Goal: Task Accomplishment & Management: Manage account settings

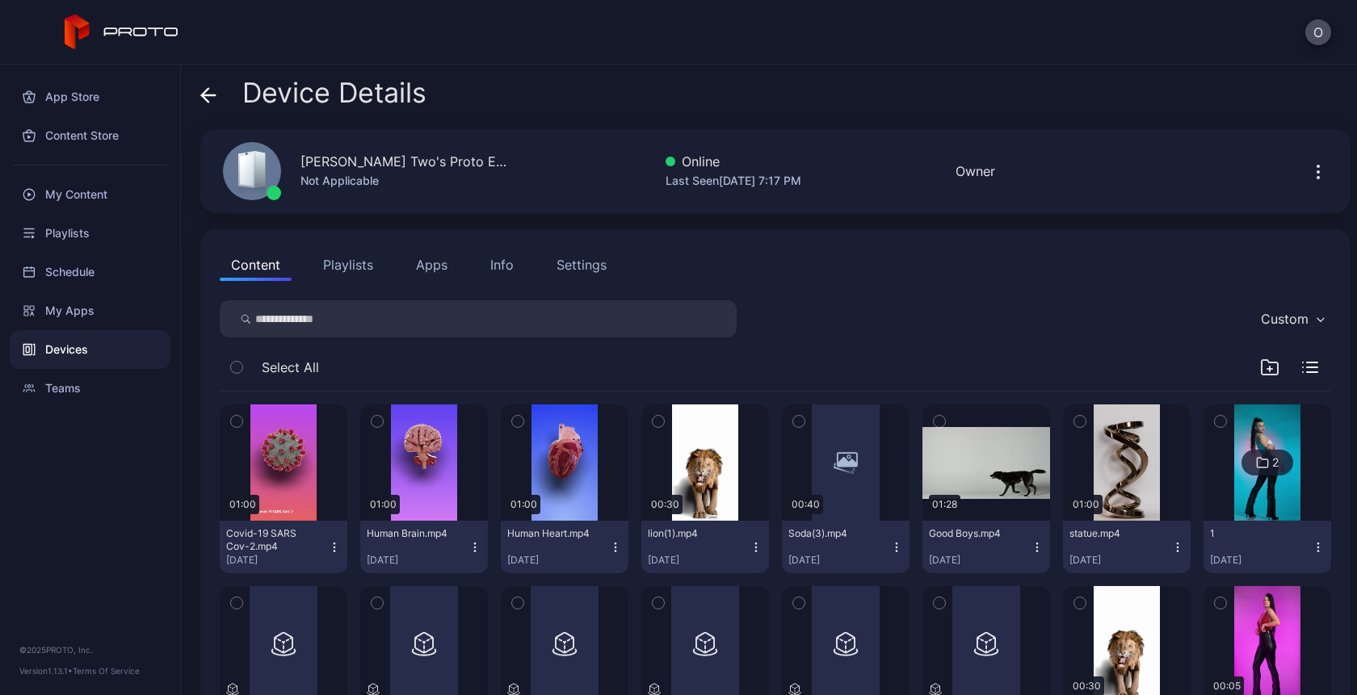
click at [422, 271] on button "Apps" at bounding box center [432, 265] width 54 height 32
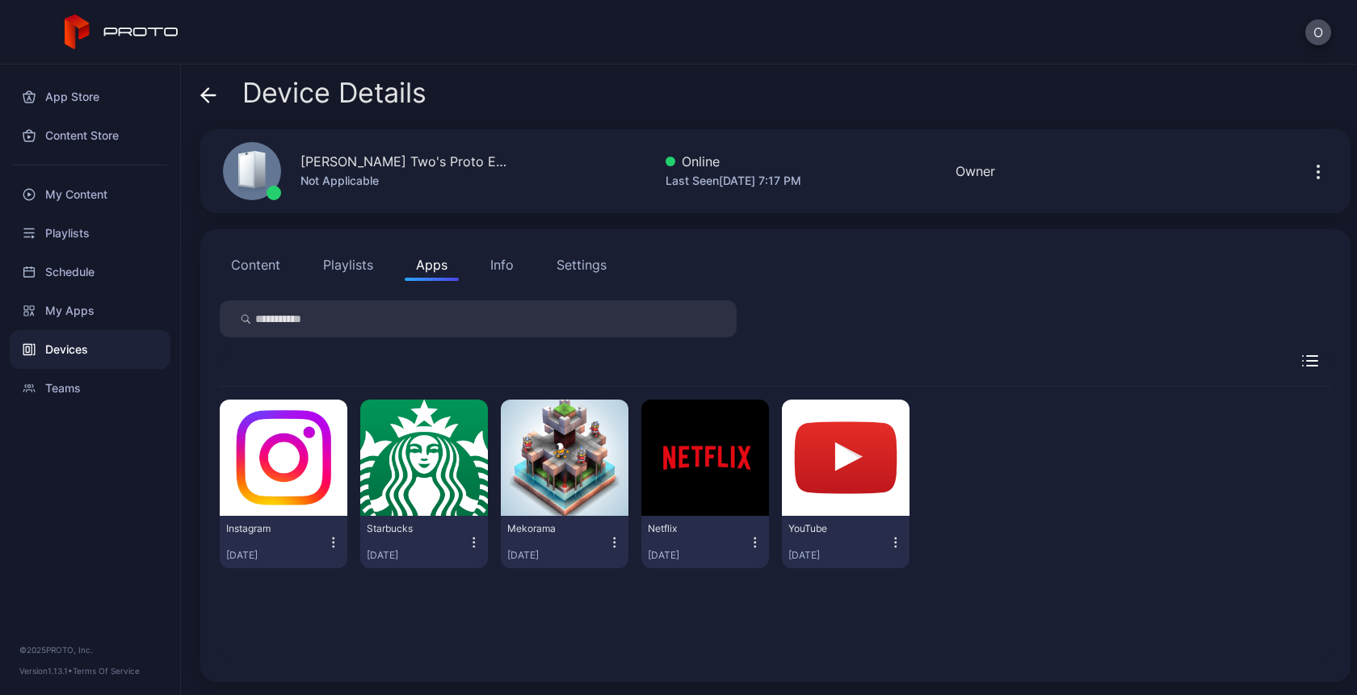
click at [332, 536] on icon "button" at bounding box center [333, 543] width 15 height 16
click at [59, 363] on div "Devices" at bounding box center [90, 349] width 161 height 39
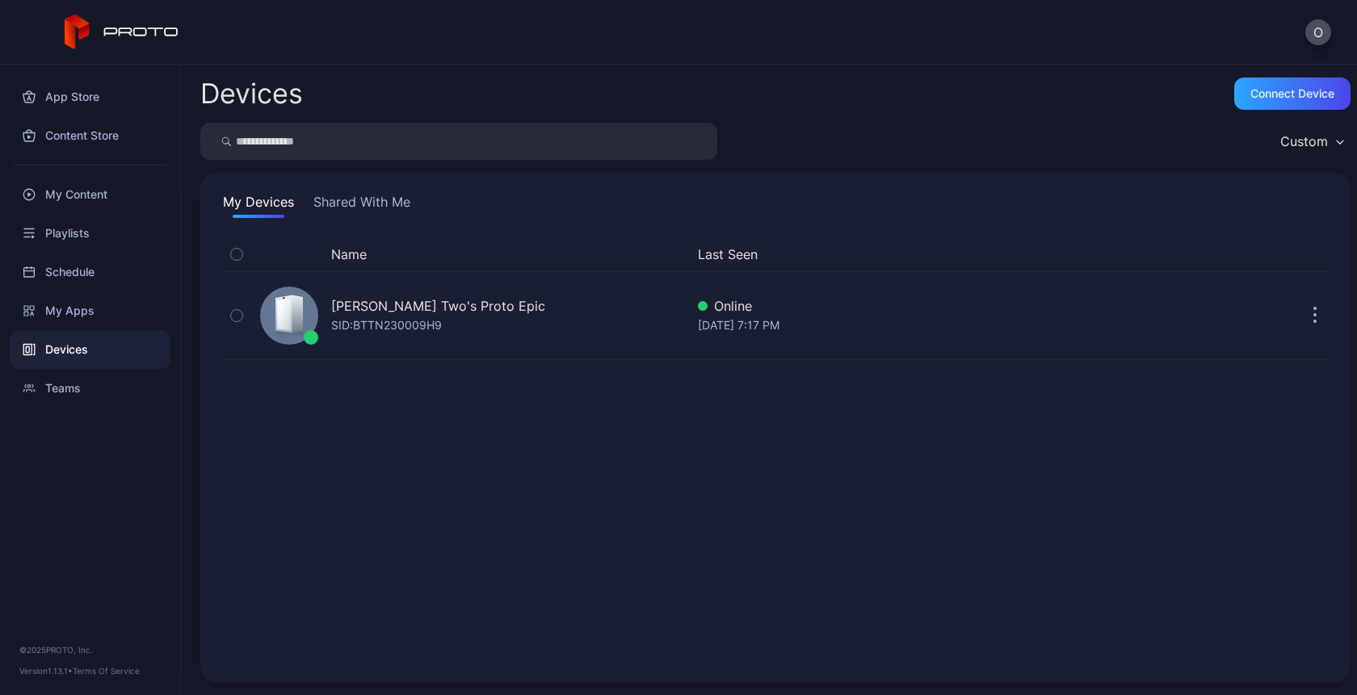
click at [59, 363] on div "Devices" at bounding box center [90, 349] width 161 height 39
click at [80, 324] on div "My Apps" at bounding box center [90, 311] width 161 height 39
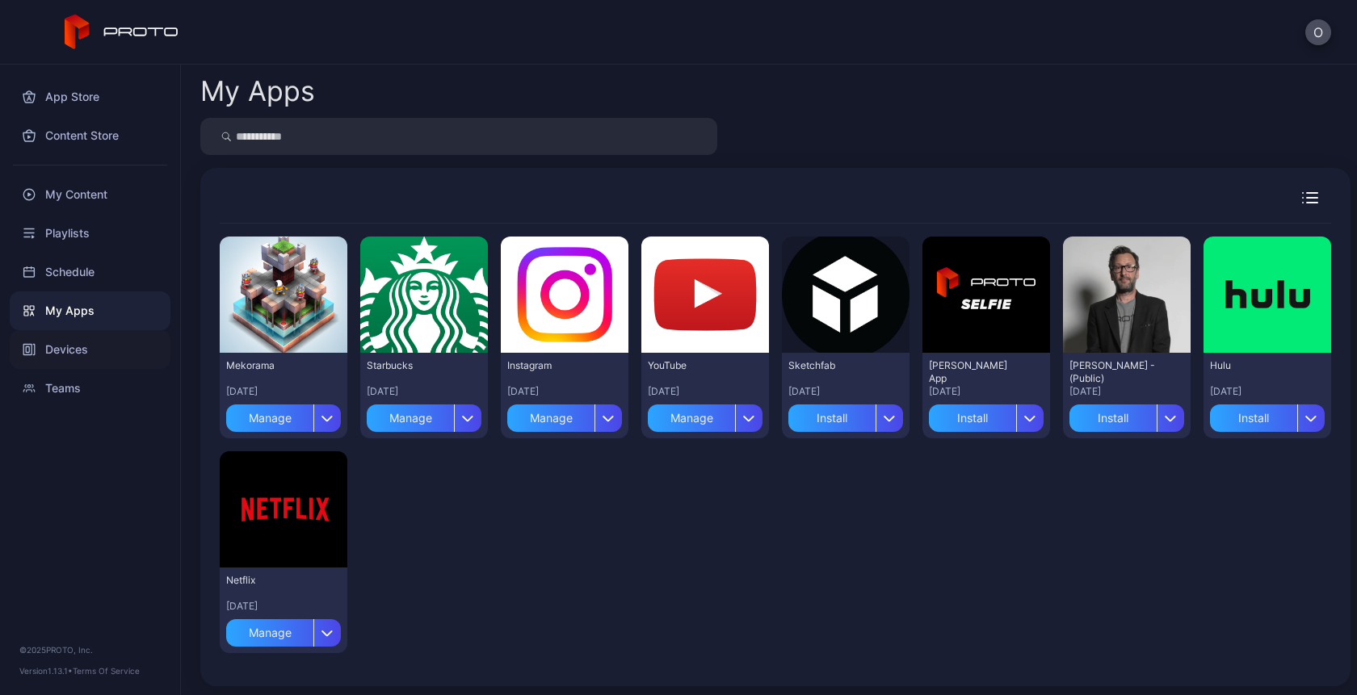
click at [59, 347] on div "Devices" at bounding box center [90, 349] width 161 height 39
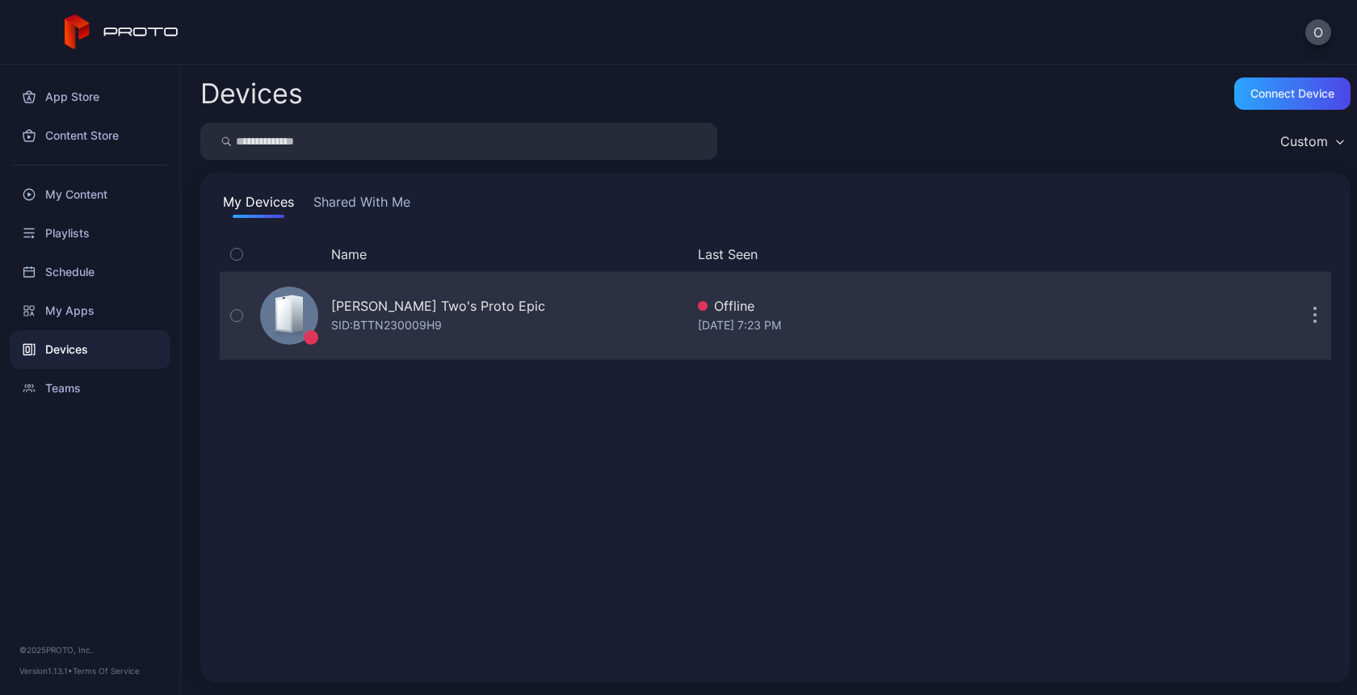
click at [375, 317] on div "SID: BTTN230009H9" at bounding box center [386, 325] width 111 height 19
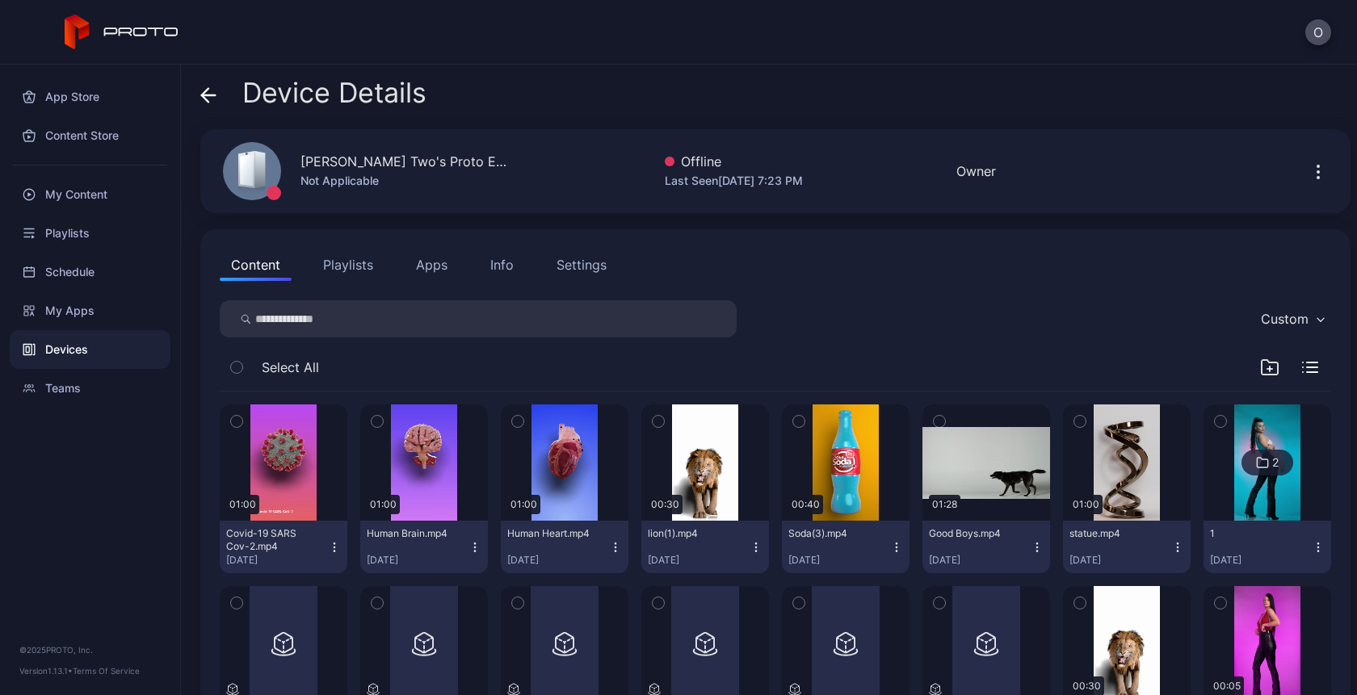
click at [347, 269] on button "Playlists" at bounding box center [348, 265] width 73 height 32
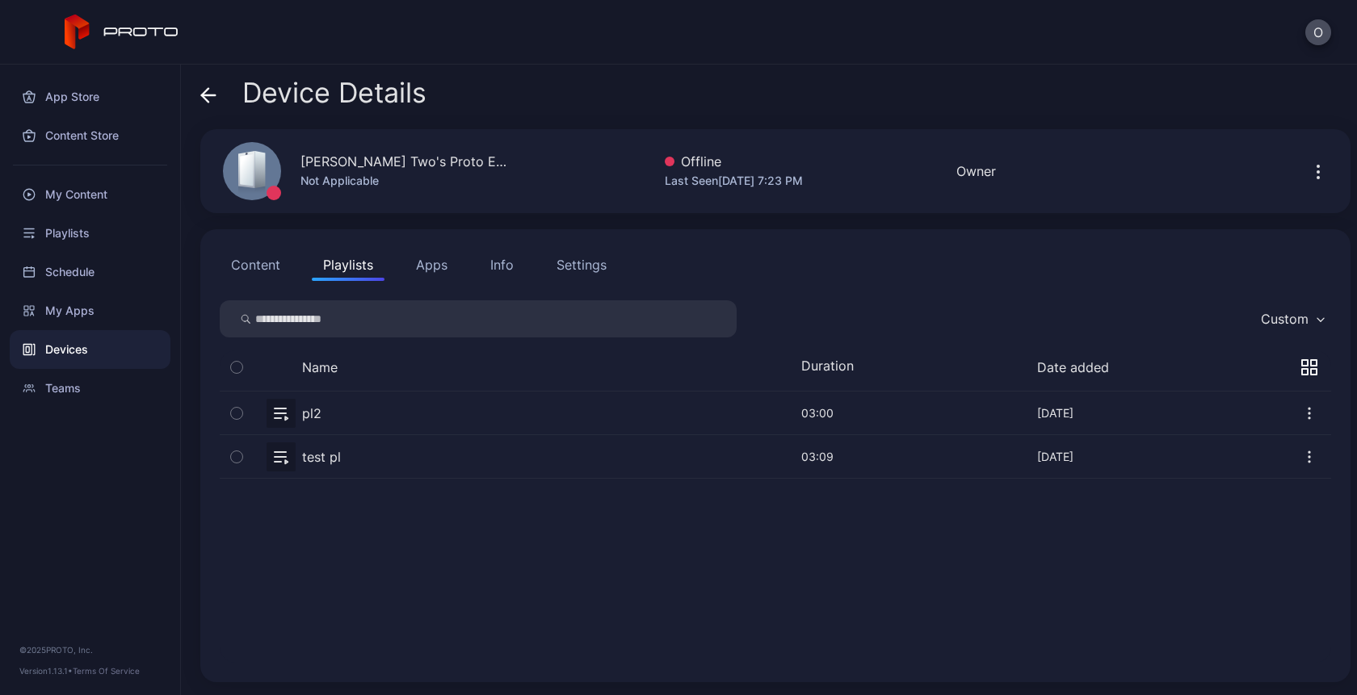
click at [284, 264] on button "Content" at bounding box center [256, 265] width 72 height 32
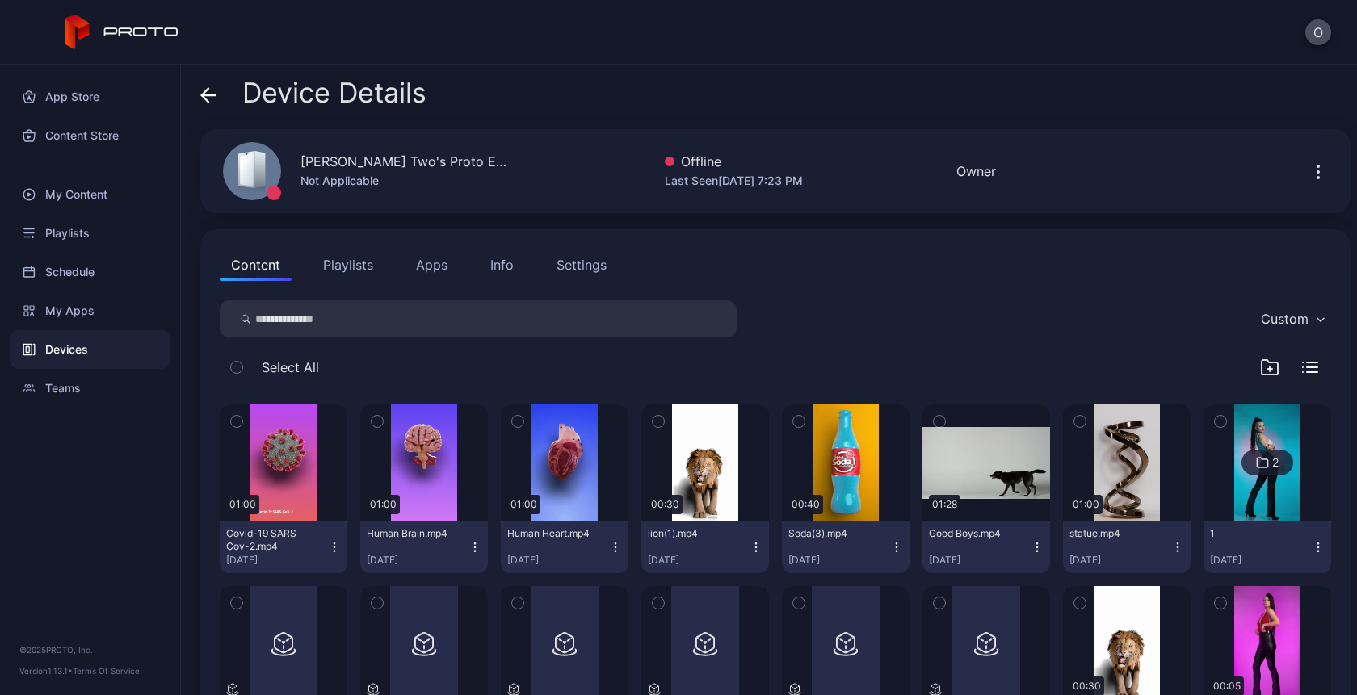
click at [434, 261] on button "Apps" at bounding box center [432, 265] width 54 height 32
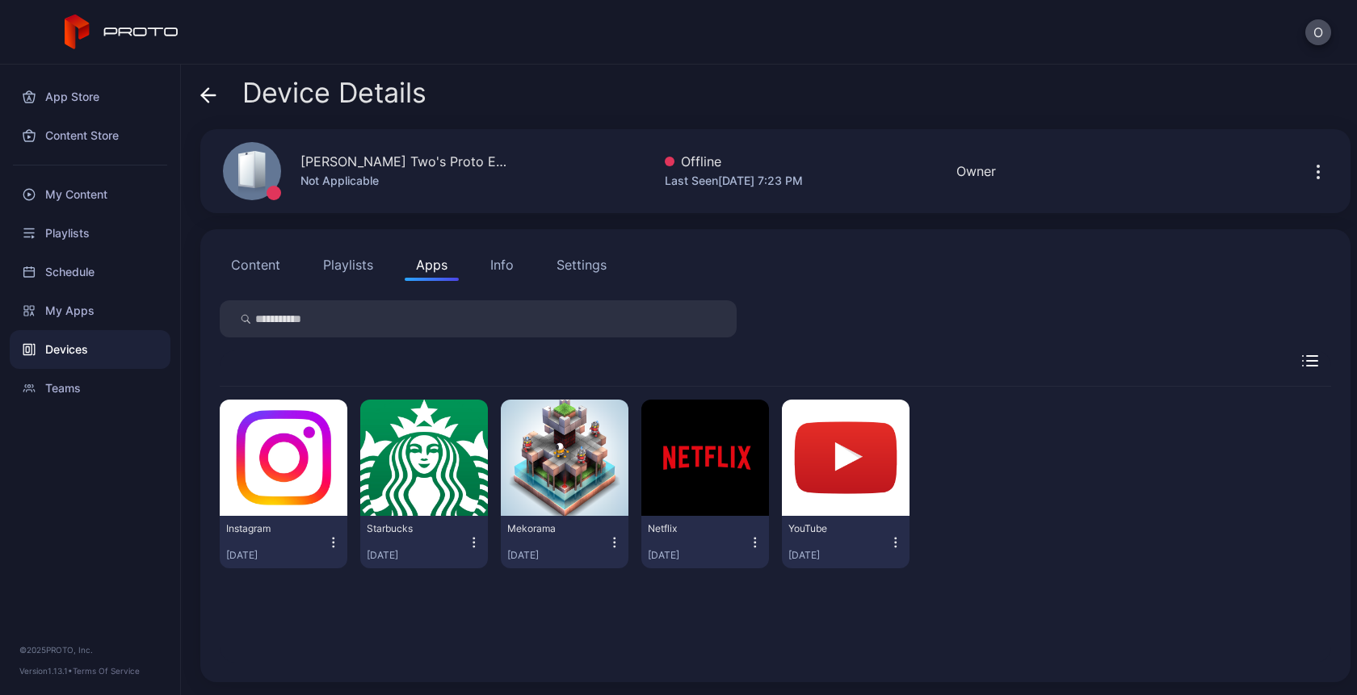
click at [506, 284] on div "Content Playlists Apps Info Settings Instagram Sep 8, 2025 Starbucks Sep 8, 202…" at bounding box center [775, 455] width 1150 height 453
click at [428, 276] on button "Apps" at bounding box center [432, 265] width 54 height 32
click at [485, 264] on button "Info" at bounding box center [502, 265] width 46 height 32
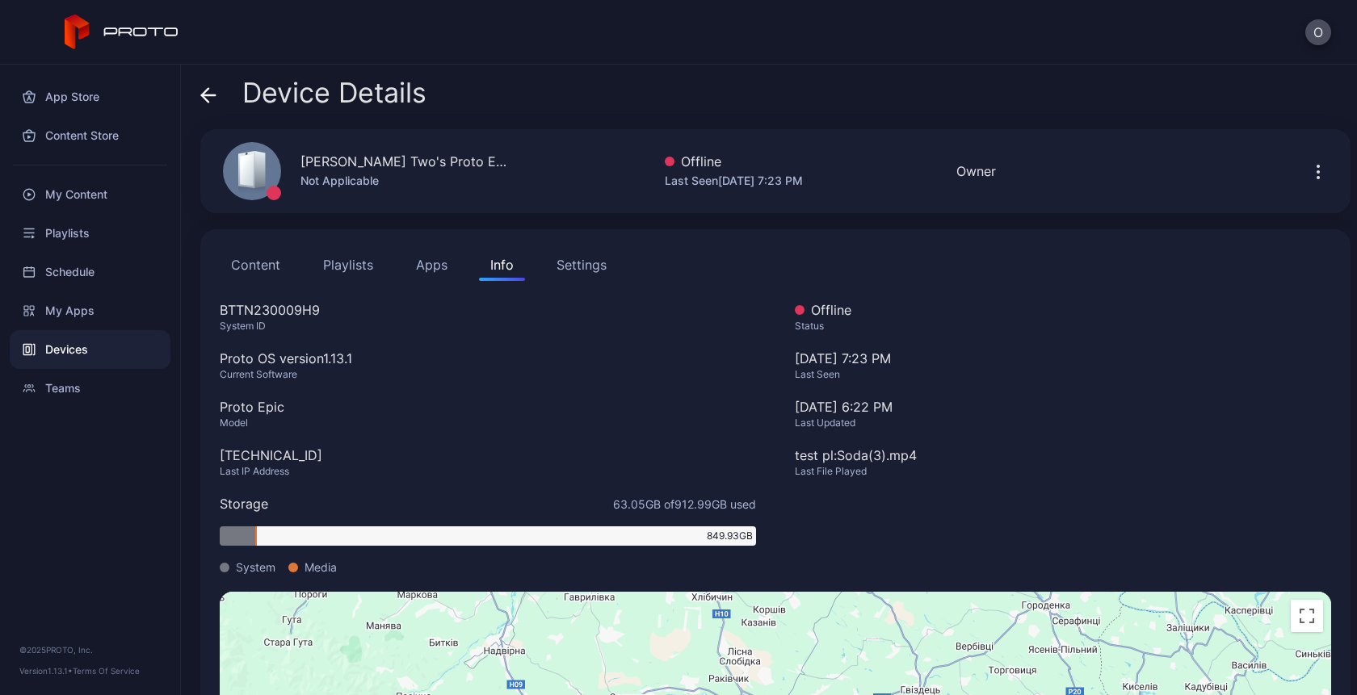
click at [420, 264] on button "Apps" at bounding box center [432, 265] width 54 height 32
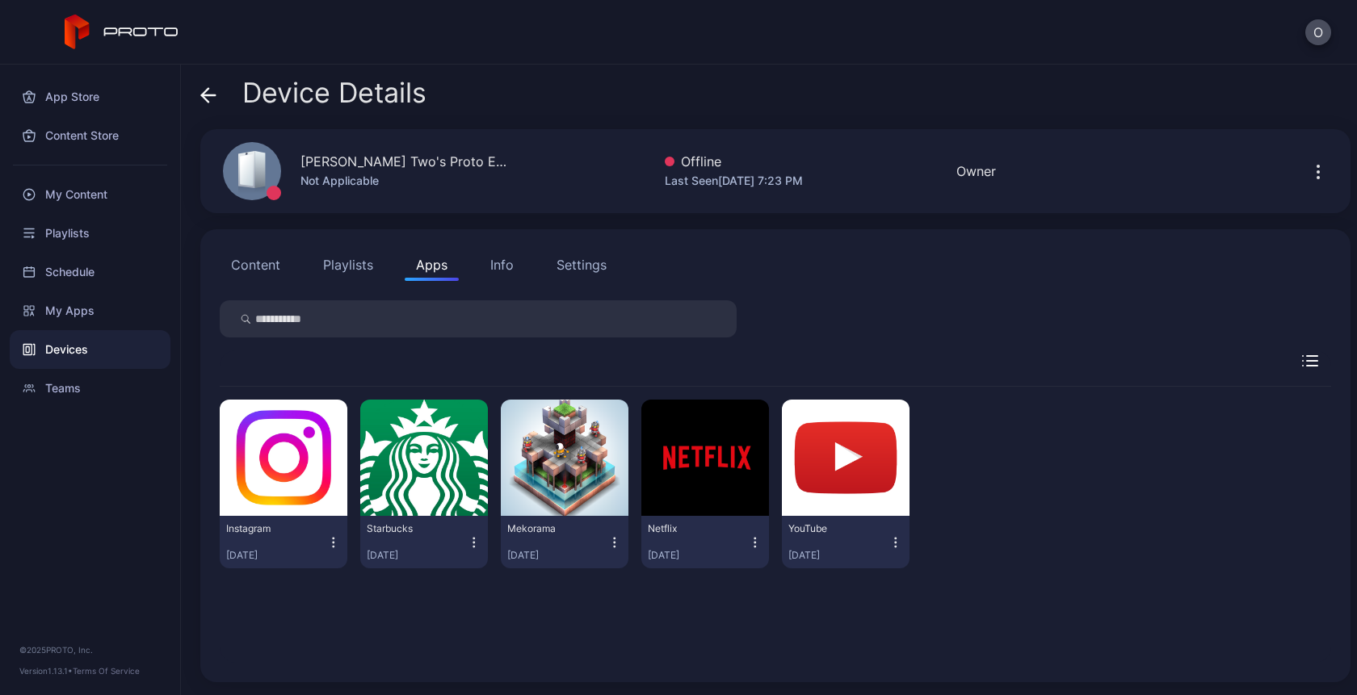
click at [326, 540] on icon "button" at bounding box center [333, 543] width 15 height 16
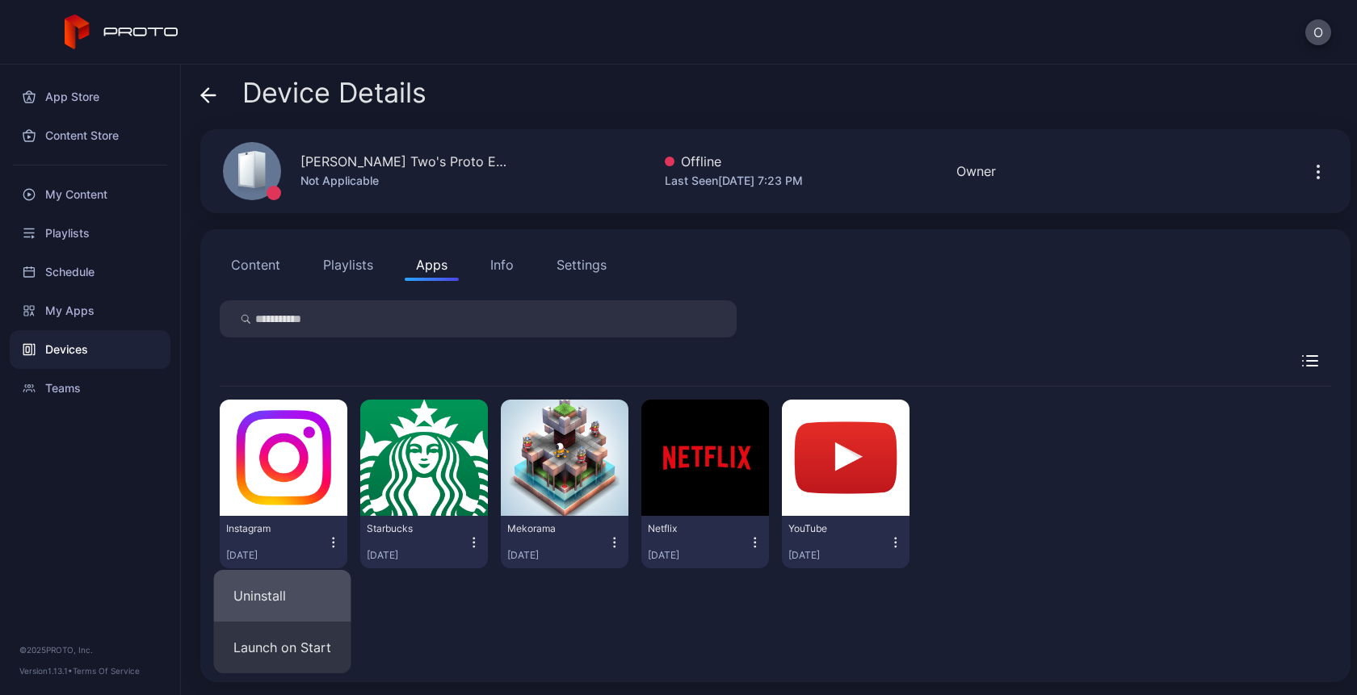
click at [291, 603] on button "Uninstall" at bounding box center [282, 596] width 137 height 52
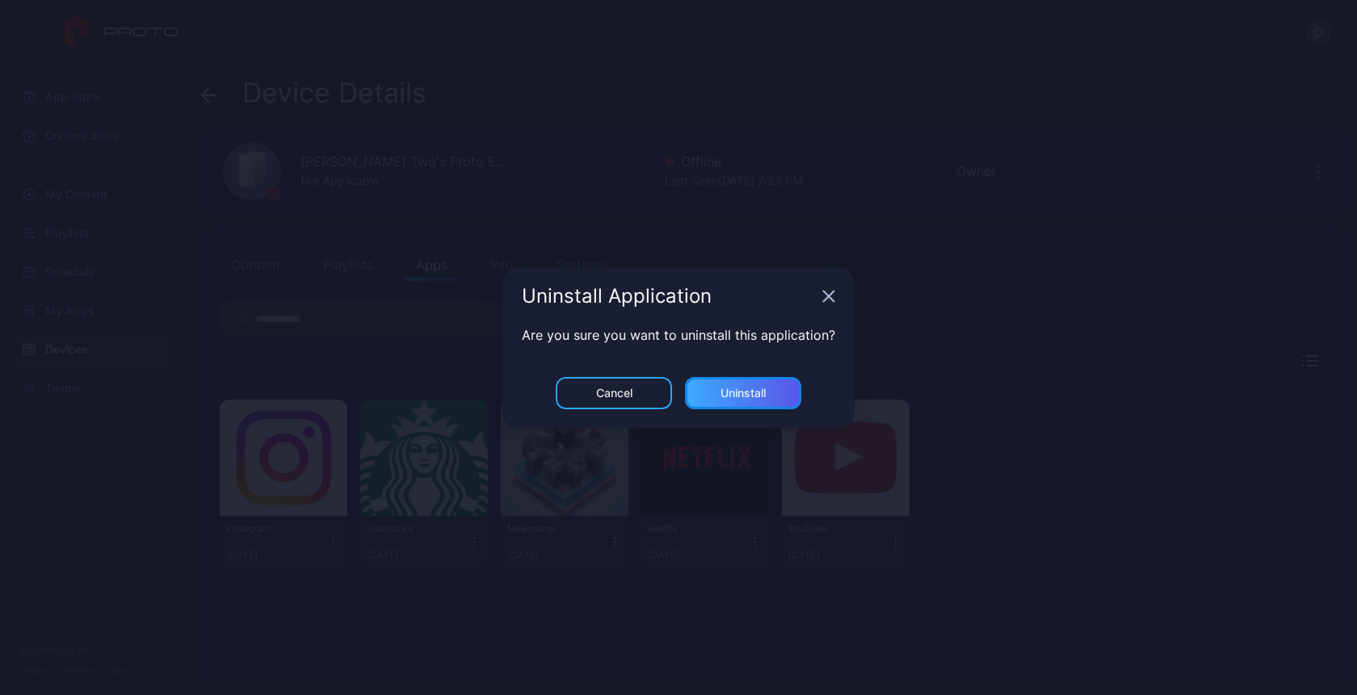
click at [763, 385] on div "Uninstall" at bounding box center [743, 393] width 116 height 32
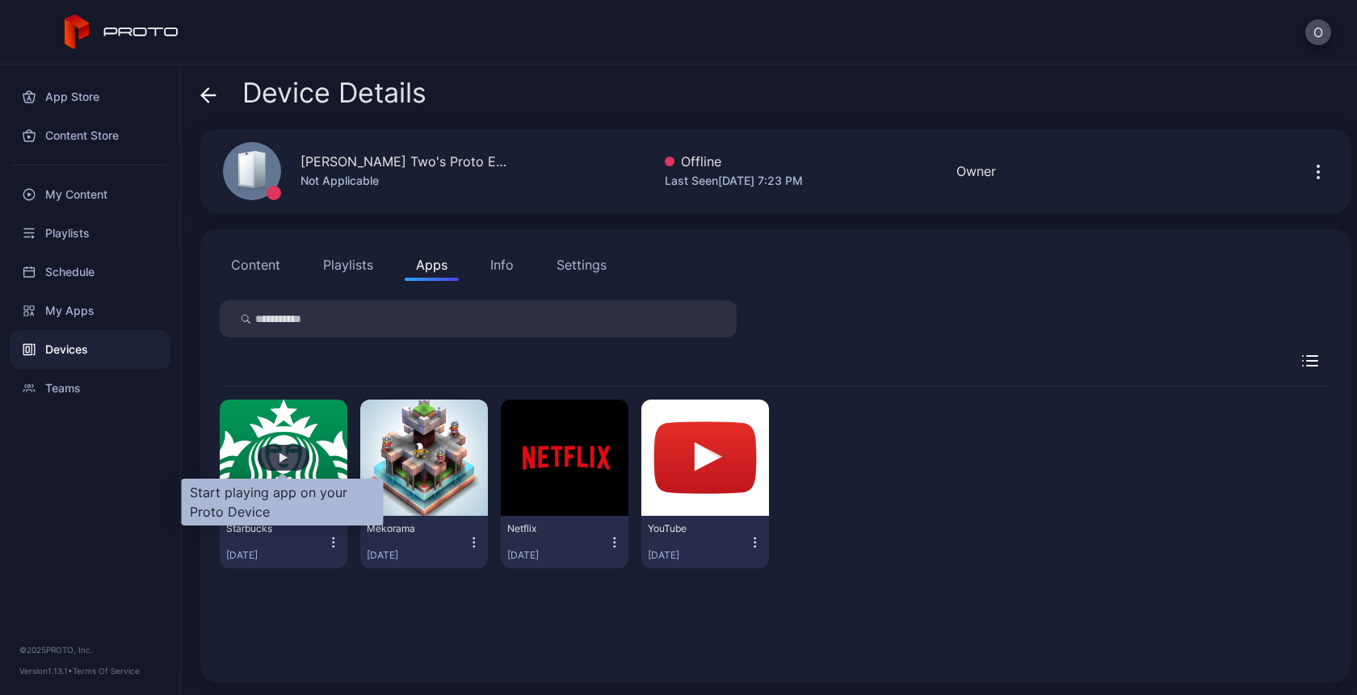
click at [285, 460] on div "button" at bounding box center [283, 458] width 8 height 10
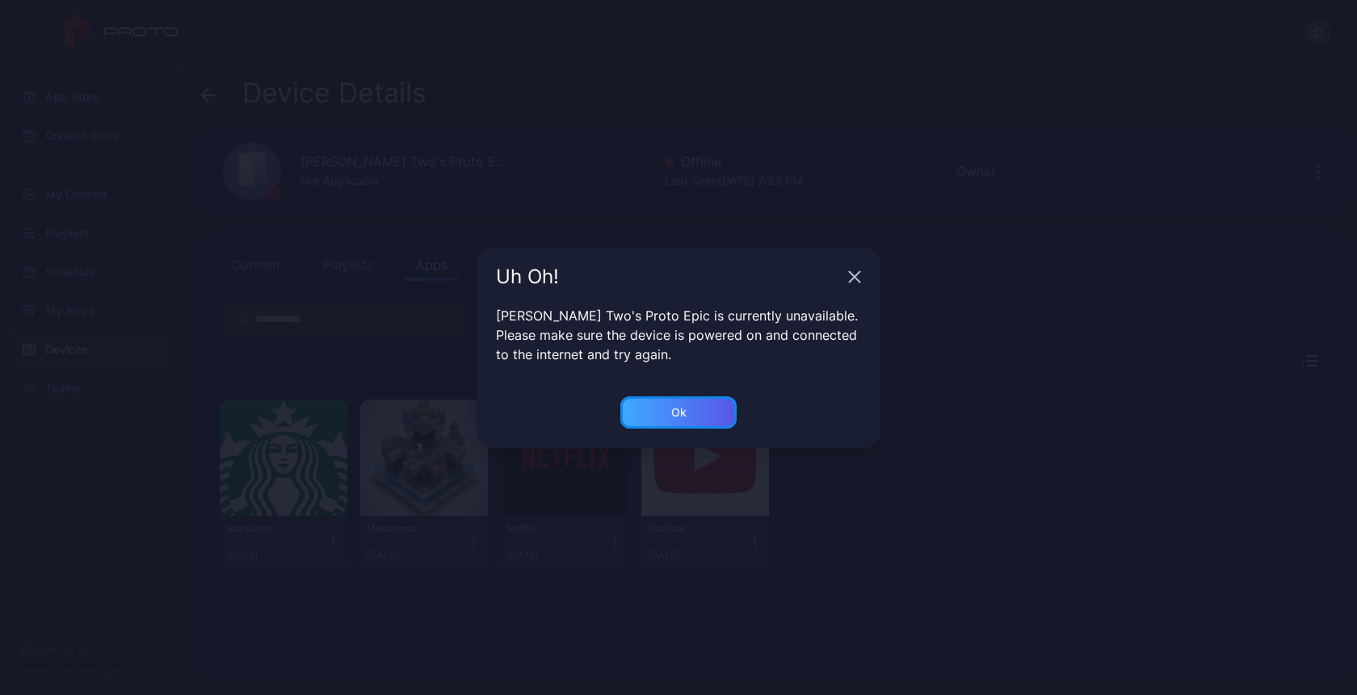
click at [664, 418] on div "Ok" at bounding box center [678, 413] width 116 height 32
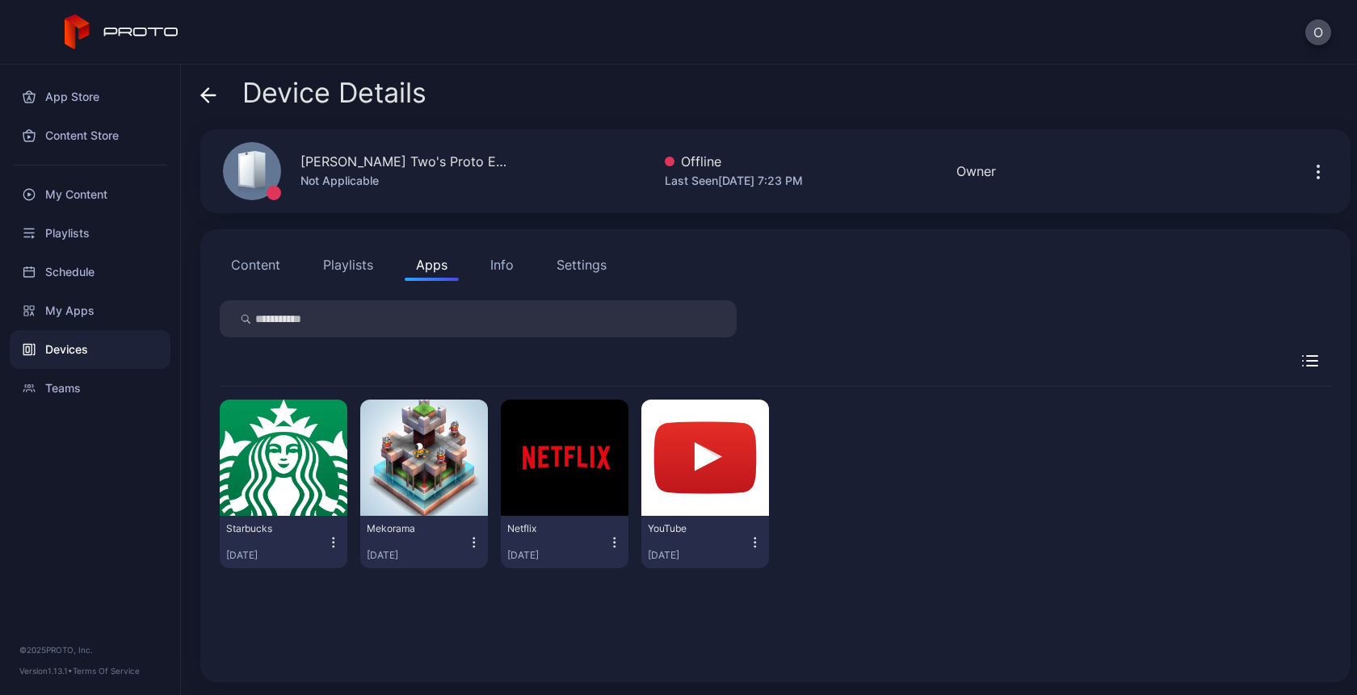
click at [212, 93] on icon at bounding box center [208, 95] width 16 height 16
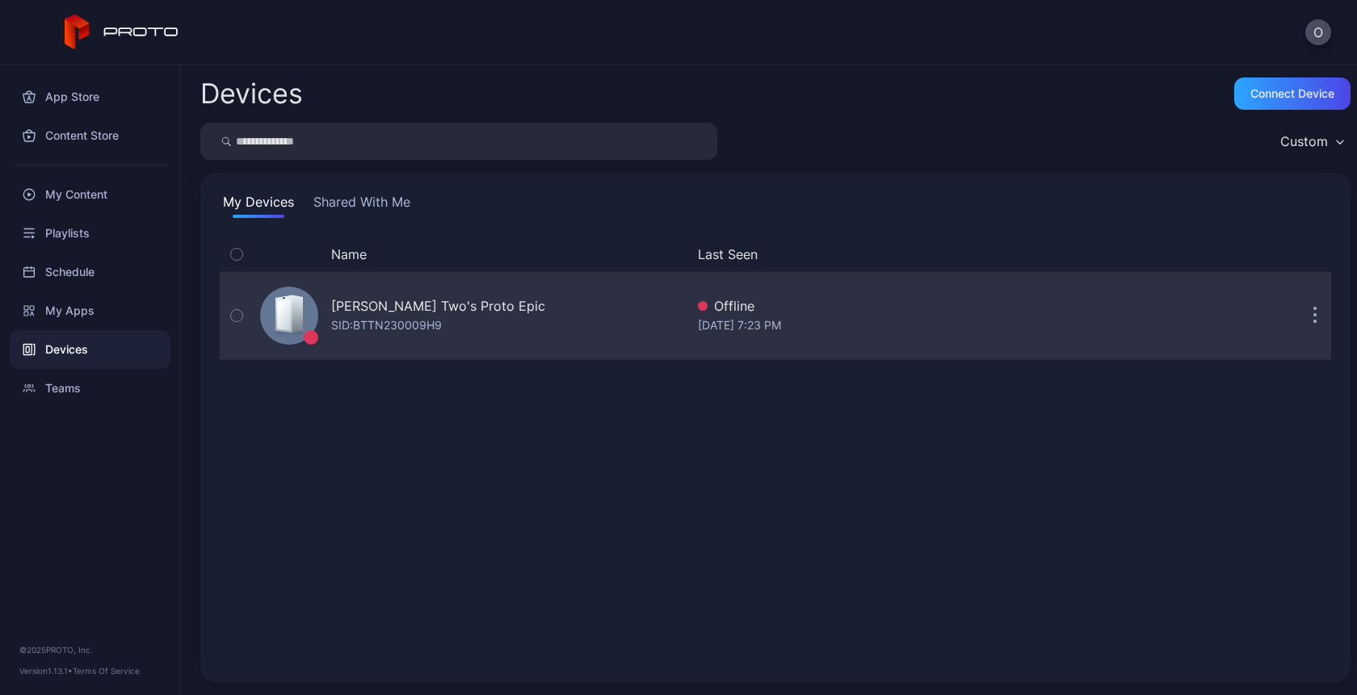
click at [412, 309] on div "[PERSON_NAME] Two's Proto Epic" at bounding box center [438, 305] width 214 height 19
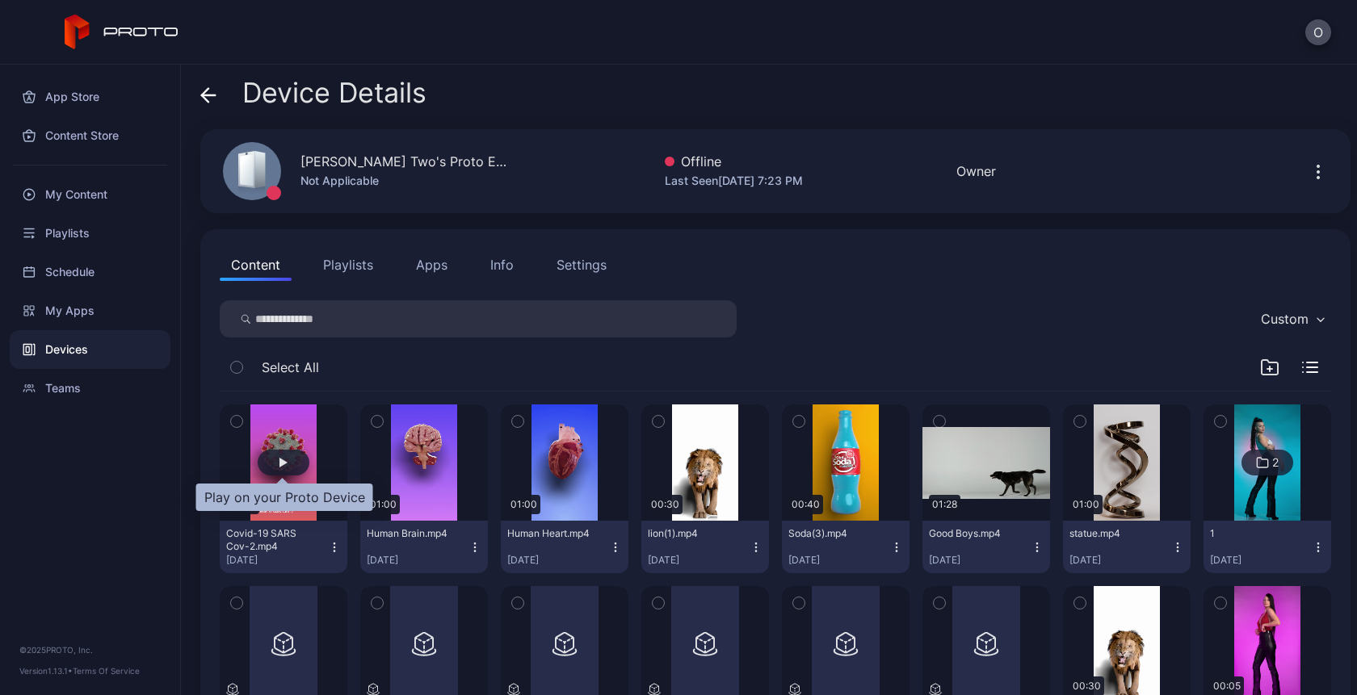
click at [283, 467] on div "button" at bounding box center [283, 463] width 8 height 10
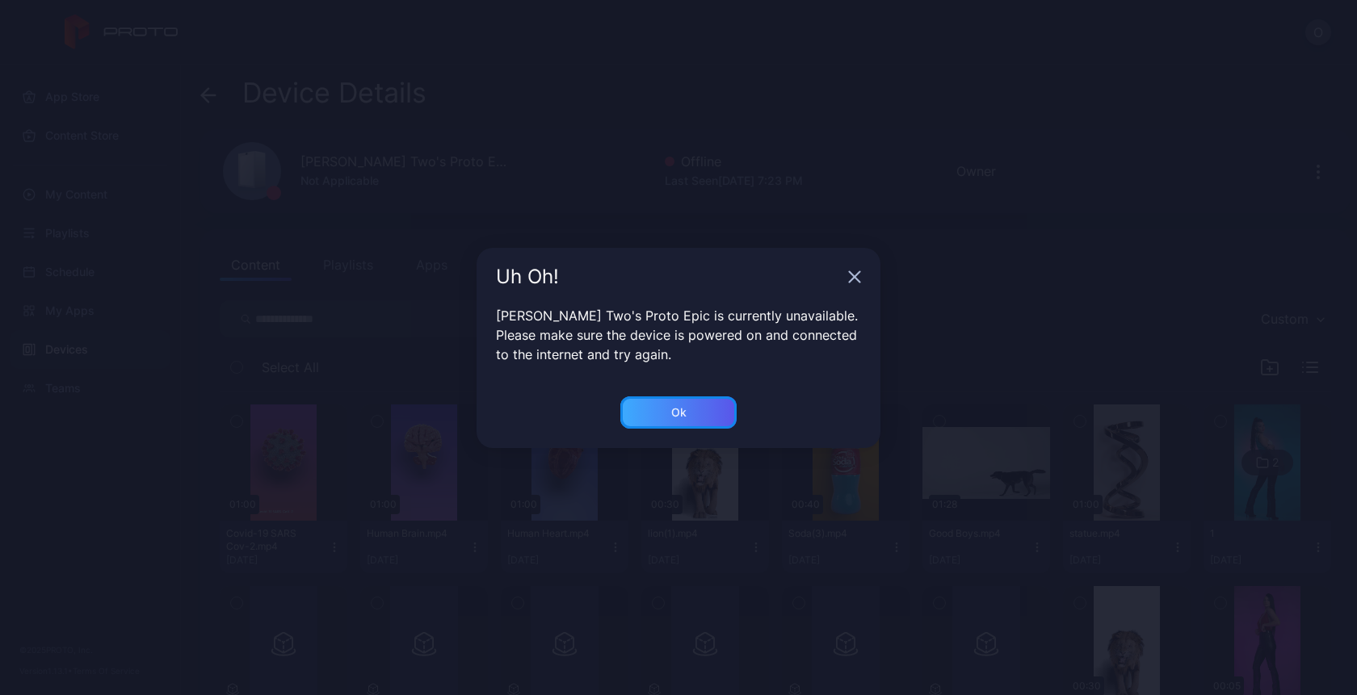
click at [677, 412] on div "Ok" at bounding box center [678, 412] width 15 height 13
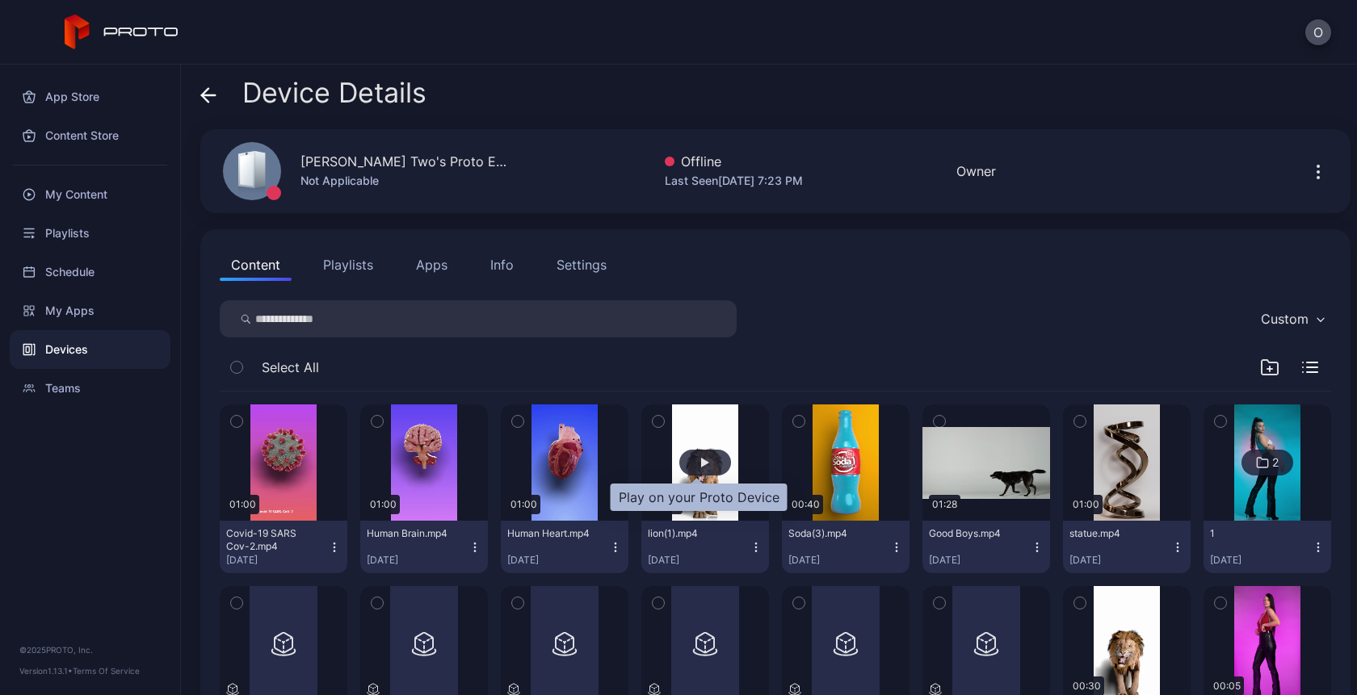
click at [712, 468] on div "button" at bounding box center [705, 463] width 52 height 26
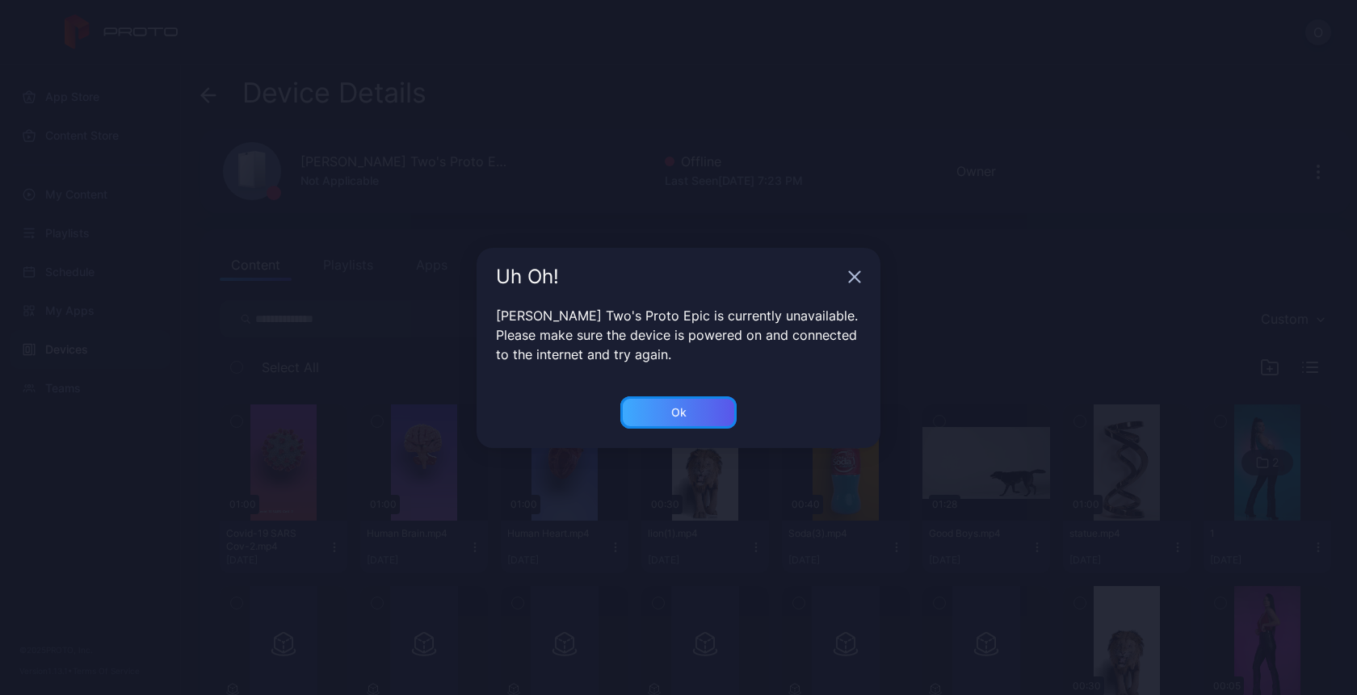
click at [661, 422] on div "Ok" at bounding box center [678, 413] width 116 height 32
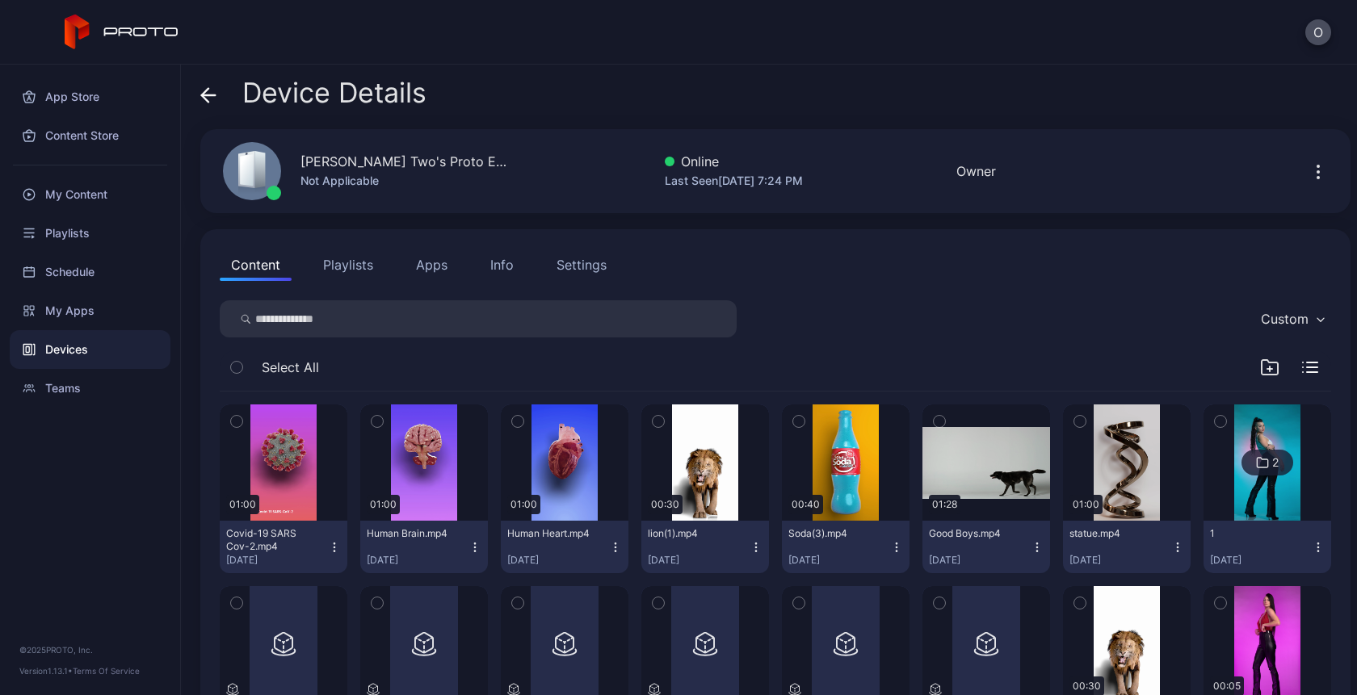
click at [444, 267] on button "Apps" at bounding box center [432, 265] width 54 height 32
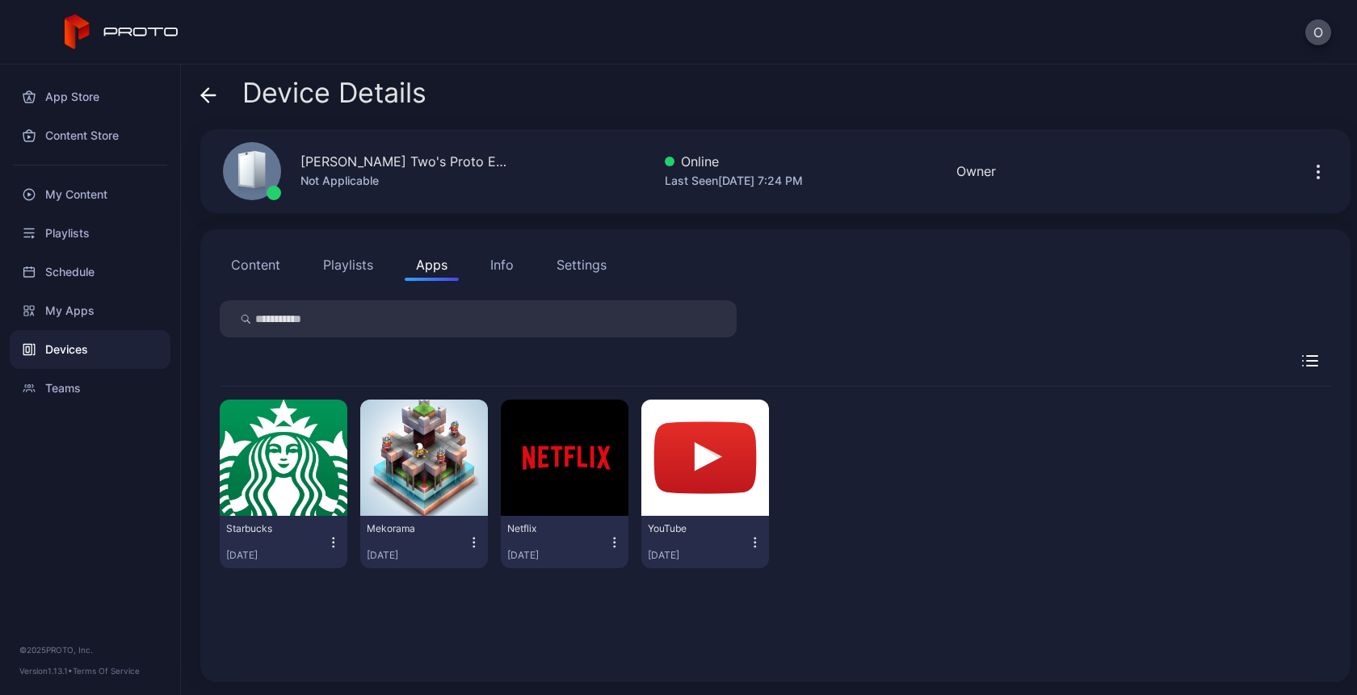
click at [332, 556] on button "Starbucks Sep 8, 2025" at bounding box center [283, 543] width 115 height 40
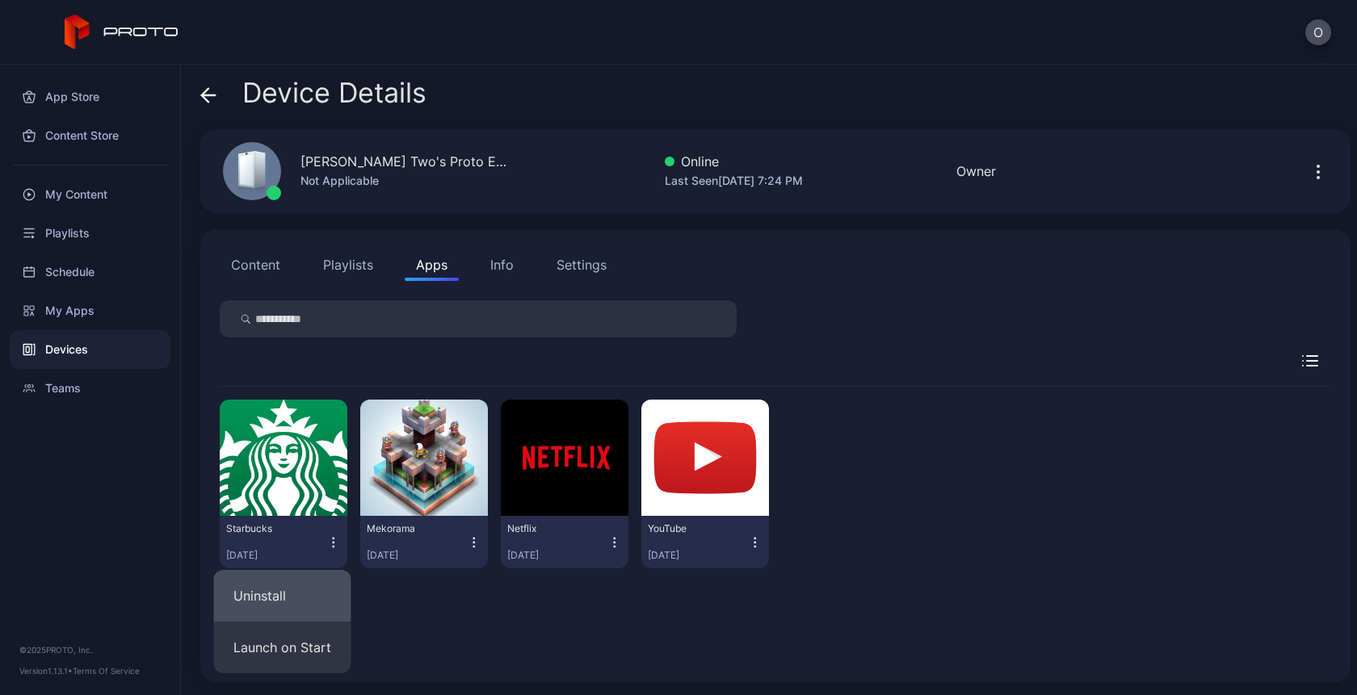
click at [303, 592] on button "Uninstall" at bounding box center [282, 596] width 137 height 52
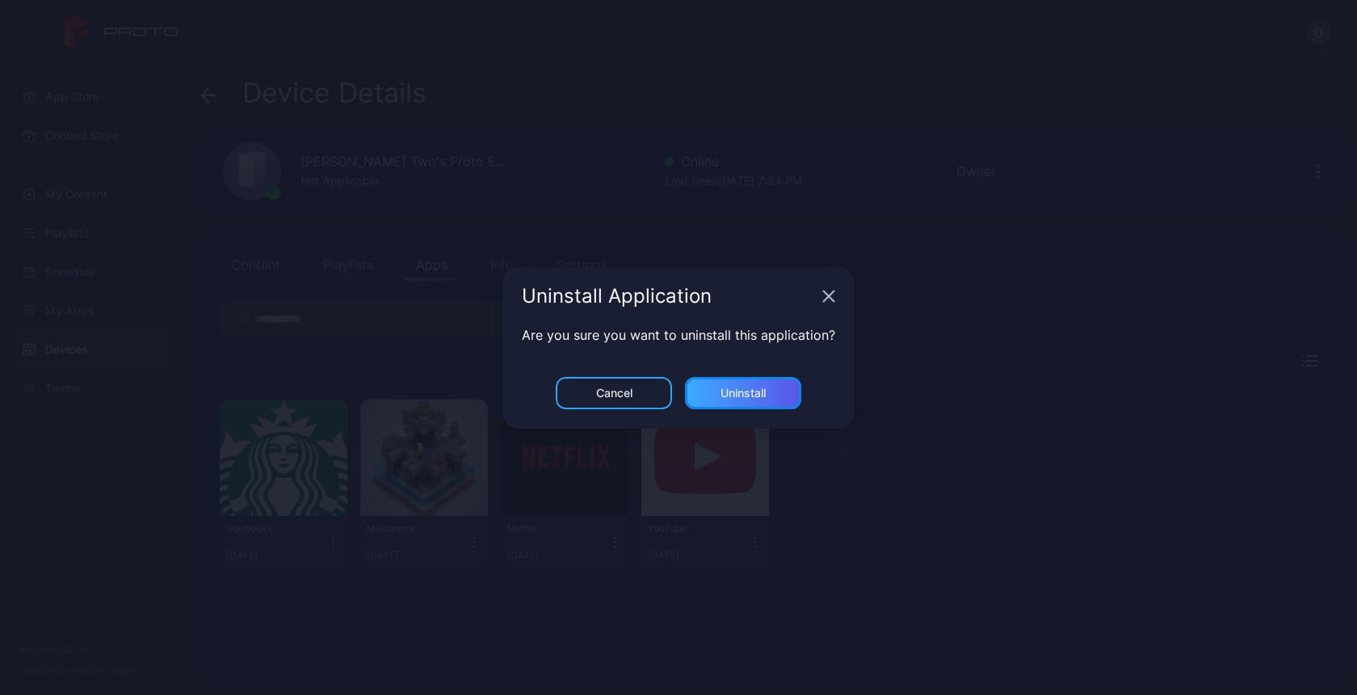
click at [724, 380] on div "Uninstall" at bounding box center [743, 393] width 116 height 32
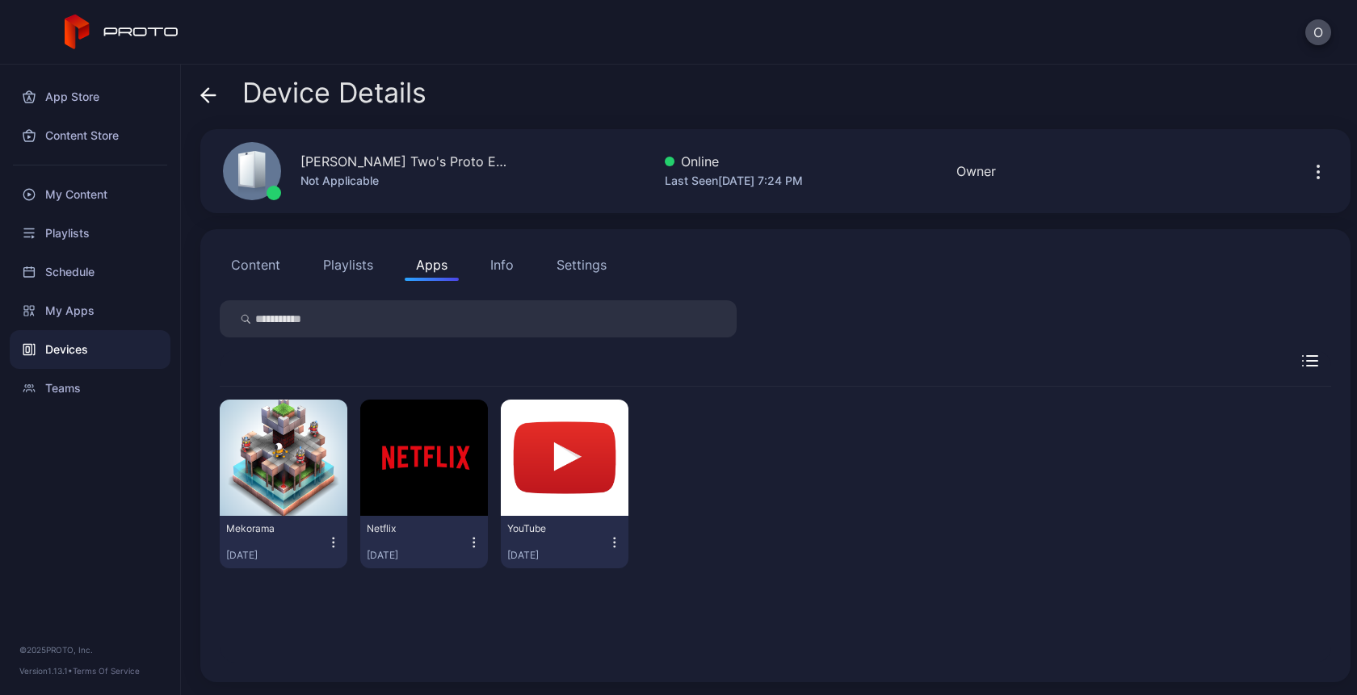
click at [321, 546] on div "Mekorama Sep 8, 2025" at bounding box center [276, 543] width 100 height 40
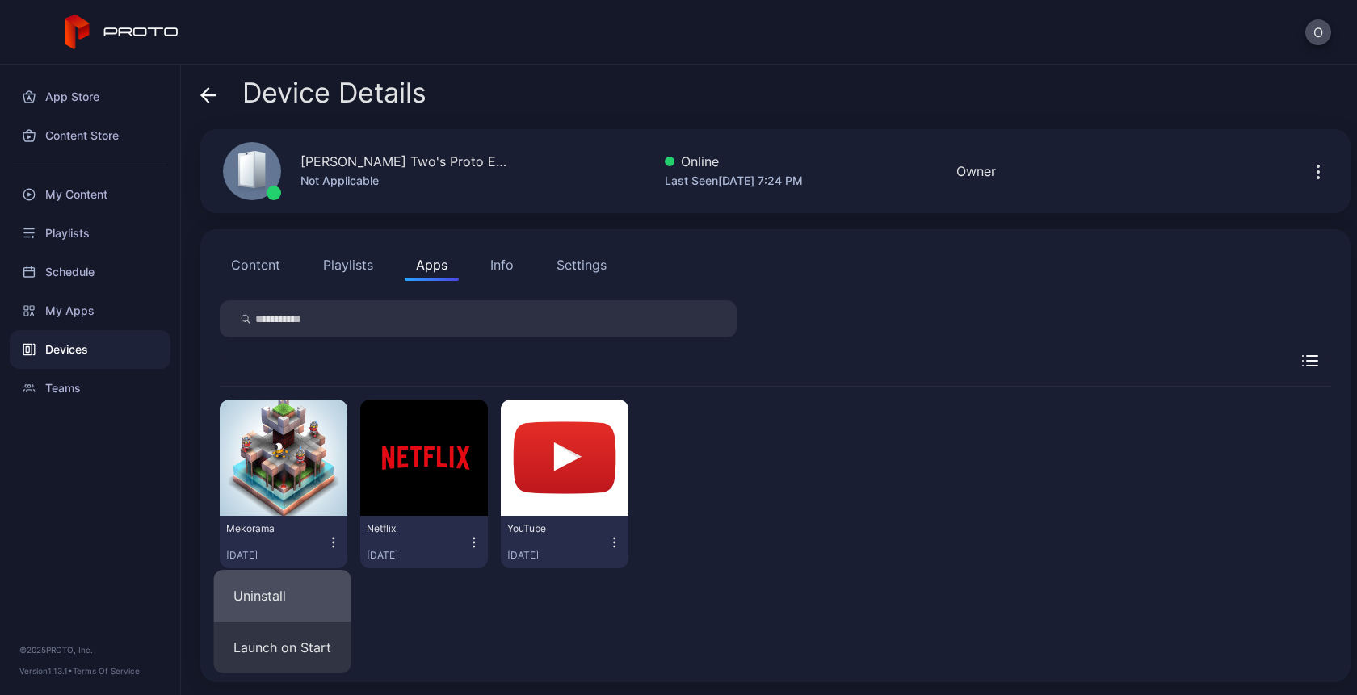
click at [326, 583] on button "Uninstall" at bounding box center [282, 596] width 137 height 52
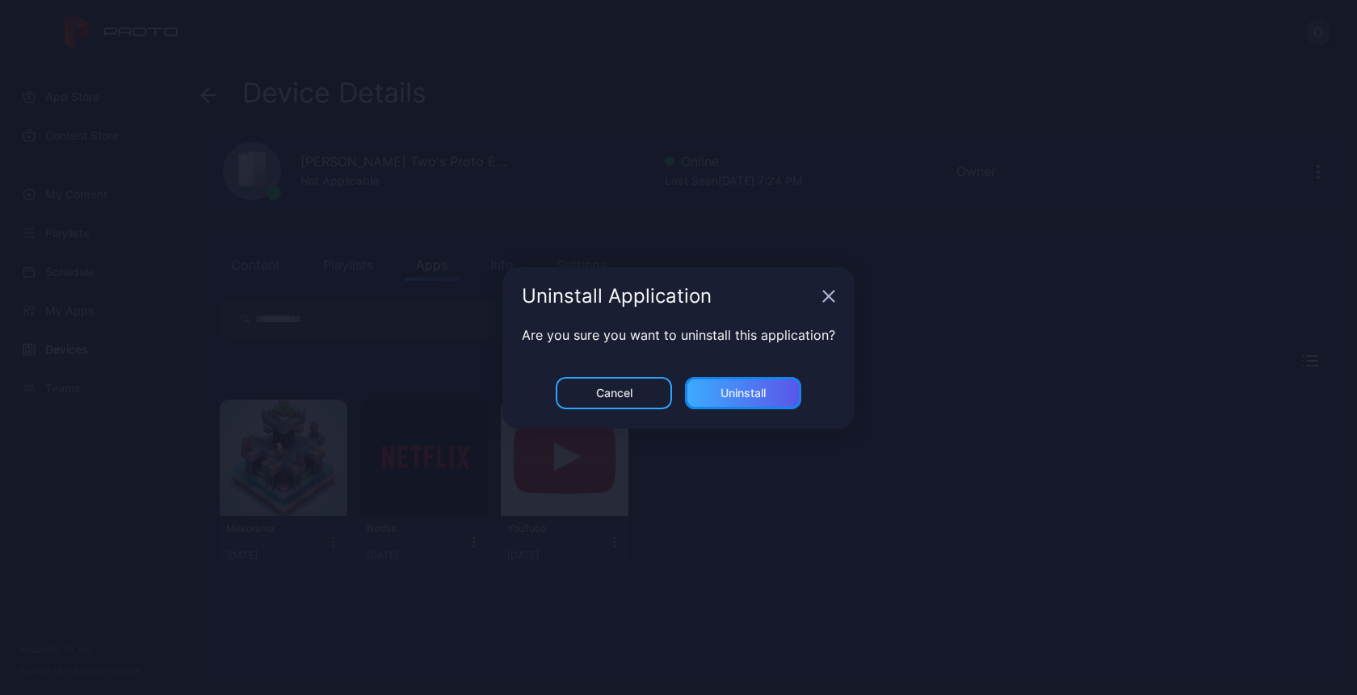
click at [756, 396] on div "Uninstall" at bounding box center [743, 393] width 45 height 13
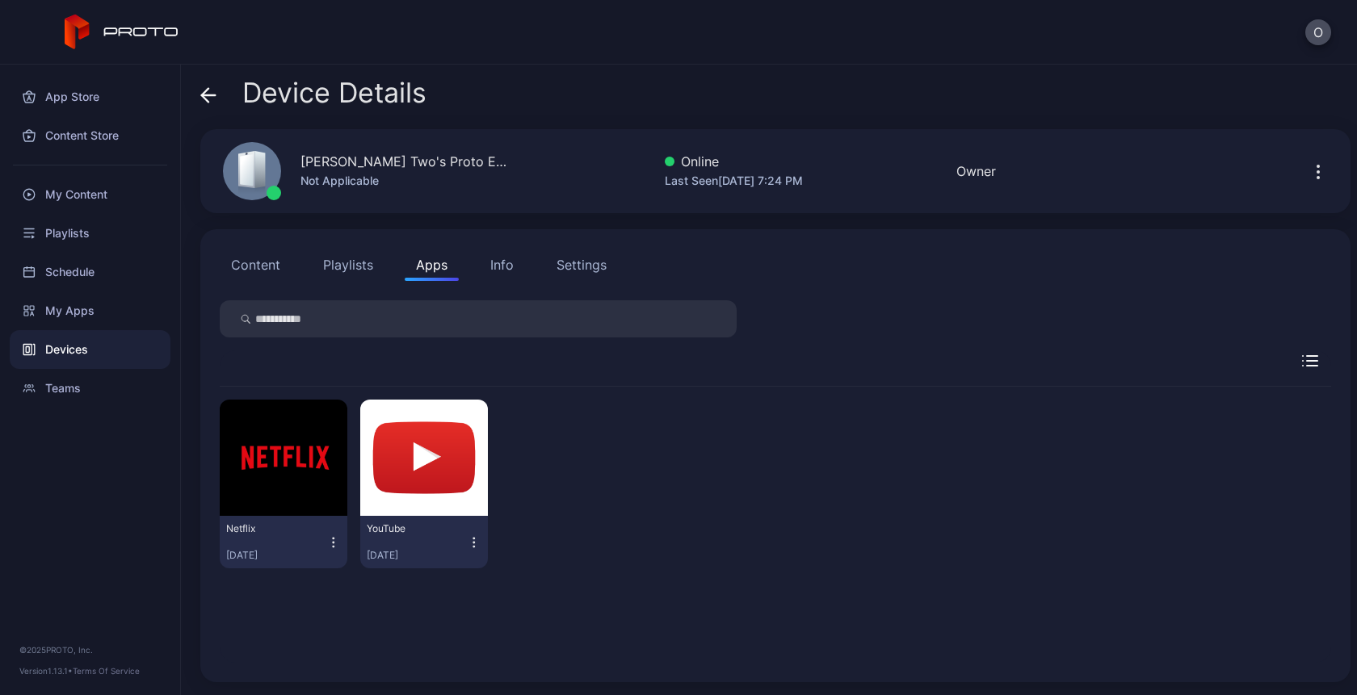
click at [330, 549] on icon "button" at bounding box center [333, 543] width 15 height 16
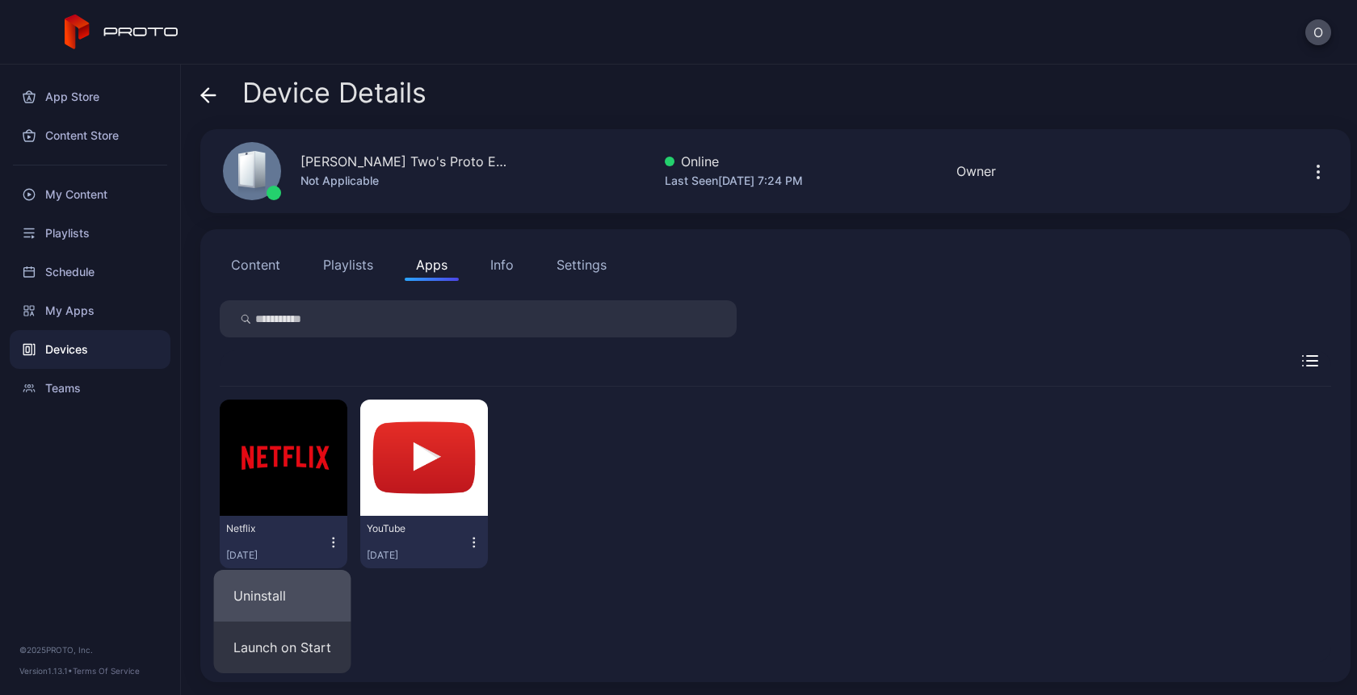
click at [312, 590] on button "Uninstall" at bounding box center [282, 596] width 137 height 52
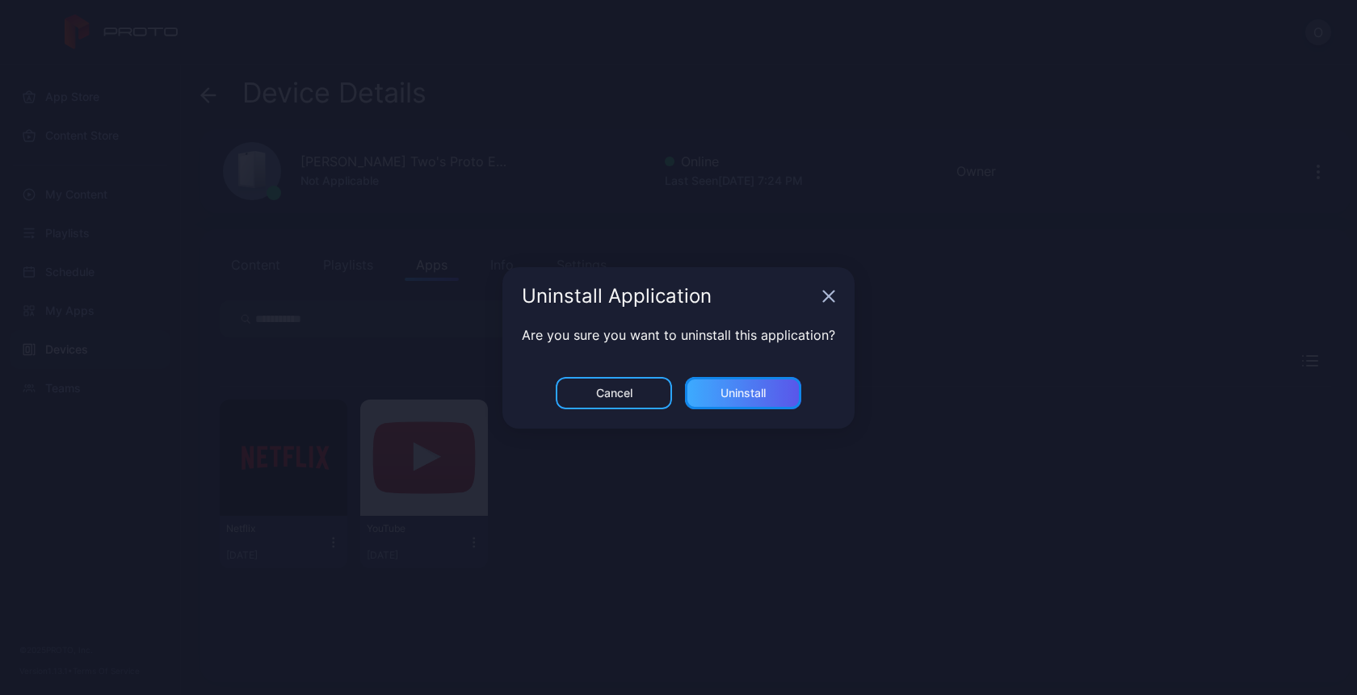
click at [716, 394] on div "Uninstall" at bounding box center [743, 393] width 116 height 32
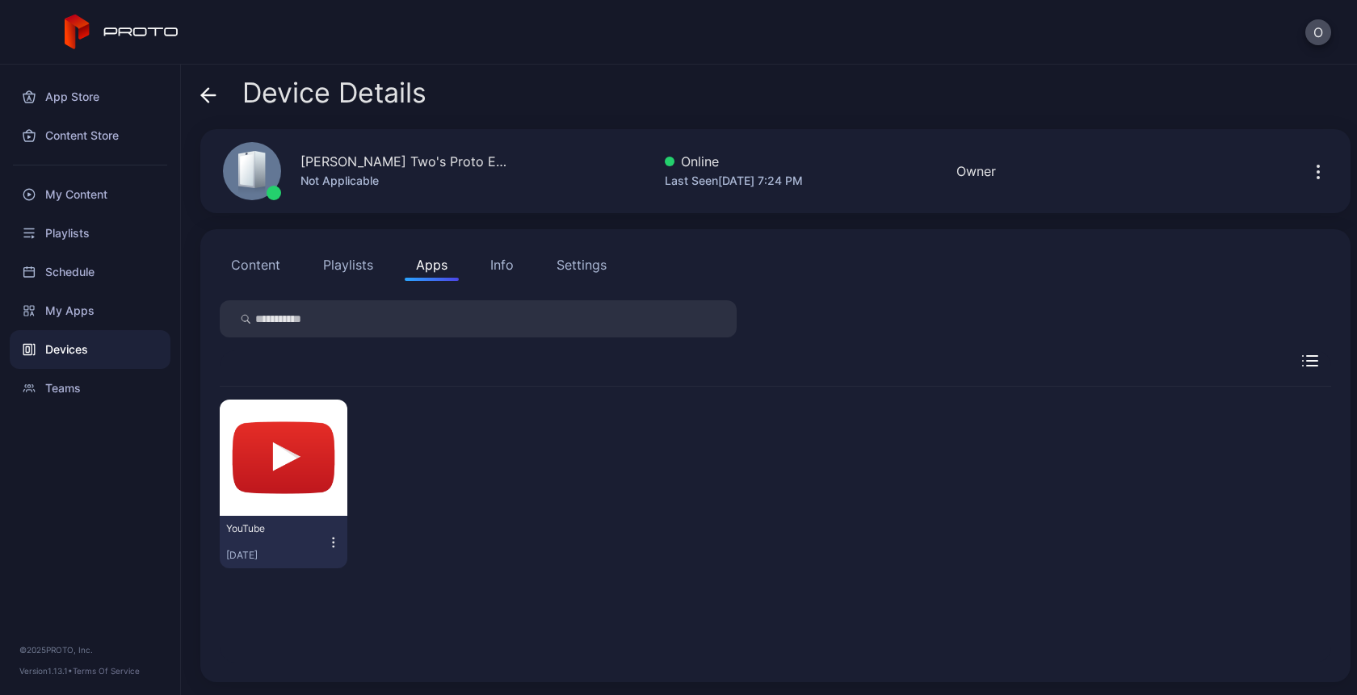
click at [334, 540] on icon "button" at bounding box center [333, 543] width 15 height 16
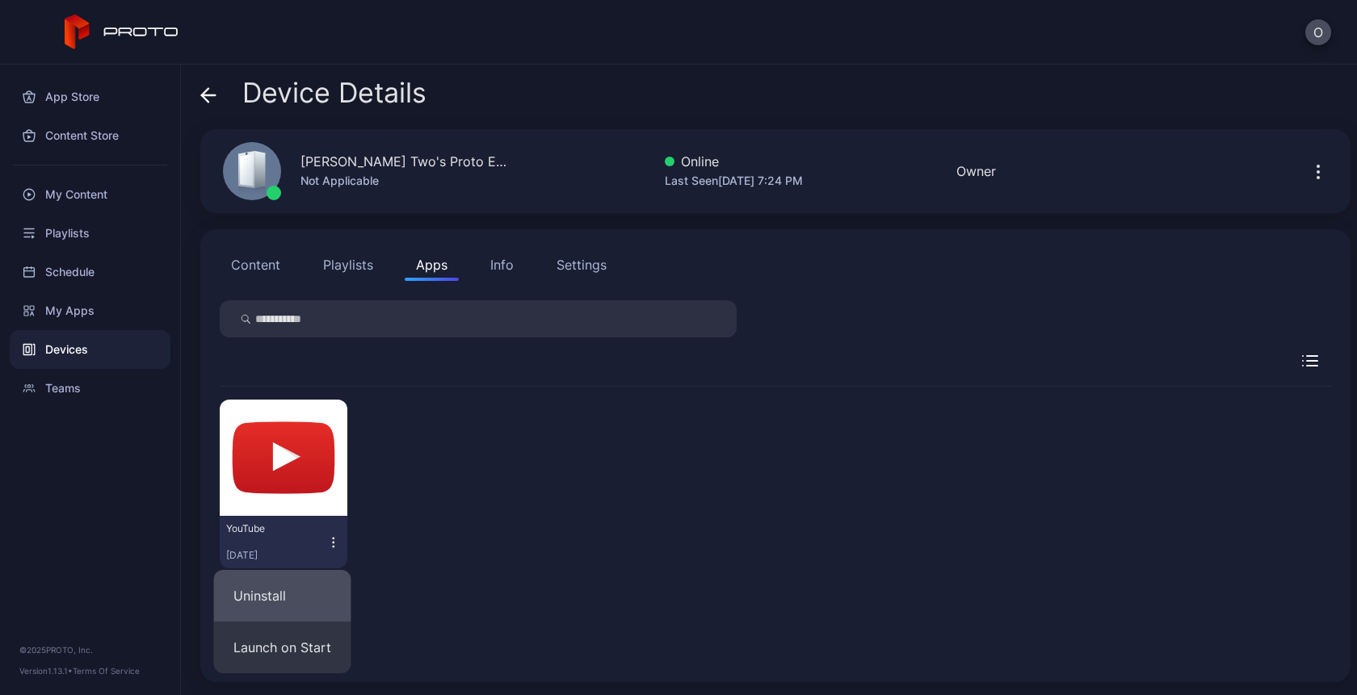
click at [316, 603] on button "Uninstall" at bounding box center [282, 596] width 137 height 52
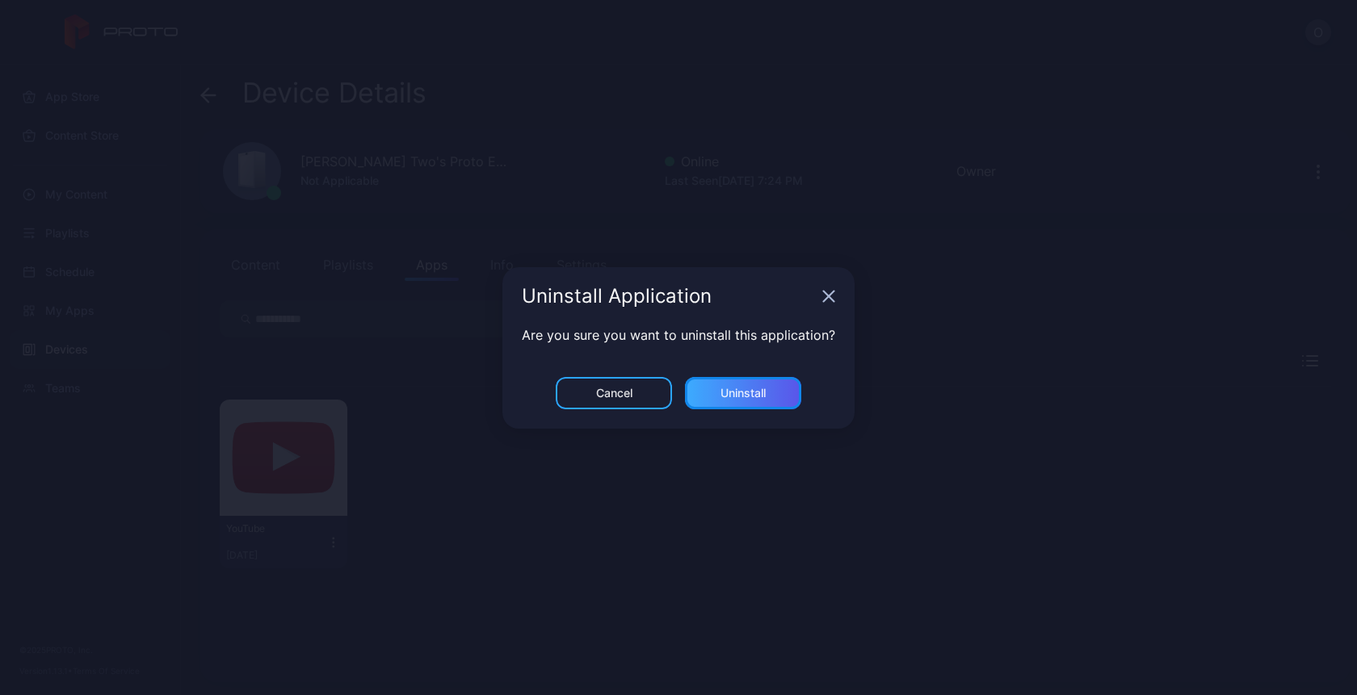
click at [707, 377] on div "Uninstall" at bounding box center [743, 393] width 116 height 32
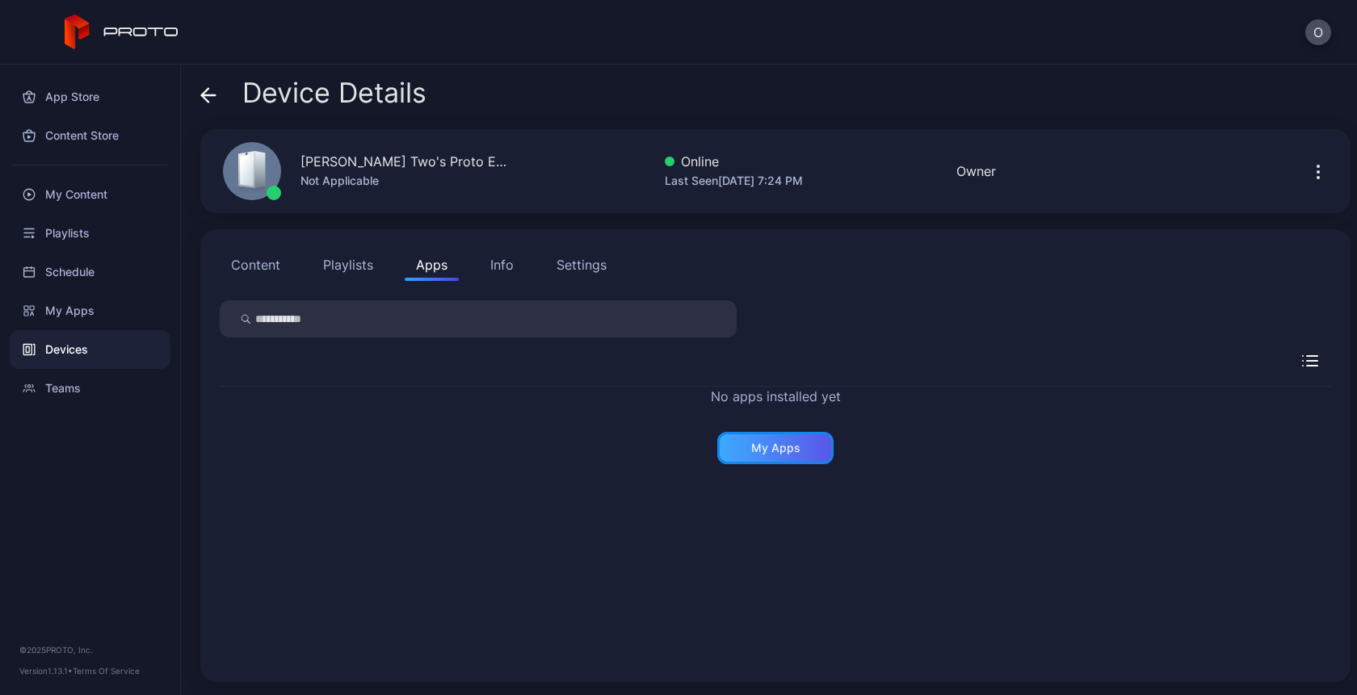
click at [802, 446] on div "My Apps" at bounding box center [775, 448] width 116 height 32
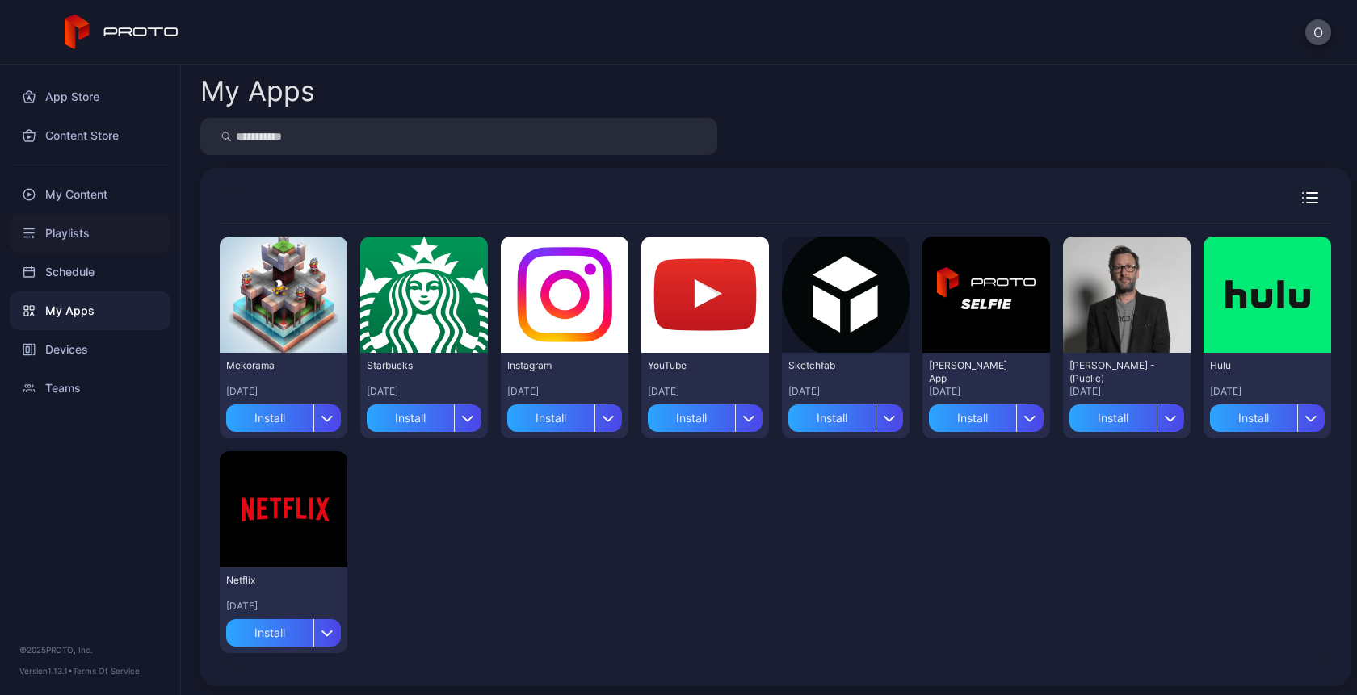
click at [80, 228] on div "Playlists" at bounding box center [90, 233] width 161 height 39
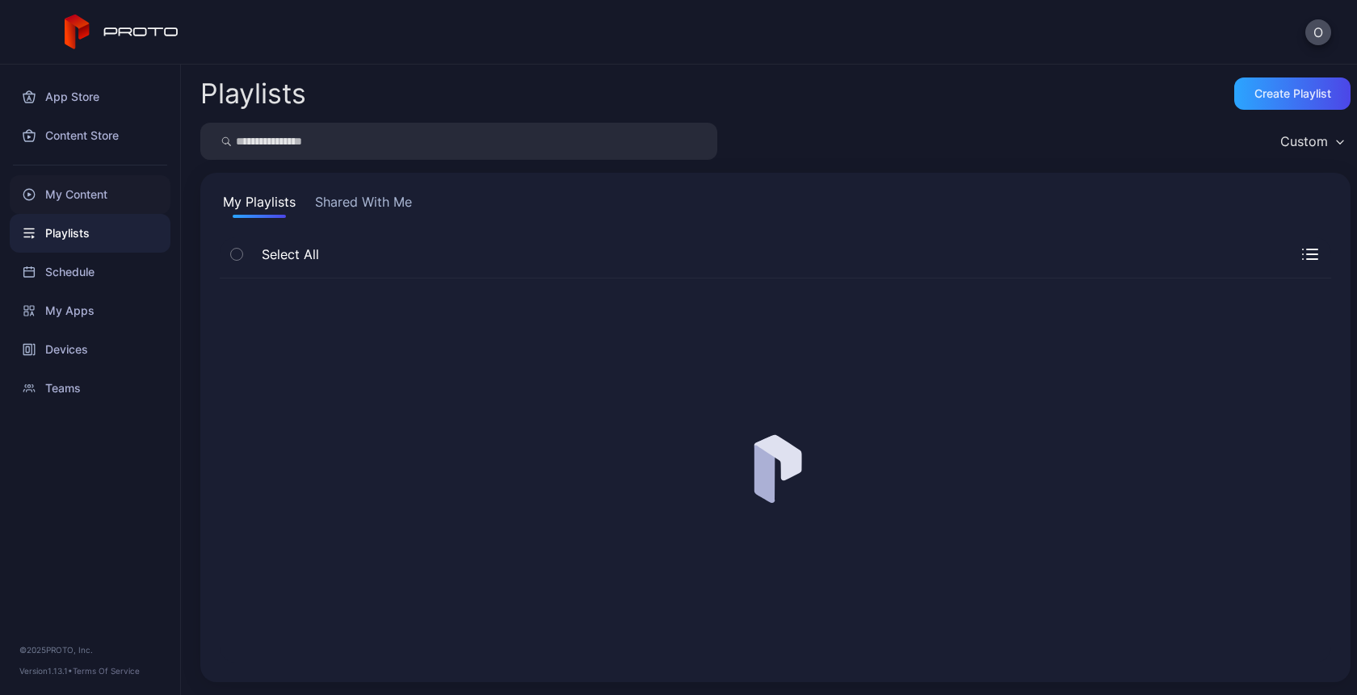
click at [99, 200] on div "My Content" at bounding box center [90, 194] width 161 height 39
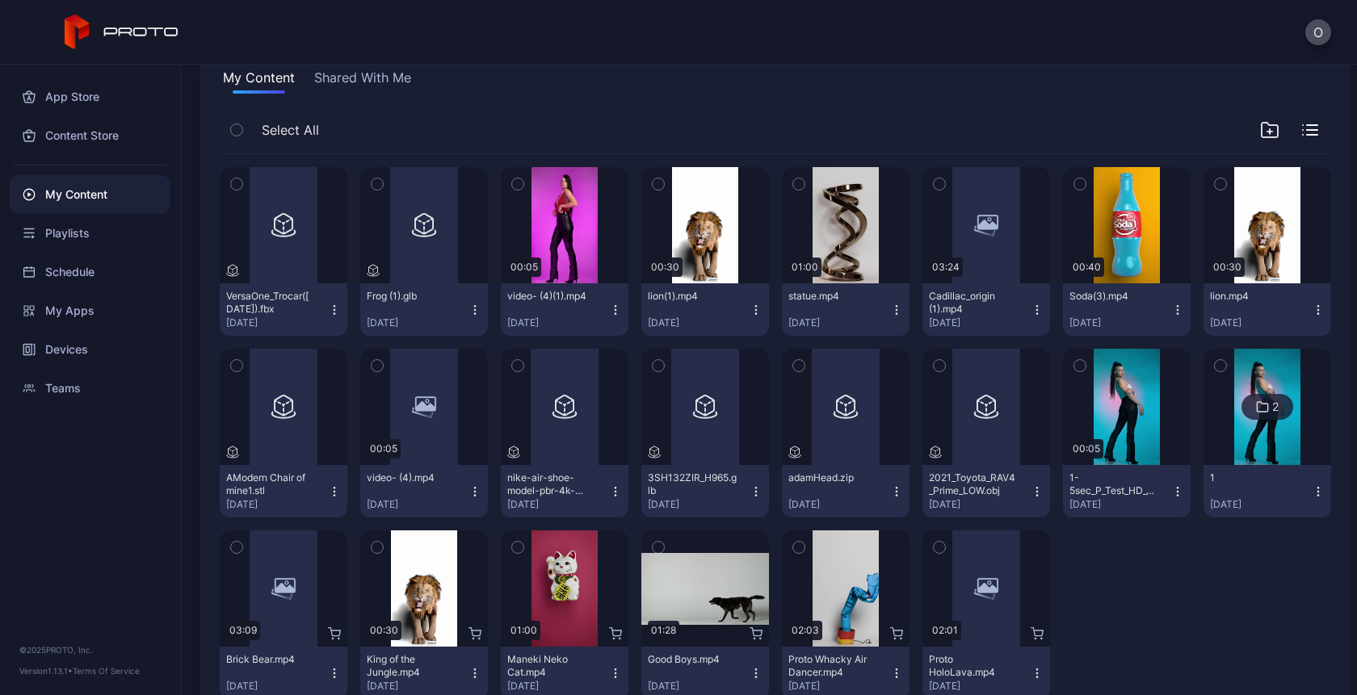
scroll to position [174, 0]
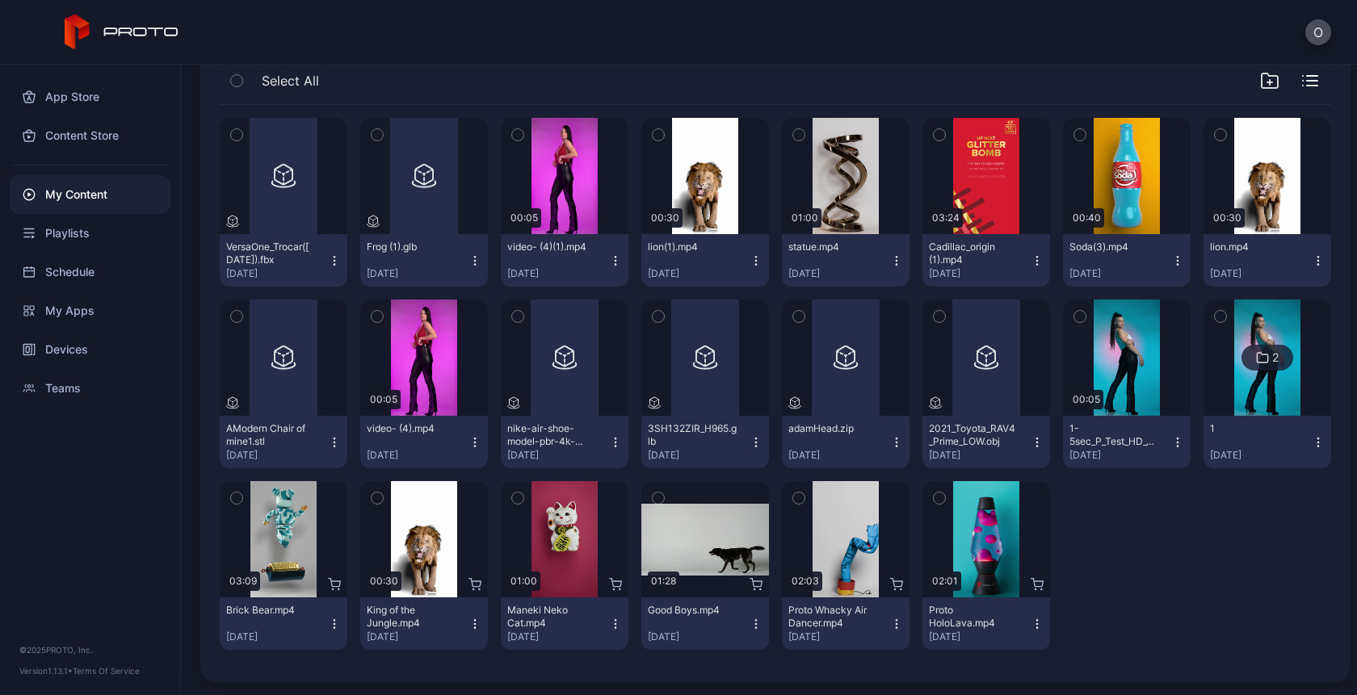
click at [755, 628] on icon "button" at bounding box center [755, 628] width 1 height 1
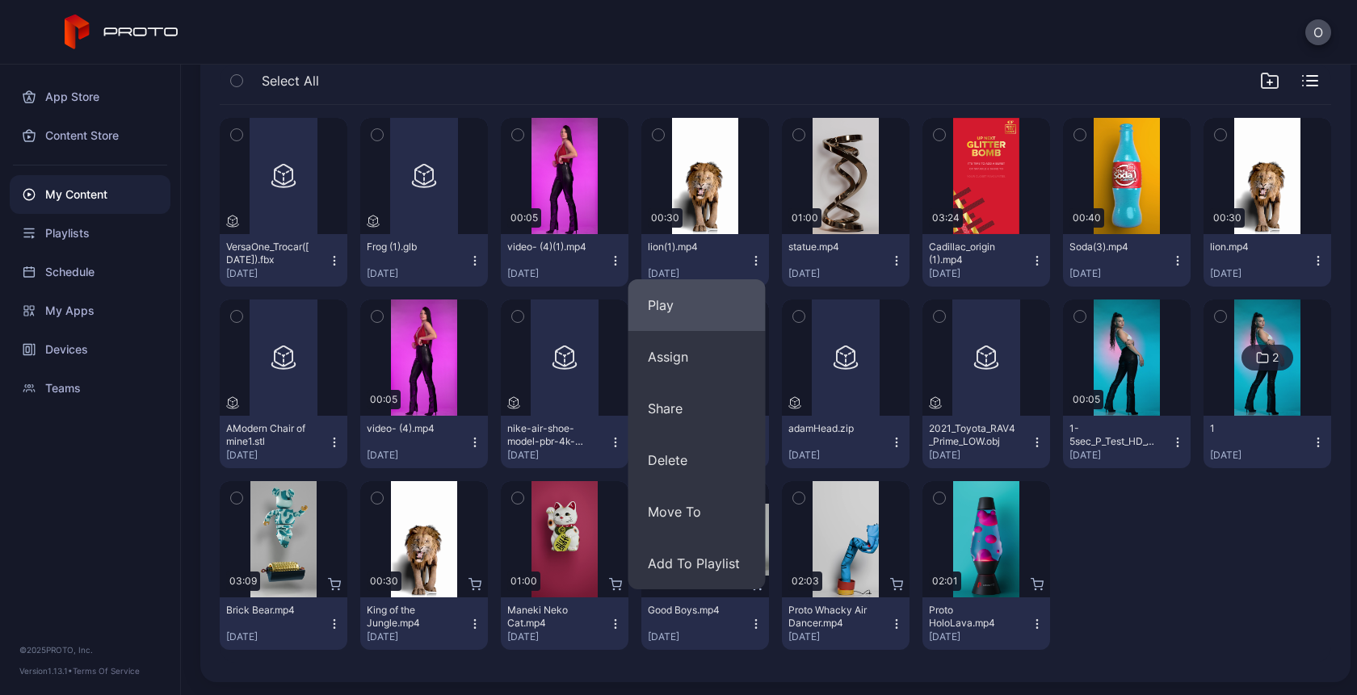
click at [683, 316] on button "Play" at bounding box center [696, 305] width 137 height 52
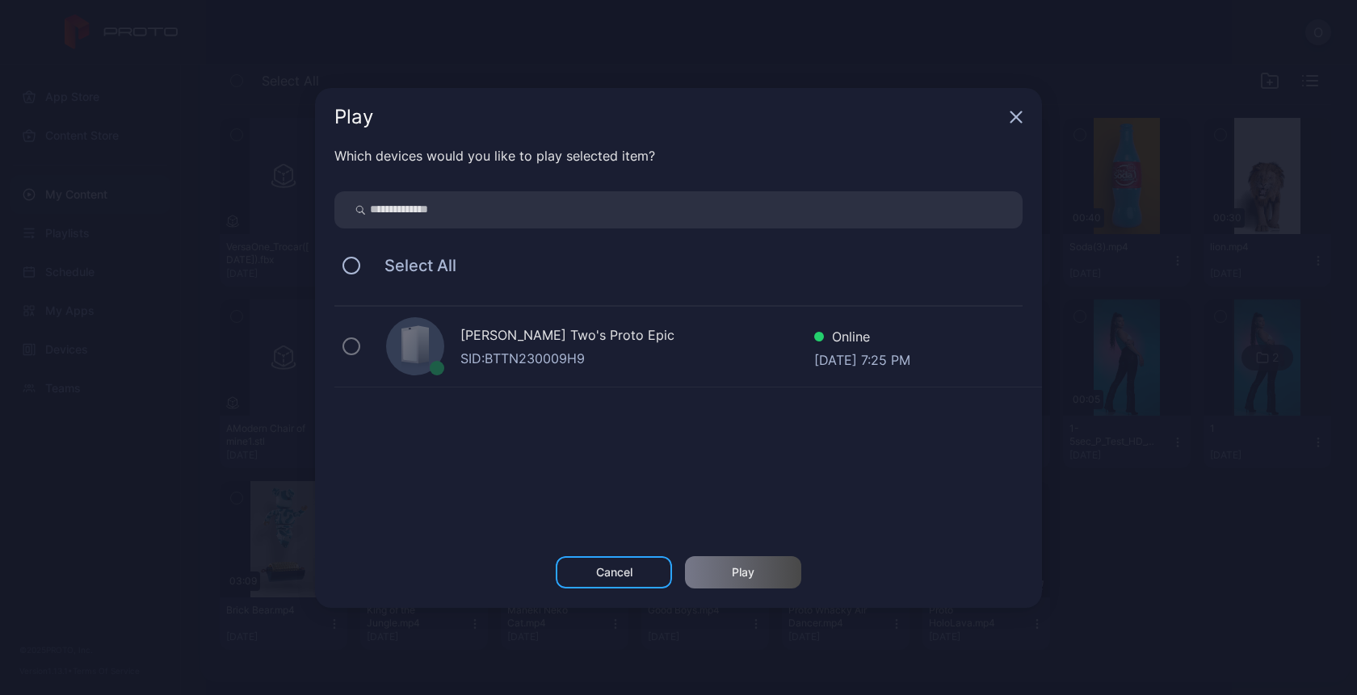
click at [558, 335] on div "[PERSON_NAME] Two's Proto Epic" at bounding box center [637, 337] width 354 height 23
click at [336, 364] on div "Oksana Two's Proto Epic SID: BTTN230009H9 Online Sep 08, 2025 at 7:25 PM" at bounding box center [688, 347] width 708 height 81
click at [1133, 396] on div "Play Which devices would you like to play selected item? Select All Oksana Two'…" at bounding box center [678, 347] width 1357 height 695
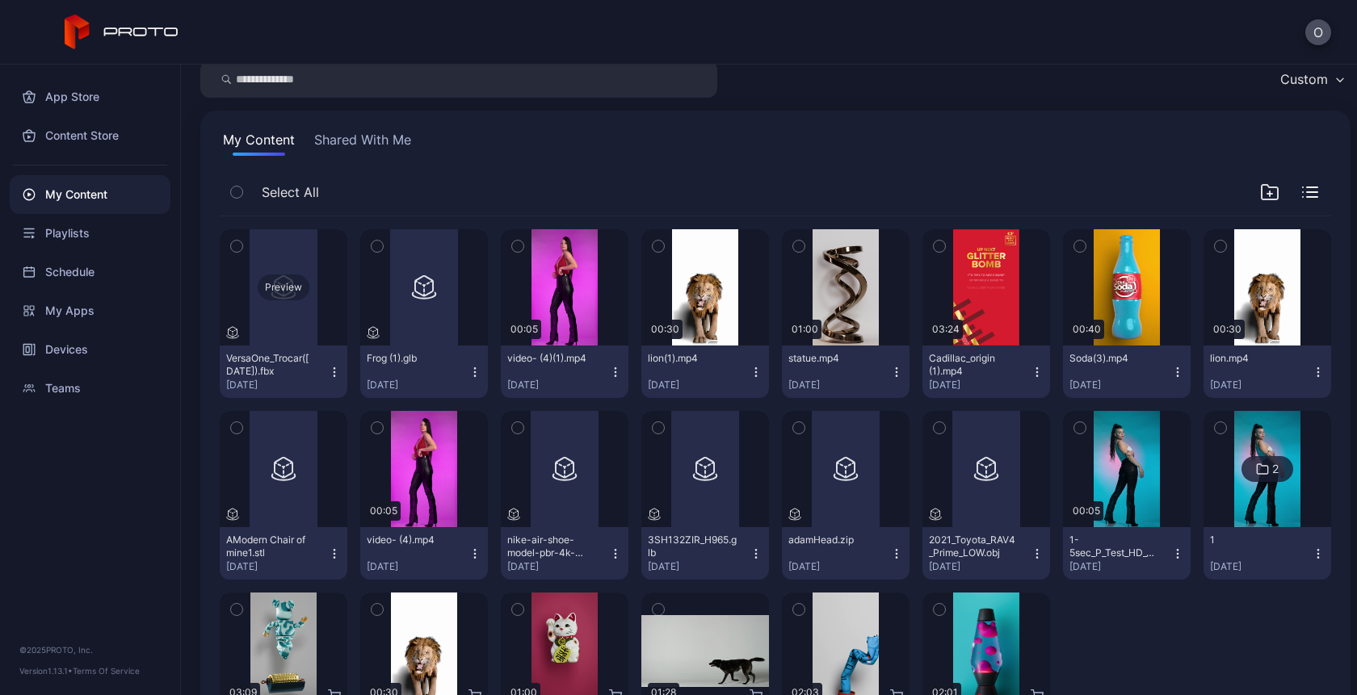
scroll to position [0, 0]
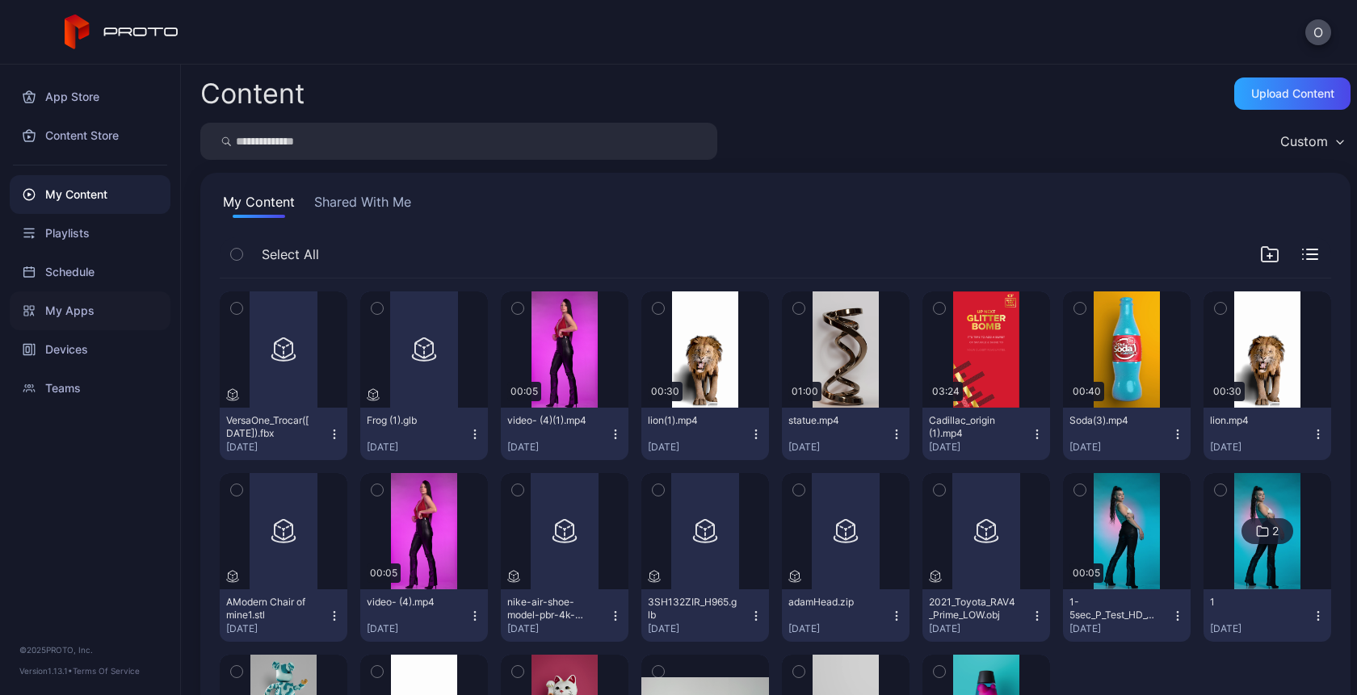
click at [82, 306] on div "My Apps" at bounding box center [90, 311] width 161 height 39
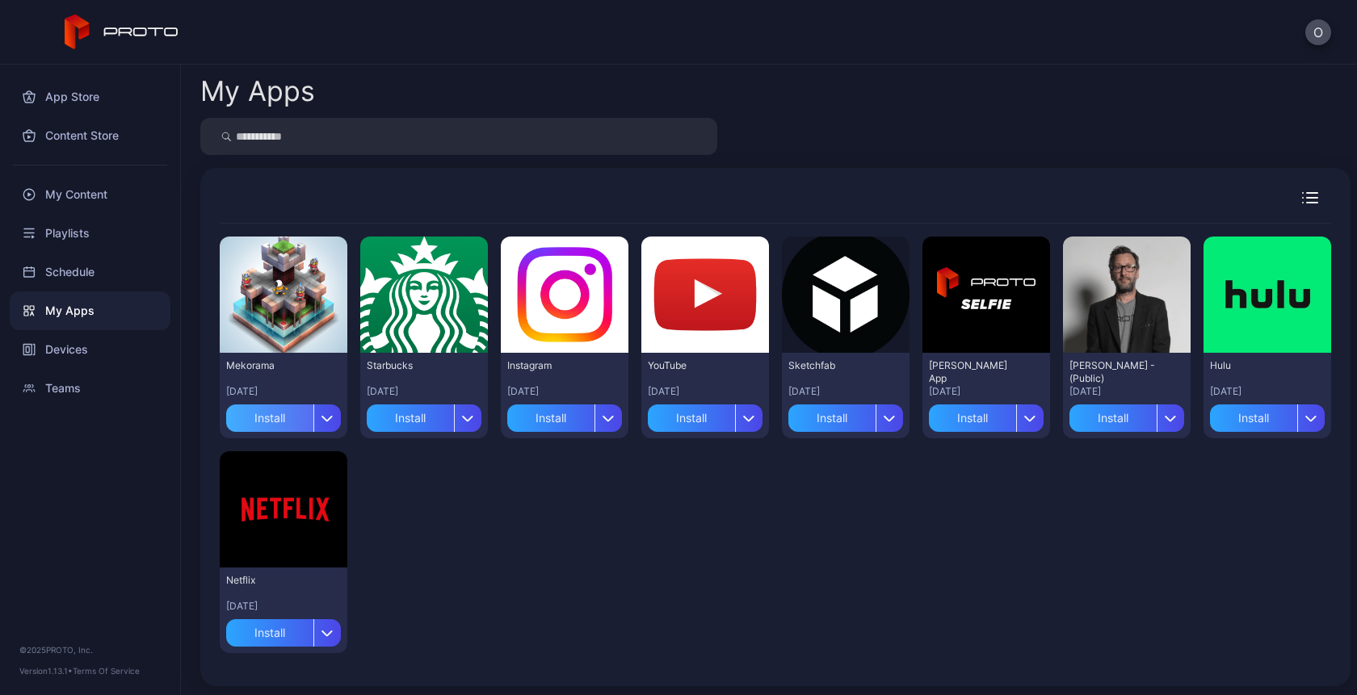
click at [273, 426] on div "Install" at bounding box center [269, 418] width 87 height 27
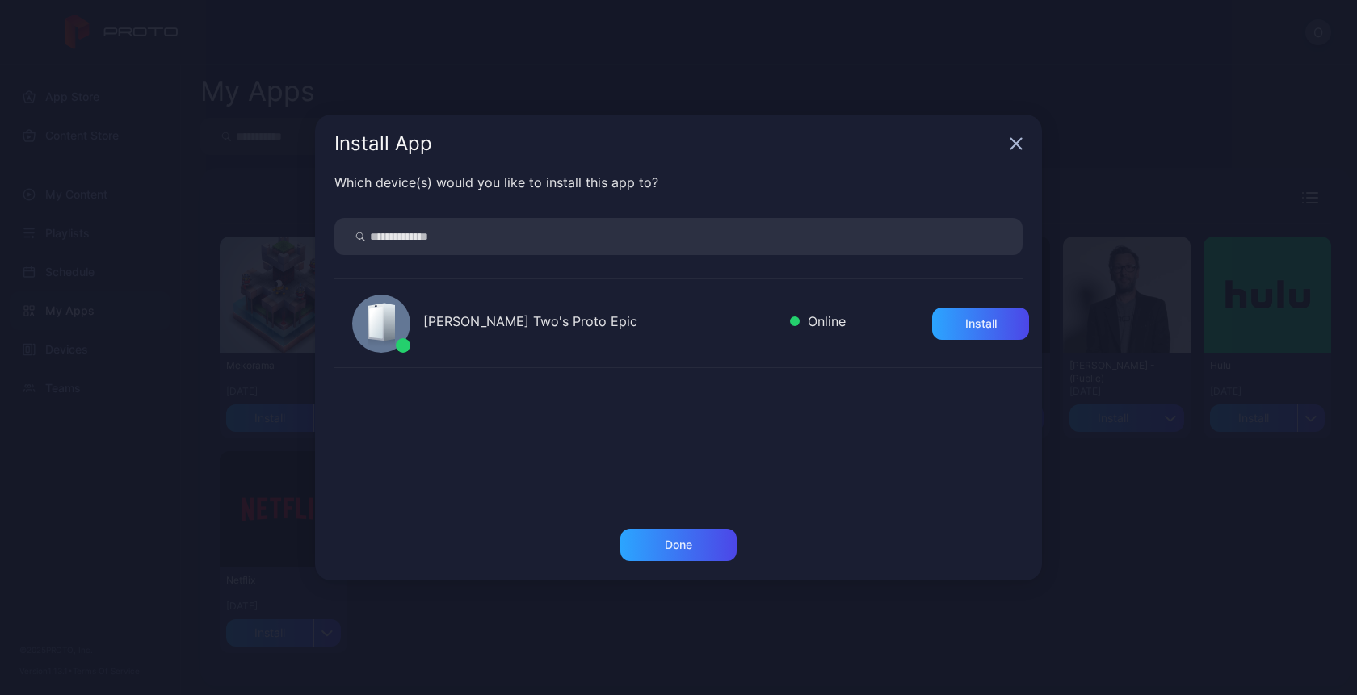
click at [573, 330] on div "[PERSON_NAME] Two's Proto Epic" at bounding box center [600, 323] width 354 height 23
click at [973, 324] on div "Install" at bounding box center [981, 323] width 32 height 13
click at [676, 539] on div "Done" at bounding box center [678, 545] width 27 height 13
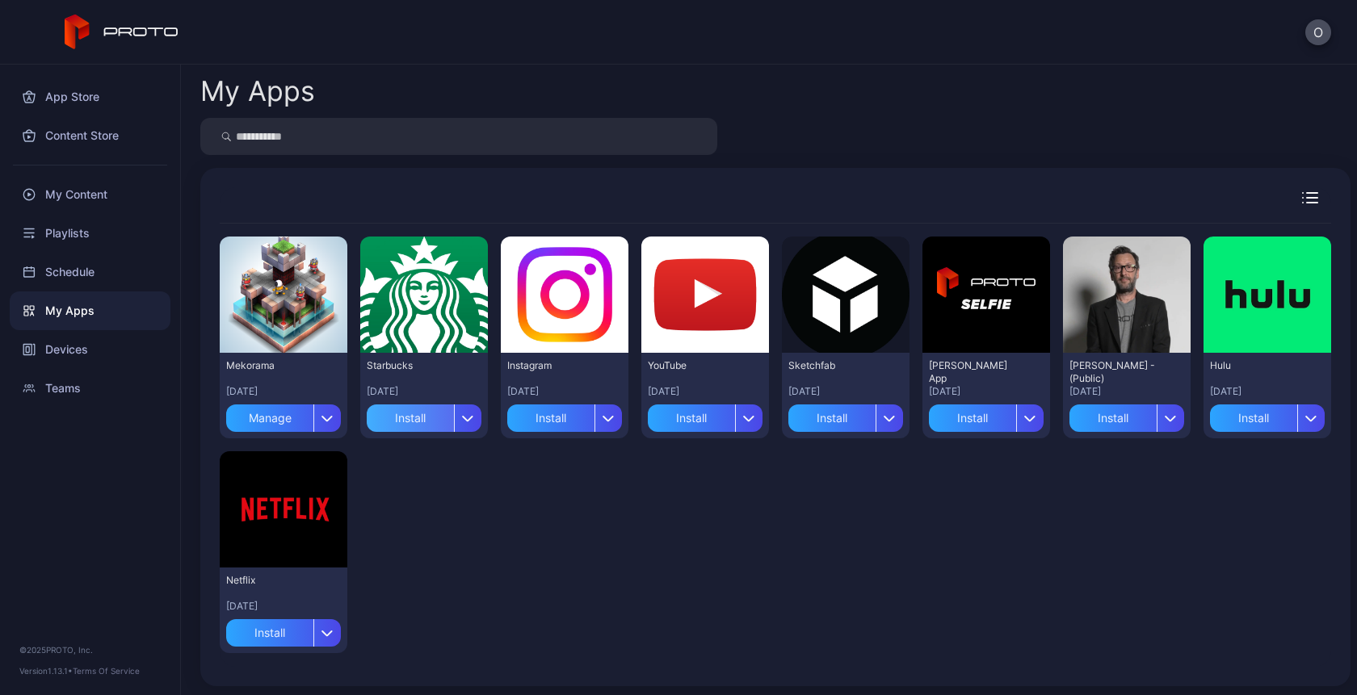
click at [416, 419] on div "Install" at bounding box center [410, 418] width 87 height 27
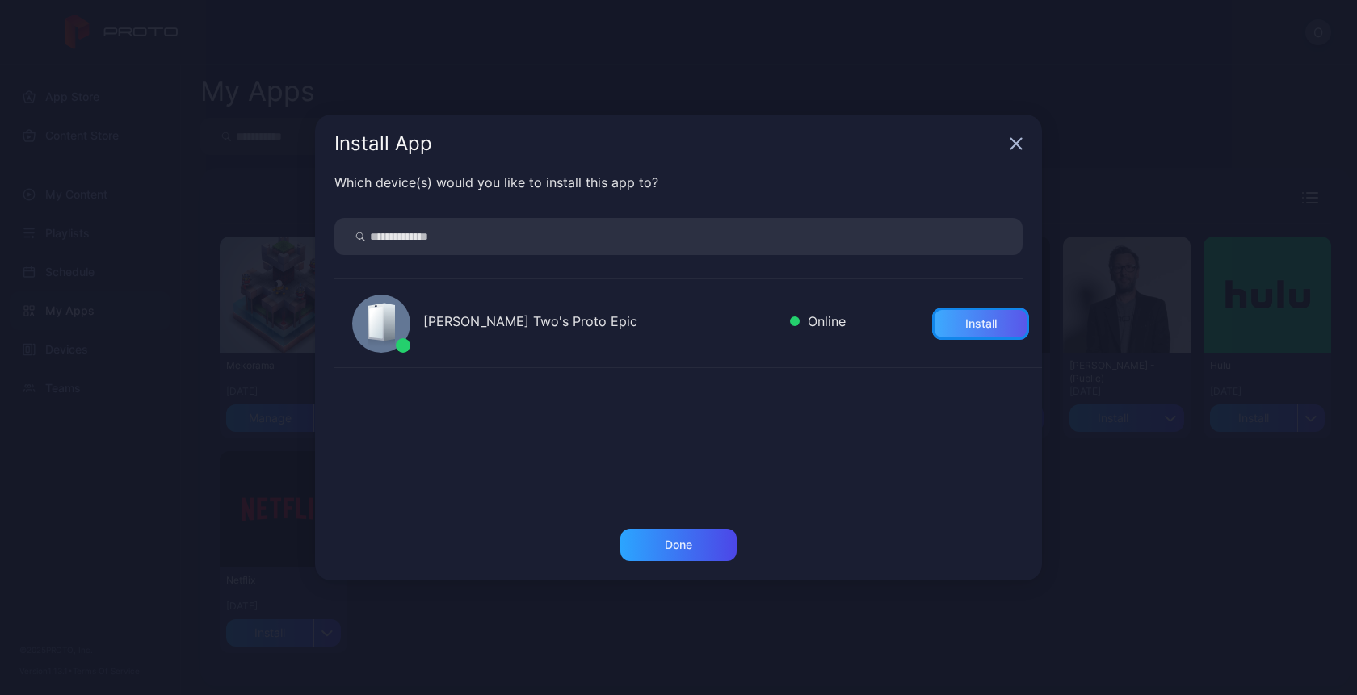
click at [965, 325] on div "Install" at bounding box center [981, 323] width 32 height 13
click at [683, 554] on div "Done" at bounding box center [678, 545] width 116 height 32
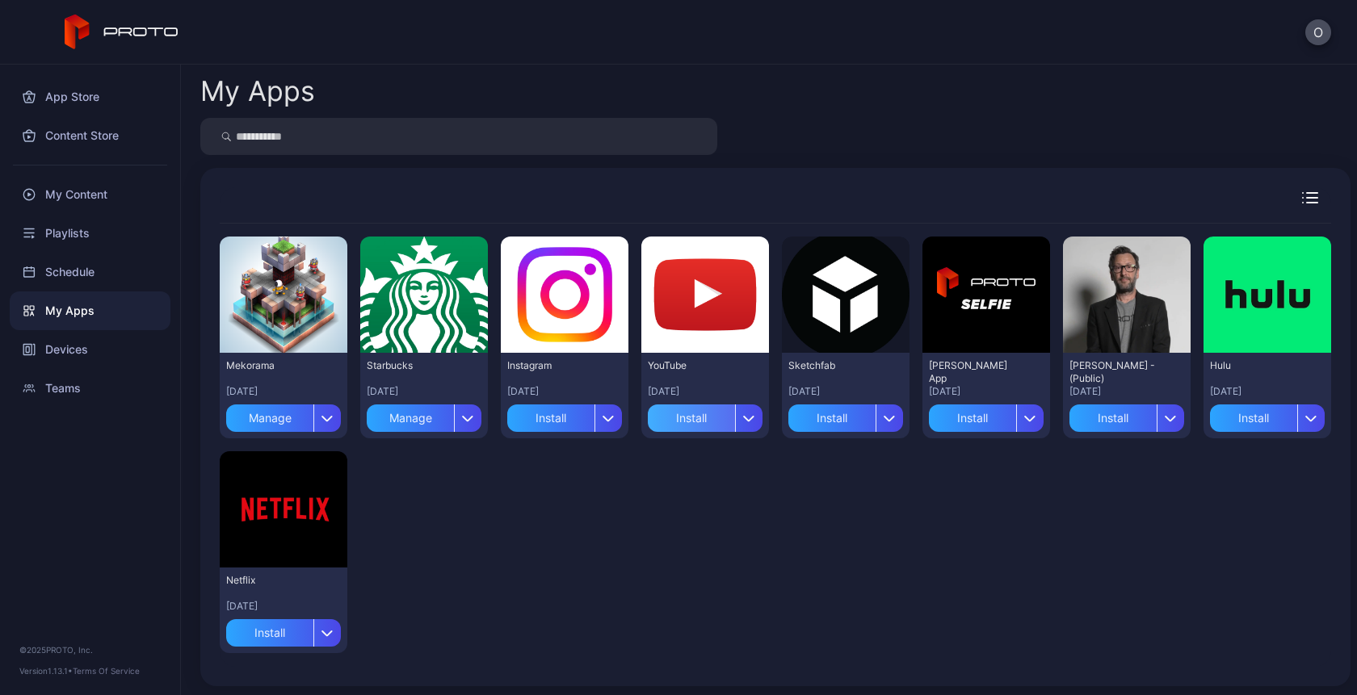
click at [704, 416] on div "Install" at bounding box center [691, 418] width 87 height 27
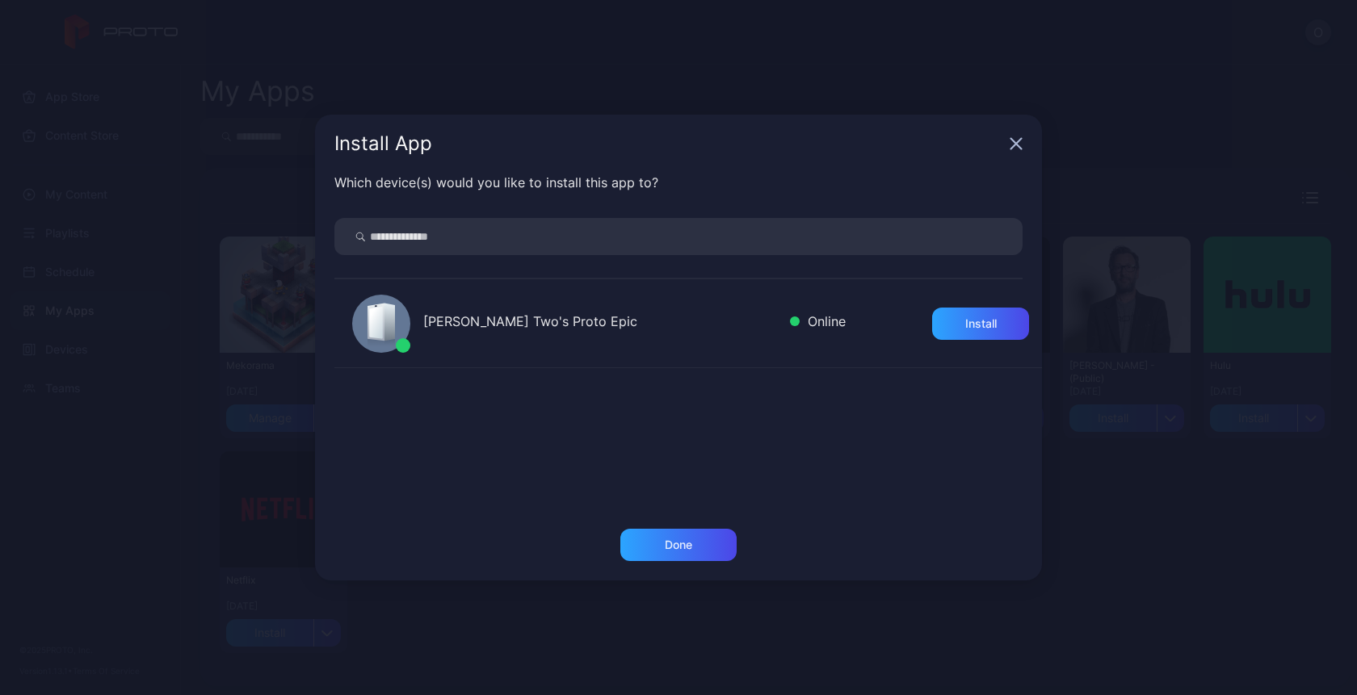
click at [1018, 303] on div "Oksana Two's Proto Epic Online Install" at bounding box center [688, 323] width 708 height 89
click at [942, 337] on div "Install" at bounding box center [980, 324] width 97 height 32
click at [693, 551] on div "Done" at bounding box center [678, 545] width 116 height 32
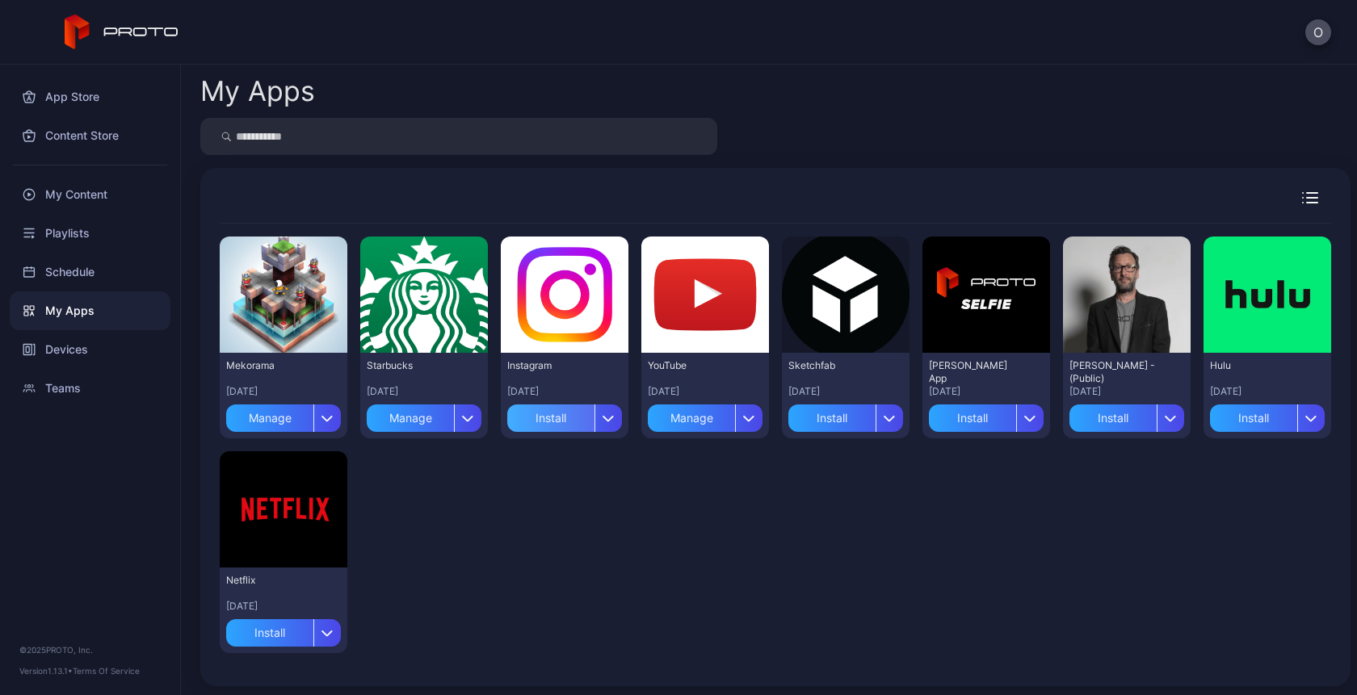
click at [557, 426] on div "Install" at bounding box center [550, 418] width 87 height 27
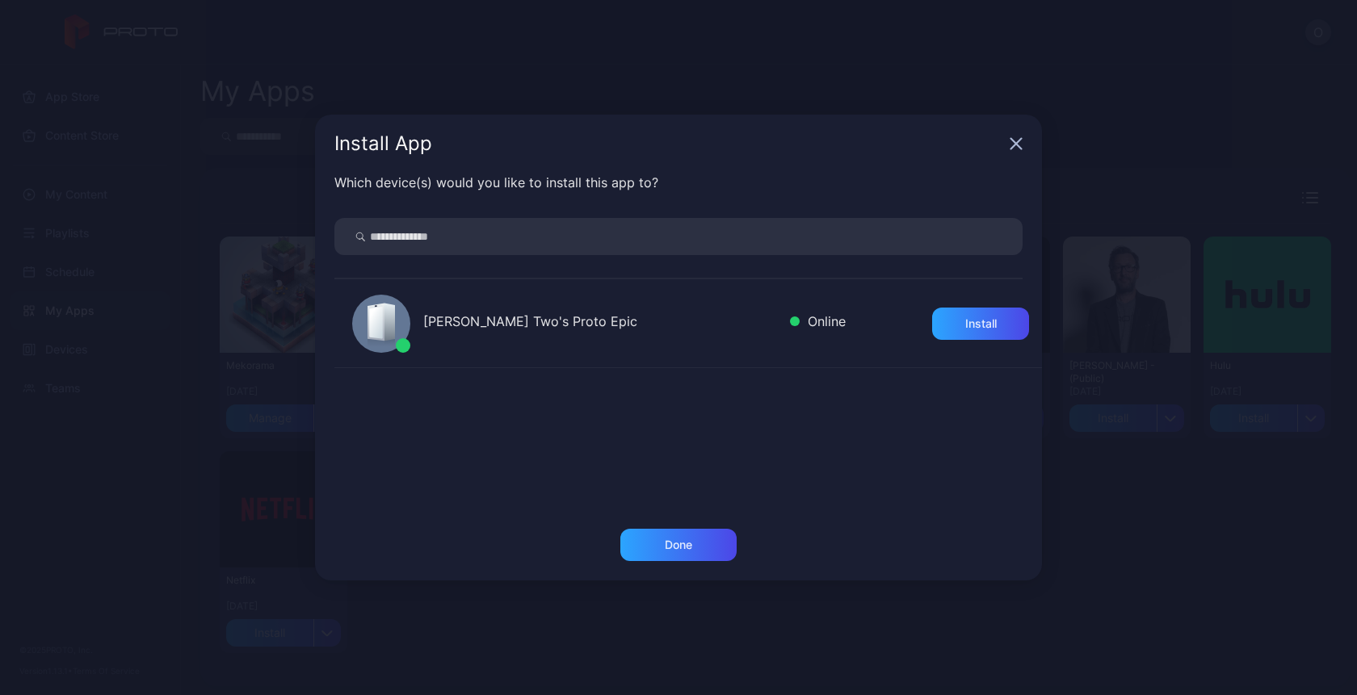
click at [674, 468] on div "Oksana Two's Proto Epic Online Install" at bounding box center [688, 394] width 708 height 230
click at [935, 337] on div "Install" at bounding box center [980, 324] width 97 height 32
click at [699, 539] on div "Done" at bounding box center [678, 545] width 116 height 32
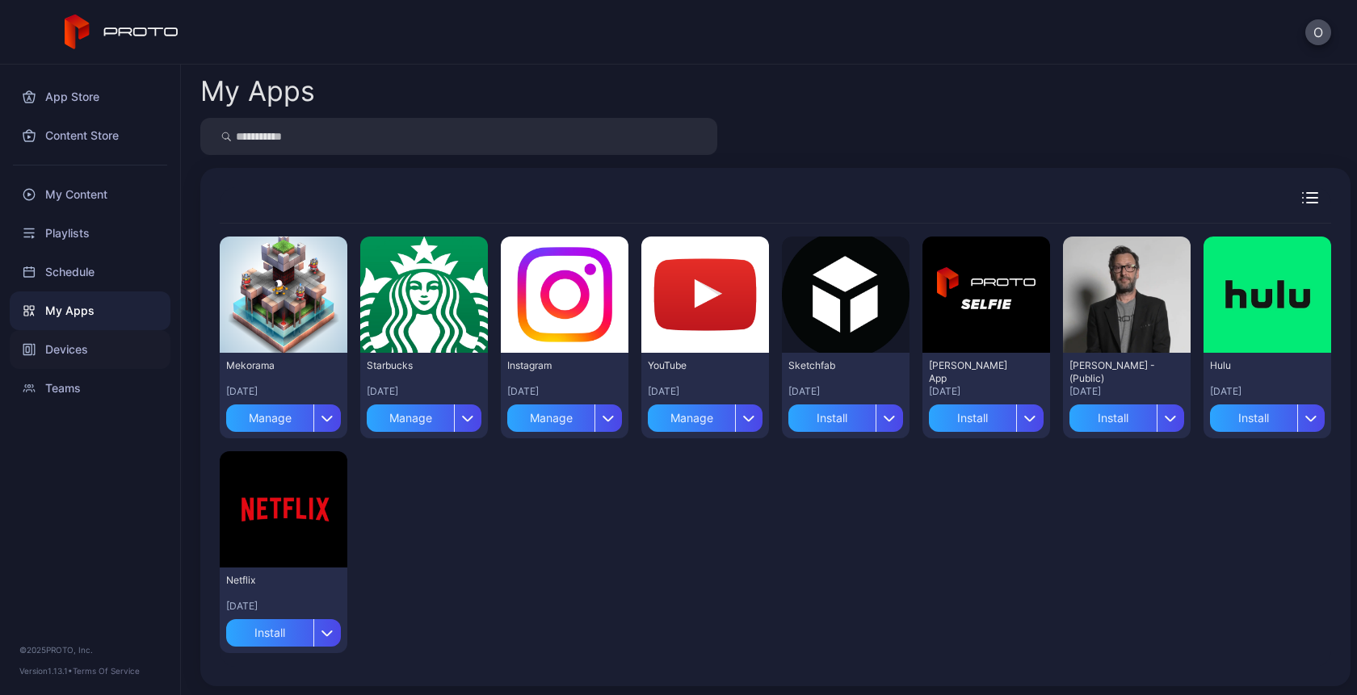
click at [66, 348] on div "Devices" at bounding box center [90, 349] width 161 height 39
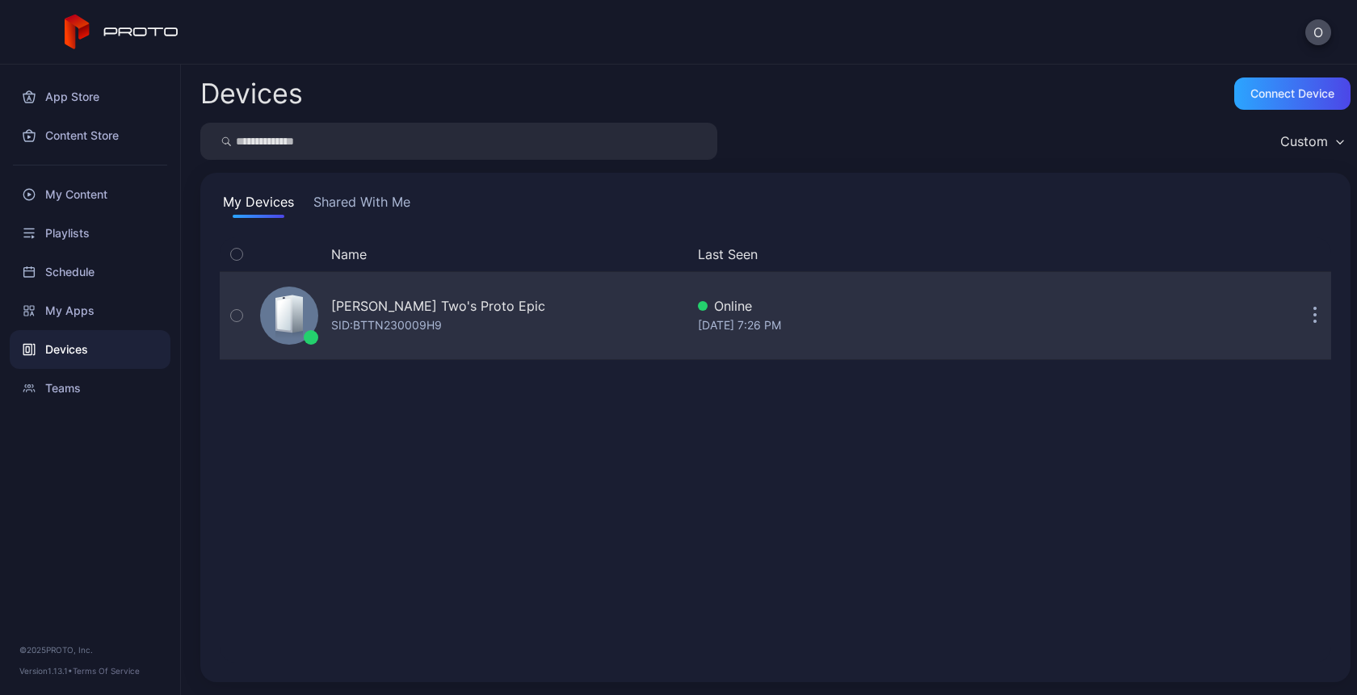
click at [377, 313] on div "[PERSON_NAME] Two's Proto Epic" at bounding box center [438, 305] width 214 height 19
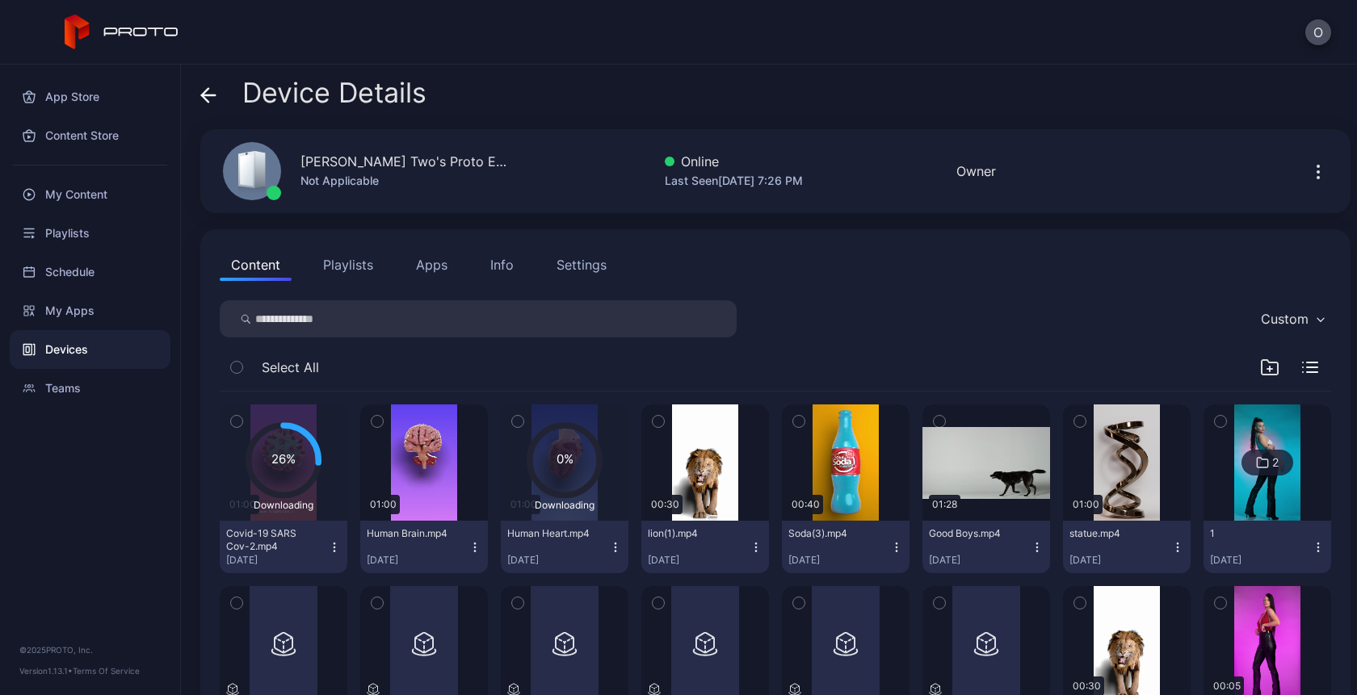
click at [455, 266] on button "Apps" at bounding box center [432, 265] width 54 height 32
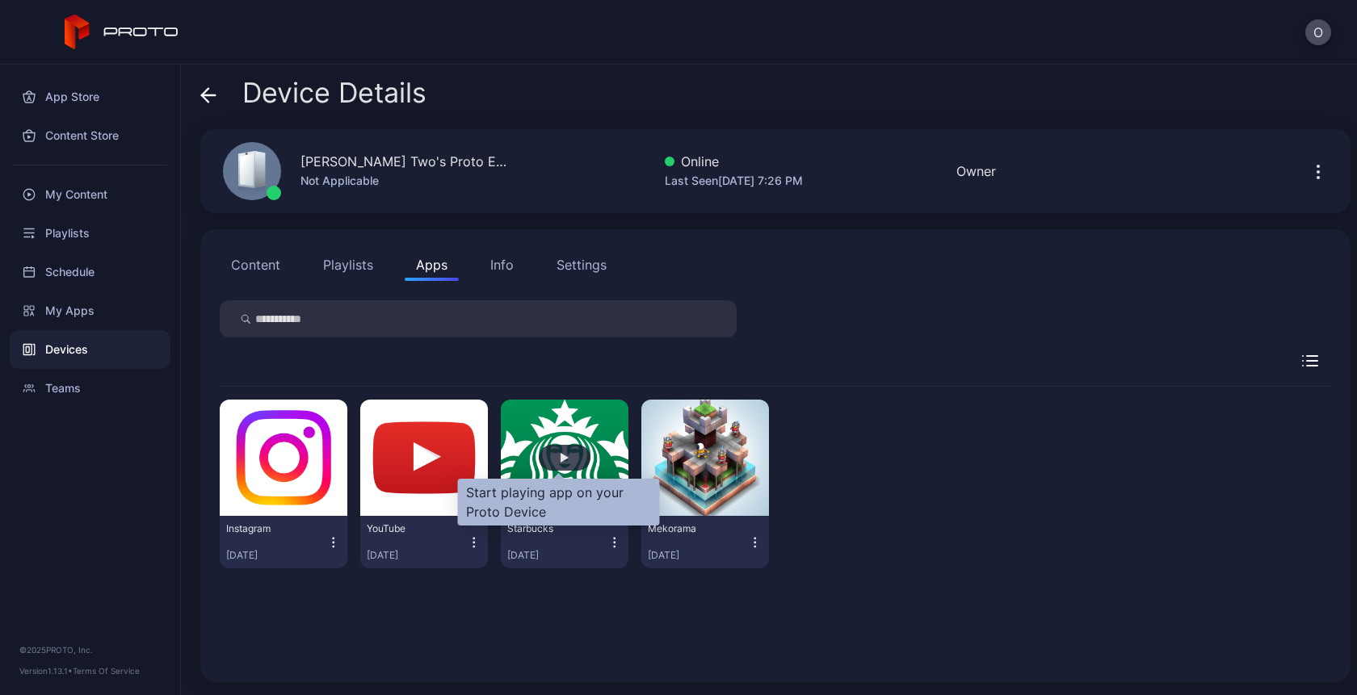
click at [565, 463] on div "button" at bounding box center [565, 458] width 52 height 26
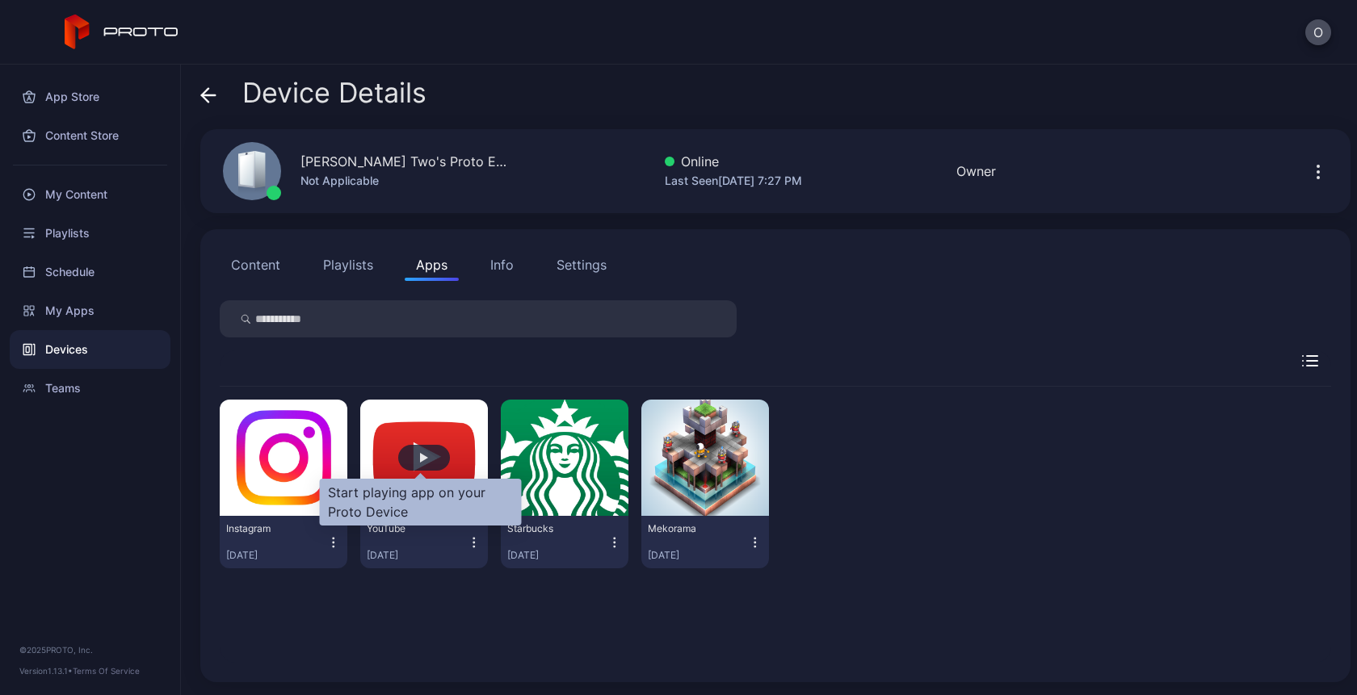
click at [424, 466] on div "button" at bounding box center [424, 458] width 52 height 26
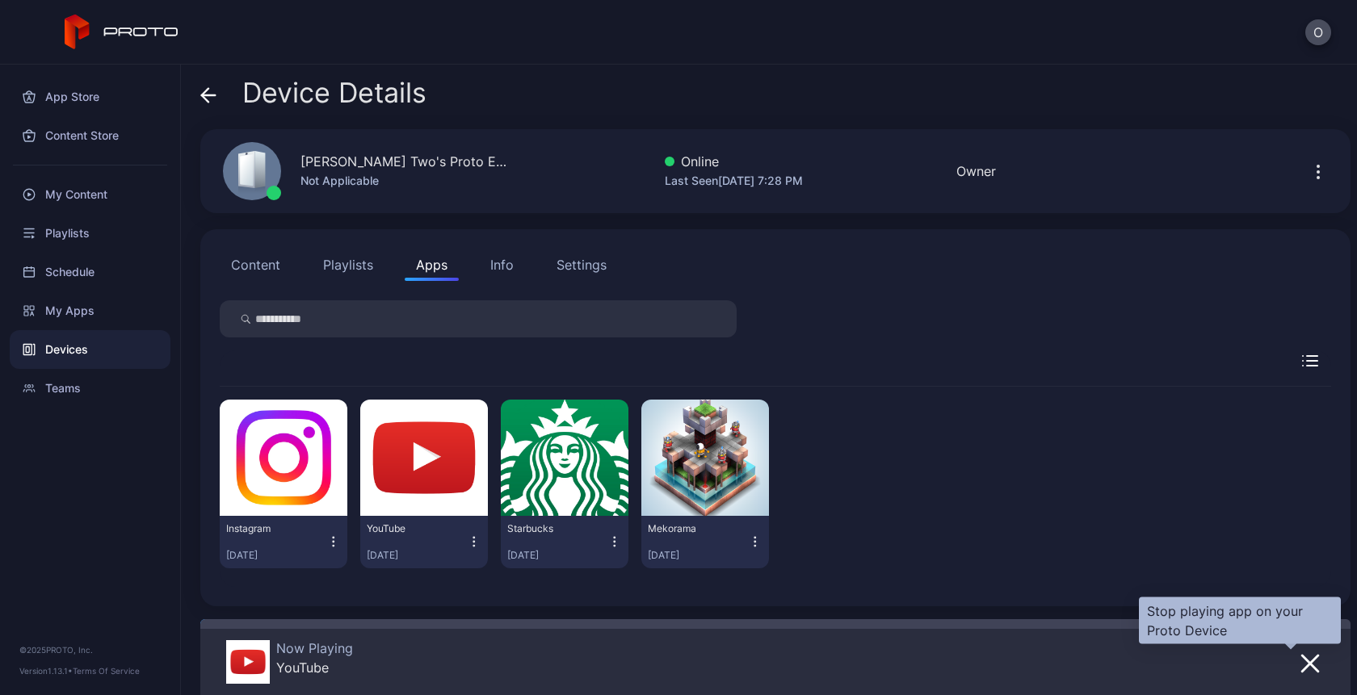
click at [1300, 665] on icon "button" at bounding box center [1309, 663] width 19 height 19
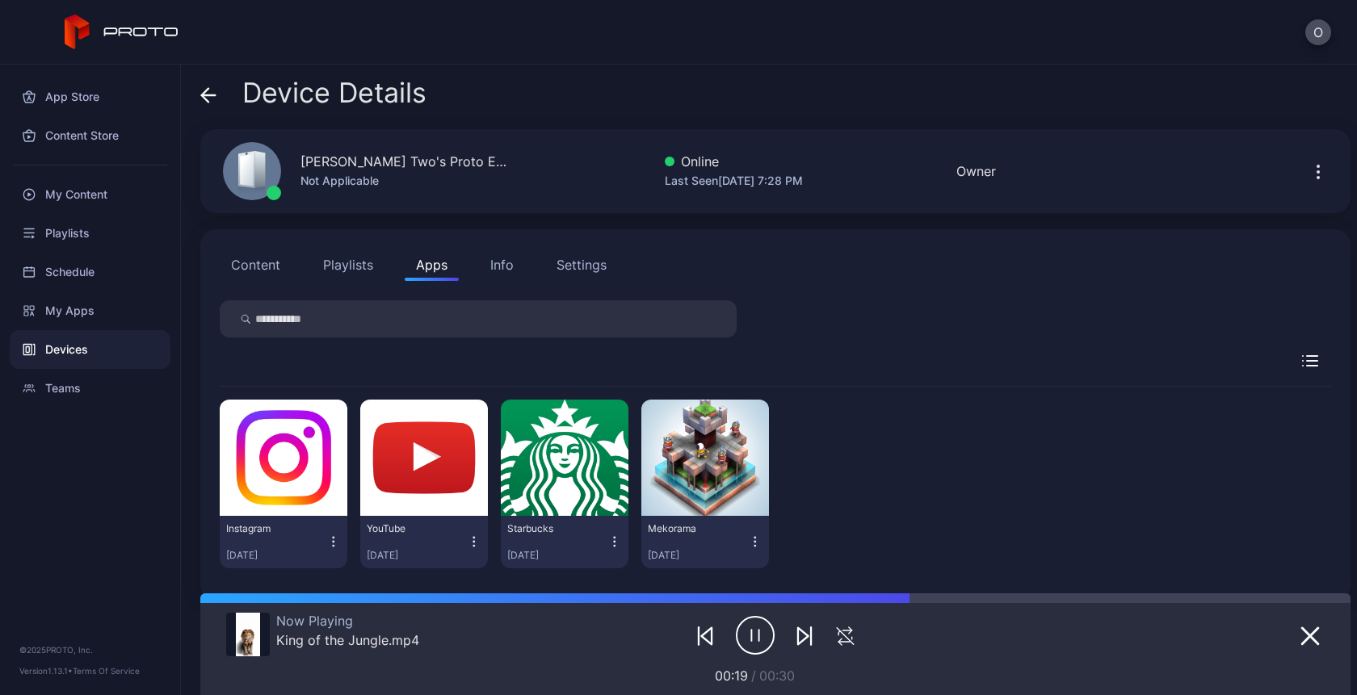
scroll to position [21, 0]
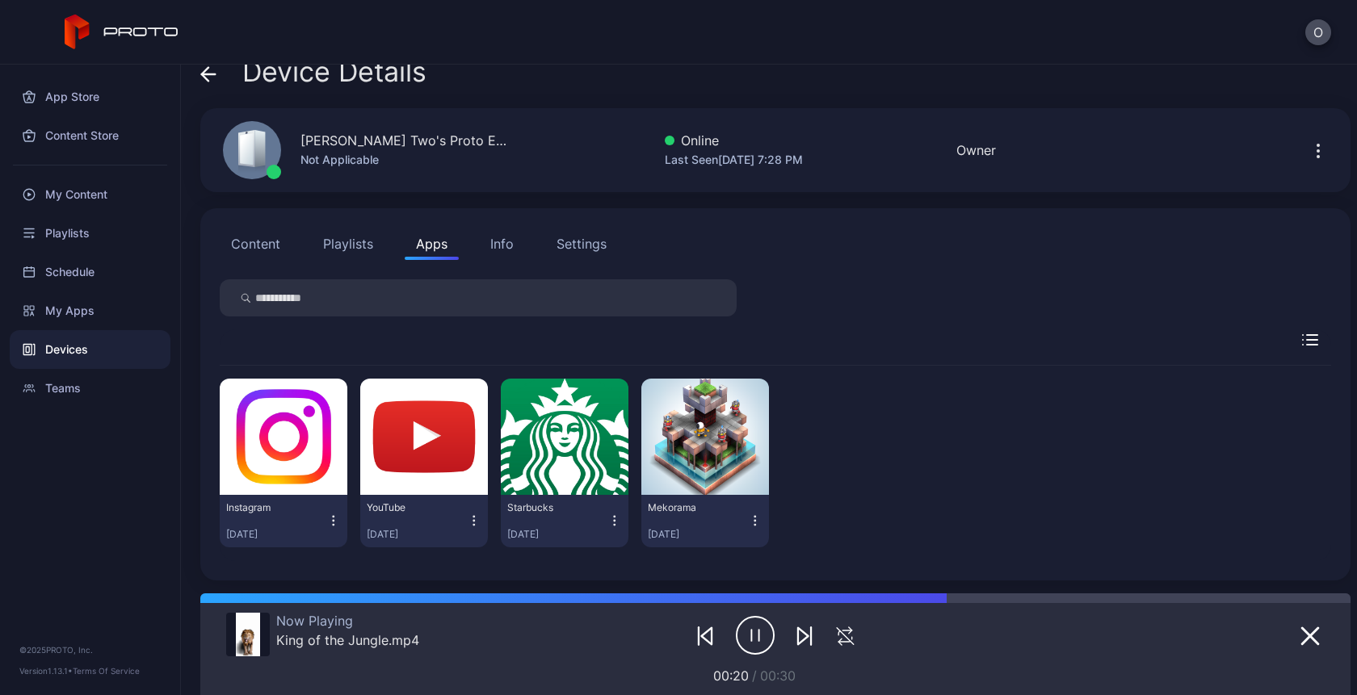
click at [329, 527] on icon "button" at bounding box center [333, 521] width 15 height 16
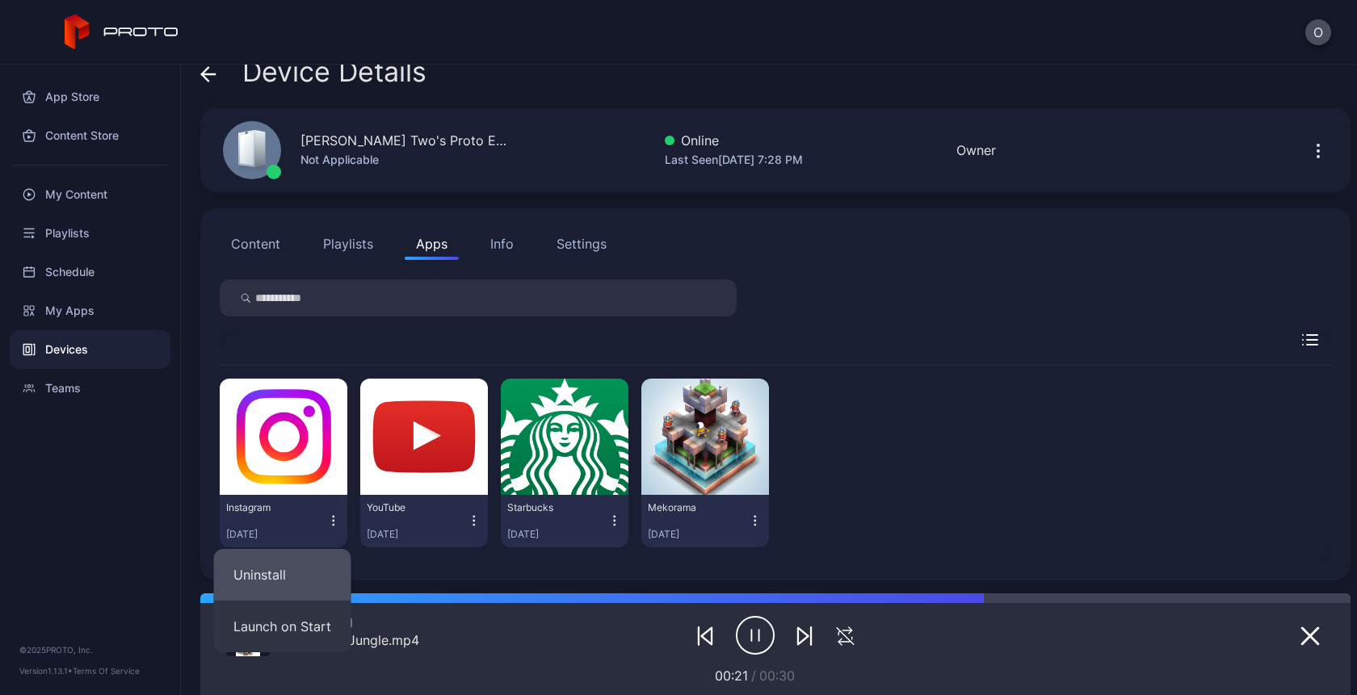
click at [296, 575] on button "Uninstall" at bounding box center [282, 575] width 137 height 52
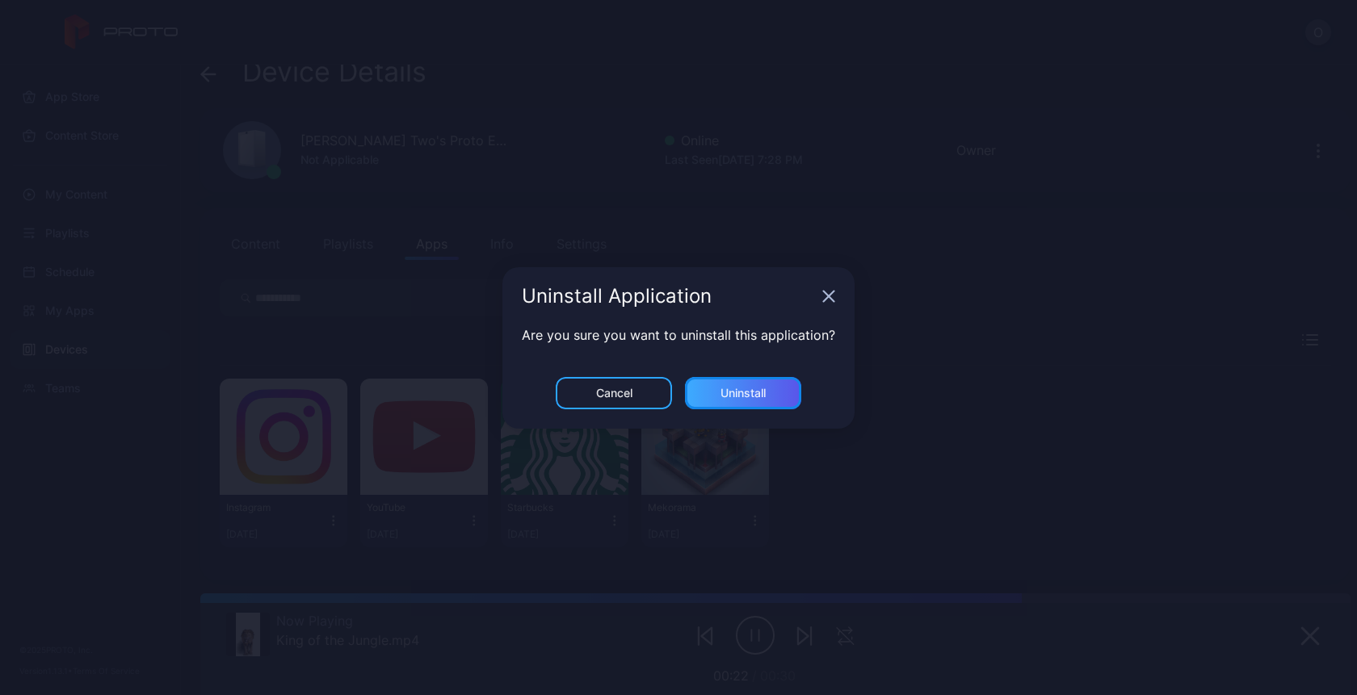
click at [725, 384] on div "Uninstall" at bounding box center [743, 393] width 116 height 32
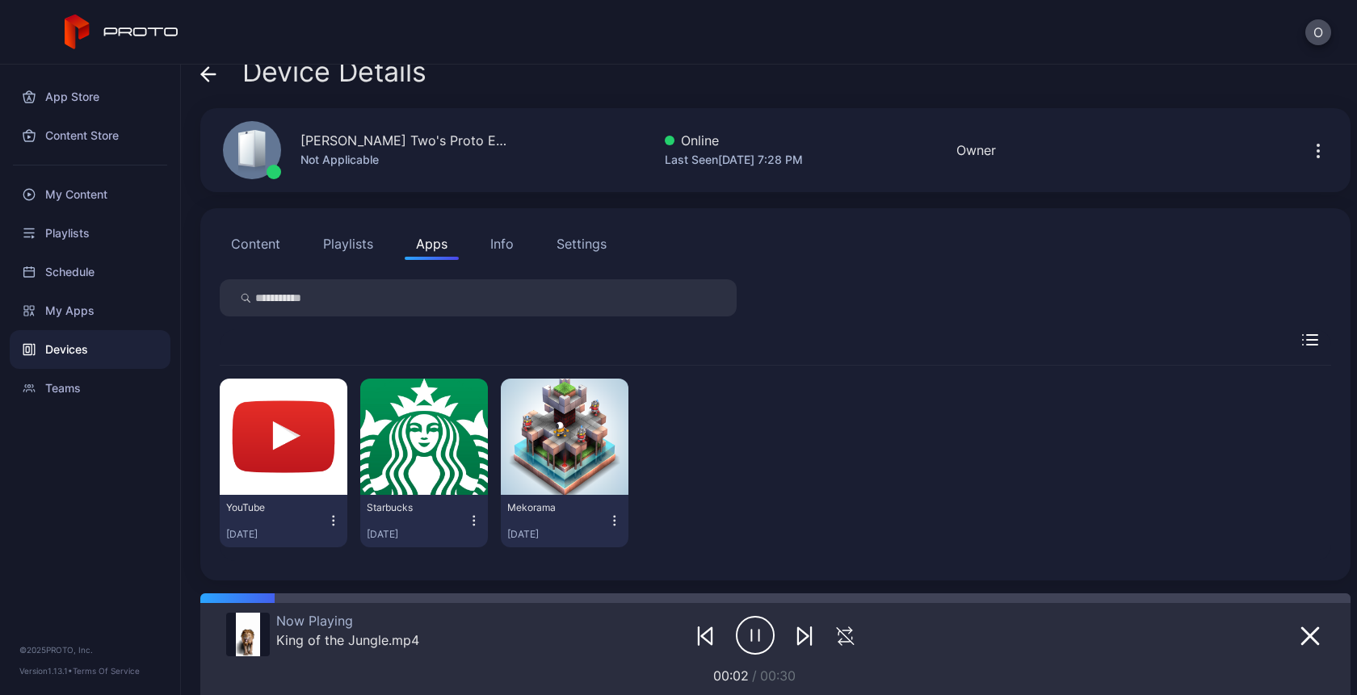
scroll to position [20, 0]
click at [607, 523] on icon "button" at bounding box center [614, 522] width 15 height 16
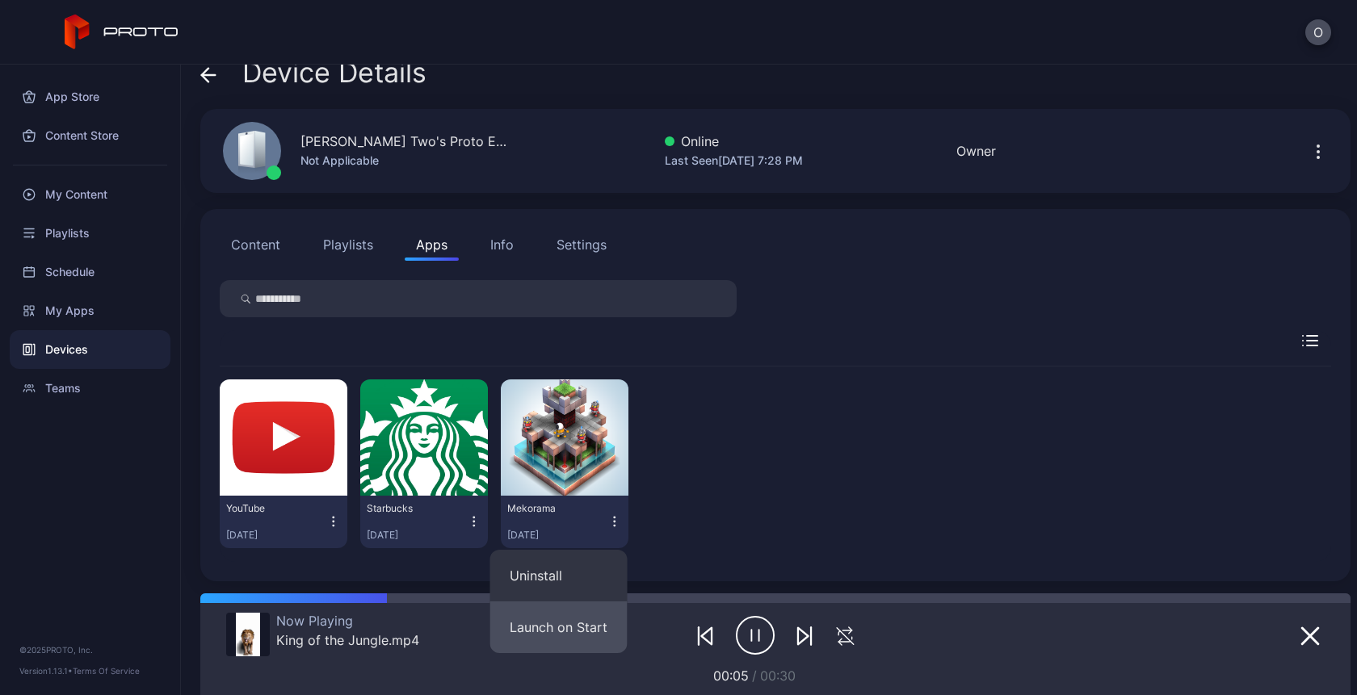
click at [561, 628] on button "Launch on Start" at bounding box center [558, 628] width 137 height 52
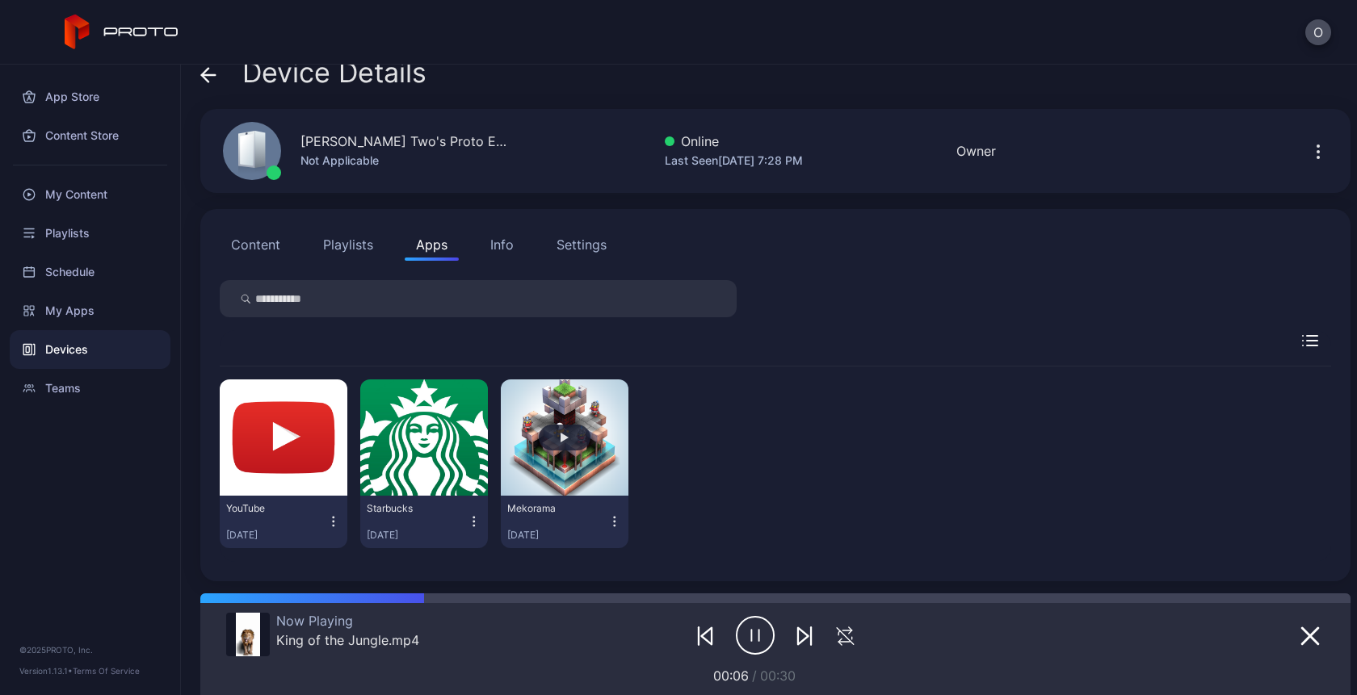
scroll to position [0, 0]
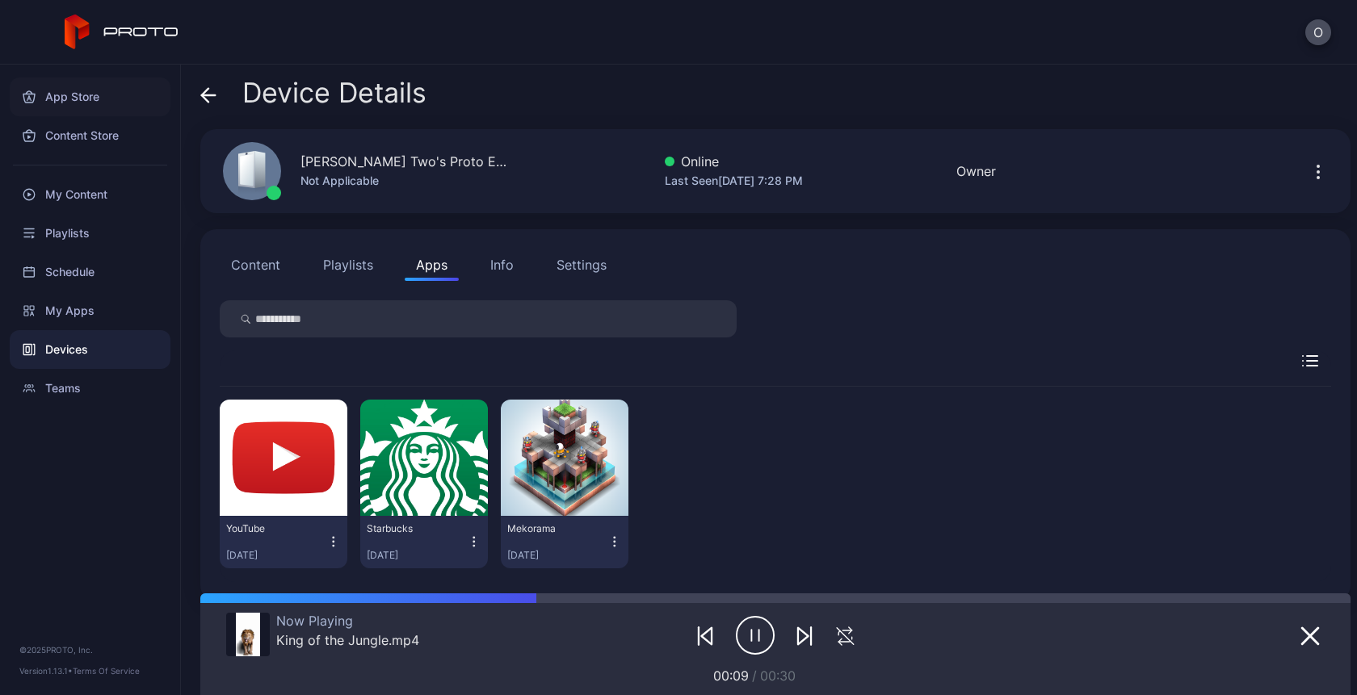
click at [80, 95] on div "App Store" at bounding box center [90, 97] width 161 height 39
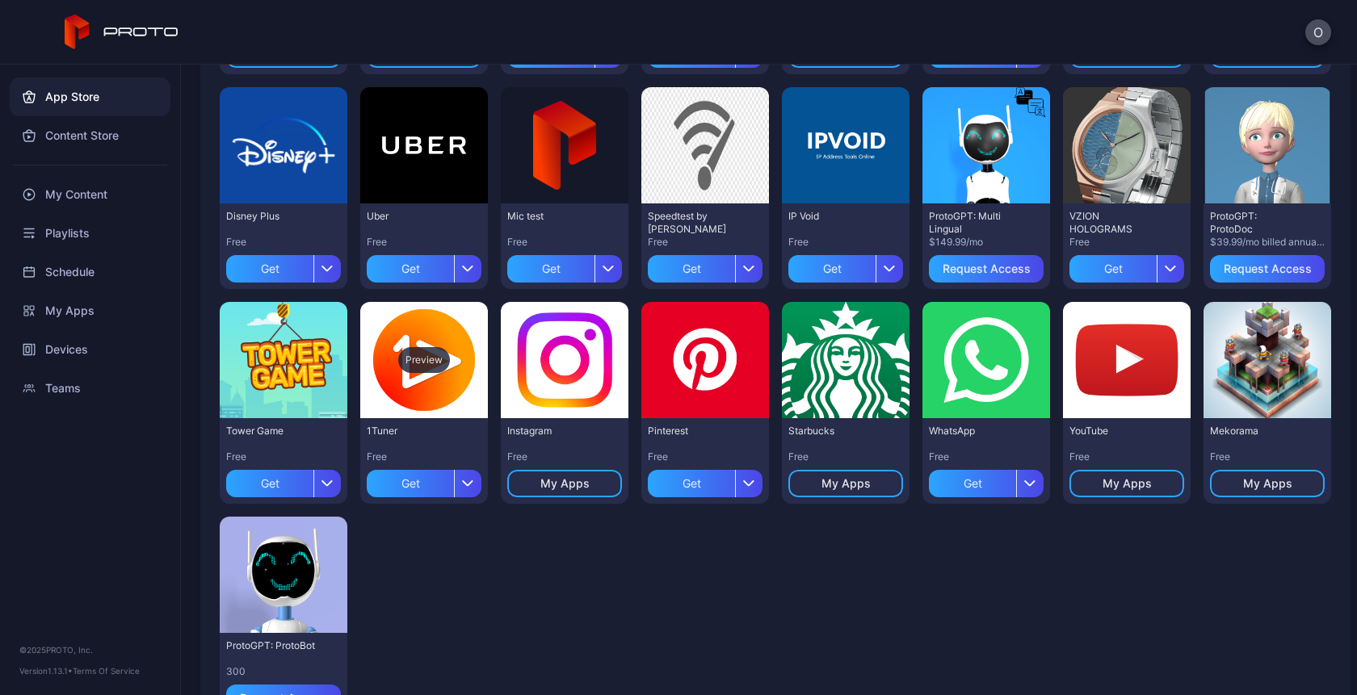
scroll to position [363, 0]
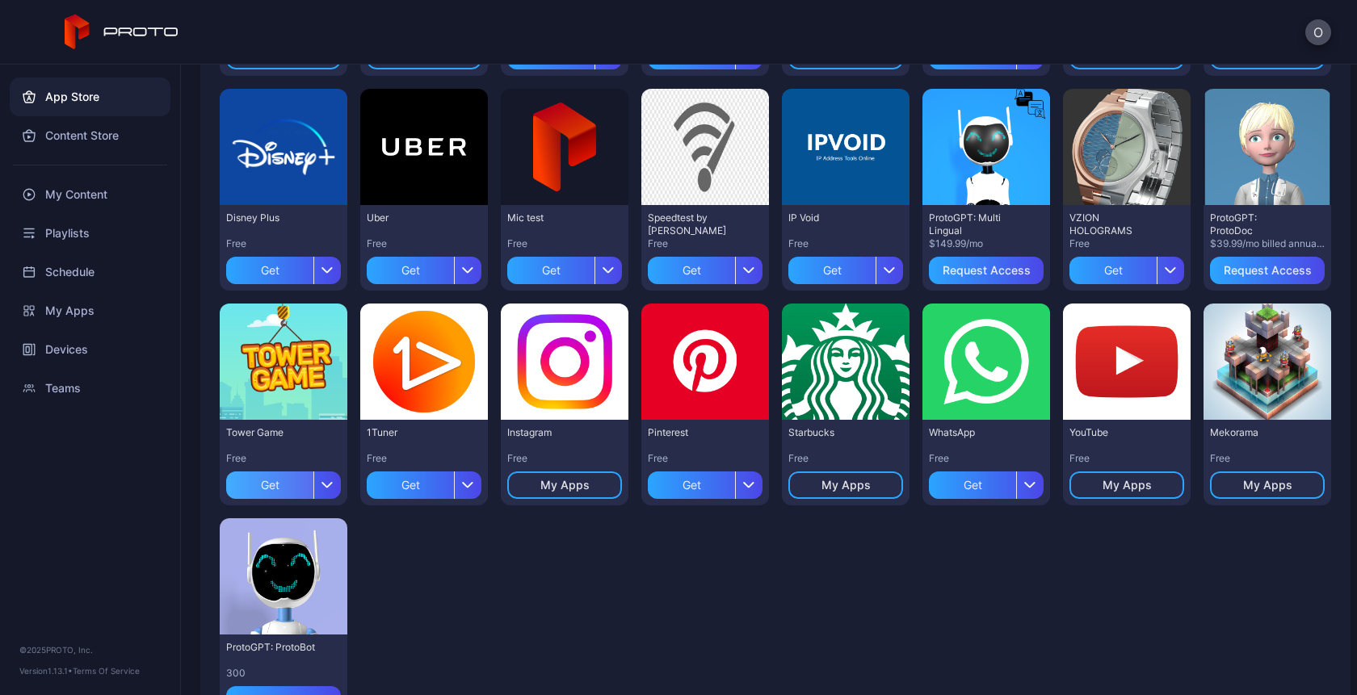
click at [274, 485] on div "Get" at bounding box center [269, 485] width 87 height 27
click at [309, 483] on div "My Apps" at bounding box center [283, 485] width 115 height 27
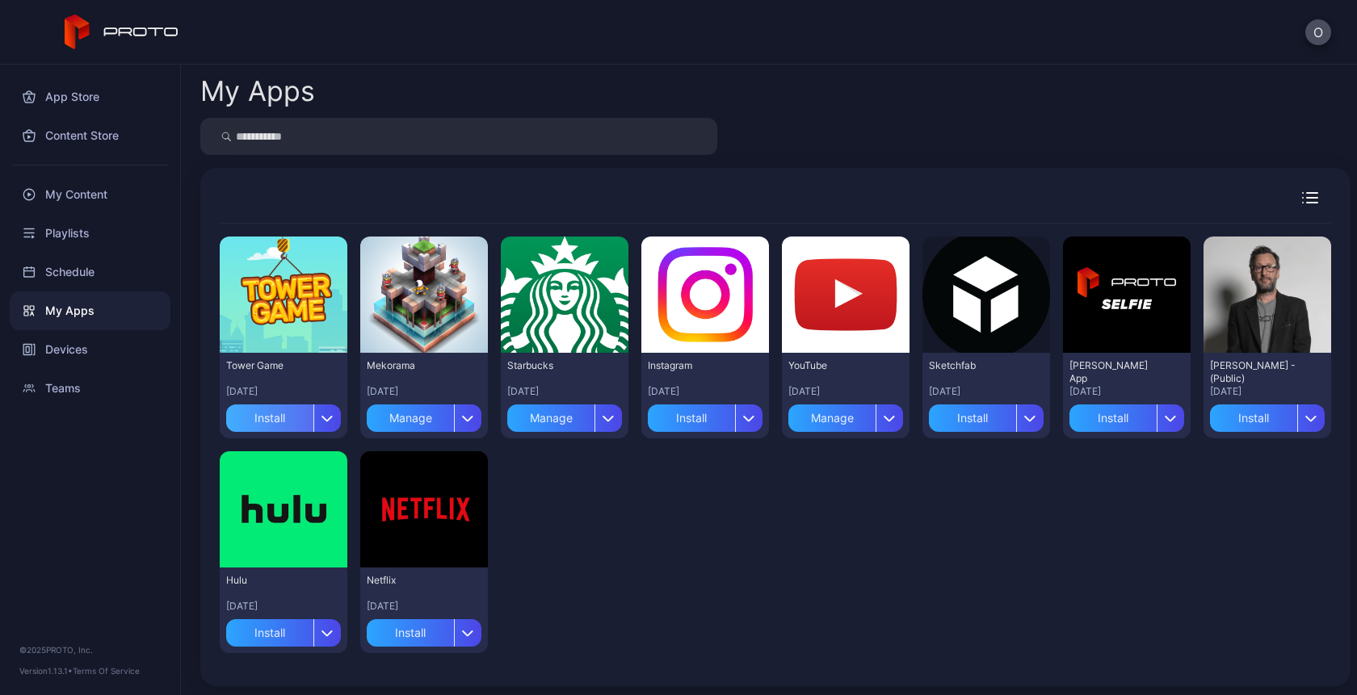
click at [267, 420] on div "Install" at bounding box center [269, 418] width 87 height 27
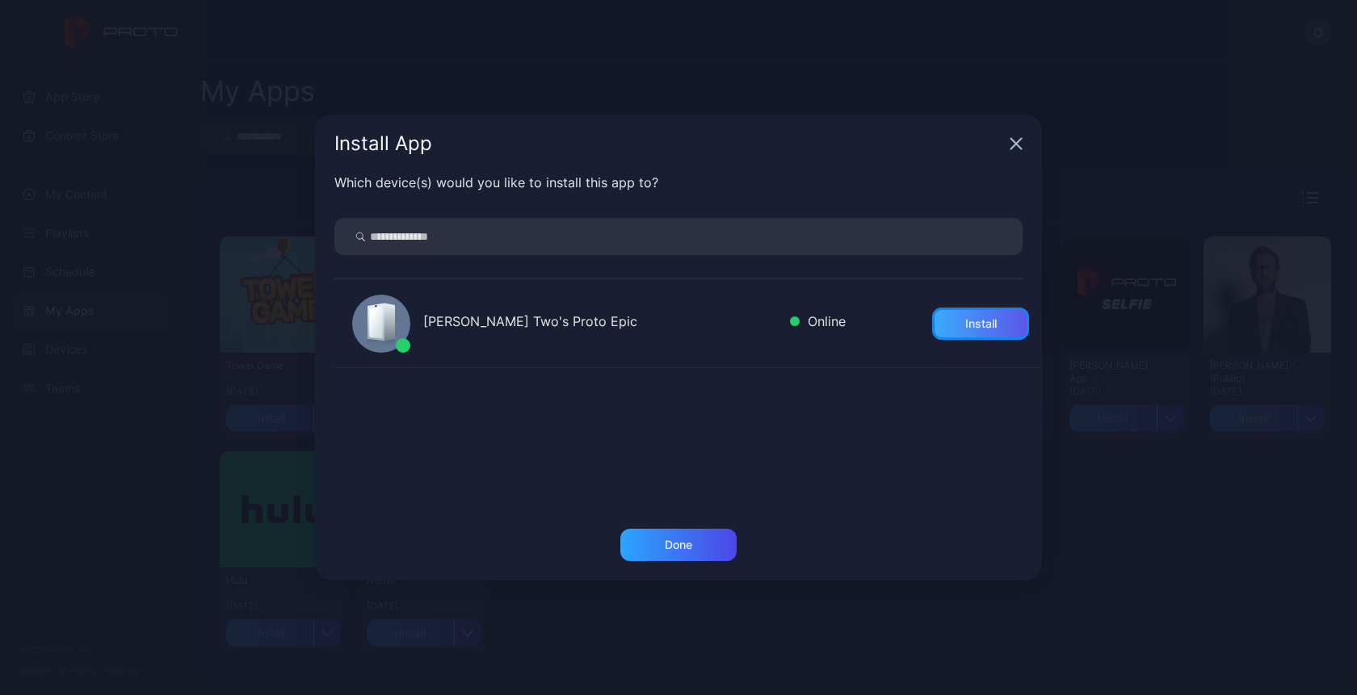
click at [965, 319] on div "Install" at bounding box center [981, 323] width 32 height 13
click at [729, 448] on div "Oksana Two's Proto Epic Online Install" at bounding box center [688, 394] width 708 height 230
click at [699, 548] on div "Done" at bounding box center [678, 545] width 116 height 32
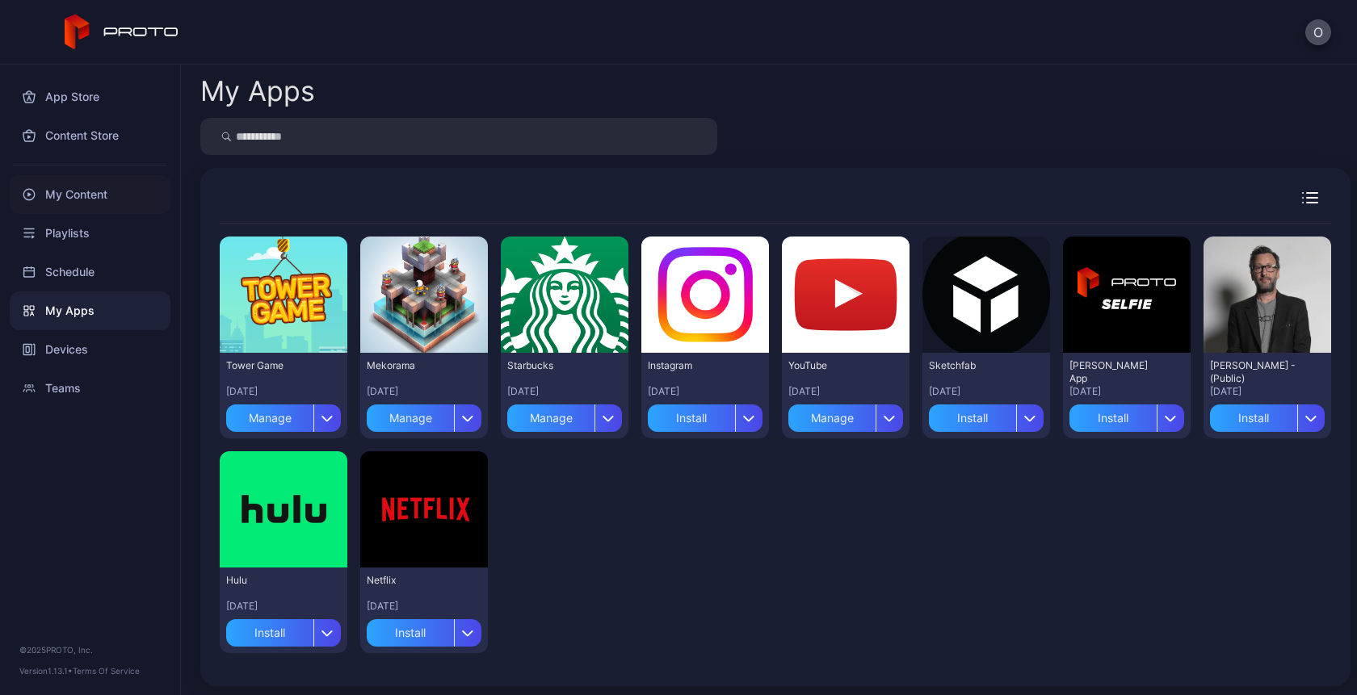
click at [69, 196] on div "My Content" at bounding box center [90, 194] width 161 height 39
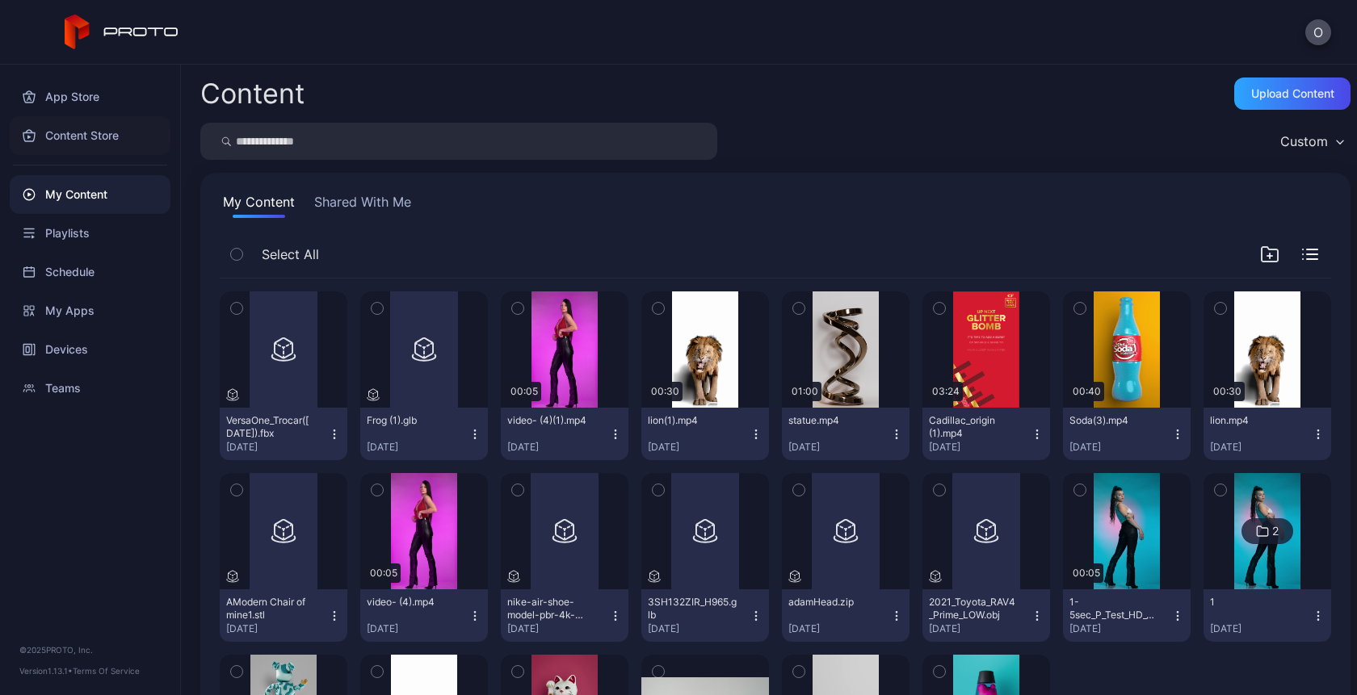
click at [91, 128] on div "Content Store" at bounding box center [90, 135] width 161 height 39
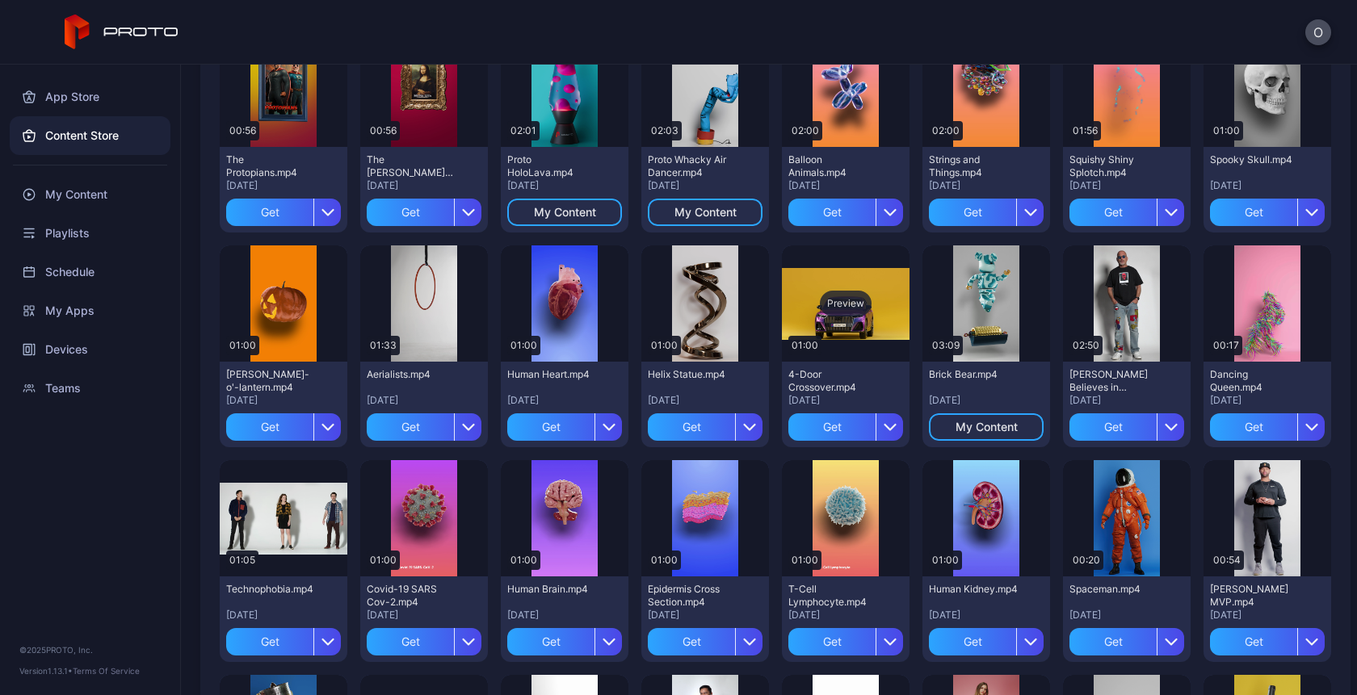
scroll to position [200, 0]
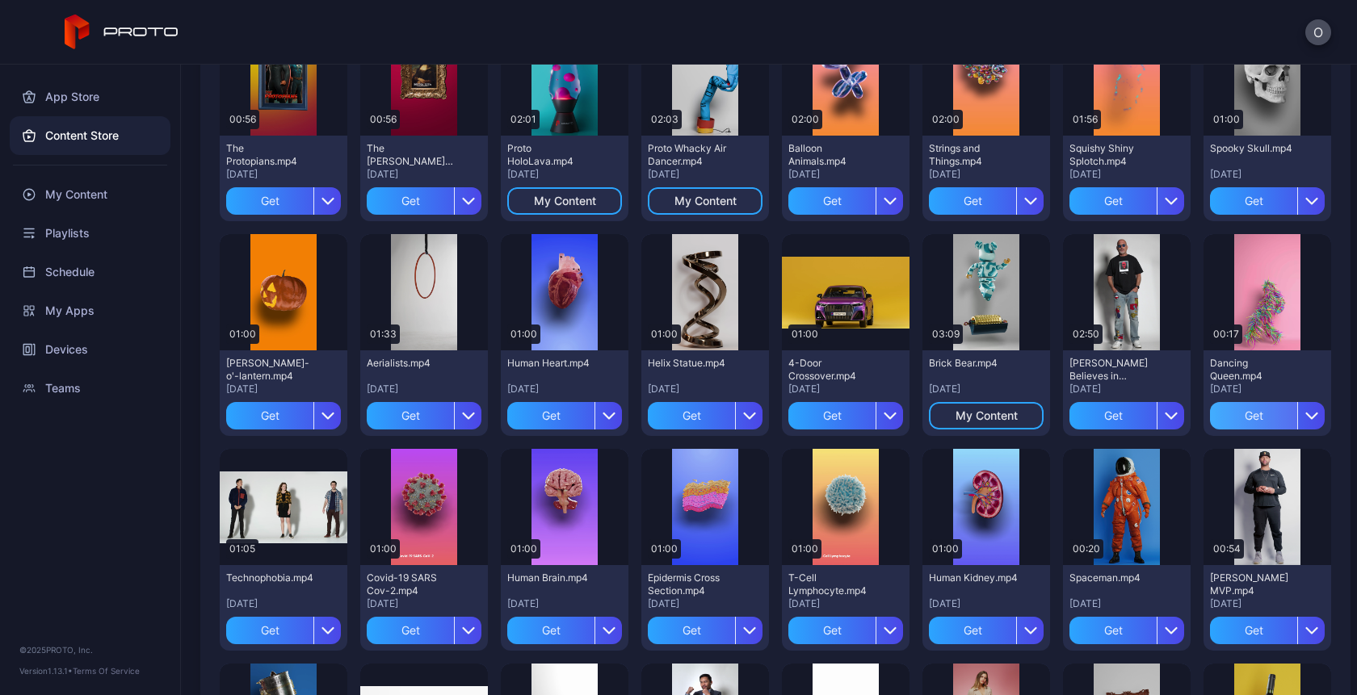
click at [1234, 418] on div "Get" at bounding box center [1253, 415] width 87 height 27
click at [1278, 413] on div "My Content" at bounding box center [1268, 416] width 62 height 13
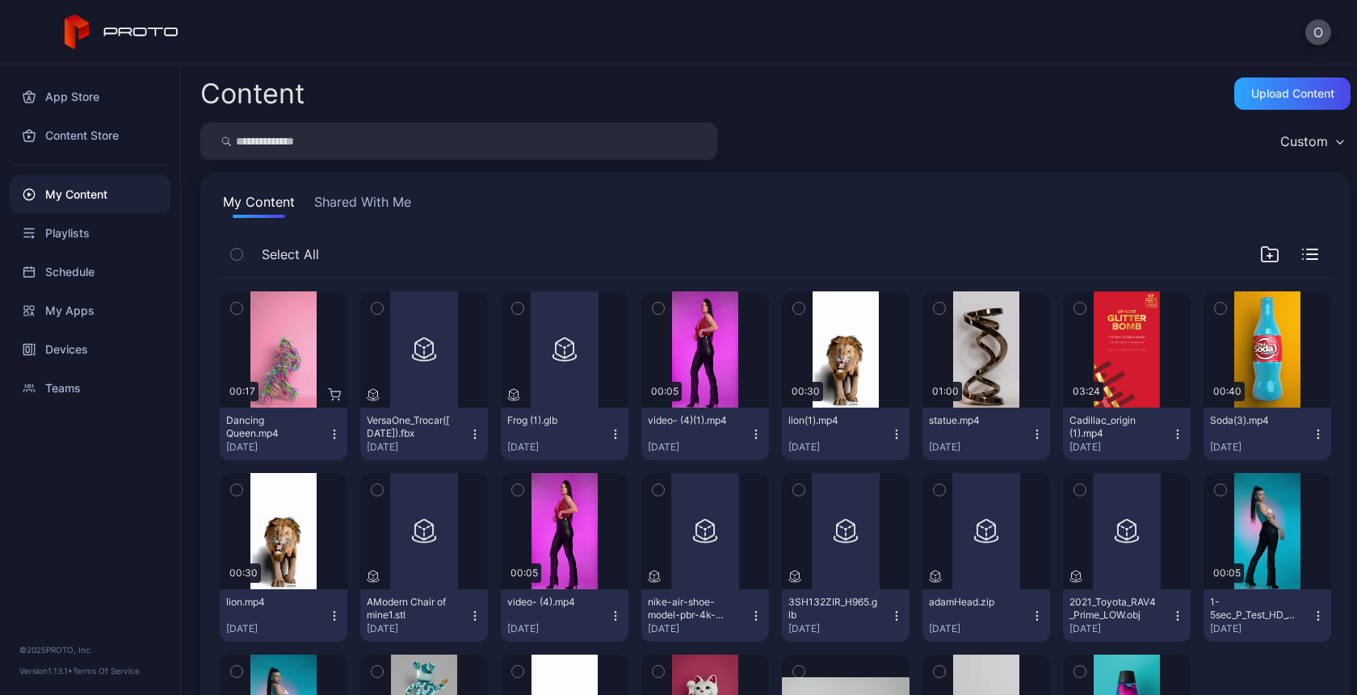
click at [333, 437] on icon "button" at bounding box center [334, 434] width 13 height 13
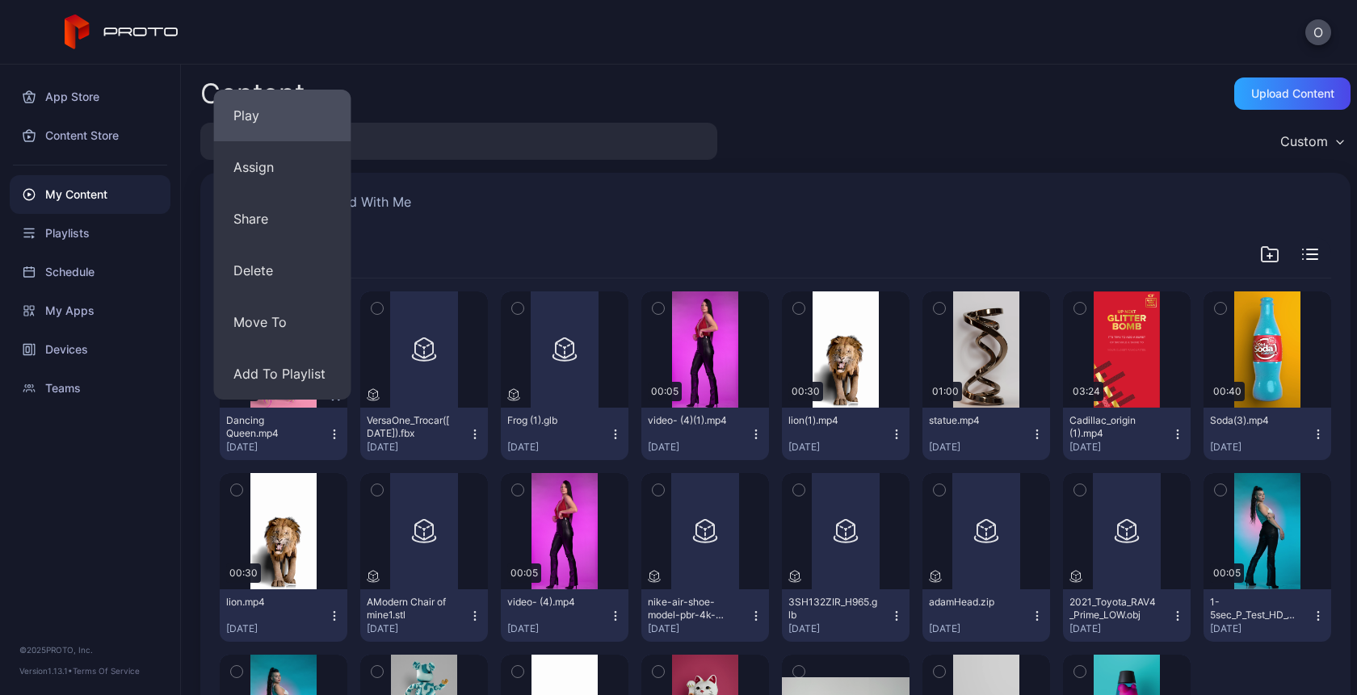
click at [258, 116] on button "Play" at bounding box center [282, 116] width 137 height 52
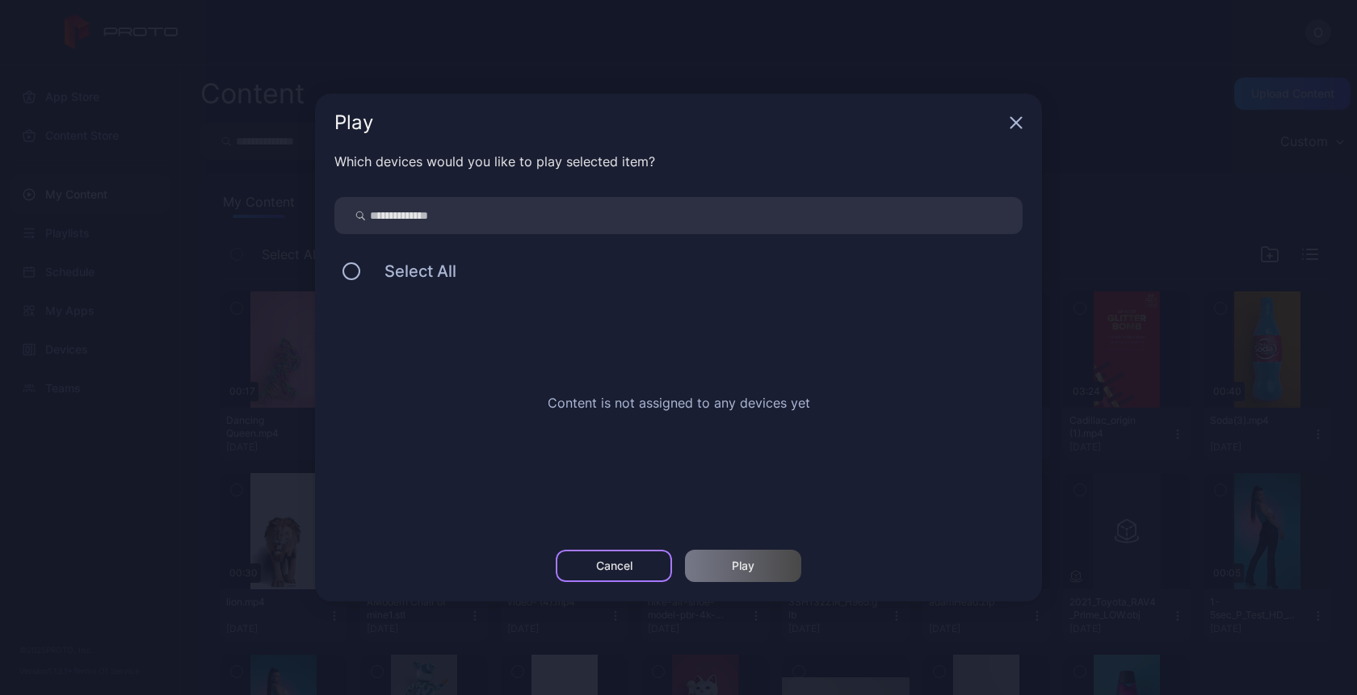
click at [596, 563] on div "Cancel" at bounding box center [614, 566] width 36 height 13
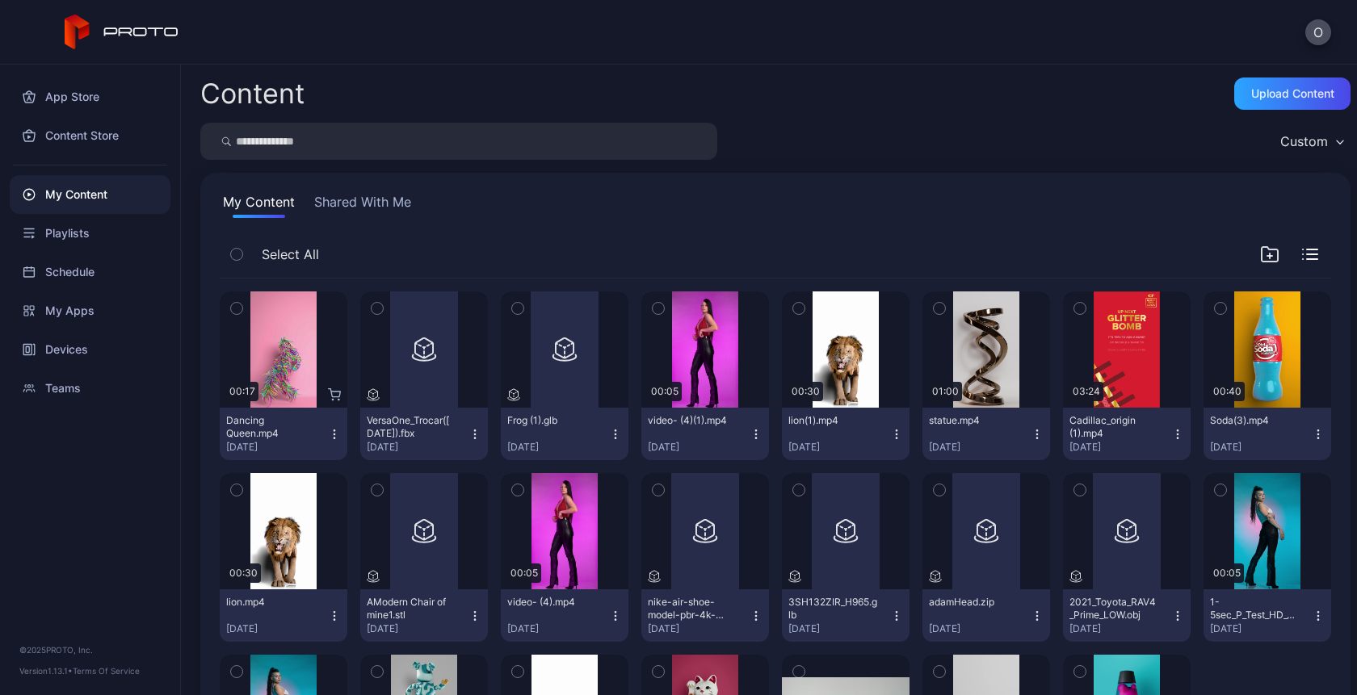
click at [334, 433] on icon "button" at bounding box center [334, 434] width 13 height 13
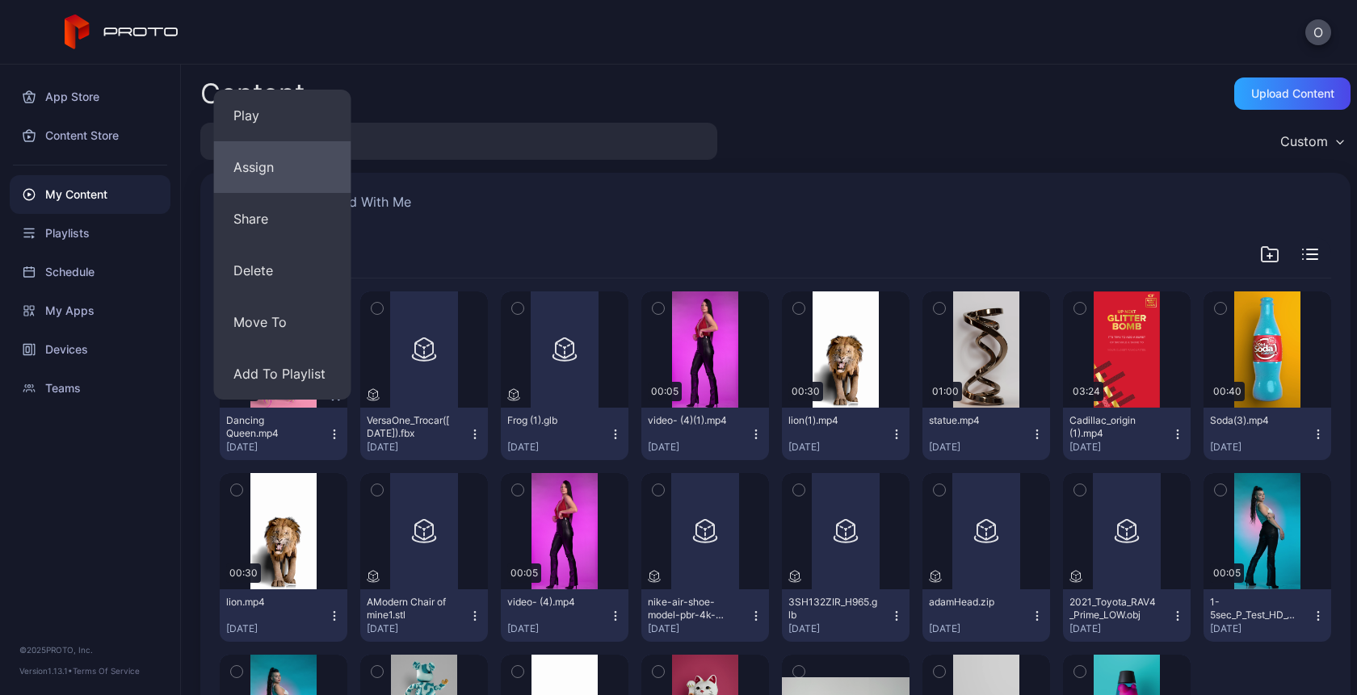
click at [284, 158] on button "Assign" at bounding box center [282, 167] width 137 height 52
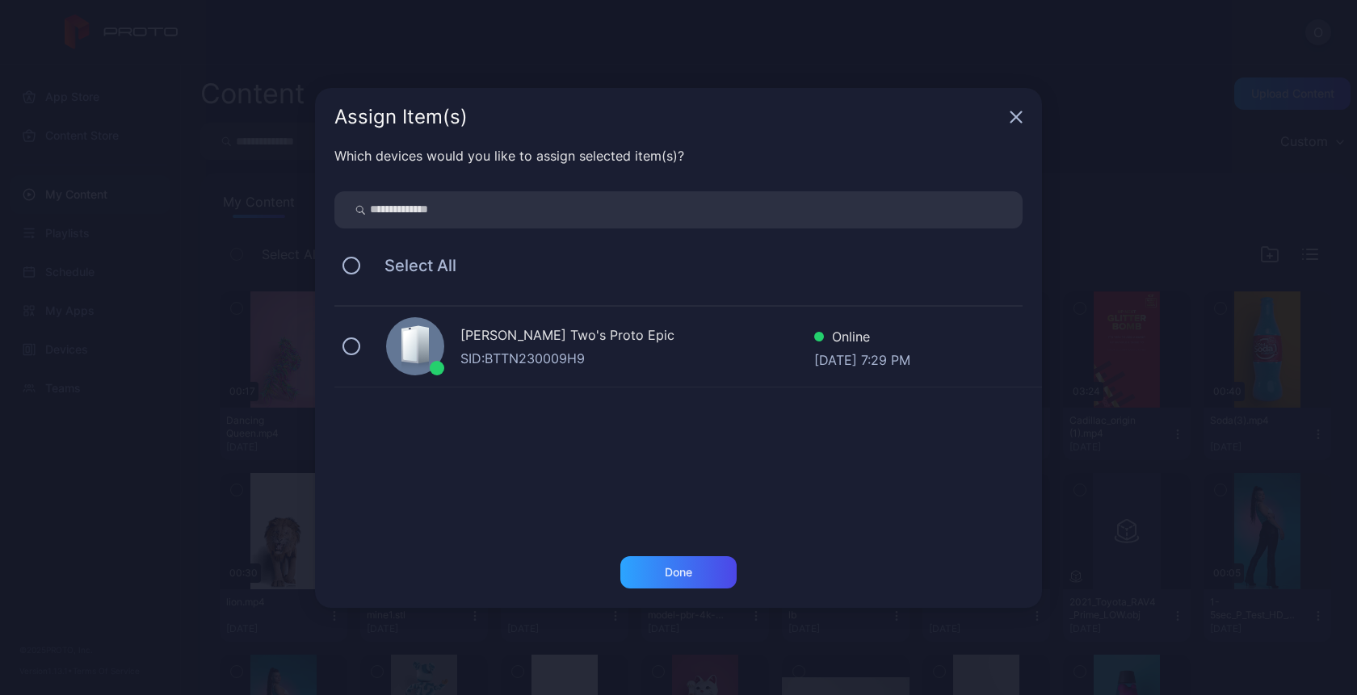
click at [711, 375] on div "Oksana Two's Proto Epic SID: BTTN230009H9 Online Sep 08, 2025 at 7:29 PM" at bounding box center [688, 347] width 708 height 81
click at [680, 580] on div "Done" at bounding box center [678, 573] width 116 height 32
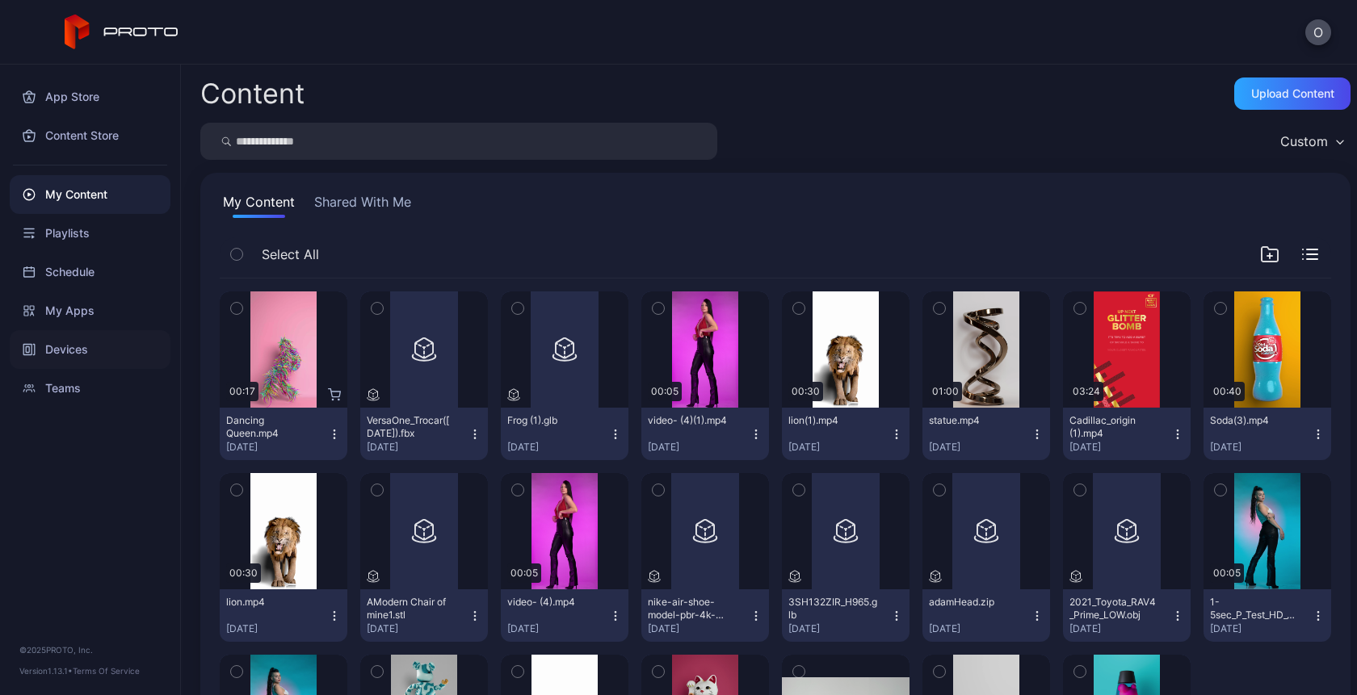
click at [82, 359] on div "Devices" at bounding box center [90, 349] width 161 height 39
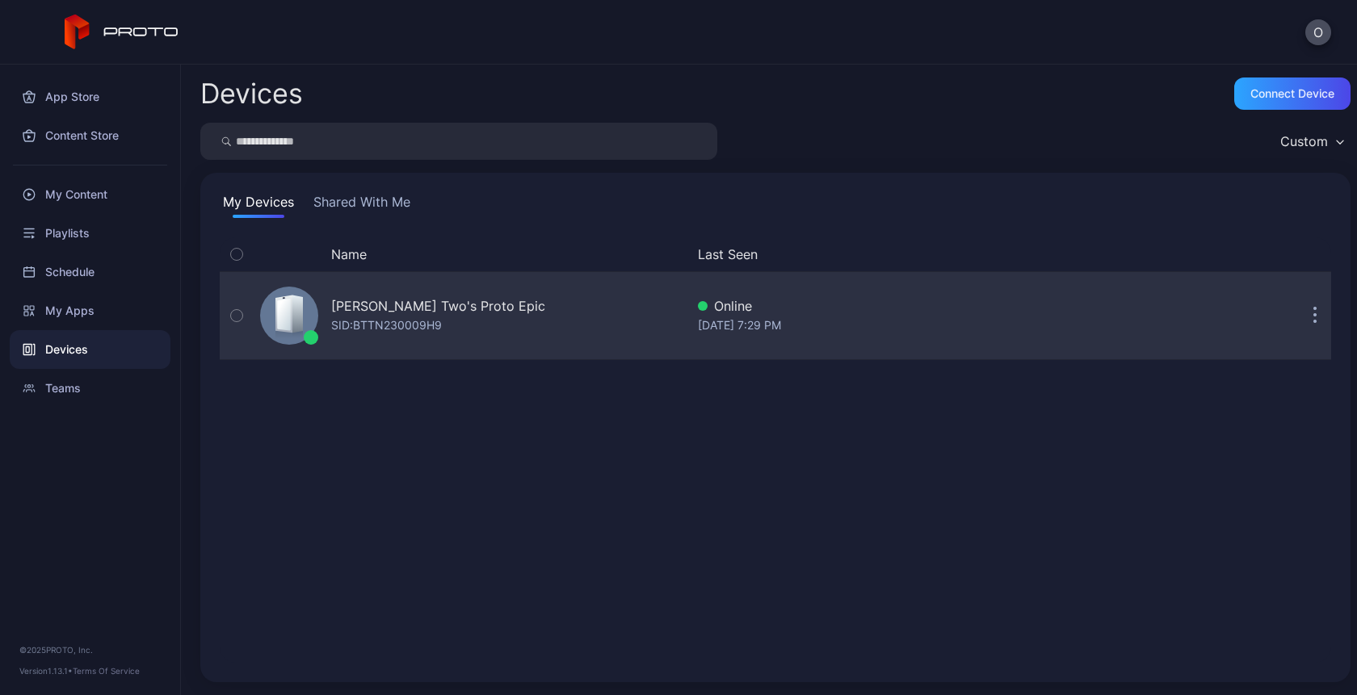
click at [355, 322] on div "SID: BTTN230009H9" at bounding box center [386, 325] width 111 height 19
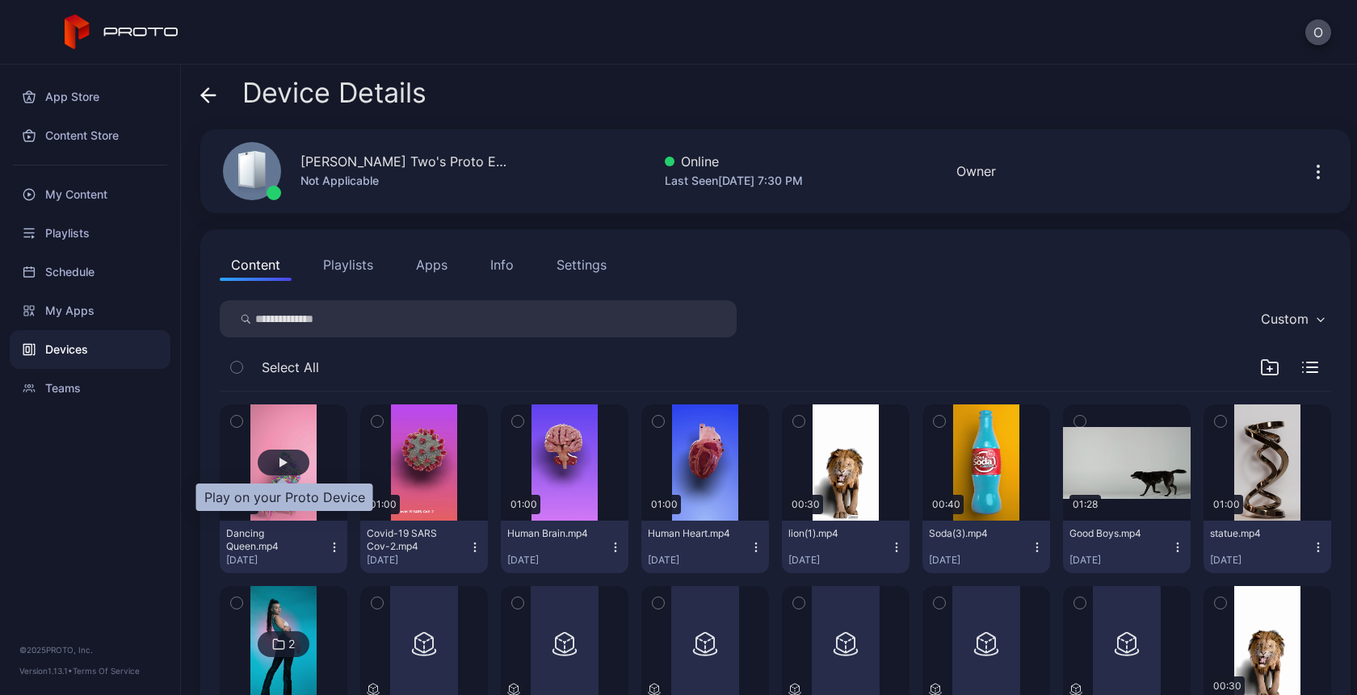
click at [282, 447] on button "button" at bounding box center [284, 463] width 128 height 116
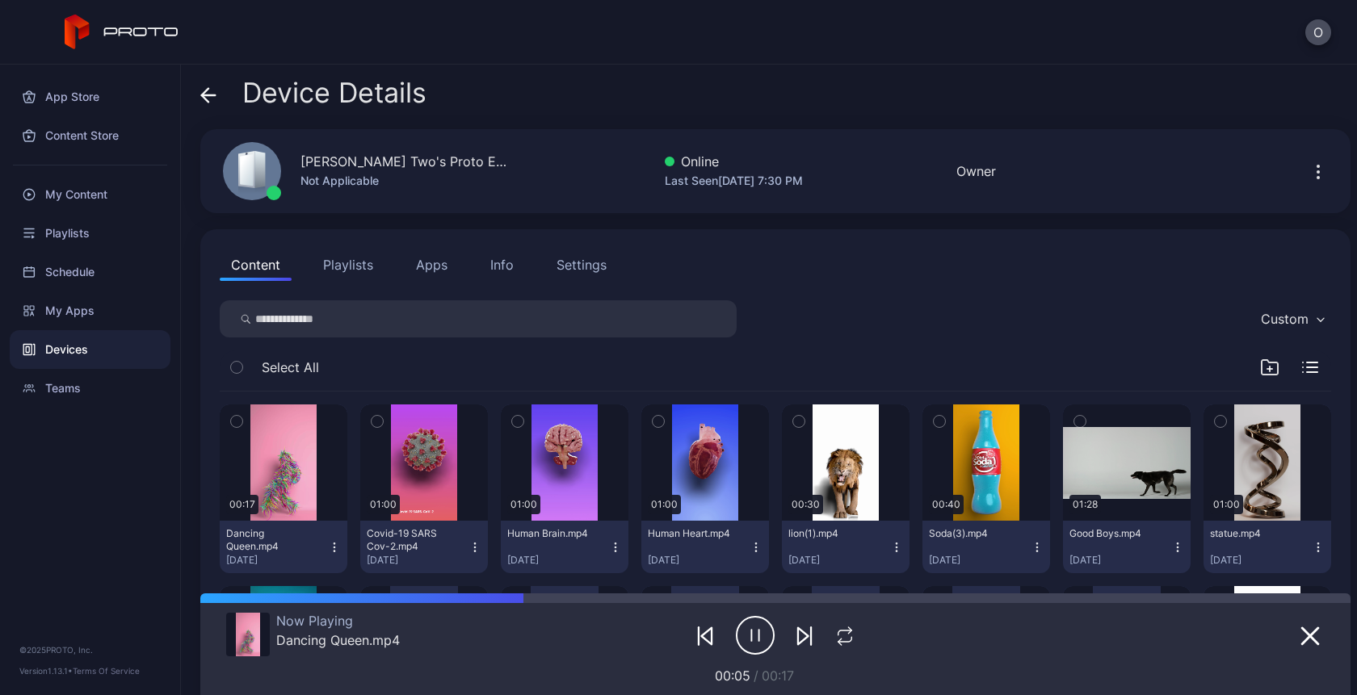
click at [1309, 175] on icon "button" at bounding box center [1318, 171] width 19 height 19
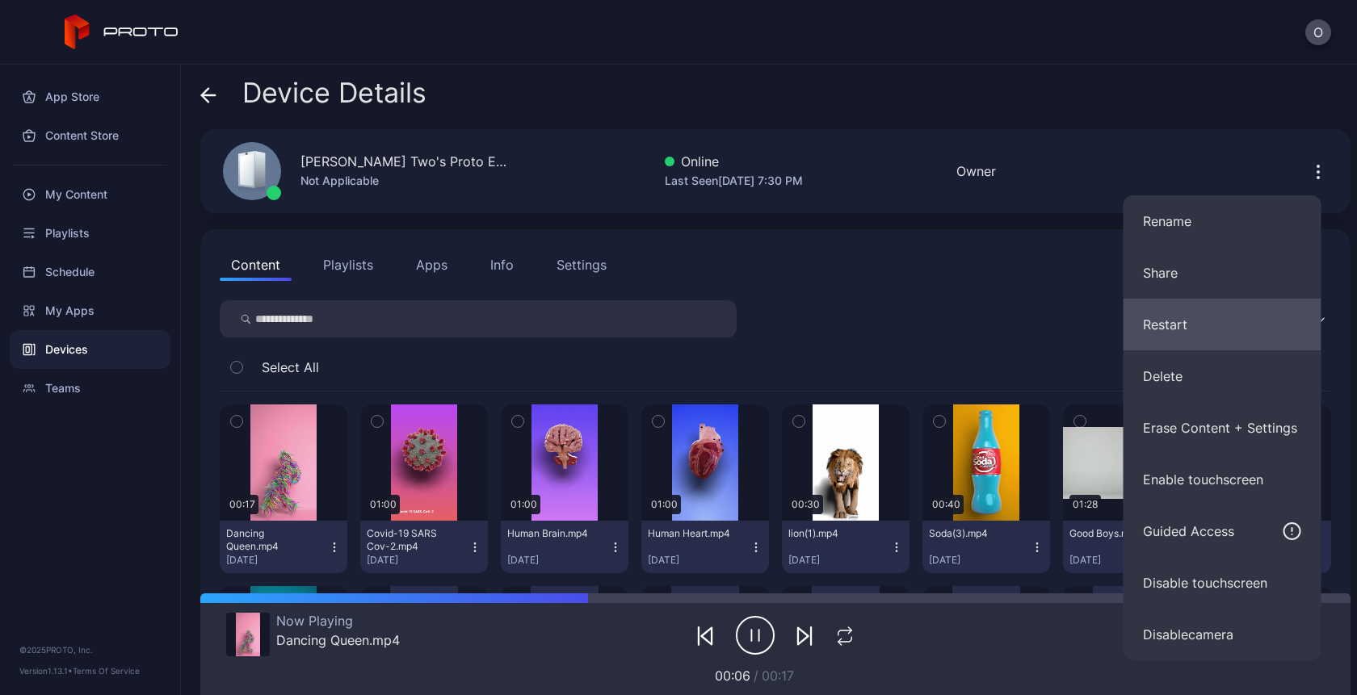
click at [1183, 334] on button "Restart" at bounding box center [1223, 325] width 198 height 52
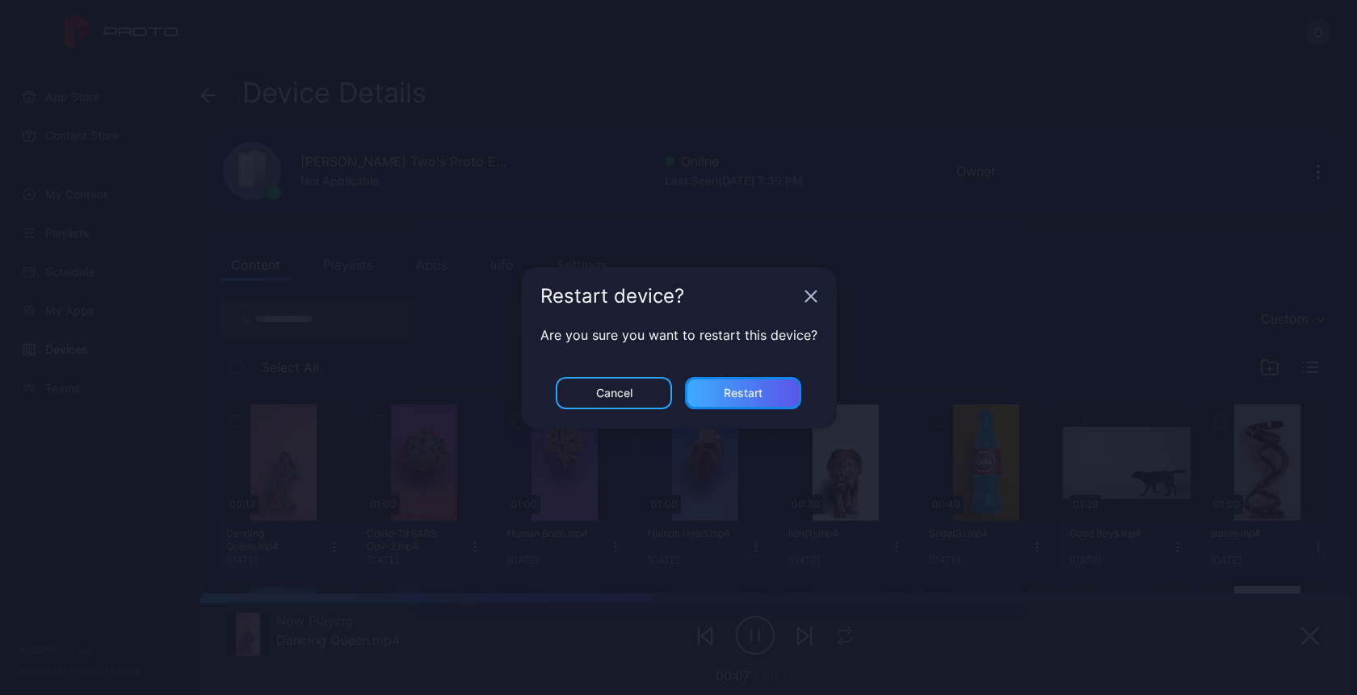
click at [725, 403] on div "Restart" at bounding box center [743, 393] width 116 height 32
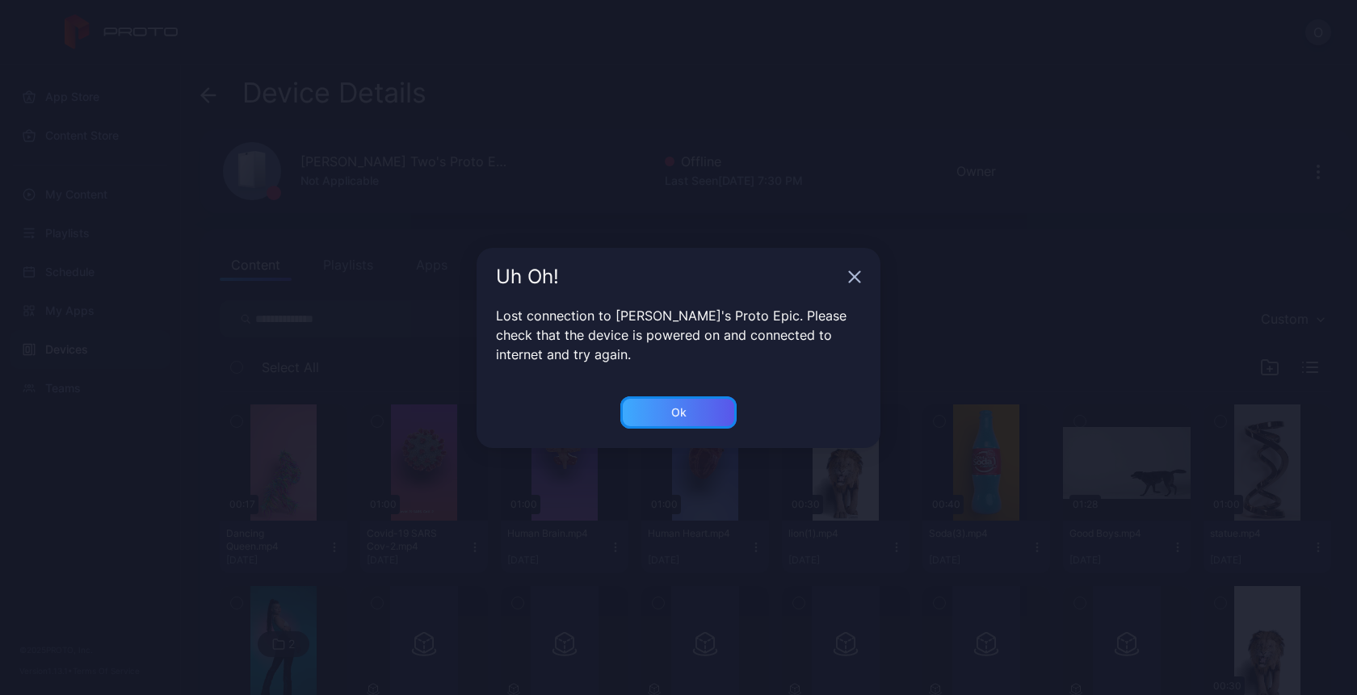
click at [682, 413] on div "Ok" at bounding box center [678, 412] width 15 height 13
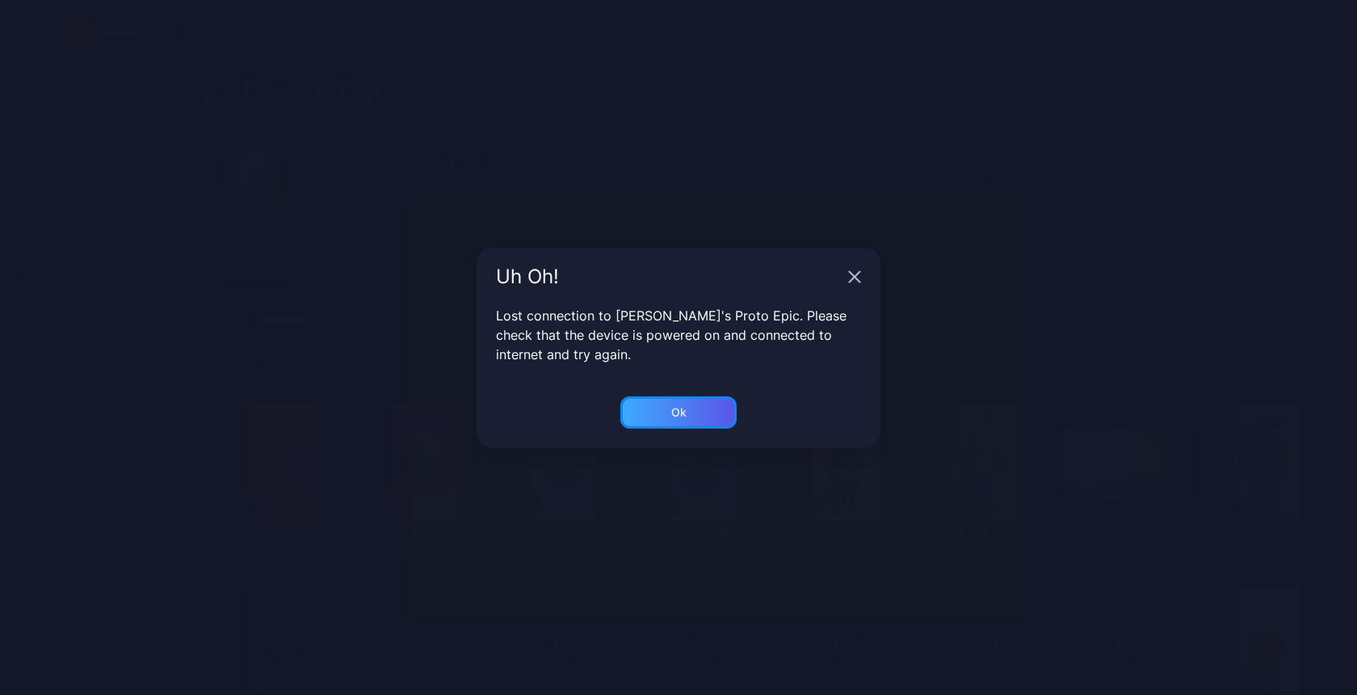
click at [683, 410] on div "Ok" at bounding box center [678, 412] width 15 height 13
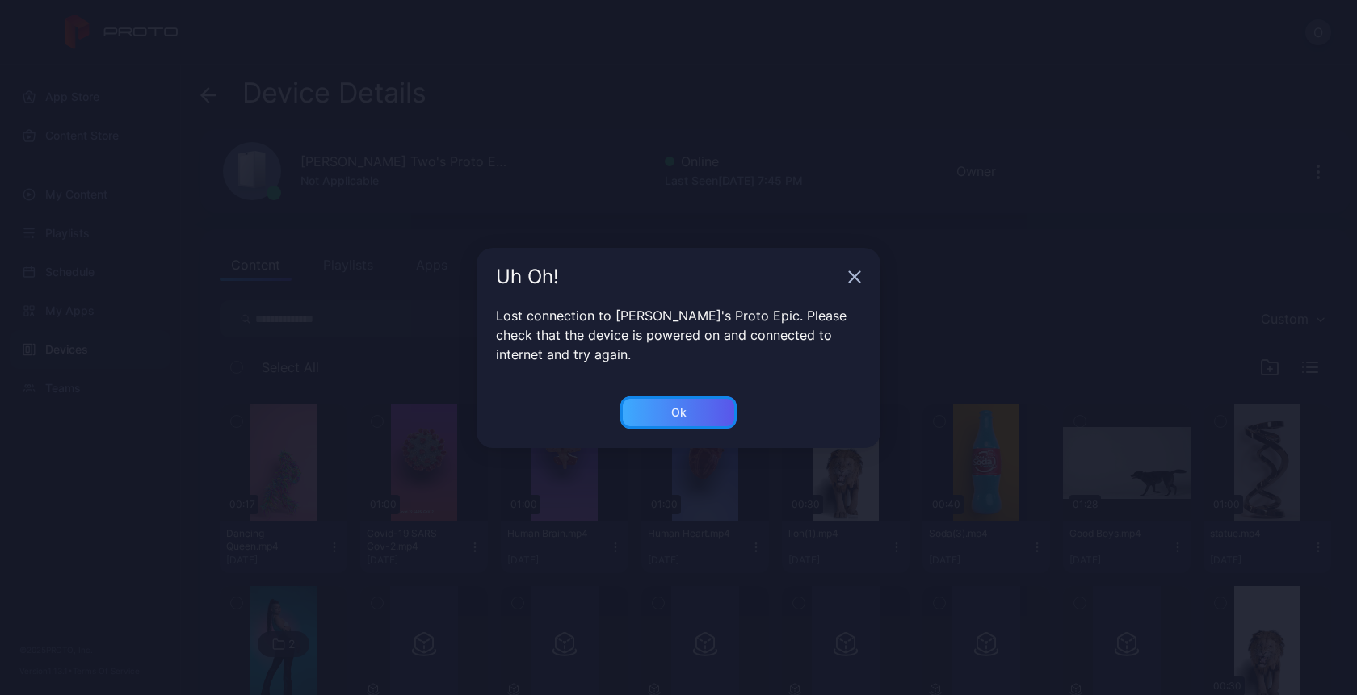
click at [683, 413] on div "Ok" at bounding box center [678, 412] width 15 height 13
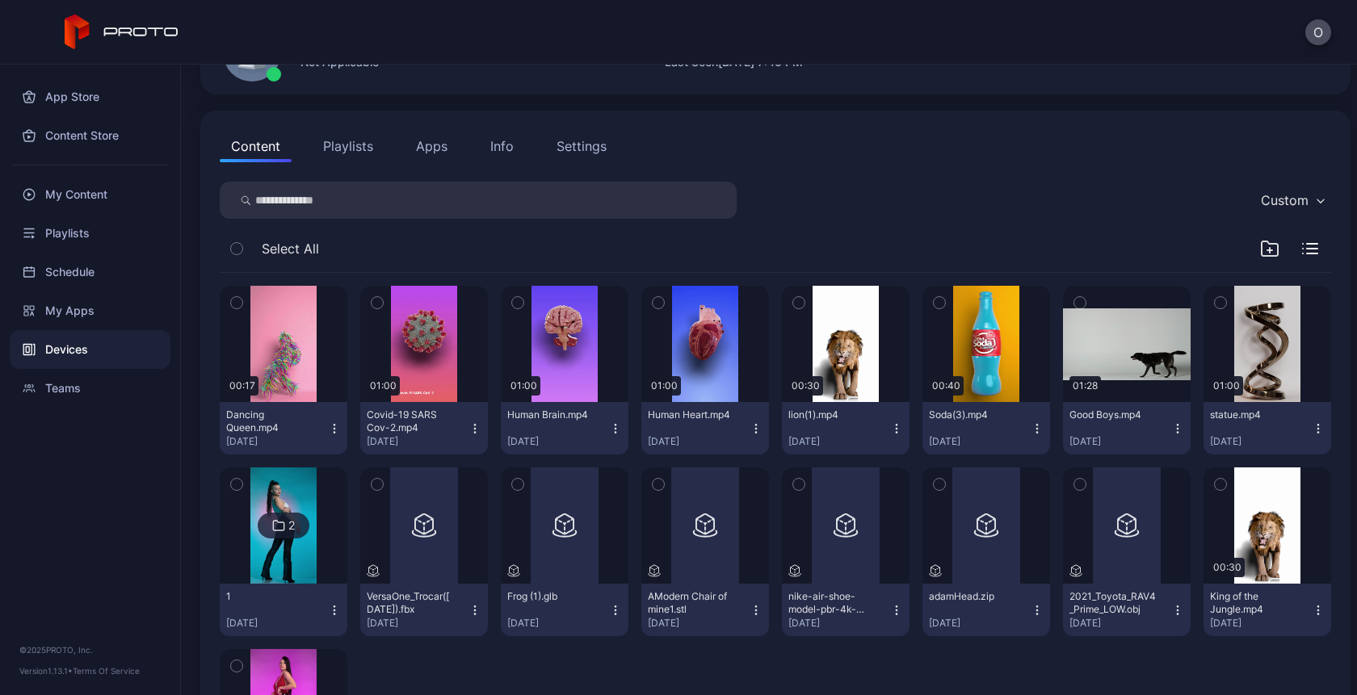
scroll to position [21, 0]
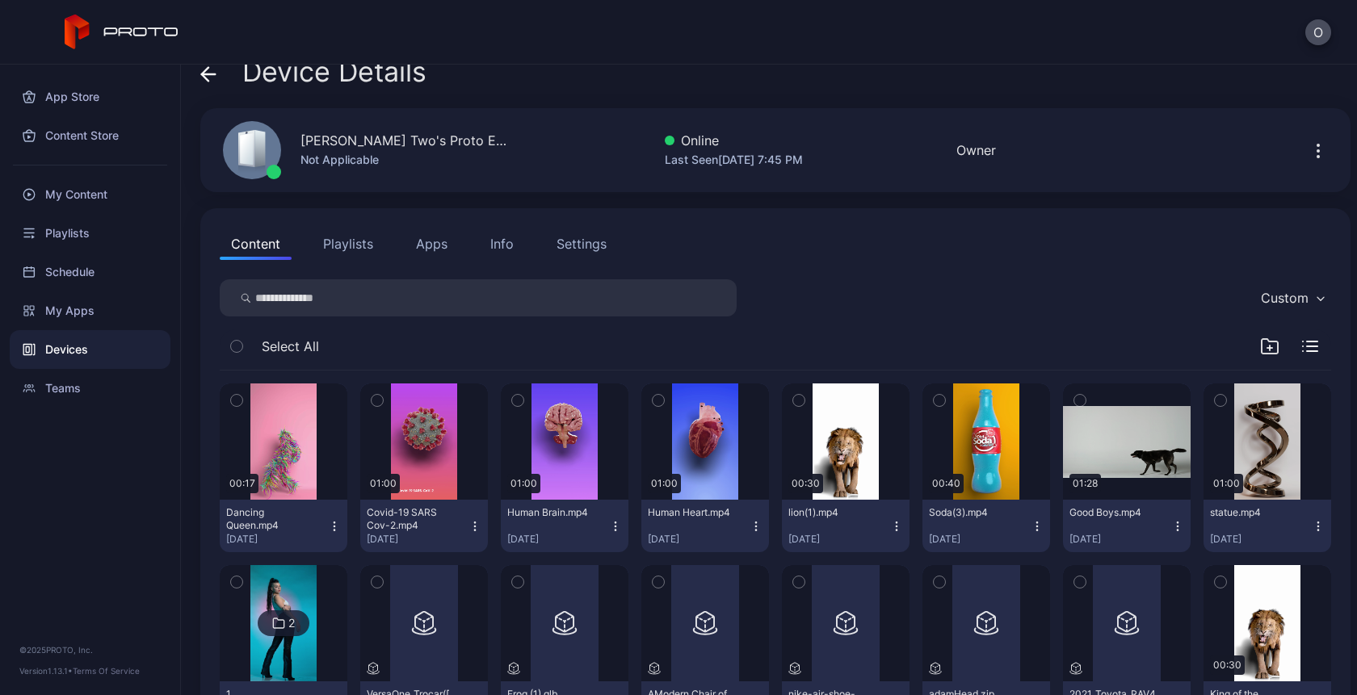
click at [510, 241] on div "Info" at bounding box center [501, 243] width 23 height 19
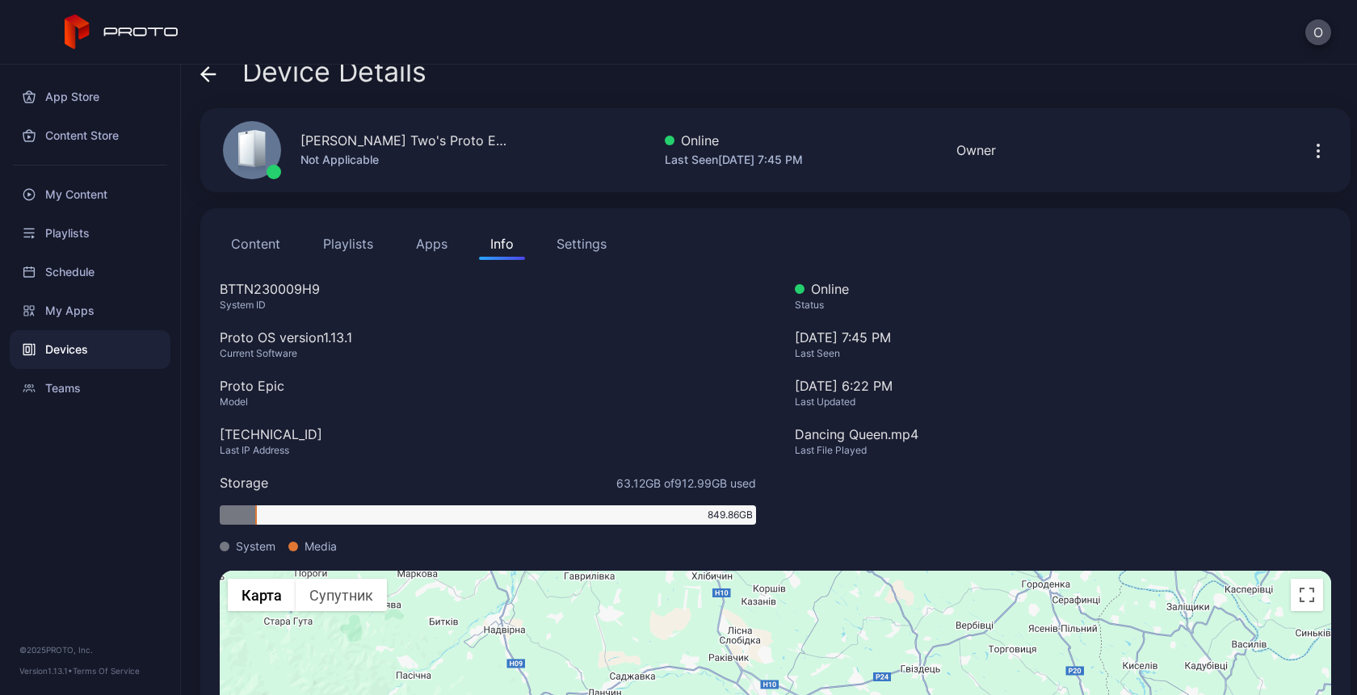
click at [596, 235] on div "Settings" at bounding box center [582, 243] width 50 height 19
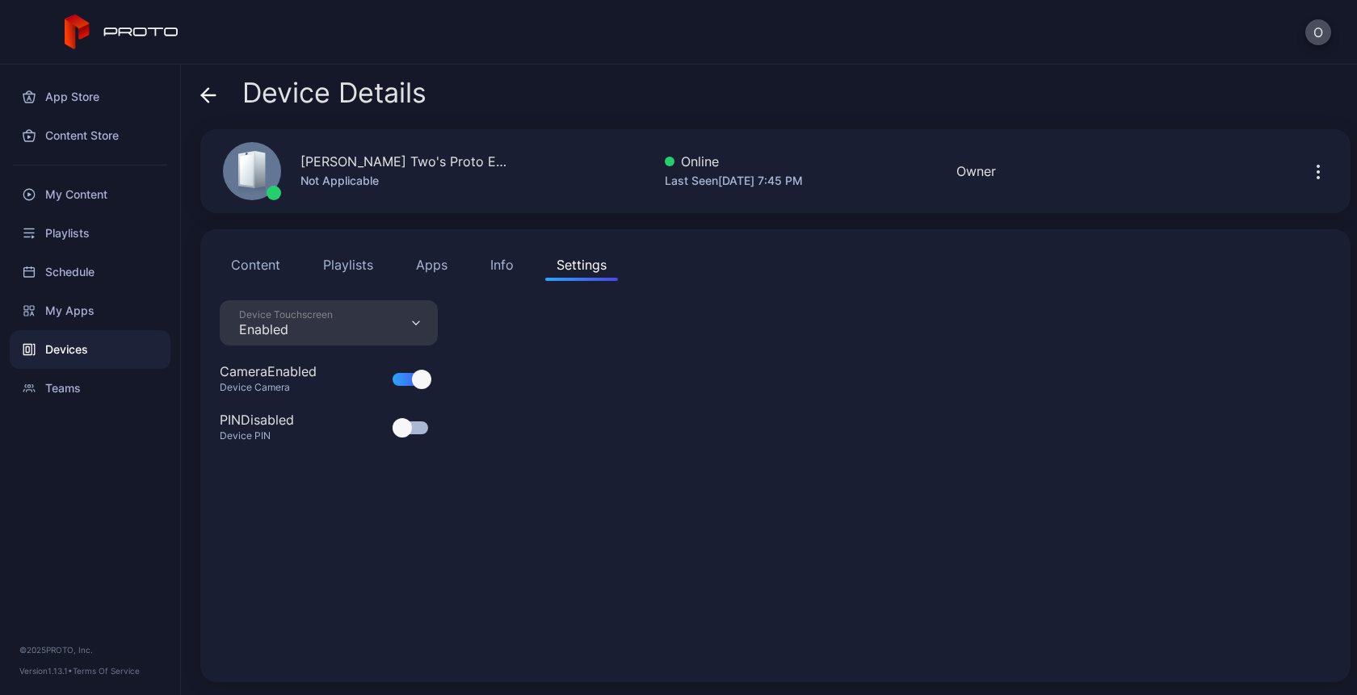
click at [352, 349] on div "Device Touchscreen Enabled Camera Enabled Device Camera PIN Disabled Device PIN" at bounding box center [775, 481] width 1111 height 363
click at [352, 312] on div "Device Touchscreen Enabled" at bounding box center [329, 322] width 218 height 45
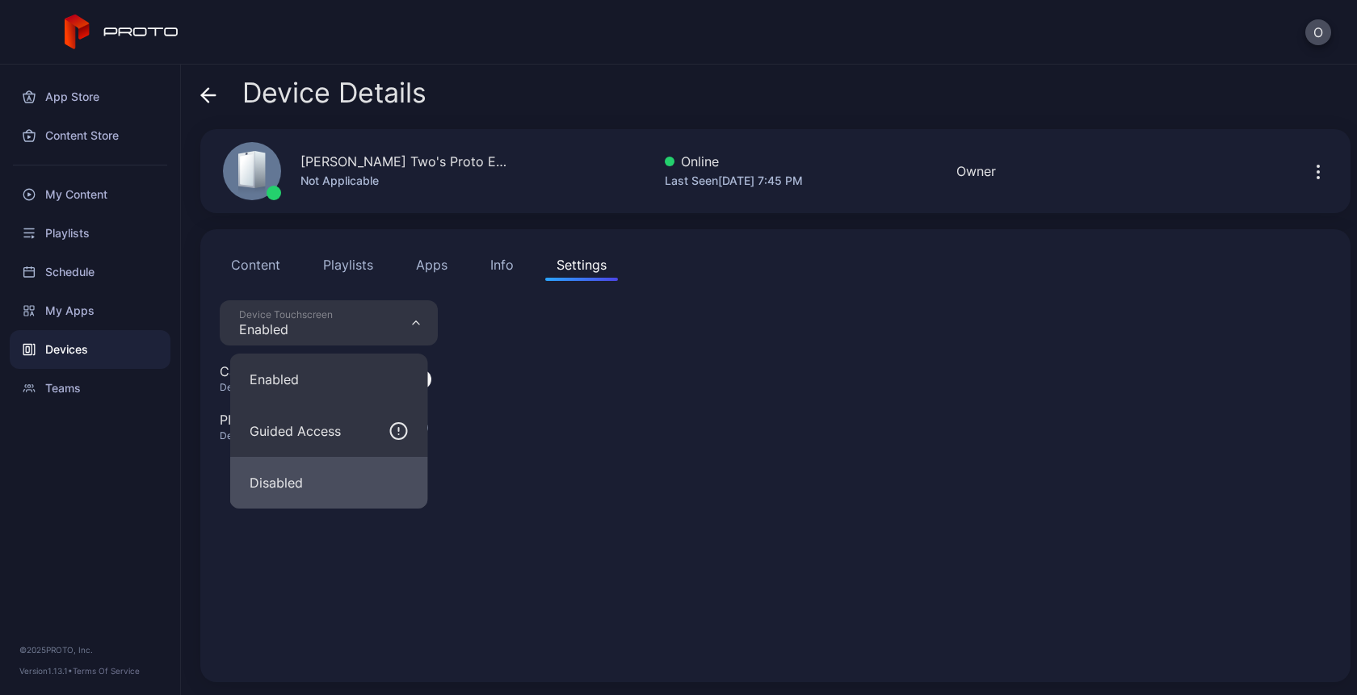
click at [269, 481] on button "Disabled" at bounding box center [329, 483] width 198 height 52
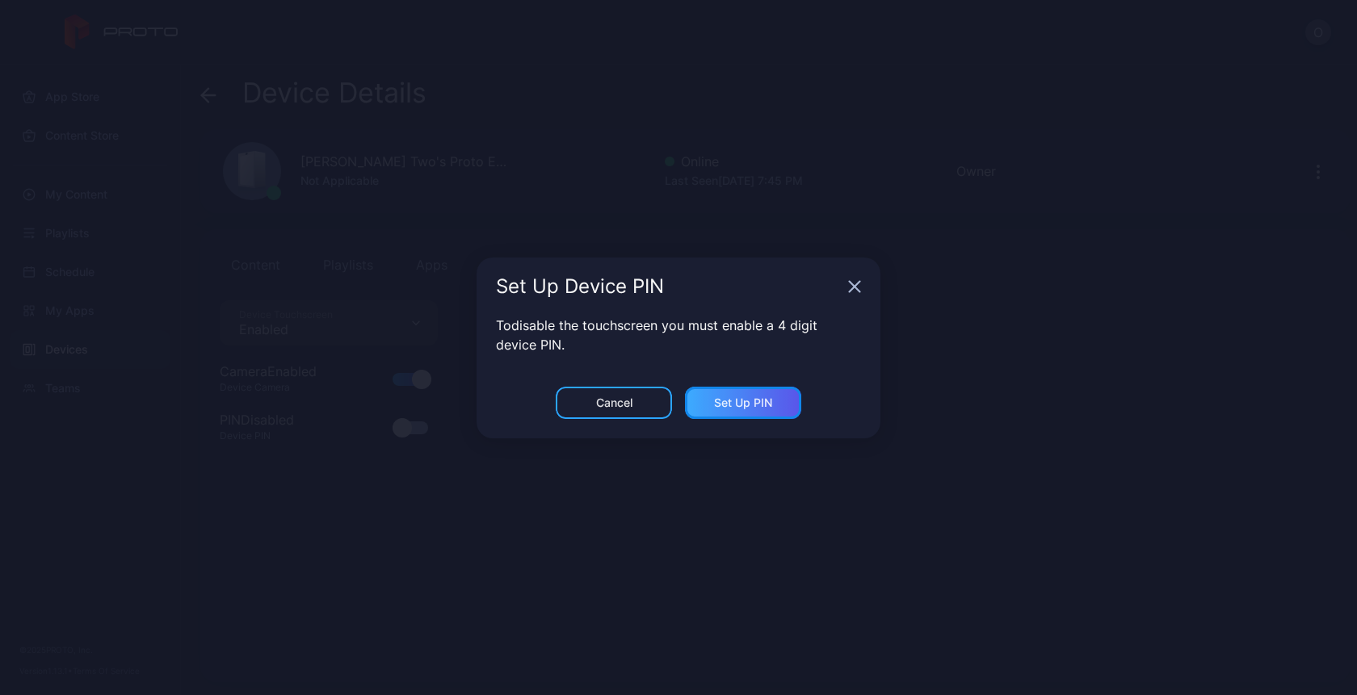
click at [720, 400] on div "Set Up PIN" at bounding box center [743, 403] width 58 height 13
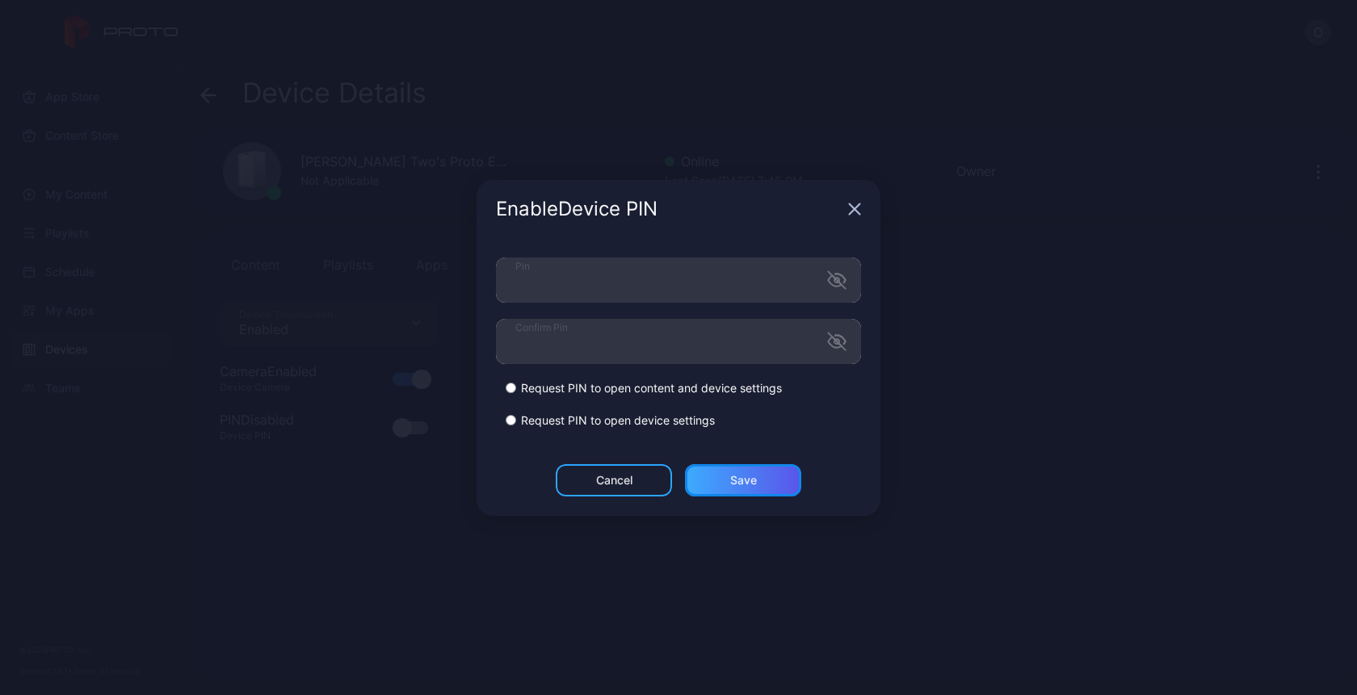
click at [754, 487] on div "Save" at bounding box center [743, 480] width 116 height 32
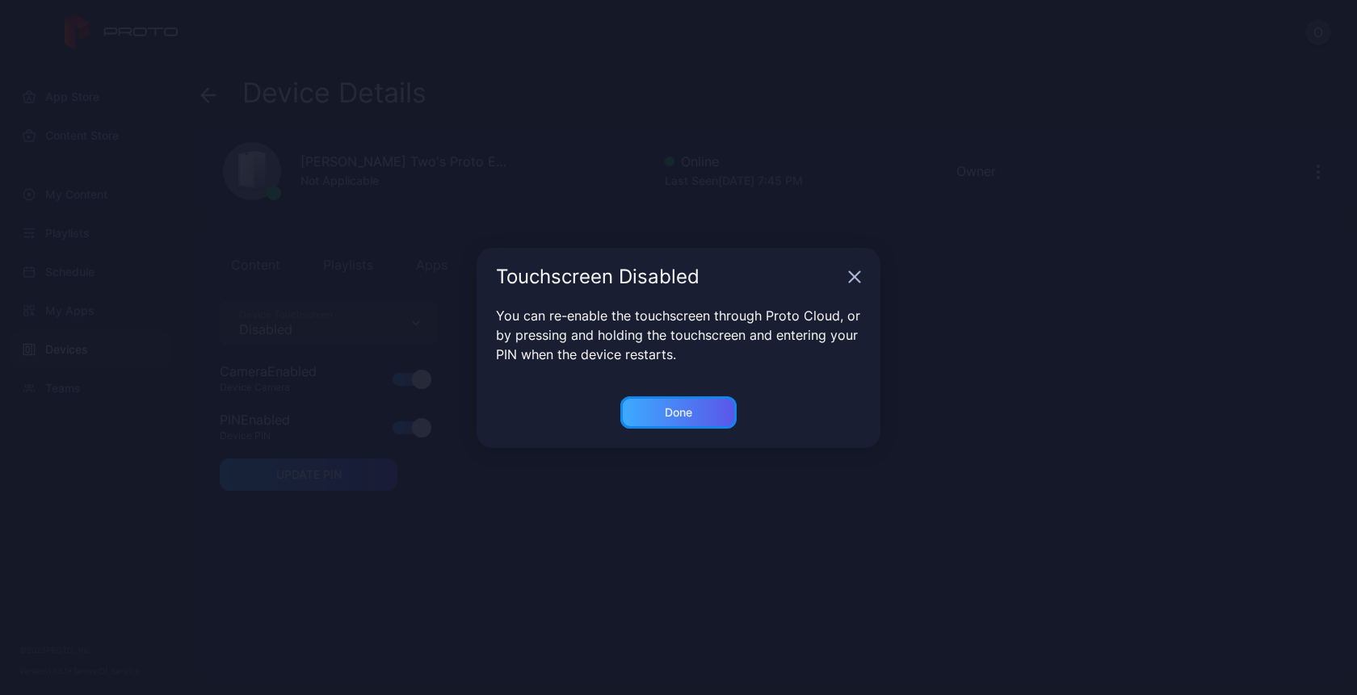
click at [684, 410] on div "Done" at bounding box center [678, 412] width 27 height 13
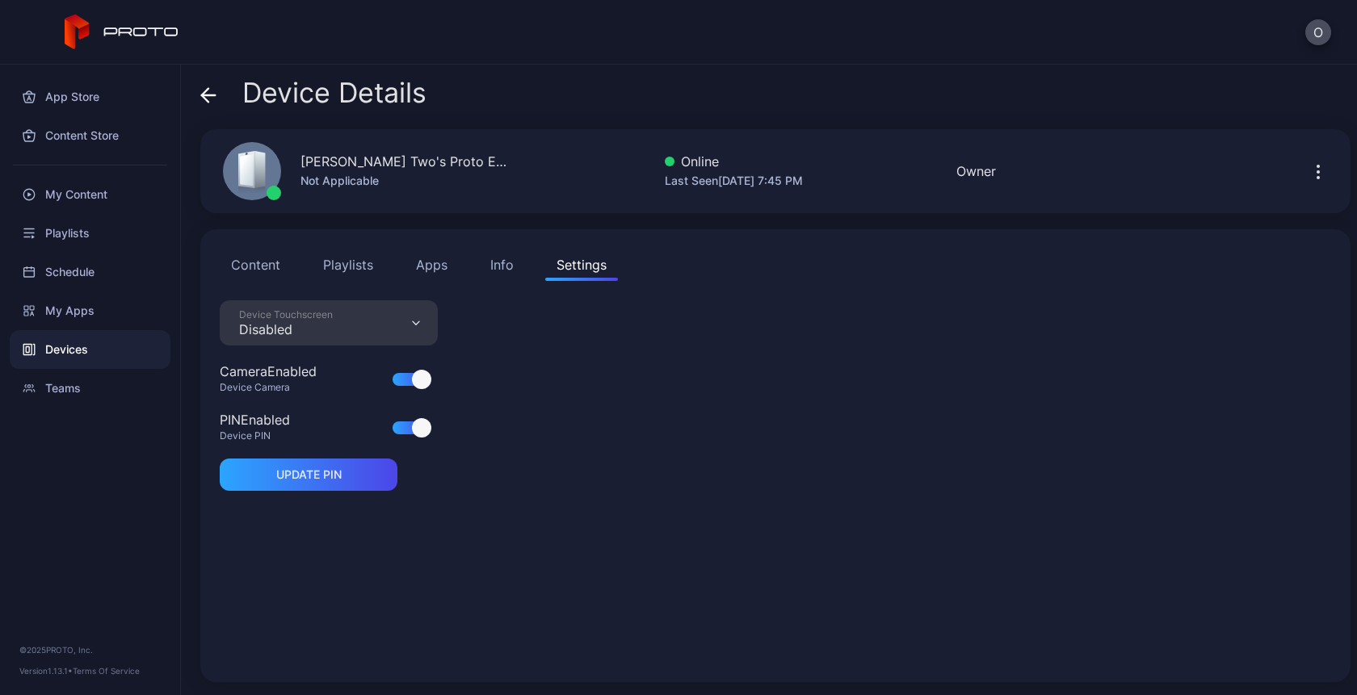
click at [545, 477] on div "Device Touchscreen Disabled Camera Enabled Device Camera PIN Enabled Device PIN…" at bounding box center [775, 481] width 1111 height 363
click at [313, 334] on div "Disabled" at bounding box center [286, 329] width 94 height 16
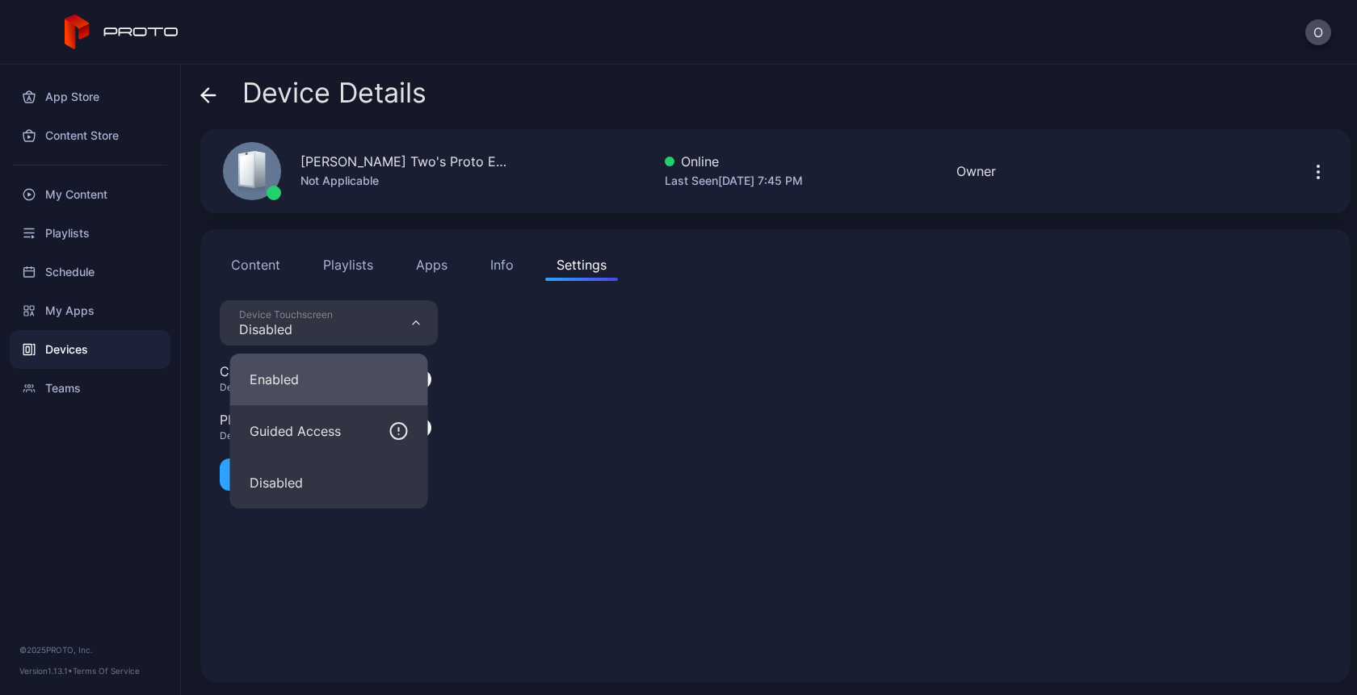
click at [272, 390] on button "Enabled" at bounding box center [329, 380] width 198 height 52
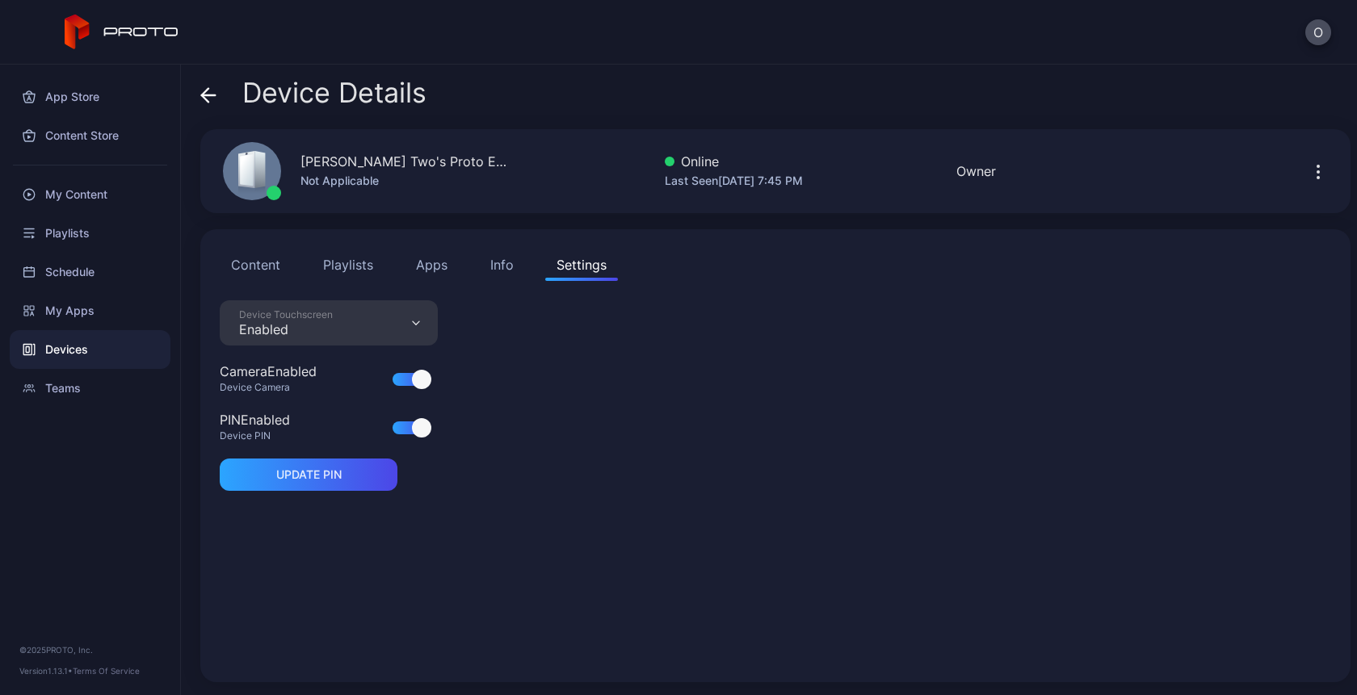
click at [416, 426] on div at bounding box center [421, 427] width 19 height 19
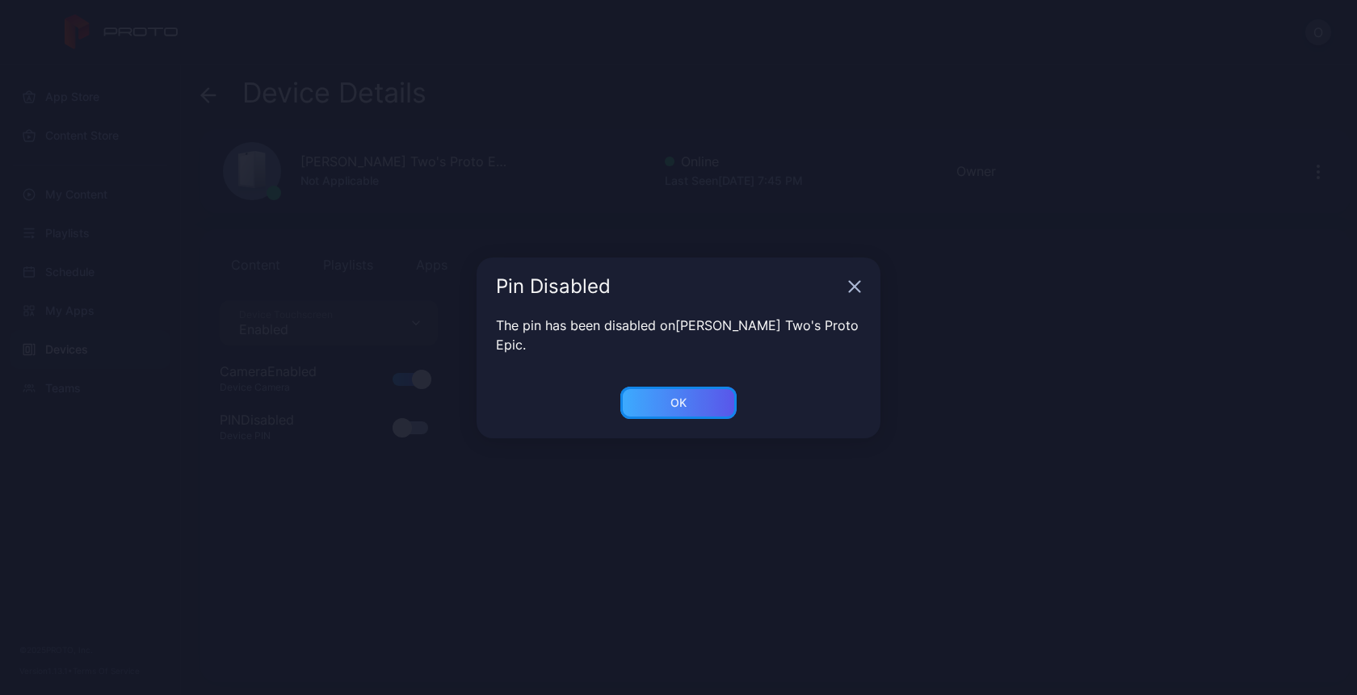
click at [673, 397] on div "OK" at bounding box center [678, 403] width 16 height 13
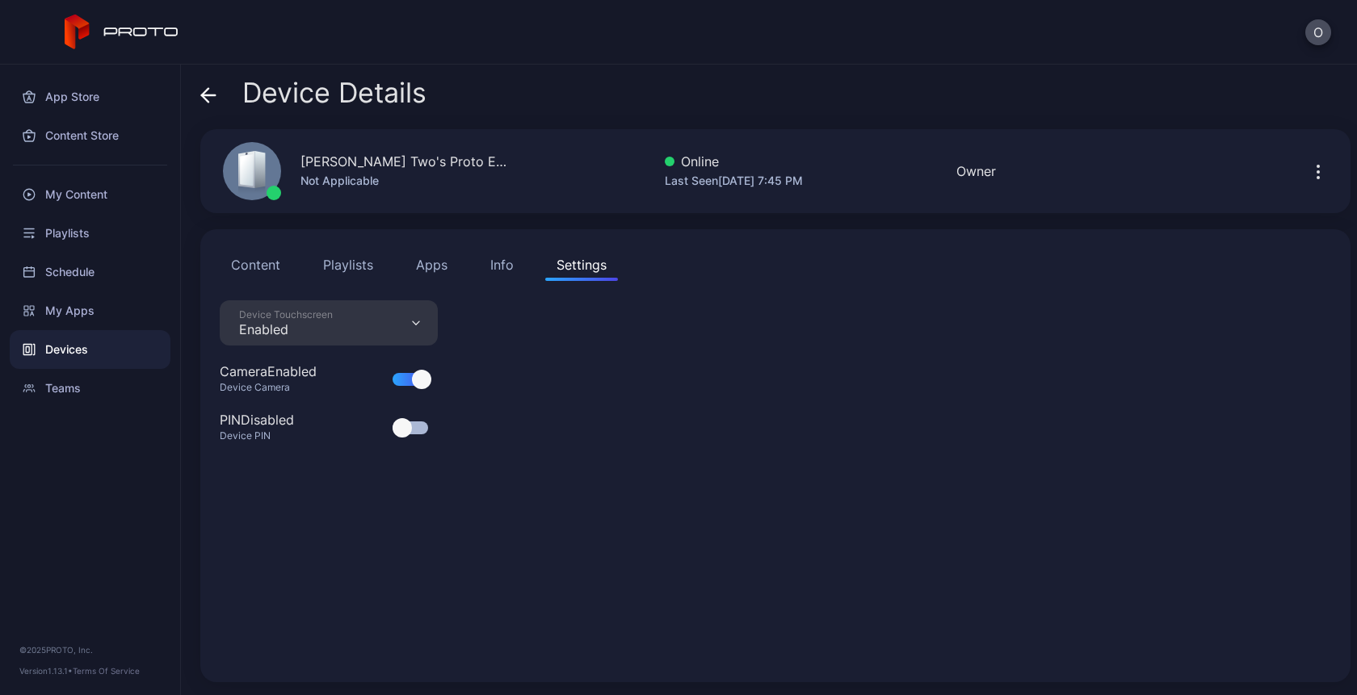
click at [393, 323] on div "Device Touchscreen Enabled" at bounding box center [329, 322] width 218 height 45
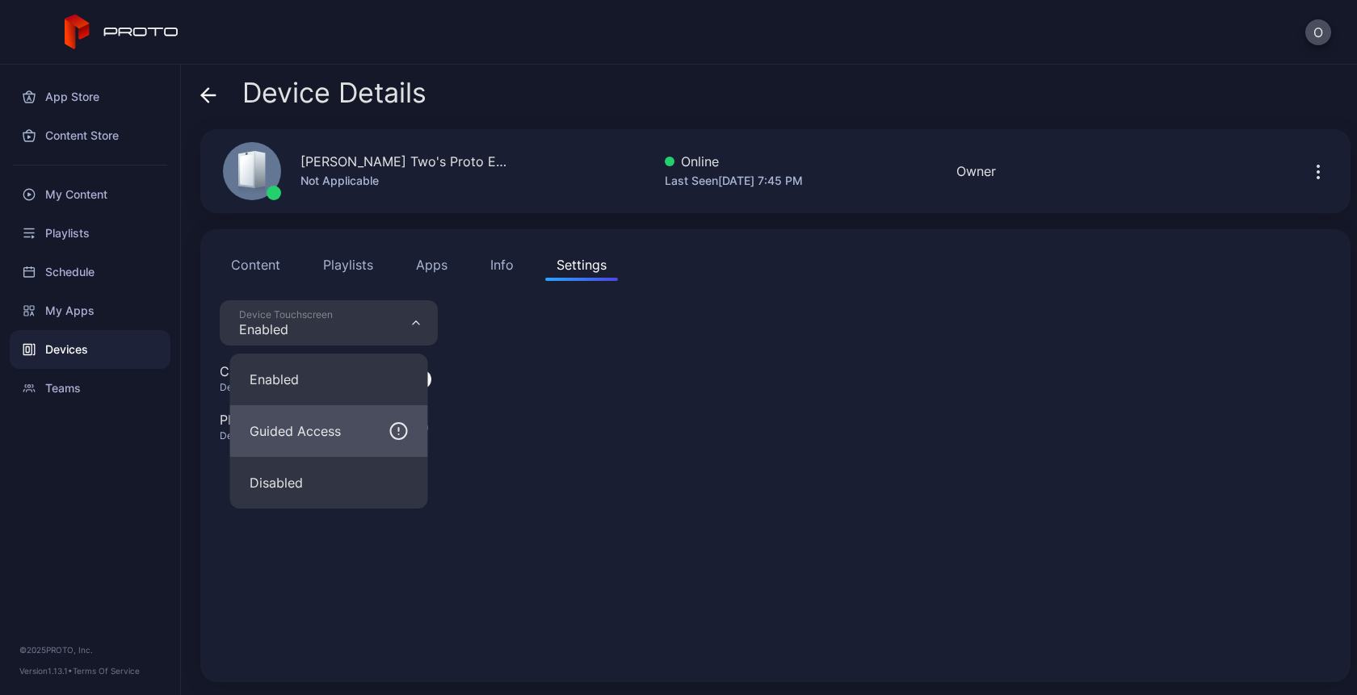
click at [303, 434] on div "Guided Access" at bounding box center [295, 431] width 91 height 19
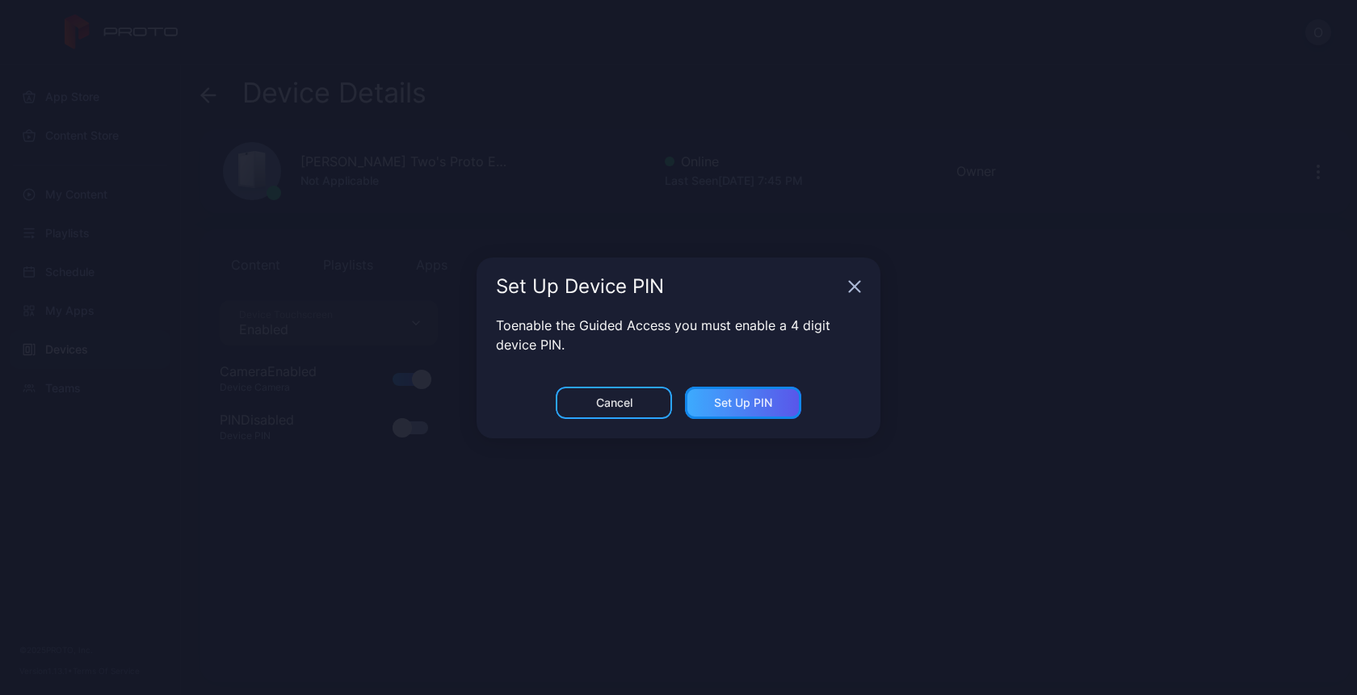
click at [727, 401] on div "Set Up PIN" at bounding box center [743, 403] width 58 height 13
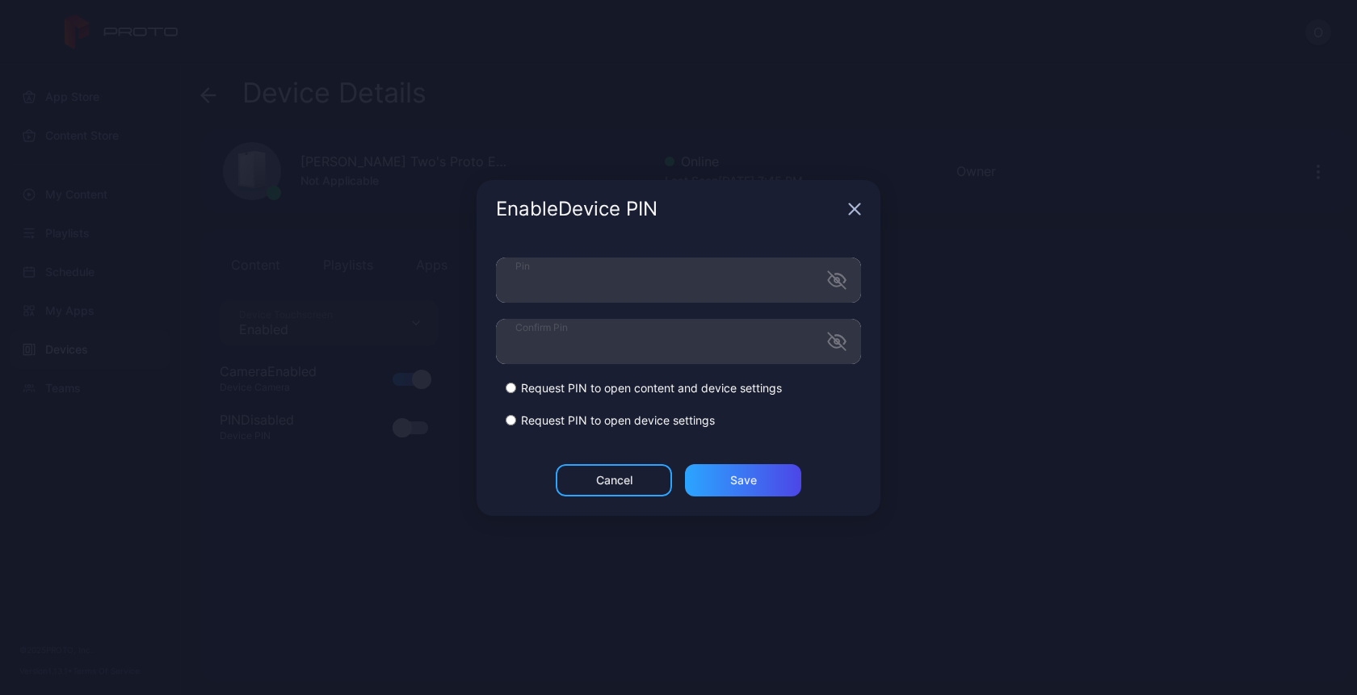
click at [644, 422] on label "Request PIN to open device settings" at bounding box center [618, 421] width 194 height 16
click at [744, 456] on div "Pin Confirm Pin Request PIN to open content and device settings Request PIN to …" at bounding box center [679, 351] width 404 height 226
click at [744, 479] on div "Save" at bounding box center [743, 480] width 27 height 13
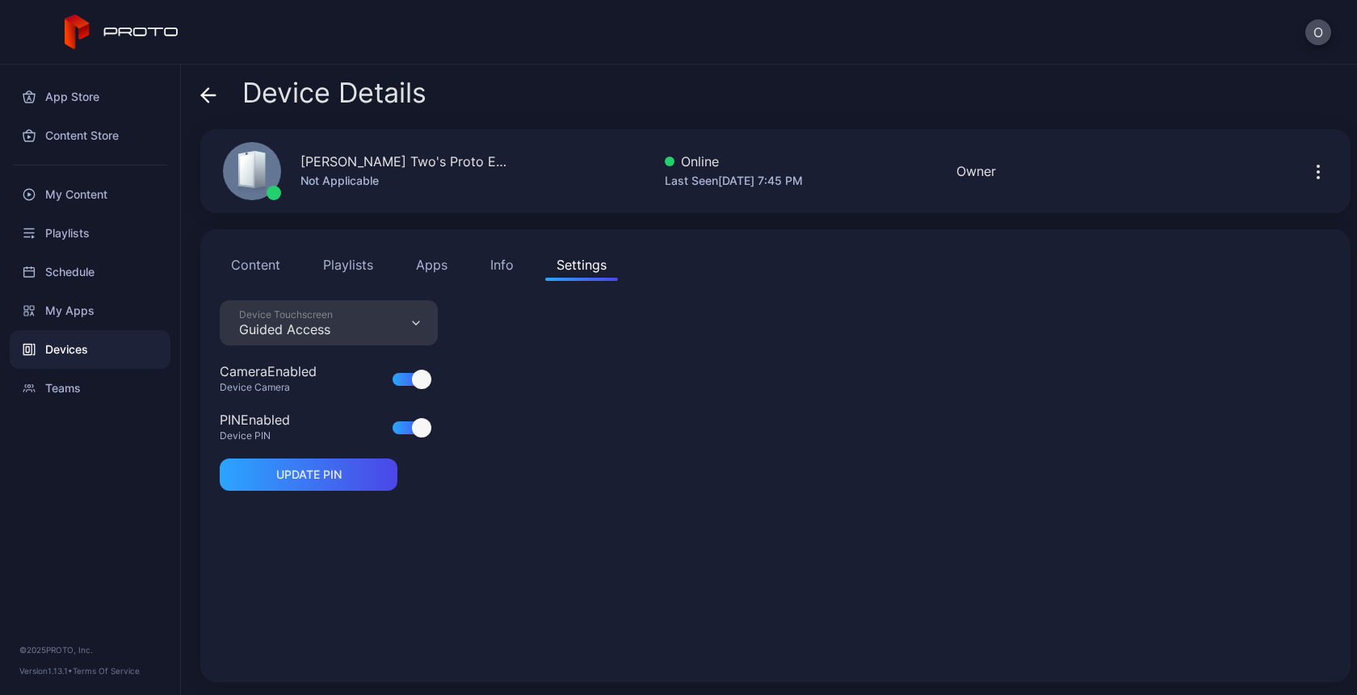
click at [523, 441] on div "Device Touchscreen Guided Access Camera Enabled Device Camera PIN Enabled Devic…" at bounding box center [775, 481] width 1111 height 363
click at [316, 313] on div "Device Touchscreen" at bounding box center [286, 315] width 94 height 13
click at [530, 379] on div "Device Touchscreen Guided Access Camera Enabled Device Camera PIN Enabled Devic…" at bounding box center [775, 481] width 1111 height 363
click at [421, 323] on div "Device Touchscreen Guided Access" at bounding box center [329, 322] width 218 height 45
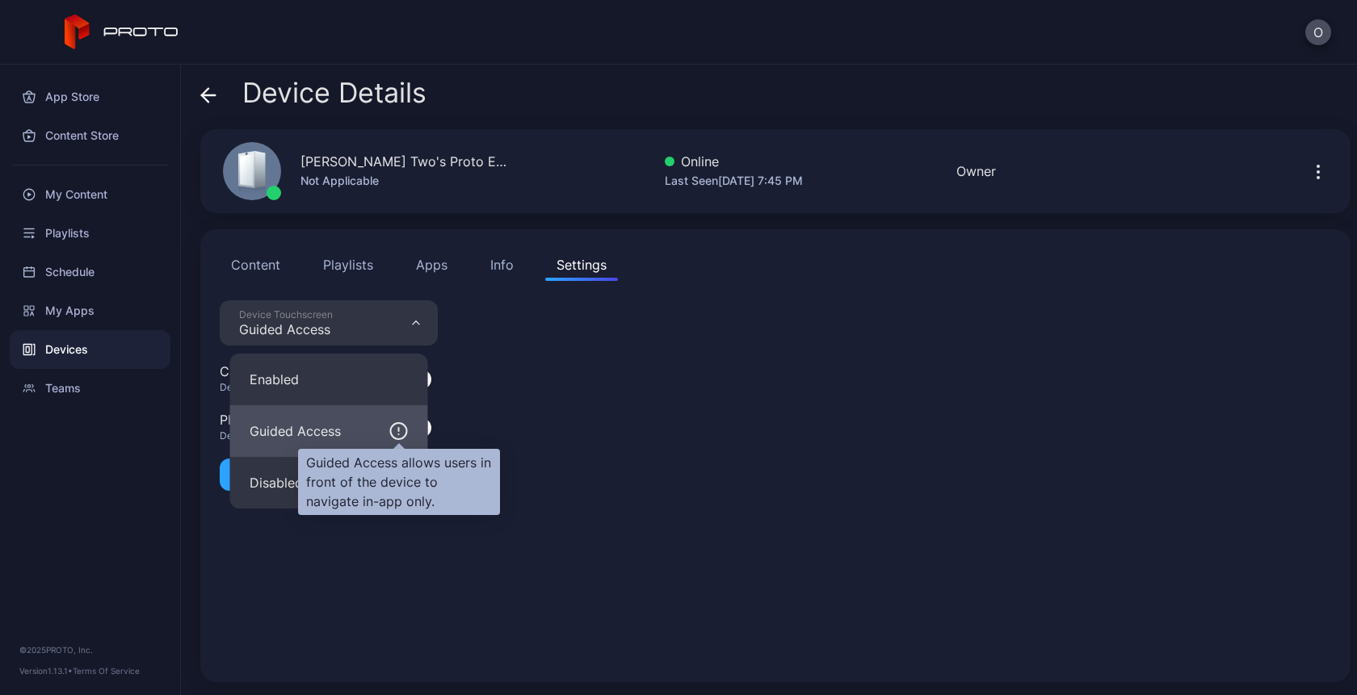
click at [405, 431] on icon "button" at bounding box center [398, 431] width 19 height 19
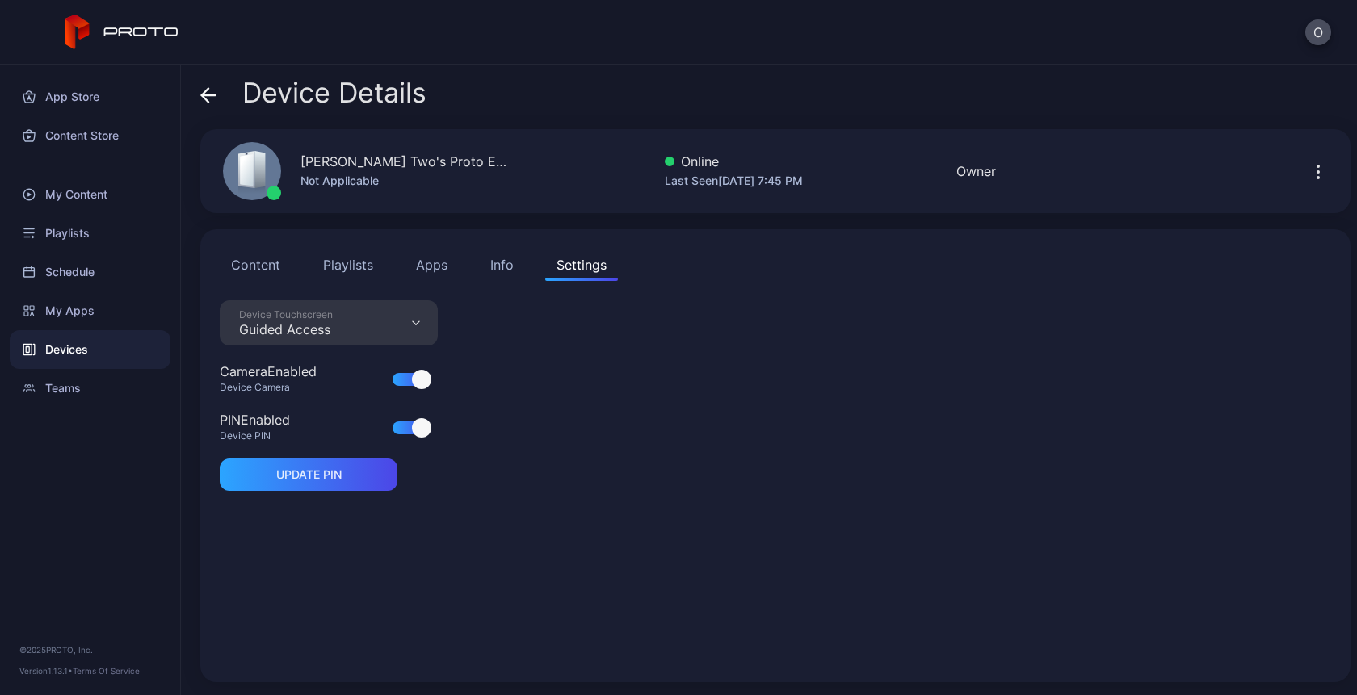
click at [404, 316] on div "Device Touchscreen Guided Access" at bounding box center [329, 322] width 218 height 45
click at [506, 358] on div "Device Touchscreen Guided Access Camera Enabled Device Camera PIN Enabled Devic…" at bounding box center [775, 481] width 1111 height 363
click at [435, 275] on button "Apps" at bounding box center [432, 265] width 54 height 32
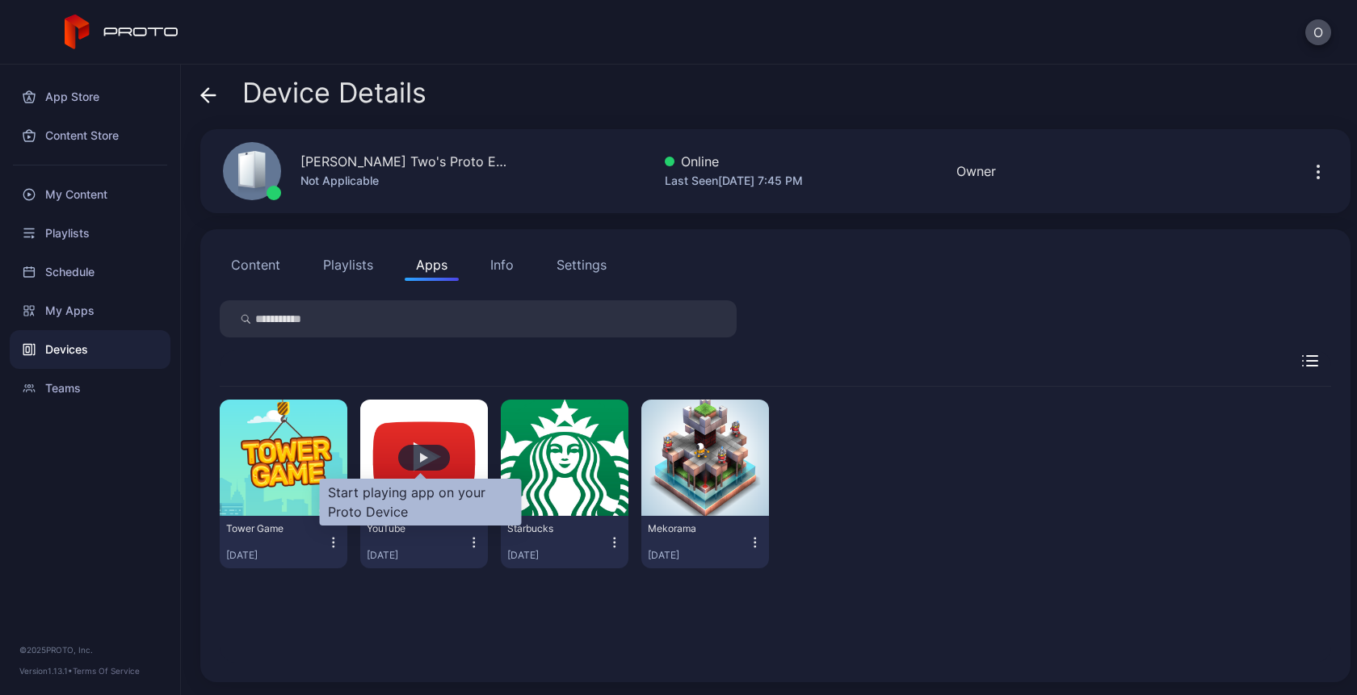
click at [411, 466] on div "button" at bounding box center [424, 458] width 52 height 26
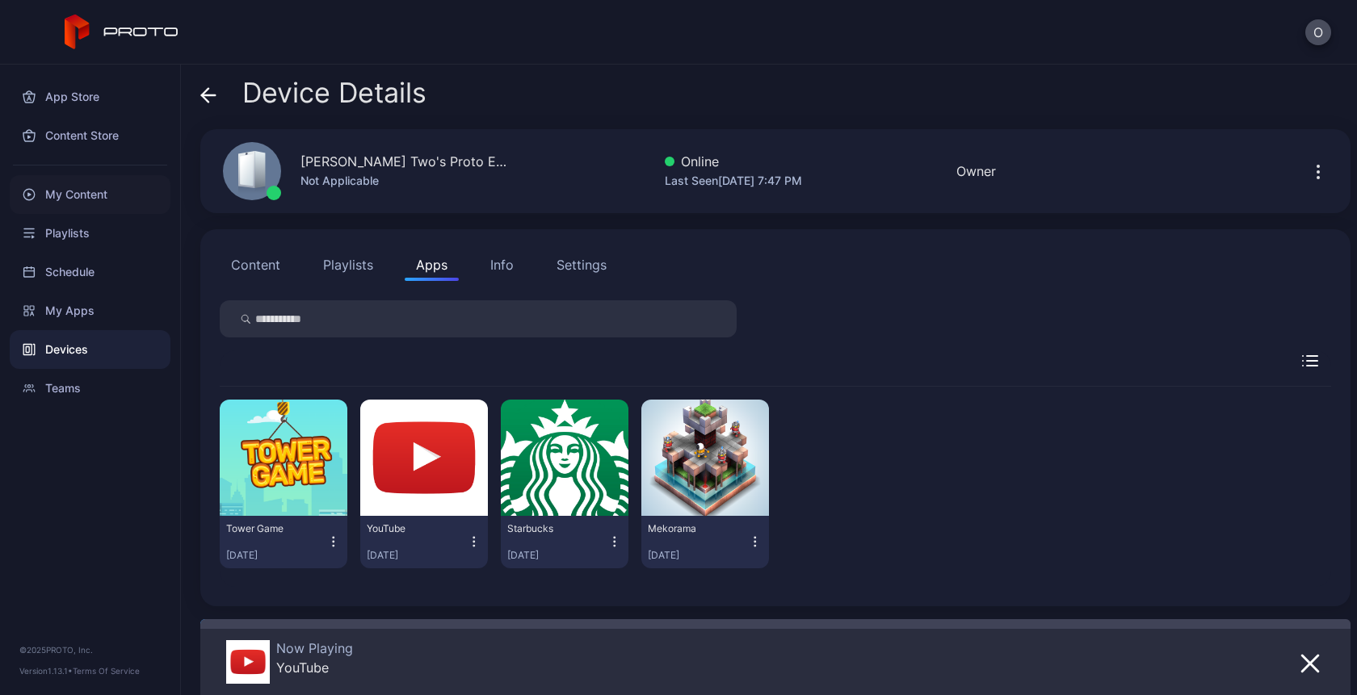
click at [86, 192] on div "My Content" at bounding box center [90, 194] width 161 height 39
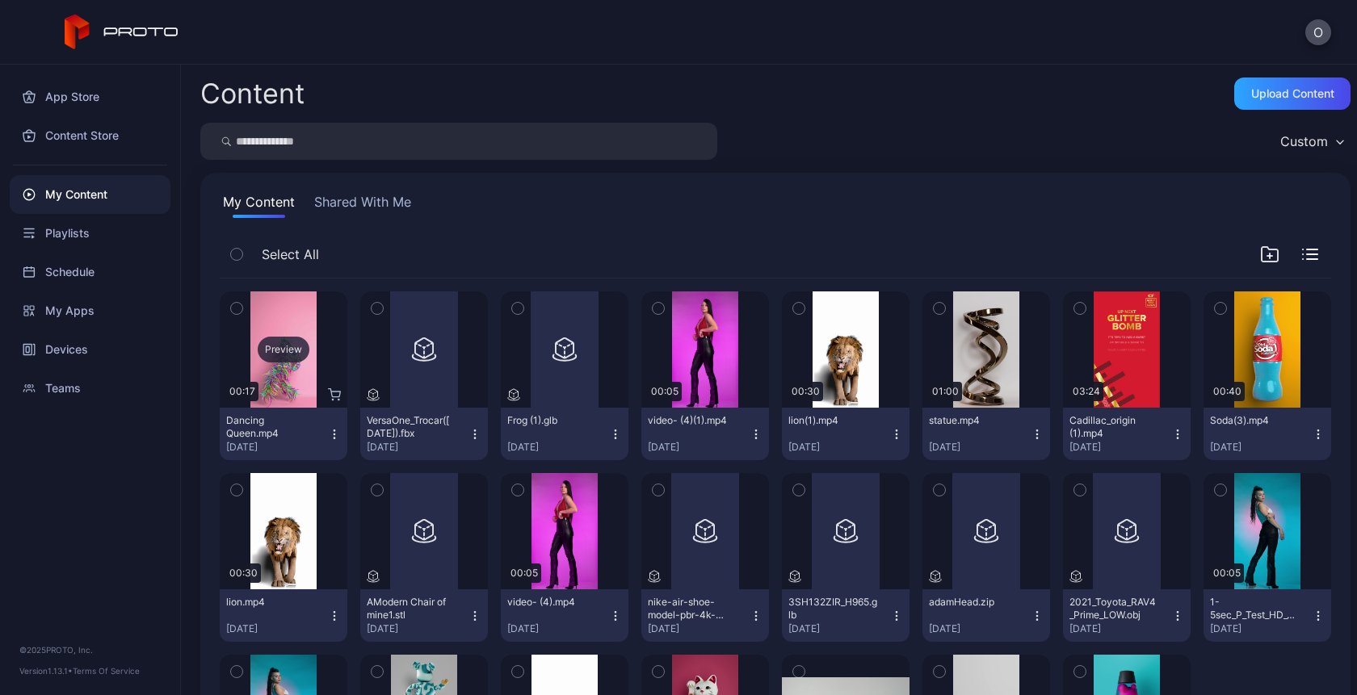
click at [283, 299] on div "Preview" at bounding box center [284, 350] width 128 height 116
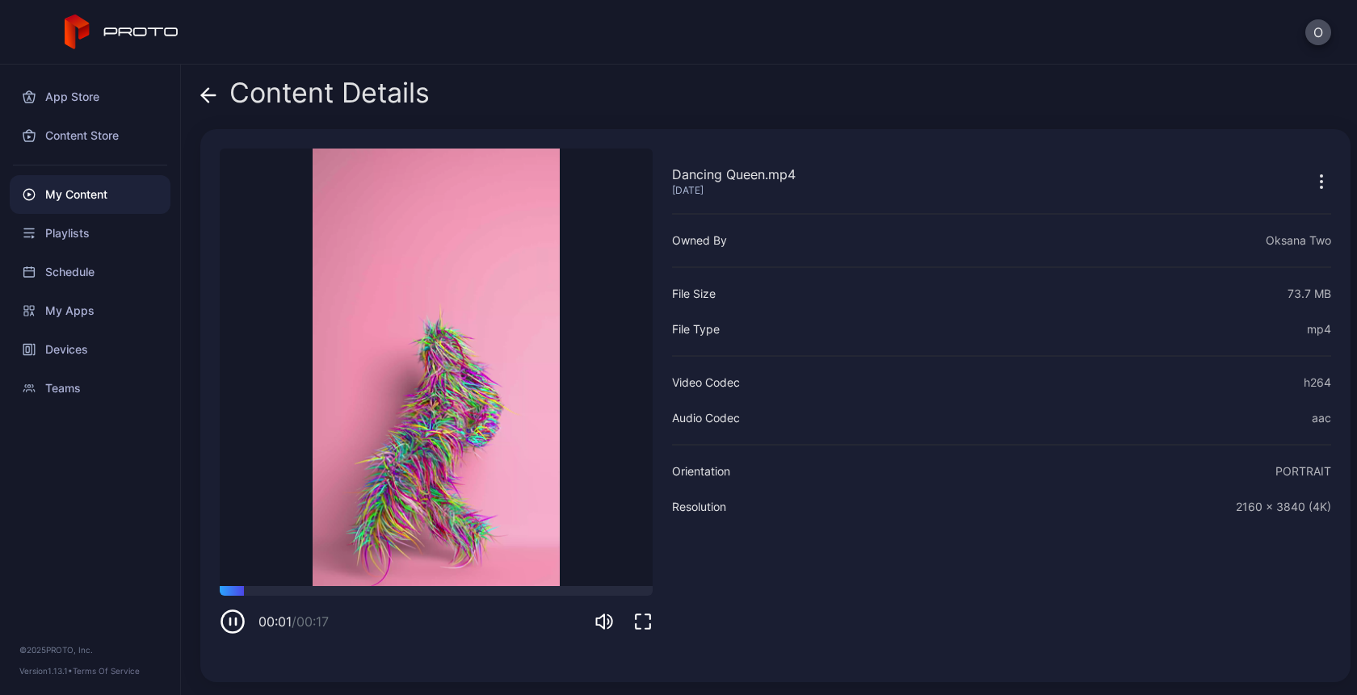
click at [204, 86] on span at bounding box center [208, 93] width 16 height 31
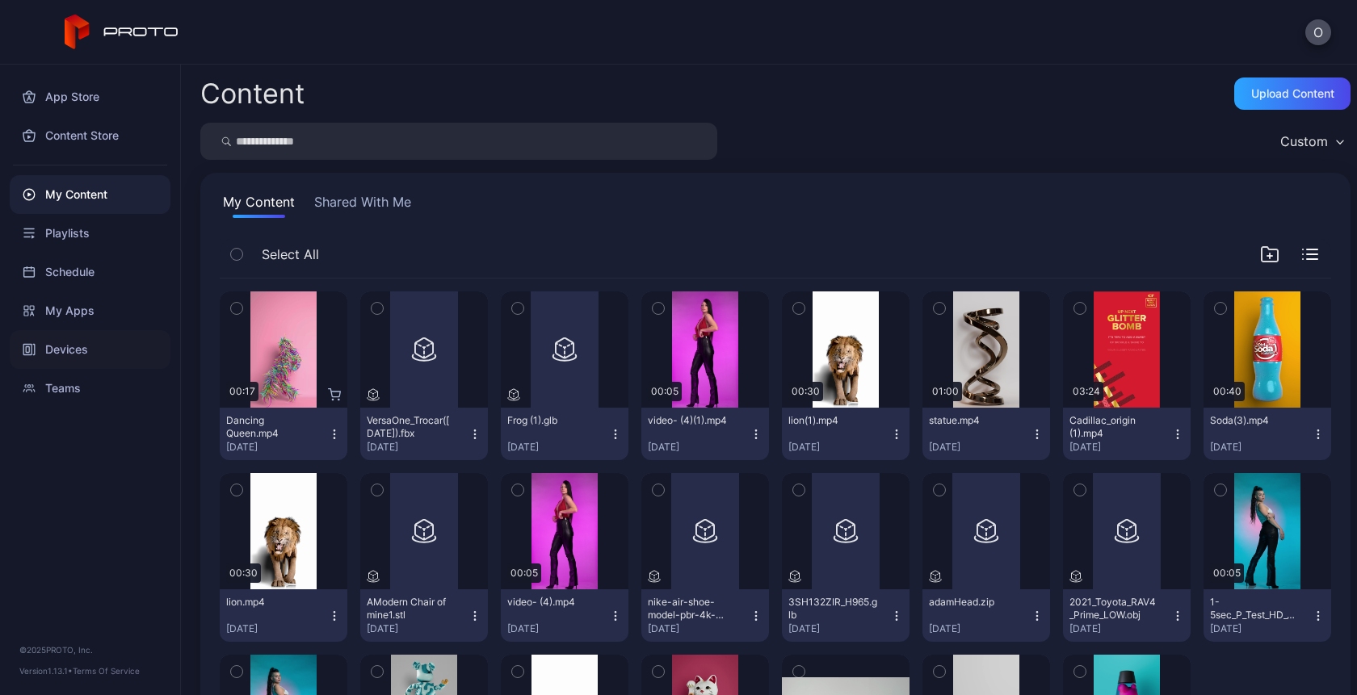
click at [77, 351] on div "Devices" at bounding box center [90, 349] width 161 height 39
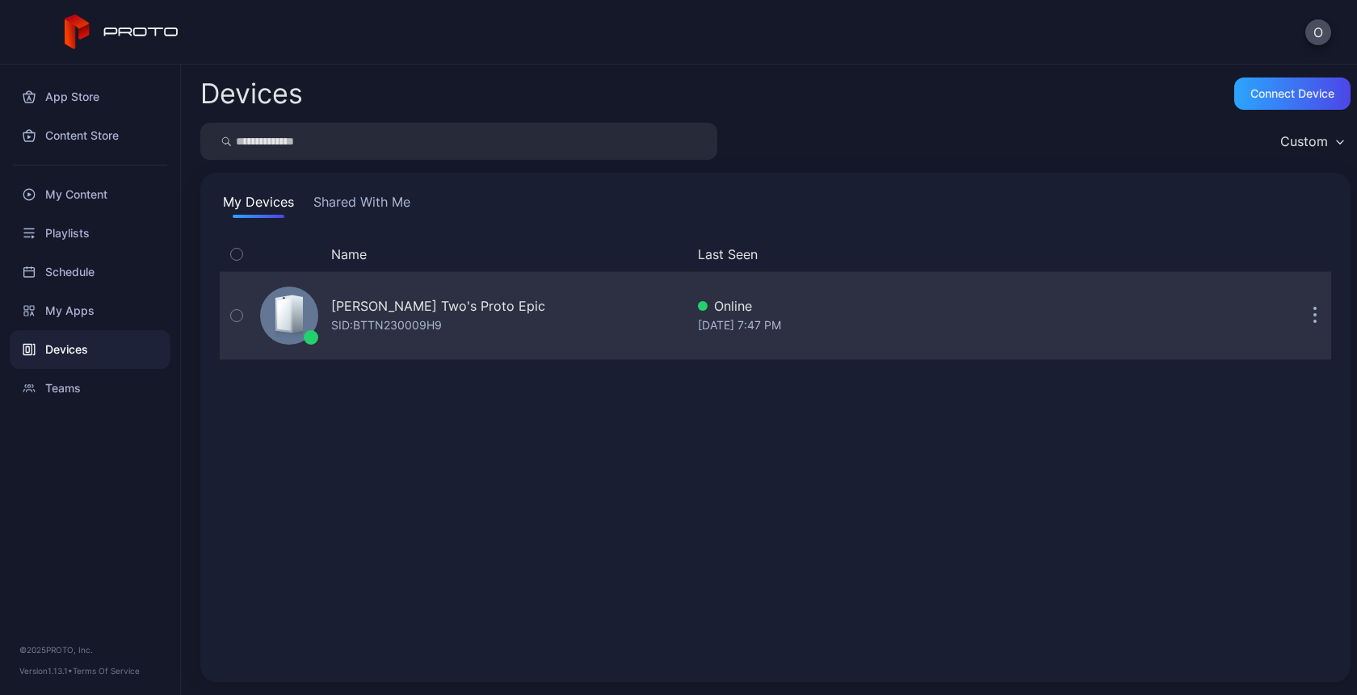
click at [410, 336] on div "Oksana Two's Proto Epic SID: BTTN230009H9" at bounding box center [469, 315] width 431 height 81
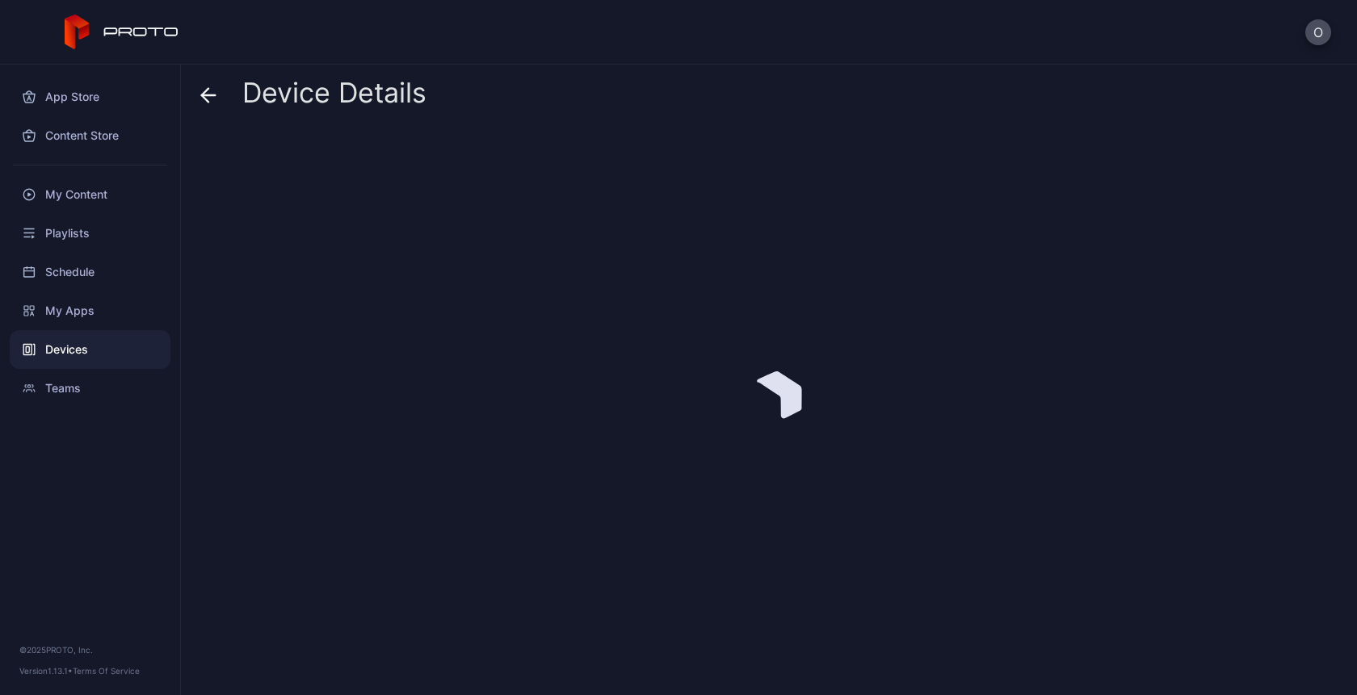
click at [1061, 255] on div at bounding box center [775, 405] width 1150 height 553
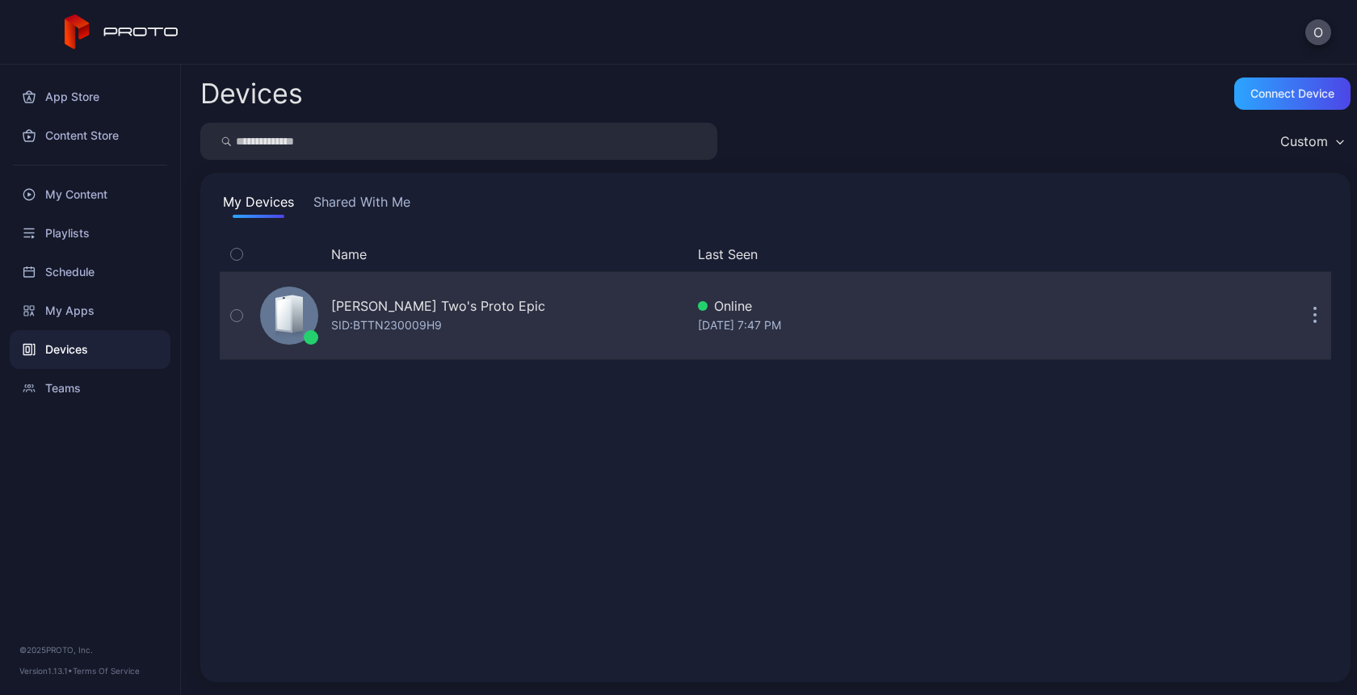
click at [400, 327] on div "SID: BTTN230009H9" at bounding box center [386, 325] width 111 height 19
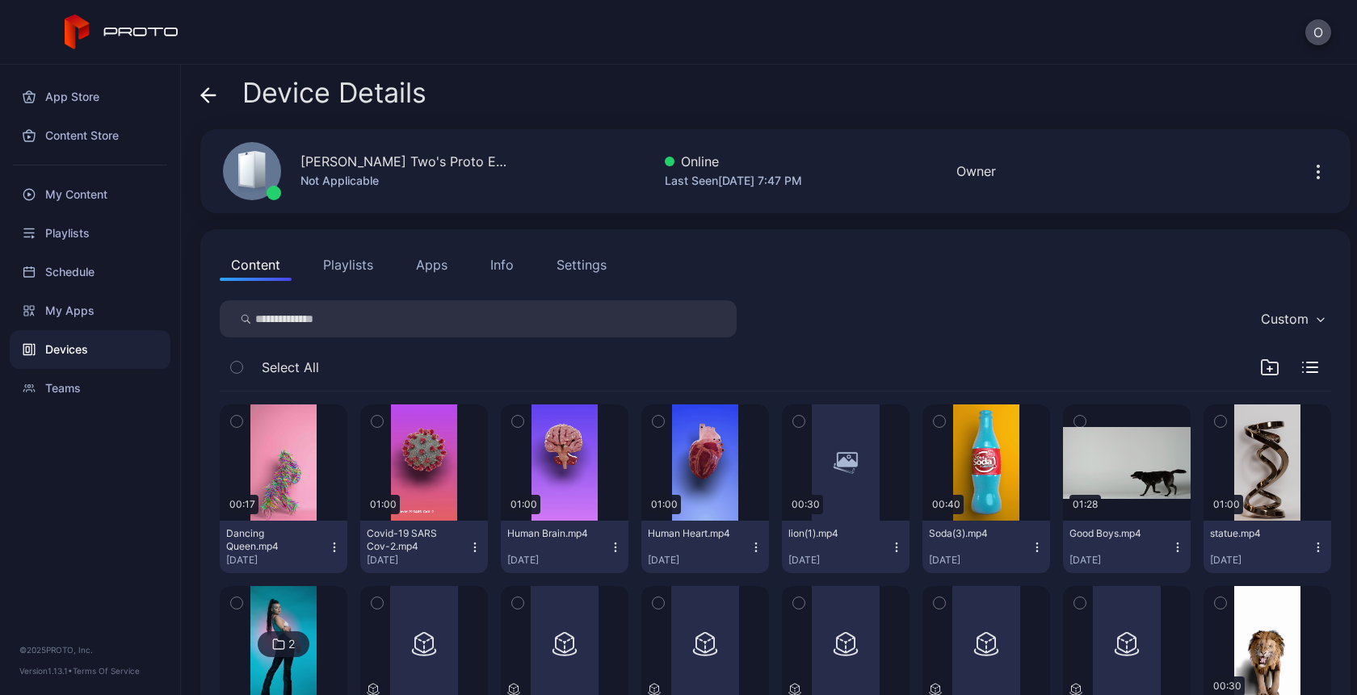
click at [573, 283] on div "Content Playlists Apps Info Settings Custom Select All 00:17 Dancing Queen.mp4 …" at bounding box center [775, 599] width 1150 height 740
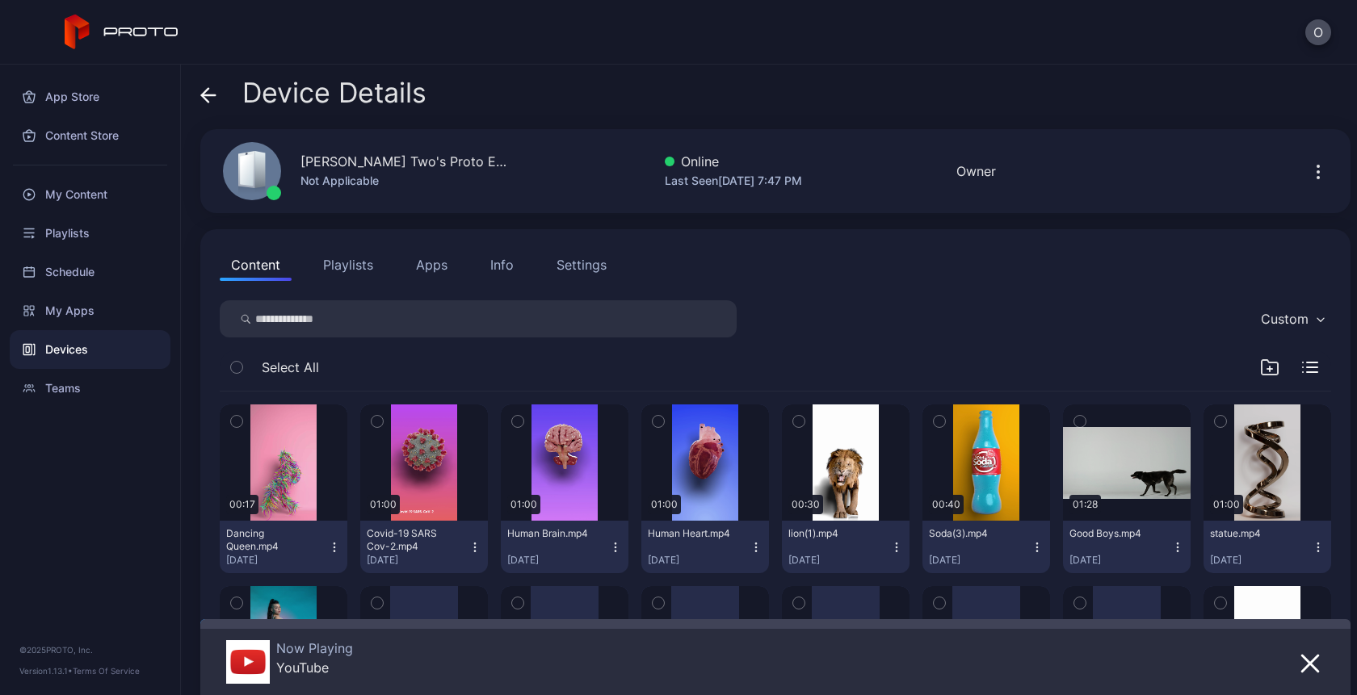
click at [577, 268] on div "Settings" at bounding box center [582, 264] width 50 height 19
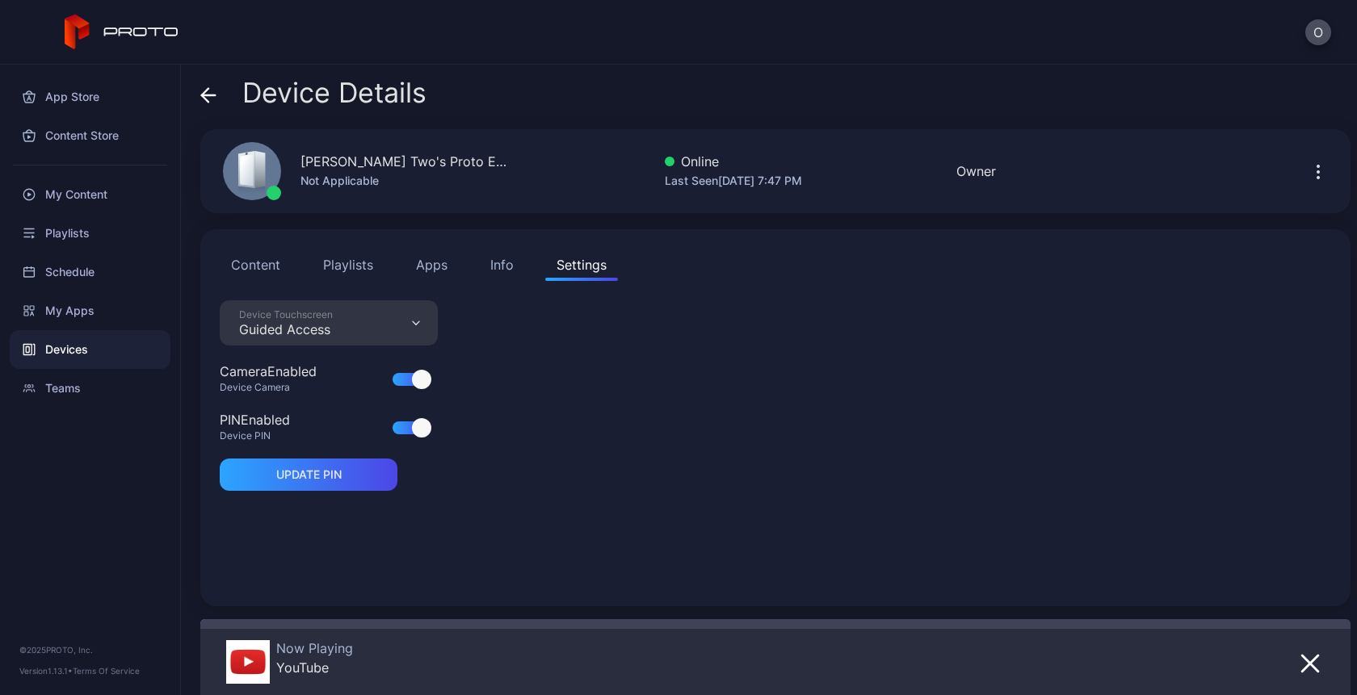
click at [379, 326] on div "Device Touchscreen Guided Access" at bounding box center [329, 322] width 218 height 45
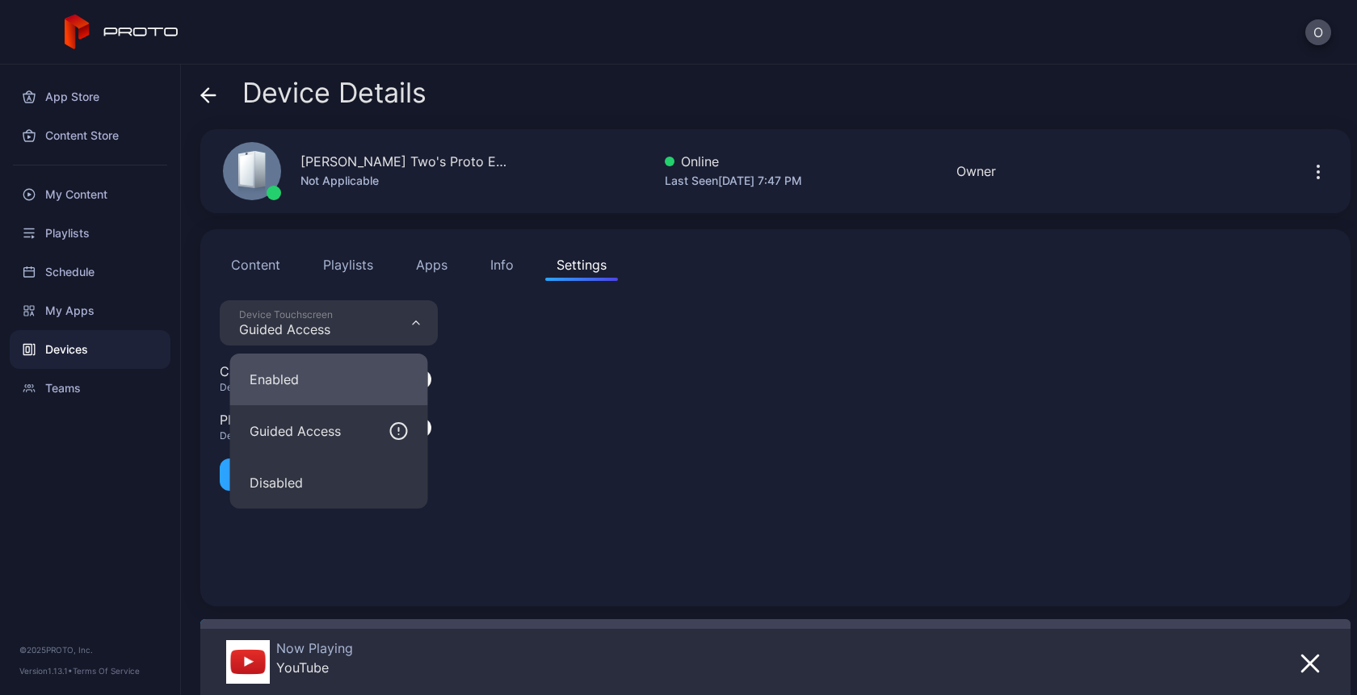
click at [326, 385] on button "Enabled" at bounding box center [329, 380] width 198 height 52
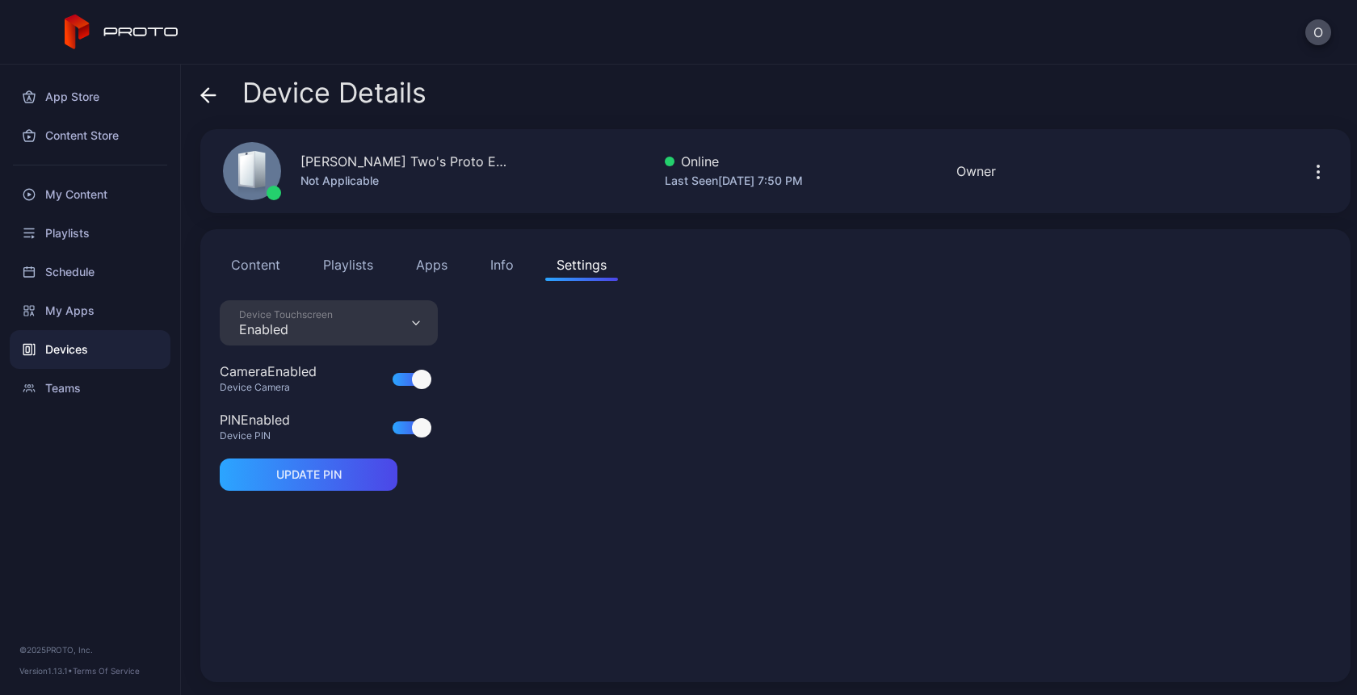
click at [431, 435] on div at bounding box center [415, 427] width 45 height 19
drag, startPoint x: 417, startPoint y: 434, endPoint x: 416, endPoint y: 473, distance: 38.8
click at [416, 473] on div "Device Touchscreen Enabled Camera Enabled Device Camera PIN Enabled Device PIN …" at bounding box center [775, 481] width 1111 height 363
click at [334, 473] on div "UPDATE PIN" at bounding box center [308, 474] width 65 height 13
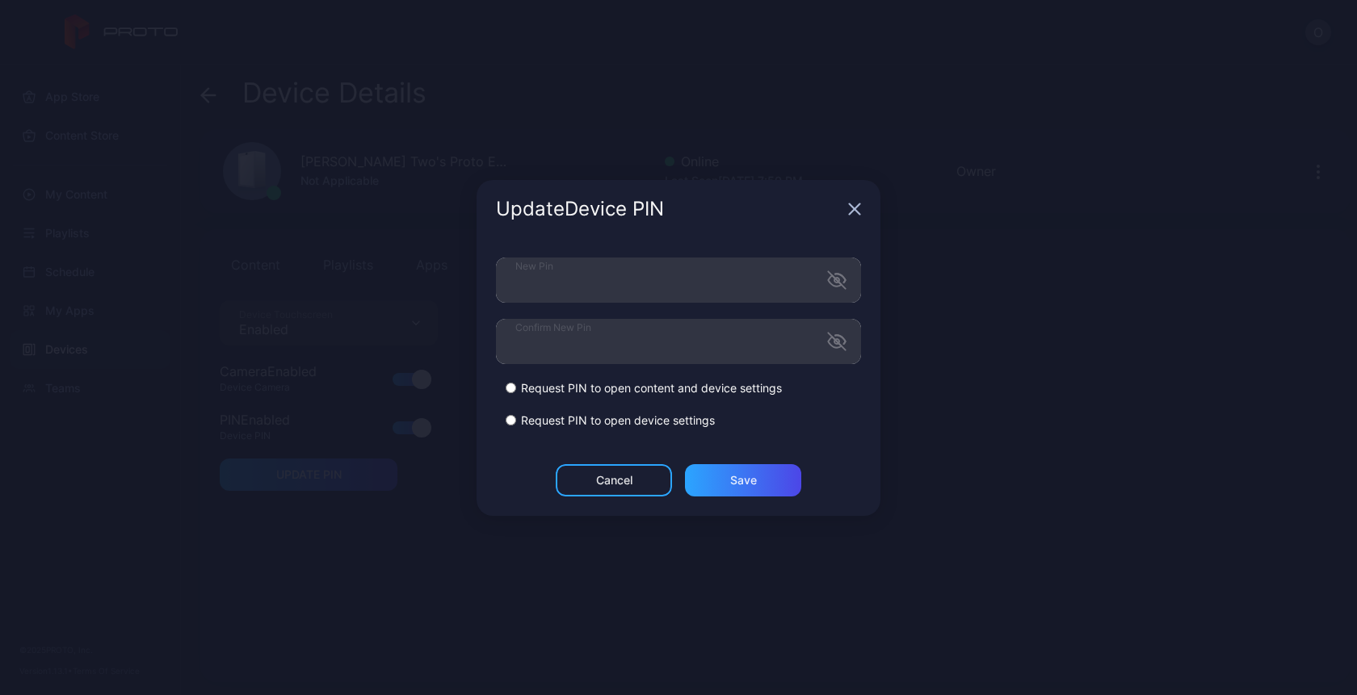
click at [656, 380] on label "Request PIN to open content and device settings" at bounding box center [651, 388] width 261 height 16
click at [744, 498] on div "Cancel Save" at bounding box center [679, 490] width 404 height 52
click at [744, 481] on div "Save" at bounding box center [743, 480] width 27 height 13
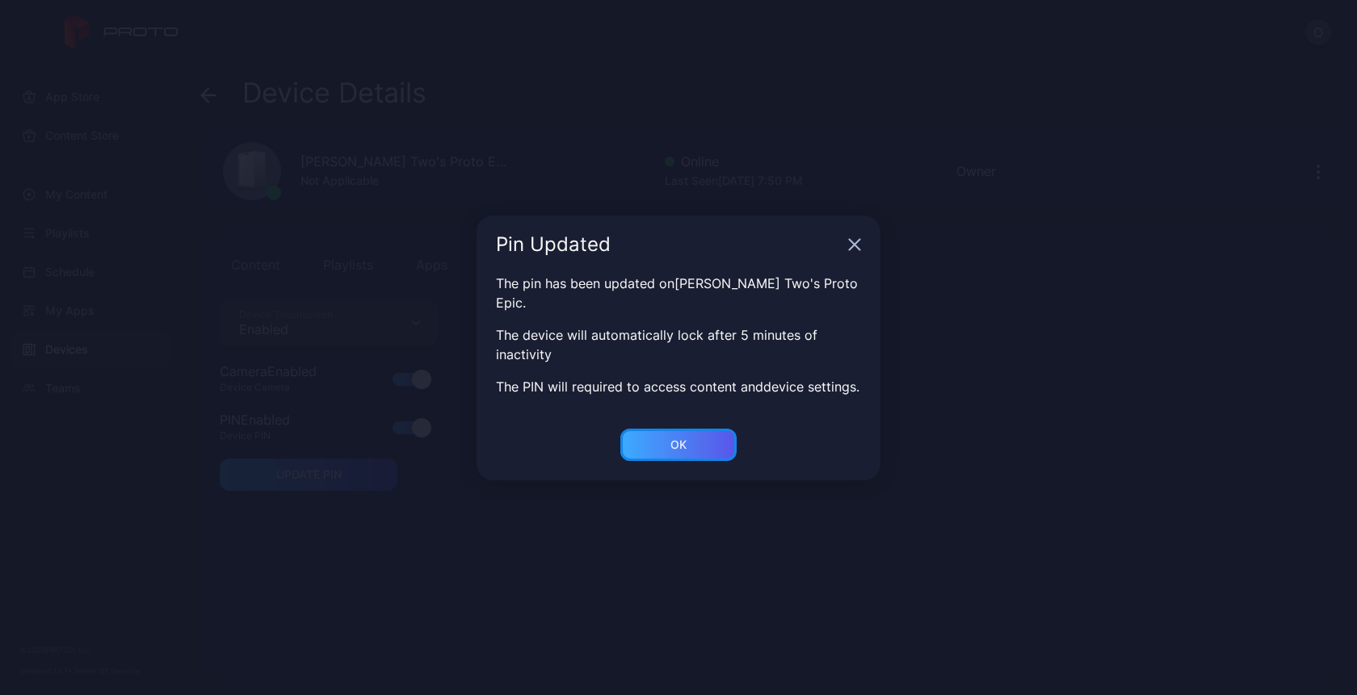
click at [685, 443] on div "OK" at bounding box center [678, 445] width 16 height 13
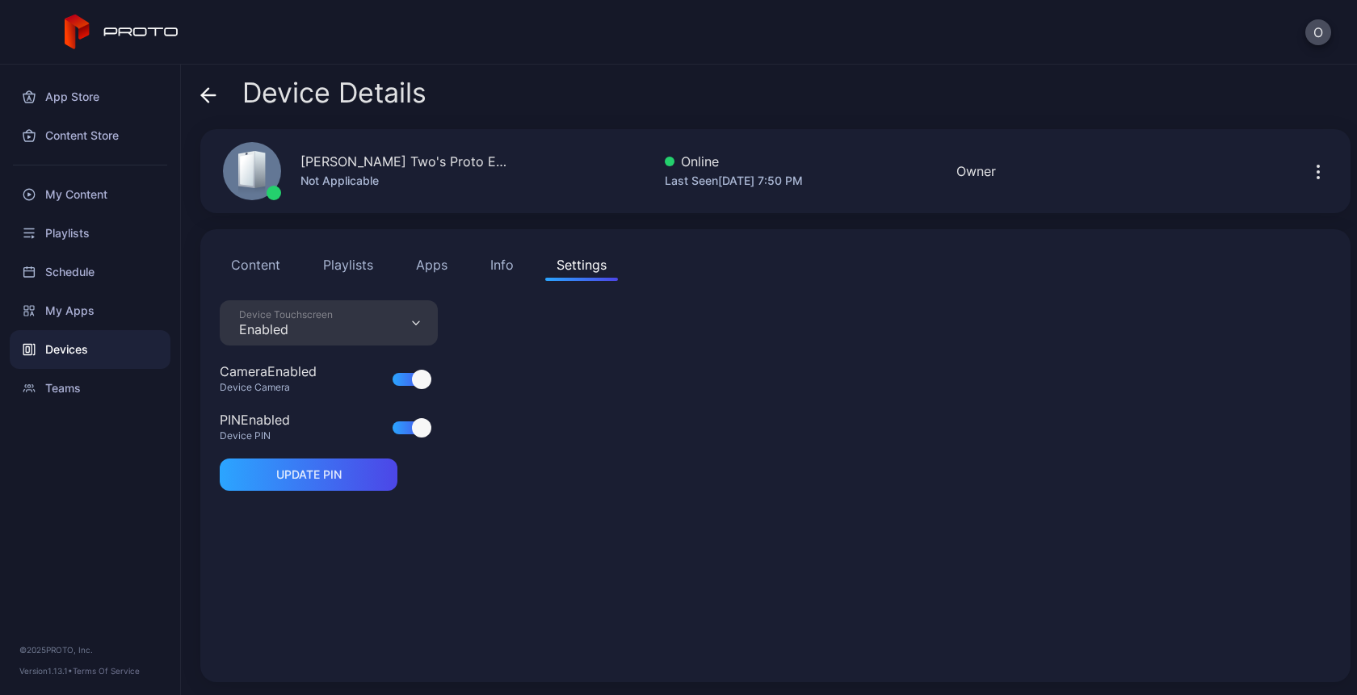
click at [511, 549] on div "Device Touchscreen Enabled Camera Enabled Device Camera PIN Enabled Device PIN …" at bounding box center [775, 481] width 1111 height 363
click at [410, 437] on div at bounding box center [415, 427] width 45 height 19
click at [427, 431] on div at bounding box center [421, 427] width 19 height 19
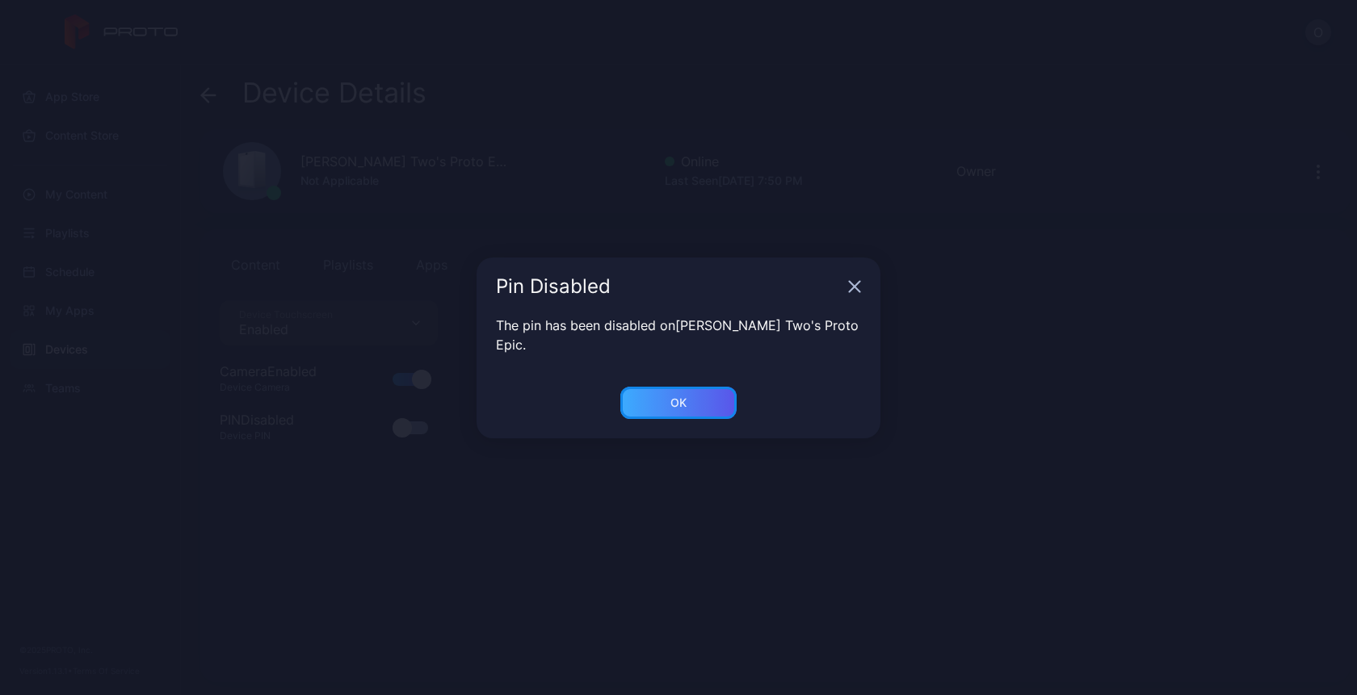
click at [672, 387] on div "OK" at bounding box center [678, 403] width 116 height 32
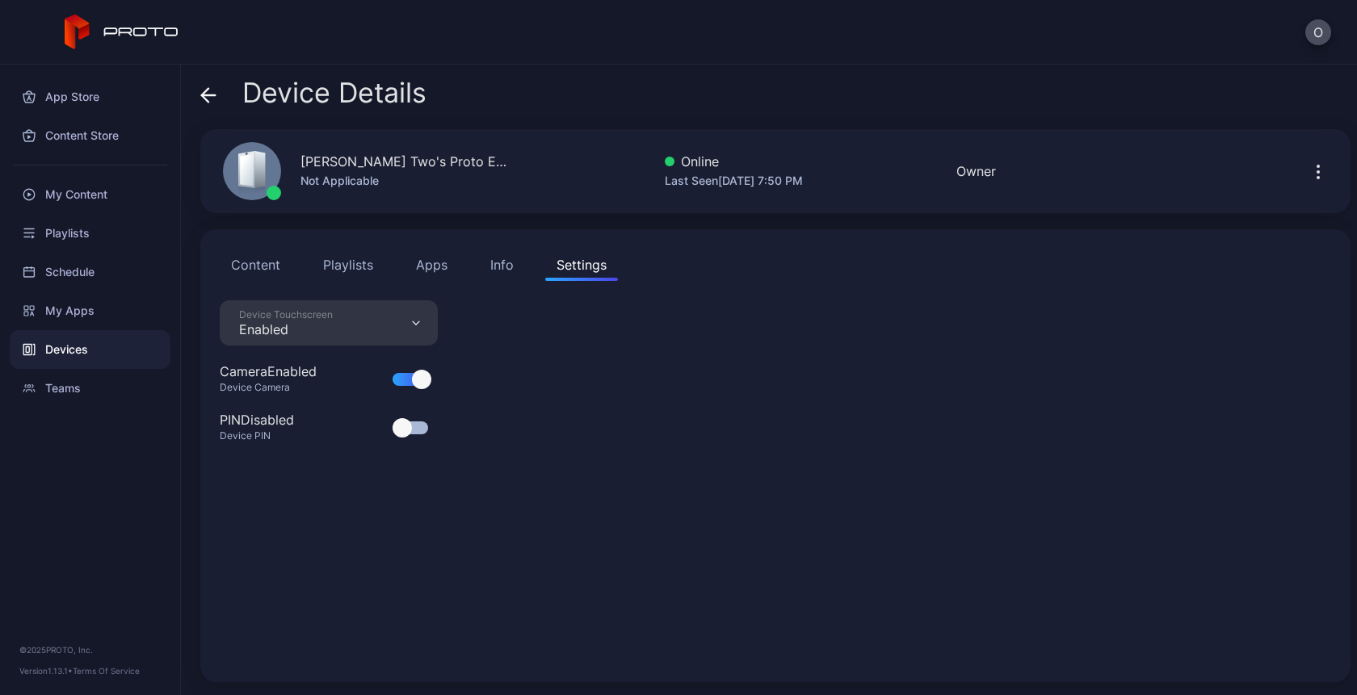
click at [667, 373] on div "Device Touchscreen Enabled Camera Enabled Device Camera PIN Disabled Device PIN" at bounding box center [775, 481] width 1111 height 363
click at [1313, 30] on button "O" at bounding box center [1318, 32] width 26 height 26
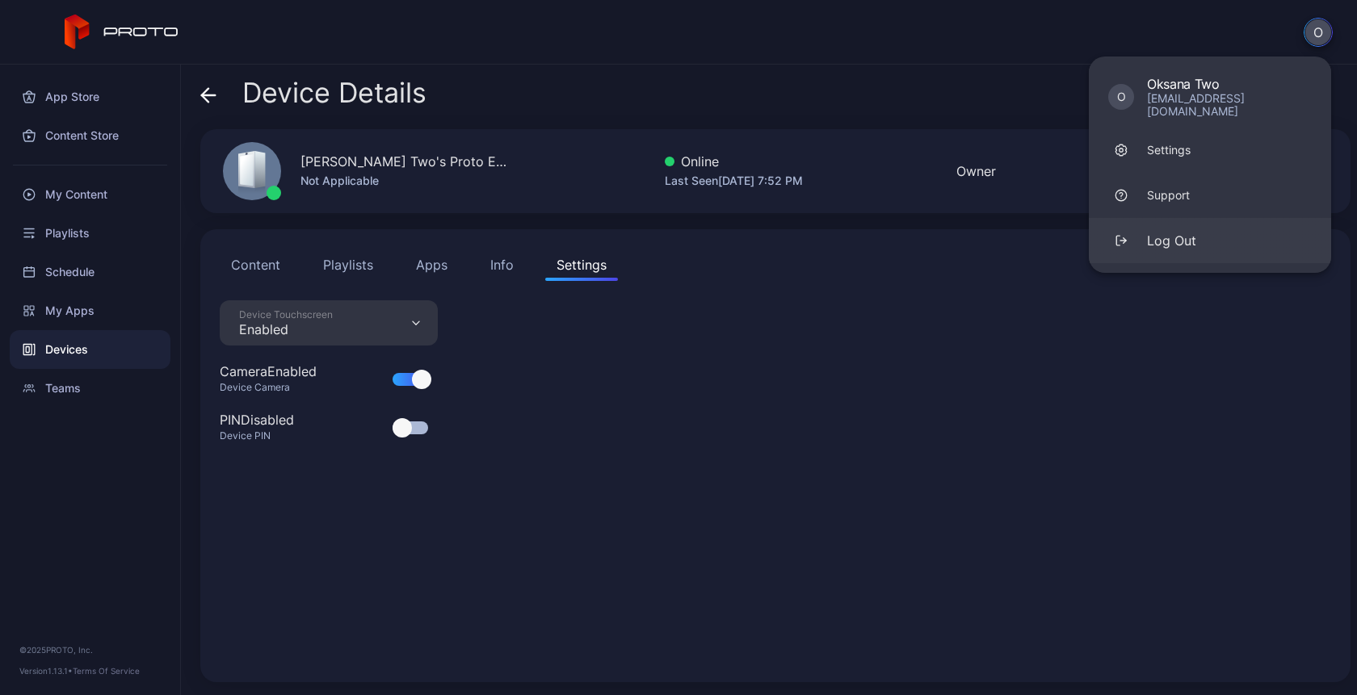
click at [1176, 218] on button "Log Out" at bounding box center [1210, 240] width 242 height 45
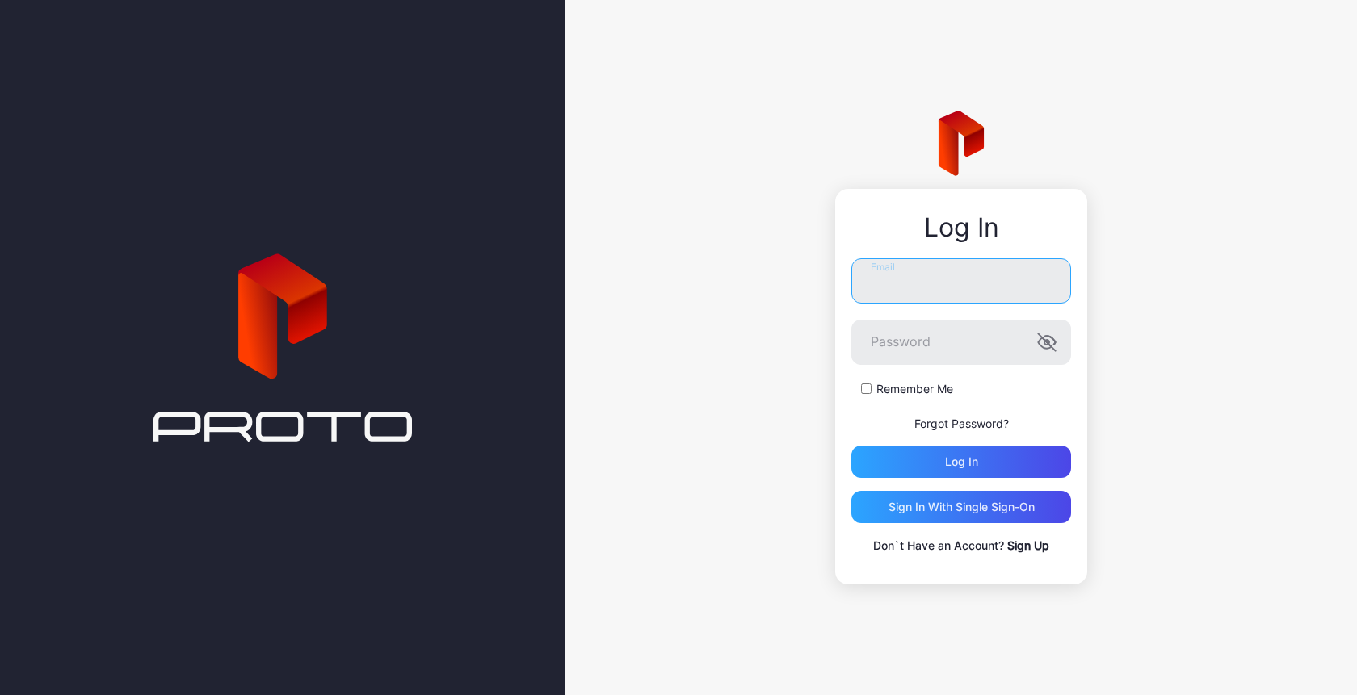
type input "**********"
click at [1054, 348] on icon "button" at bounding box center [1046, 342] width 19 height 19
click at [982, 460] on div "Log in" at bounding box center [961, 462] width 220 height 32
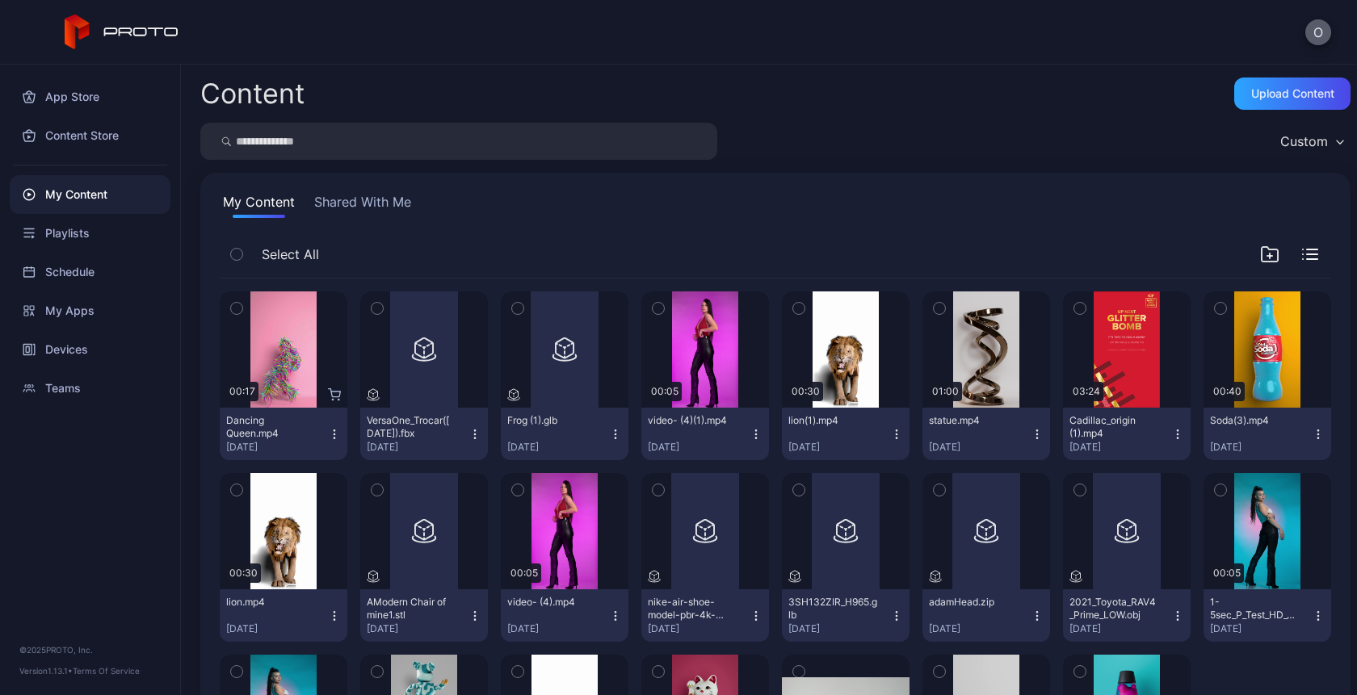
click at [1318, 41] on button "O" at bounding box center [1318, 32] width 26 height 26
click at [94, 348] on div "Devices" at bounding box center [90, 349] width 161 height 39
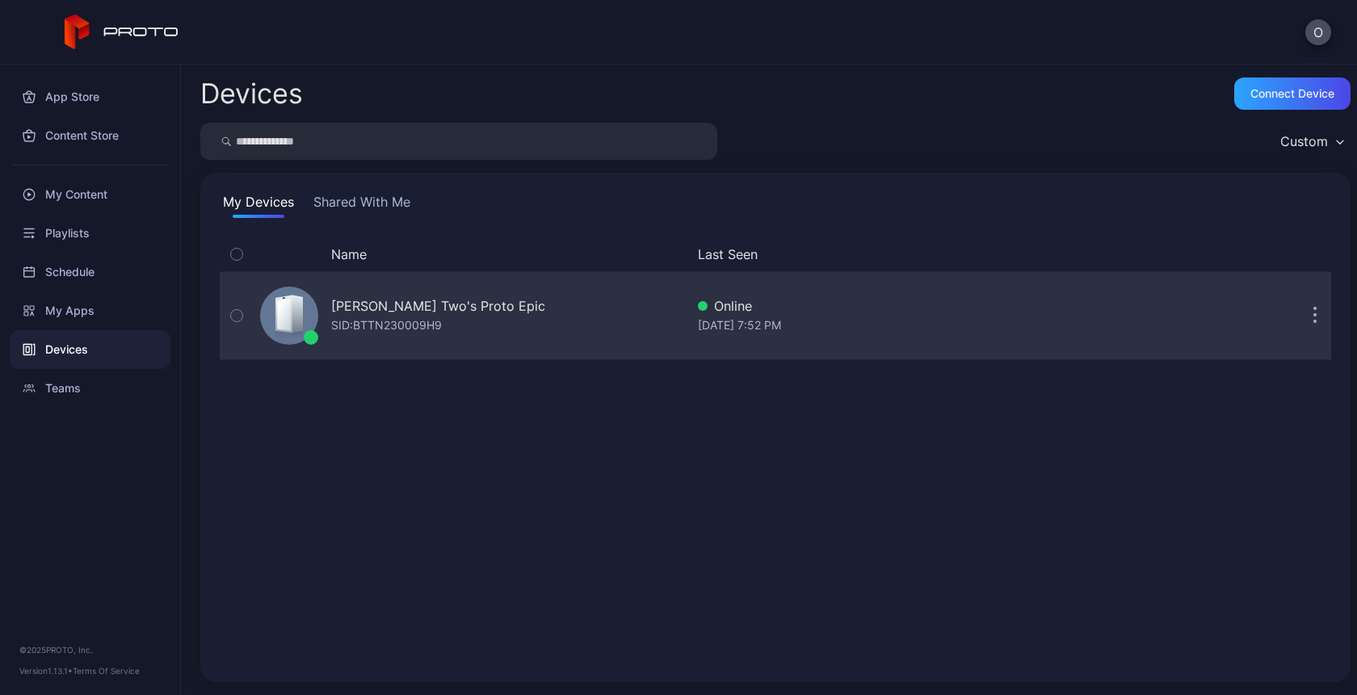
click at [399, 328] on div "SID: BTTN230009H9" at bounding box center [386, 325] width 111 height 19
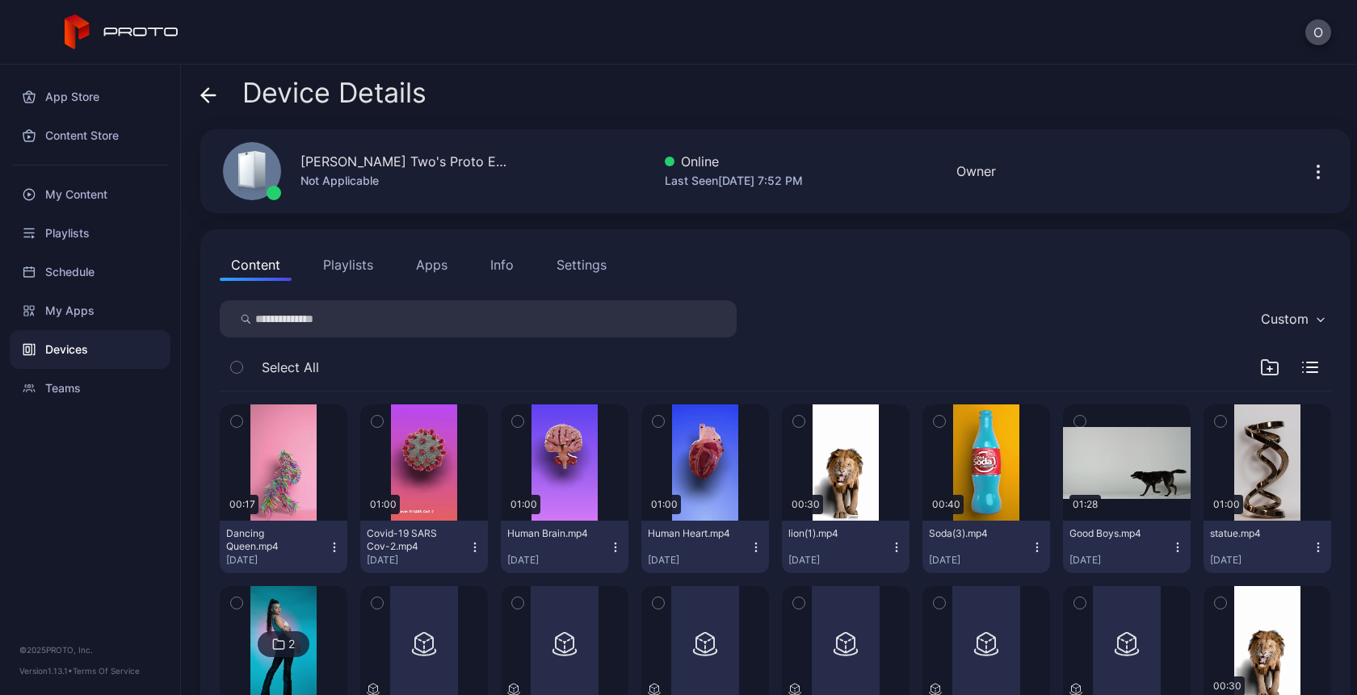
click at [582, 254] on button "Settings" at bounding box center [581, 265] width 73 height 32
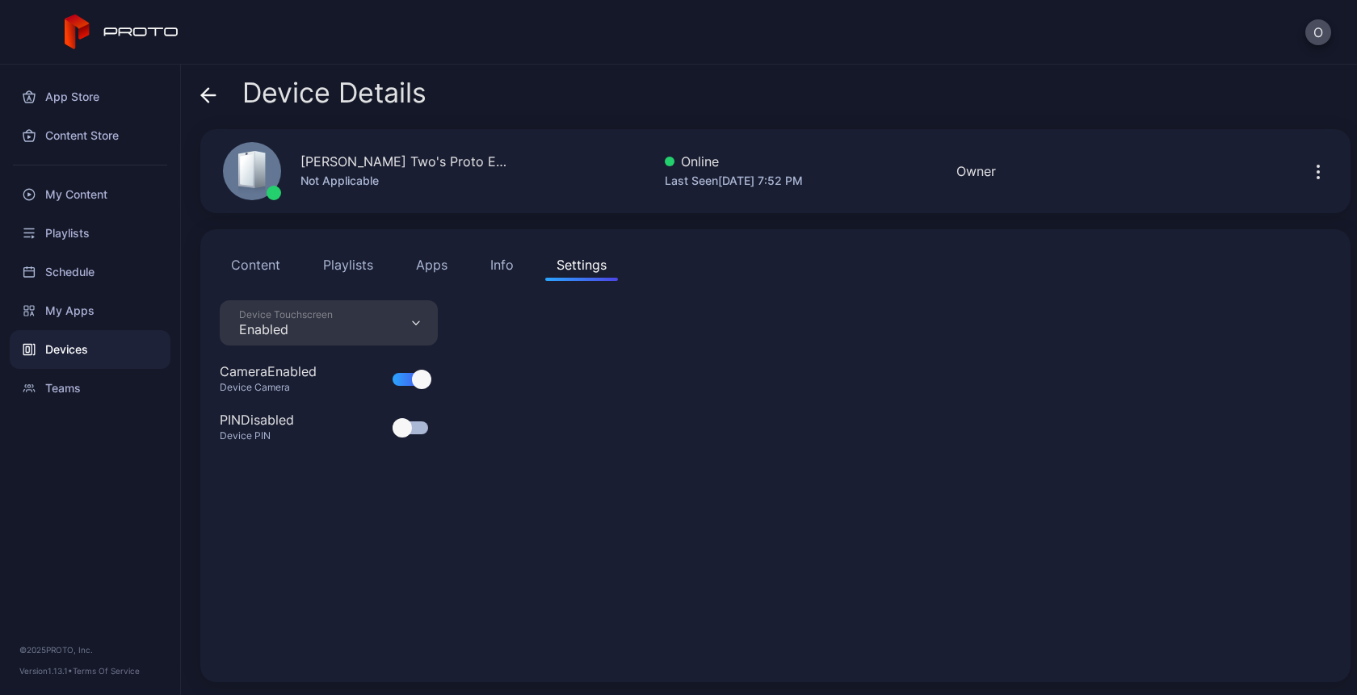
click at [418, 384] on div at bounding box center [421, 379] width 19 height 19
click at [418, 382] on div at bounding box center [411, 379] width 36 height 13
click at [412, 374] on div at bounding box center [411, 379] width 36 height 13
click at [1328, 22] on div "O" at bounding box center [1318, 32] width 26 height 26
click at [1318, 32] on button "O" at bounding box center [1318, 32] width 26 height 26
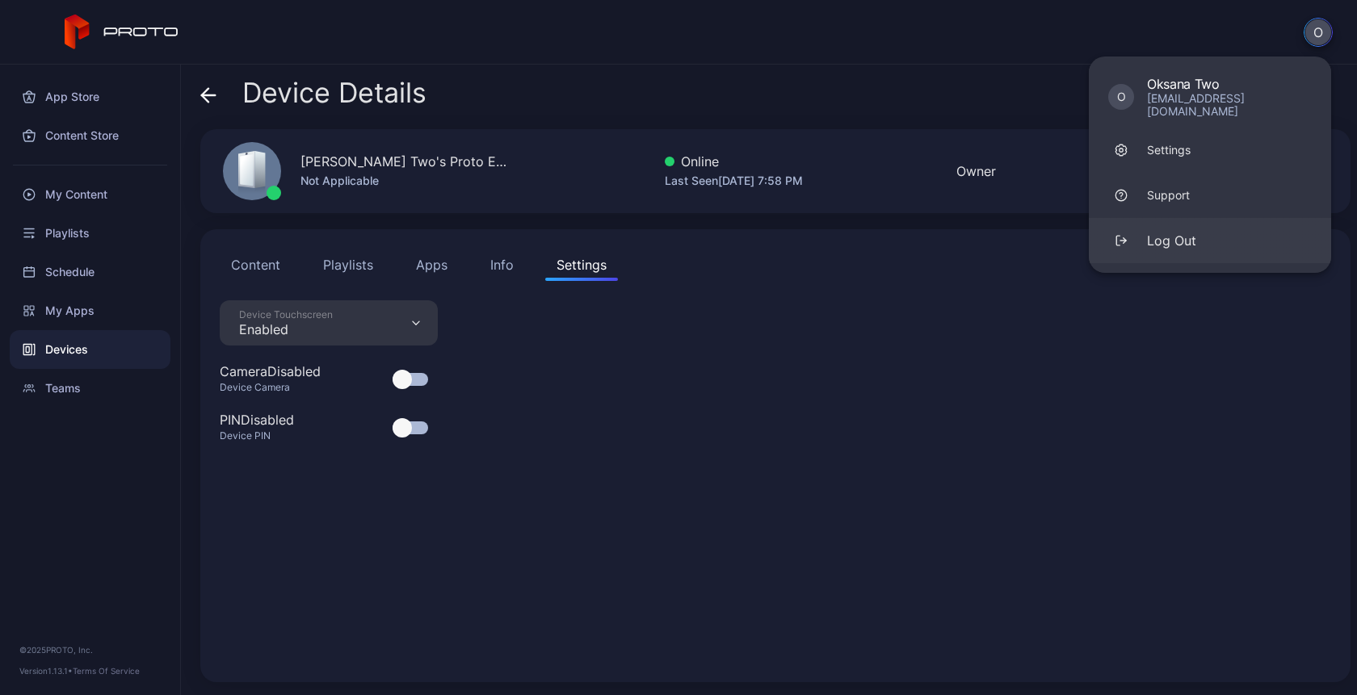
click at [1192, 231] on div "Log Out" at bounding box center [1171, 240] width 49 height 19
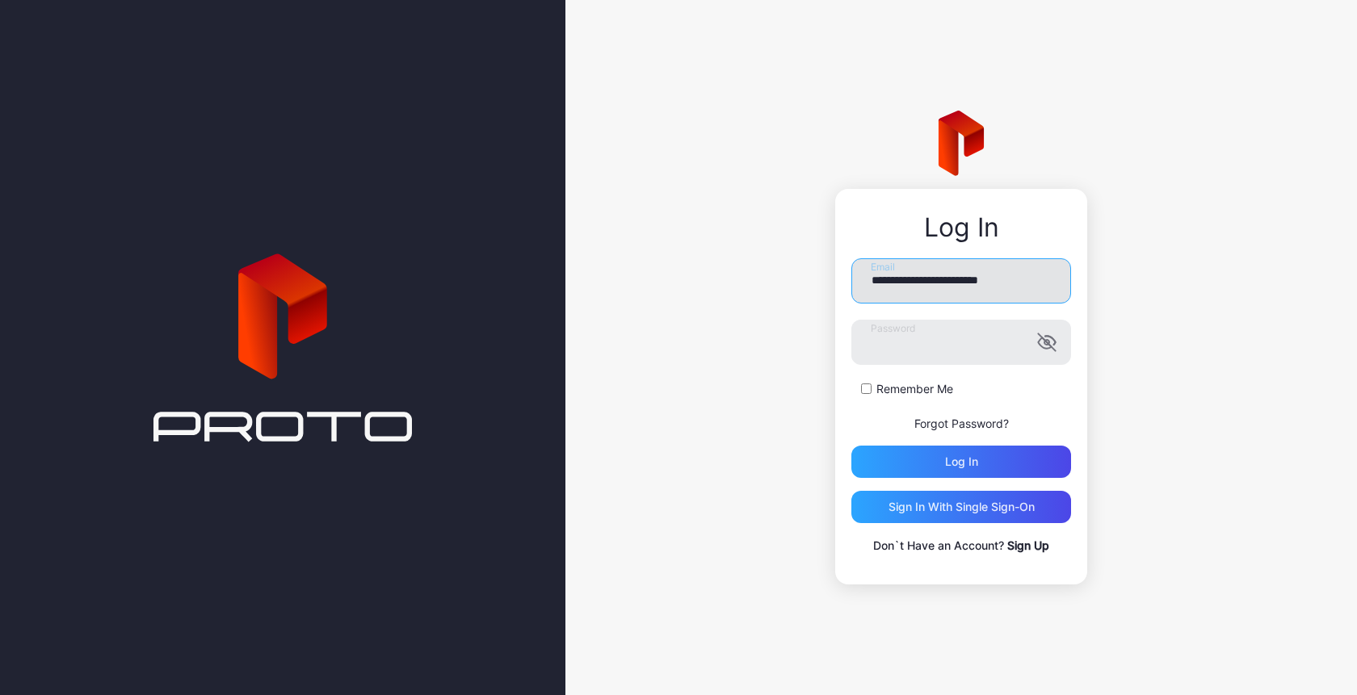
click at [971, 280] on input "**********" at bounding box center [961, 280] width 220 height 45
type input "**********"
click at [1041, 537] on p "Don`t Have an Account? Sign Up" at bounding box center [961, 545] width 220 height 19
click at [961, 267] on input "**********" at bounding box center [961, 280] width 220 height 45
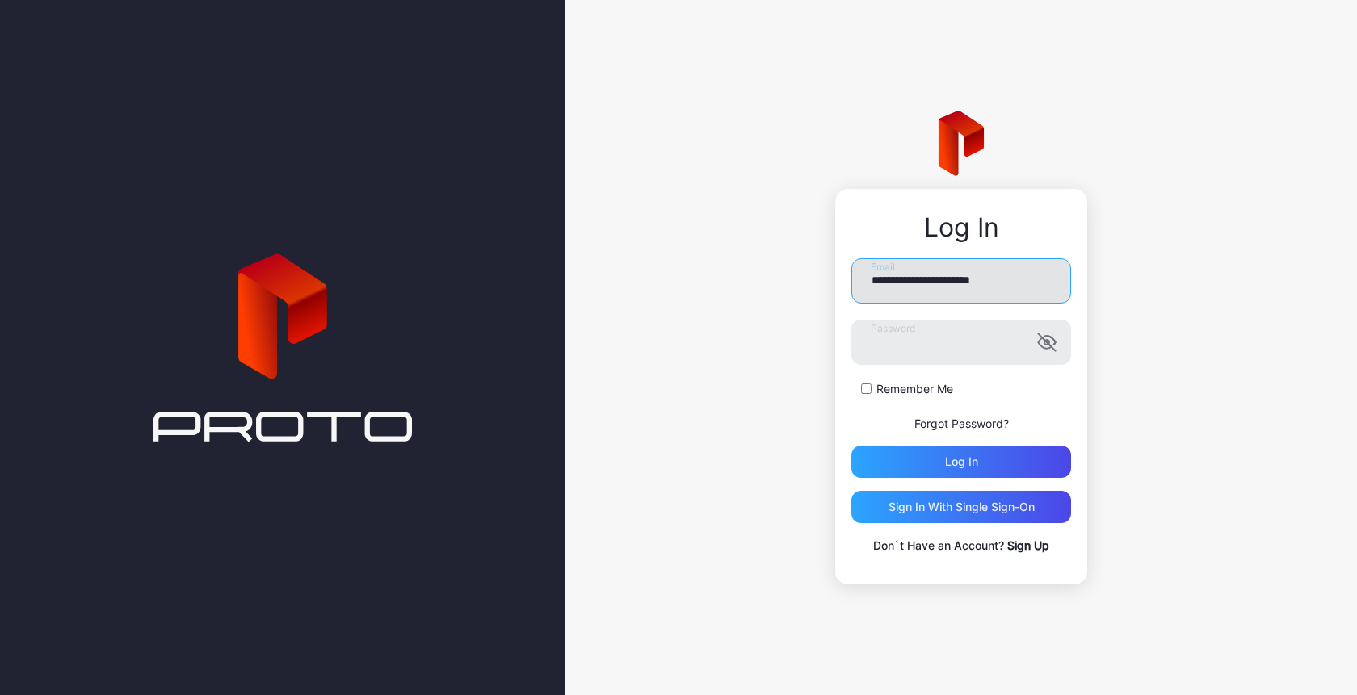
click at [961, 267] on input "**********" at bounding box center [961, 280] width 220 height 45
click at [1031, 549] on link "Sign Up" at bounding box center [1028, 546] width 42 height 14
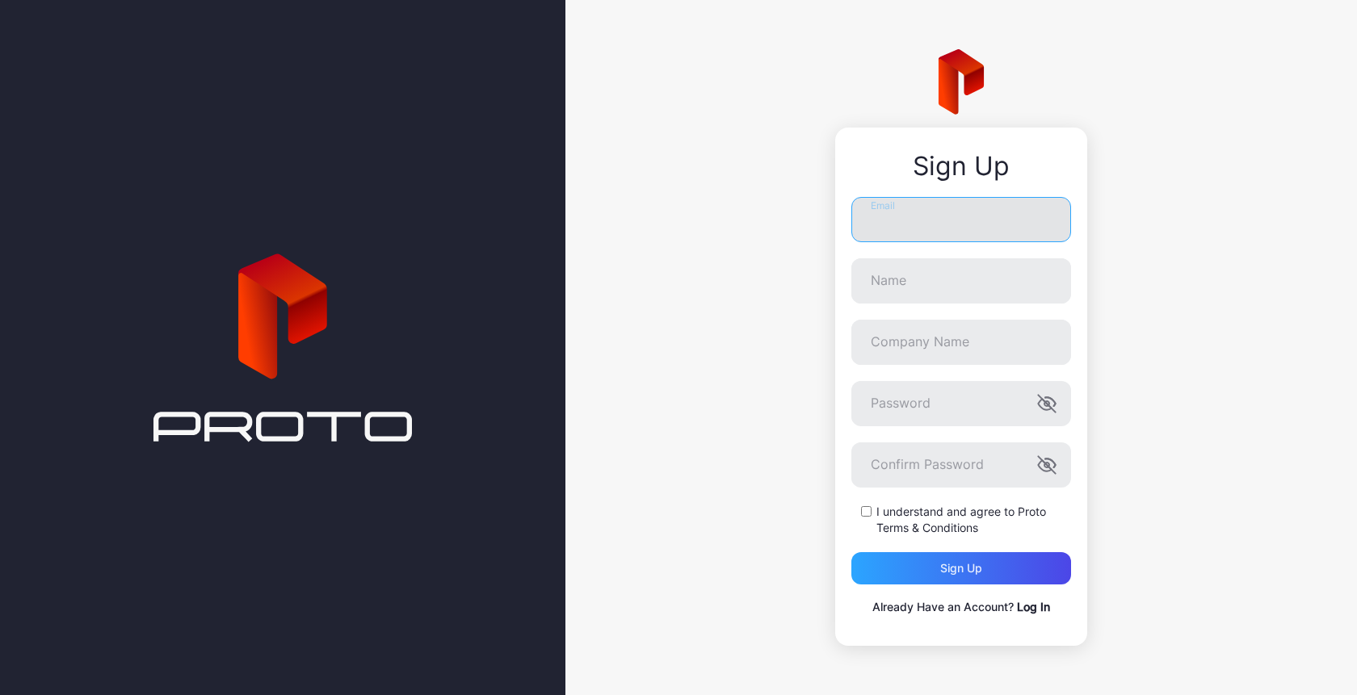
type input "**********"
click at [915, 227] on input "**********" at bounding box center [961, 219] width 220 height 45
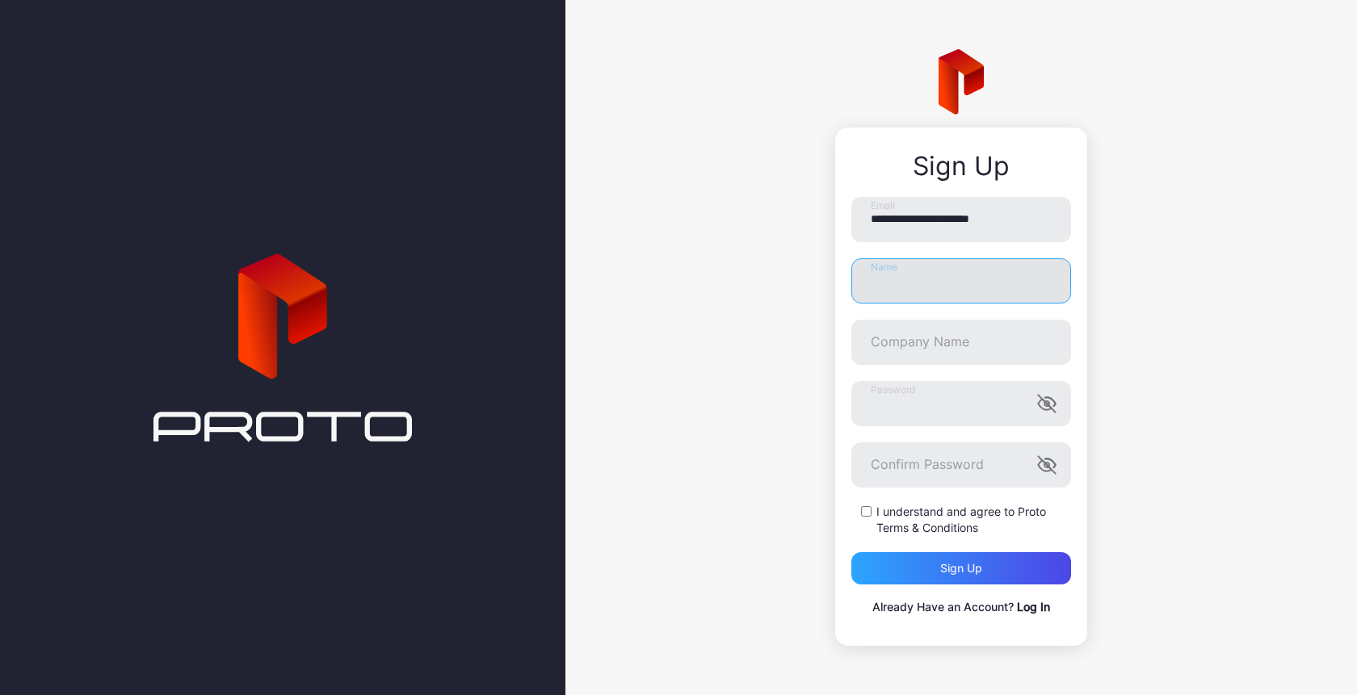
click at [939, 271] on input "Name" at bounding box center [961, 280] width 220 height 45
type input "****"
click at [1042, 407] on icon "button" at bounding box center [1046, 403] width 19 height 19
click at [914, 512] on label "I understand and agree to Proto Terms & Conditions" at bounding box center [973, 520] width 195 height 32
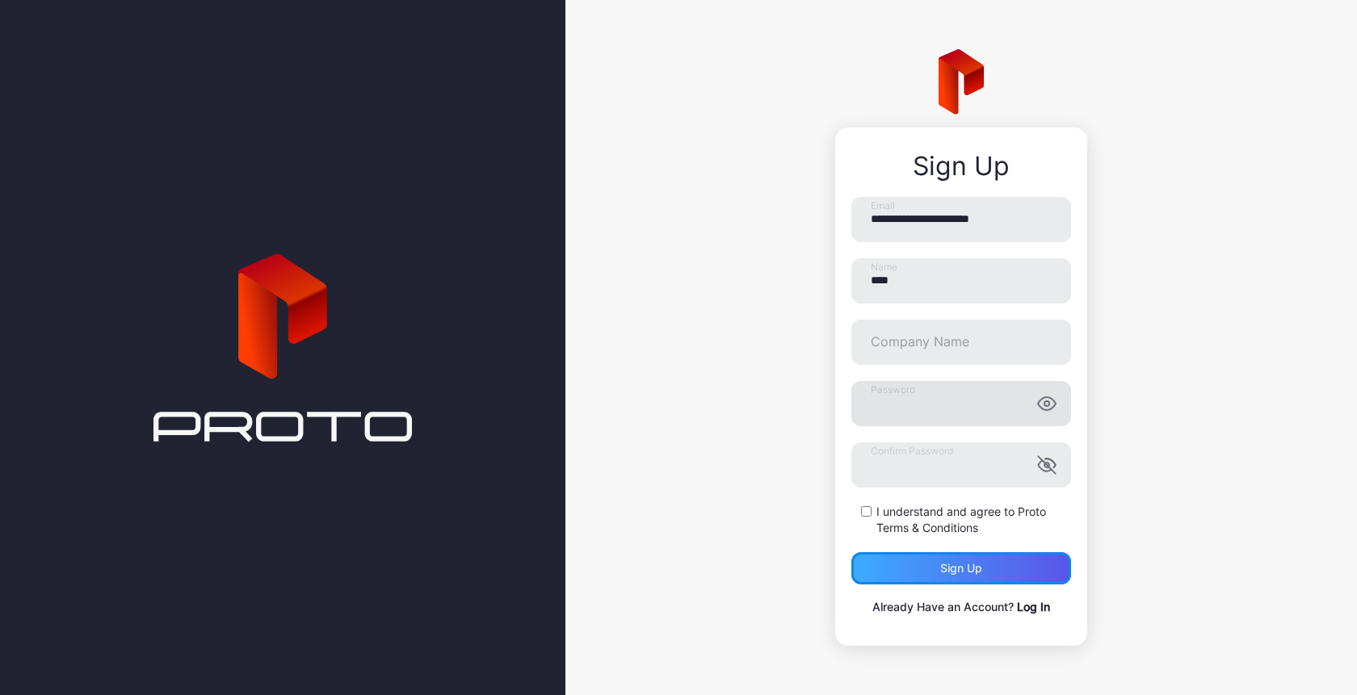
click at [924, 570] on div "Sign up" at bounding box center [961, 568] width 220 height 32
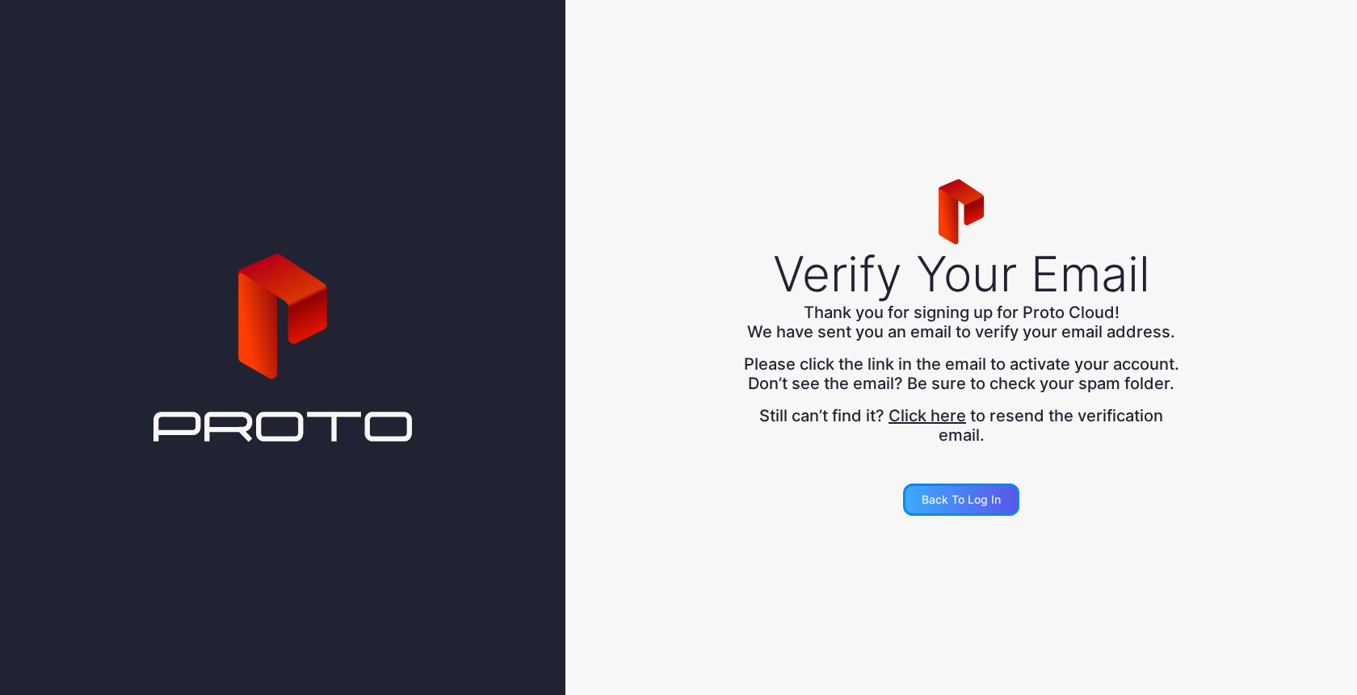
click at [973, 503] on div "Back to Log in" at bounding box center [961, 500] width 79 height 13
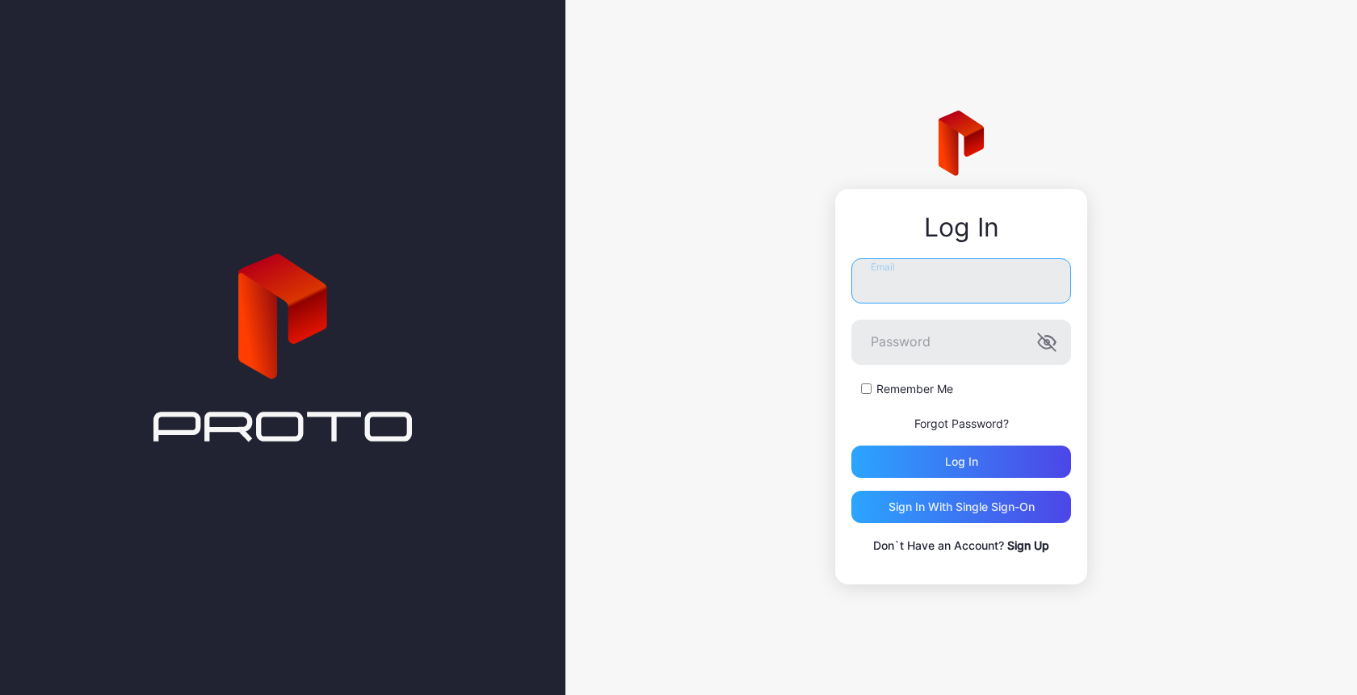
type input "**********"
click at [1023, 544] on link "Sign Up" at bounding box center [1028, 546] width 42 height 14
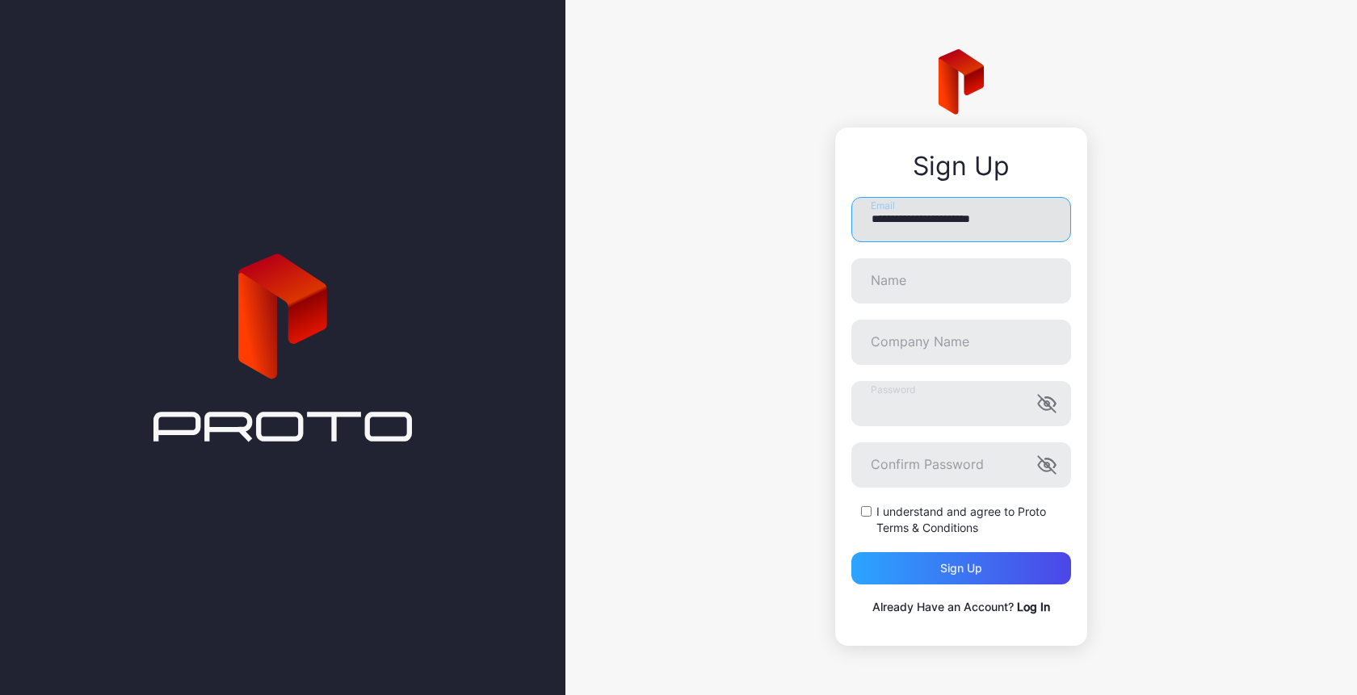
click at [960, 234] on input "**********" at bounding box center [961, 219] width 220 height 45
click at [960, 225] on input "**********" at bounding box center [961, 219] width 220 height 45
type input "**********"
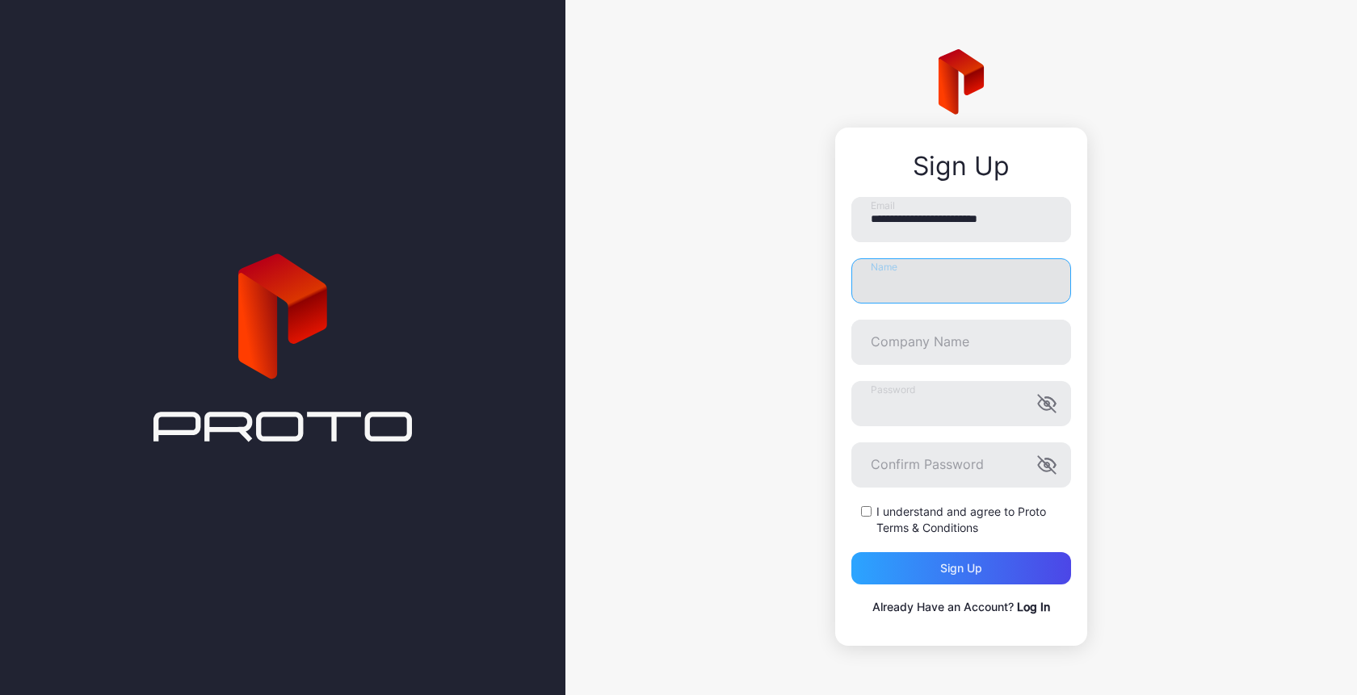
click at [879, 291] on input "Name" at bounding box center [961, 280] width 220 height 45
type input "******"
click at [868, 518] on div "I understand and agree to Proto Terms & Conditions" at bounding box center [961, 520] width 220 height 32
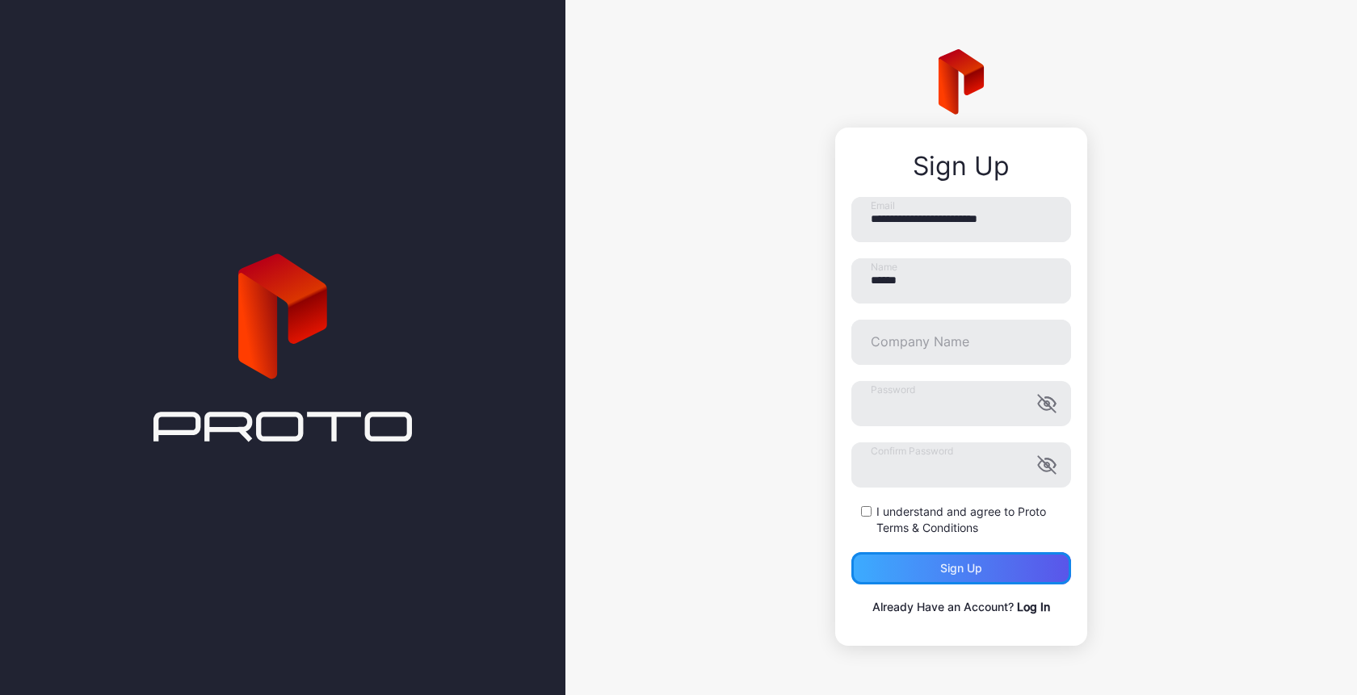
click at [909, 573] on div "Sign up" at bounding box center [961, 568] width 220 height 32
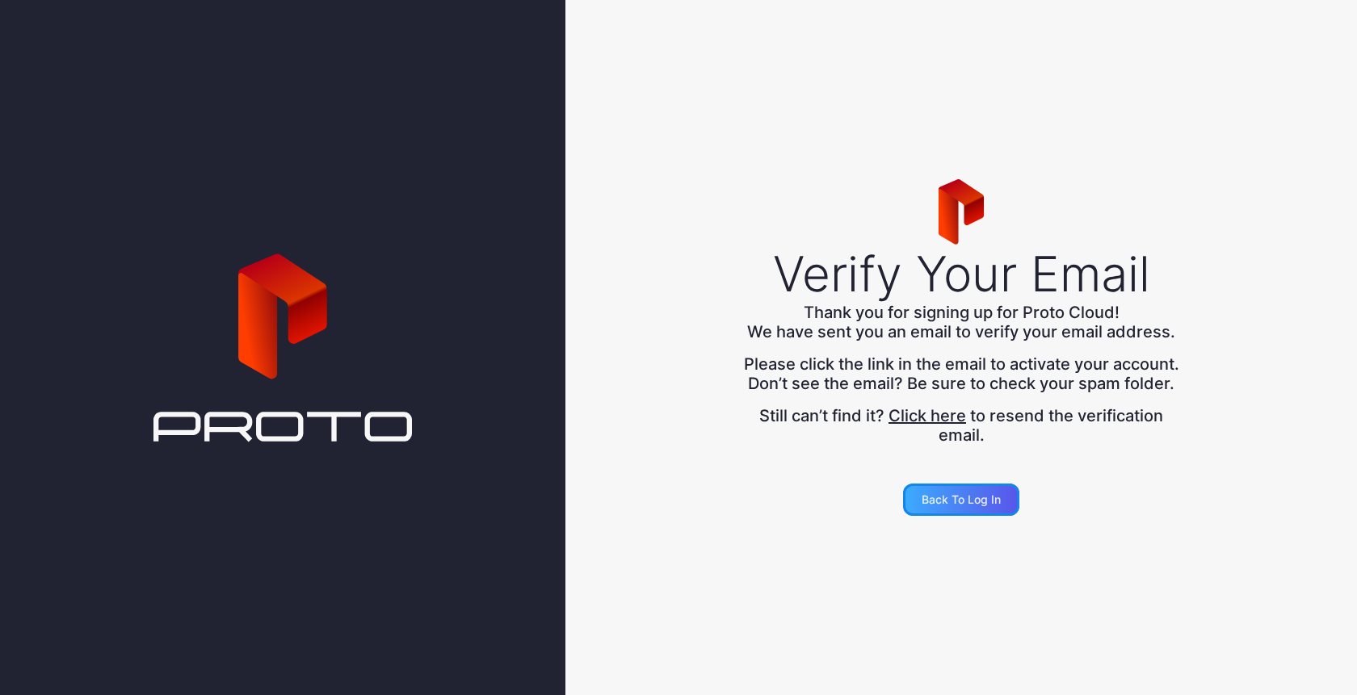
click at [967, 506] on div "Back to Log in" at bounding box center [961, 500] width 79 height 13
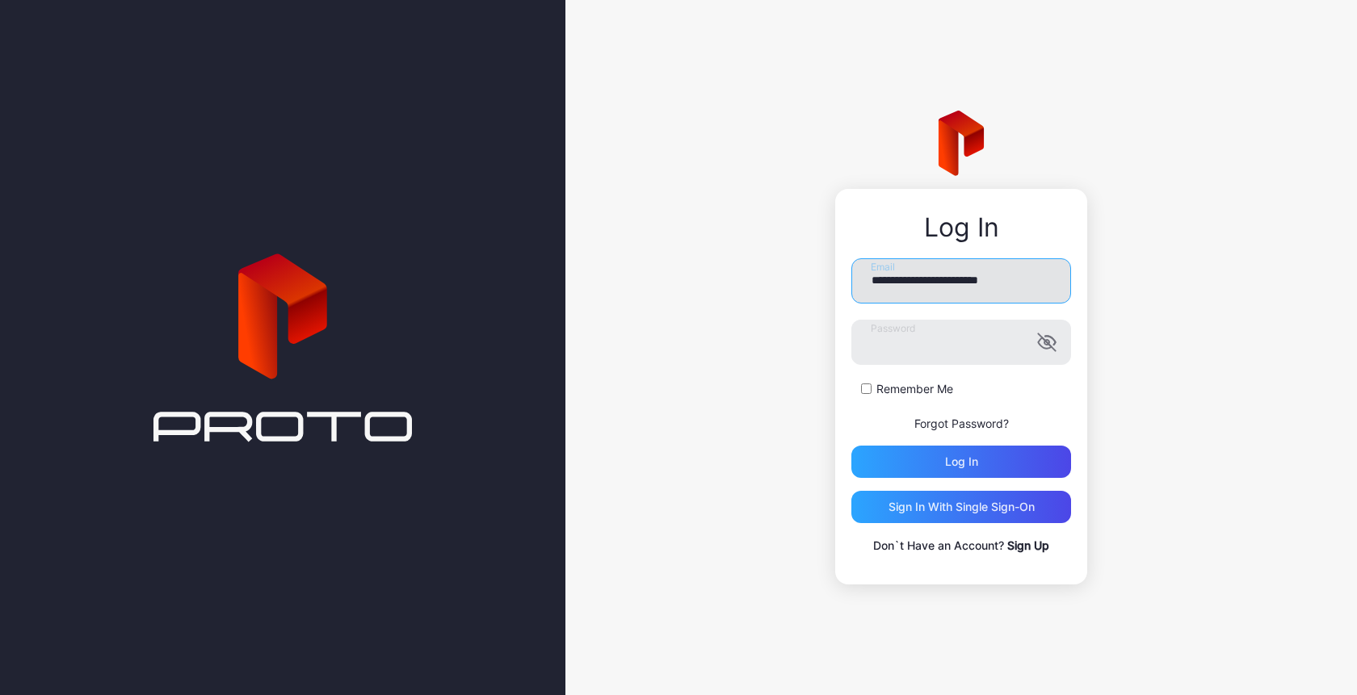
click at [963, 282] on input "**********" at bounding box center [961, 280] width 220 height 45
click at [973, 282] on input "**********" at bounding box center [961, 280] width 220 height 45
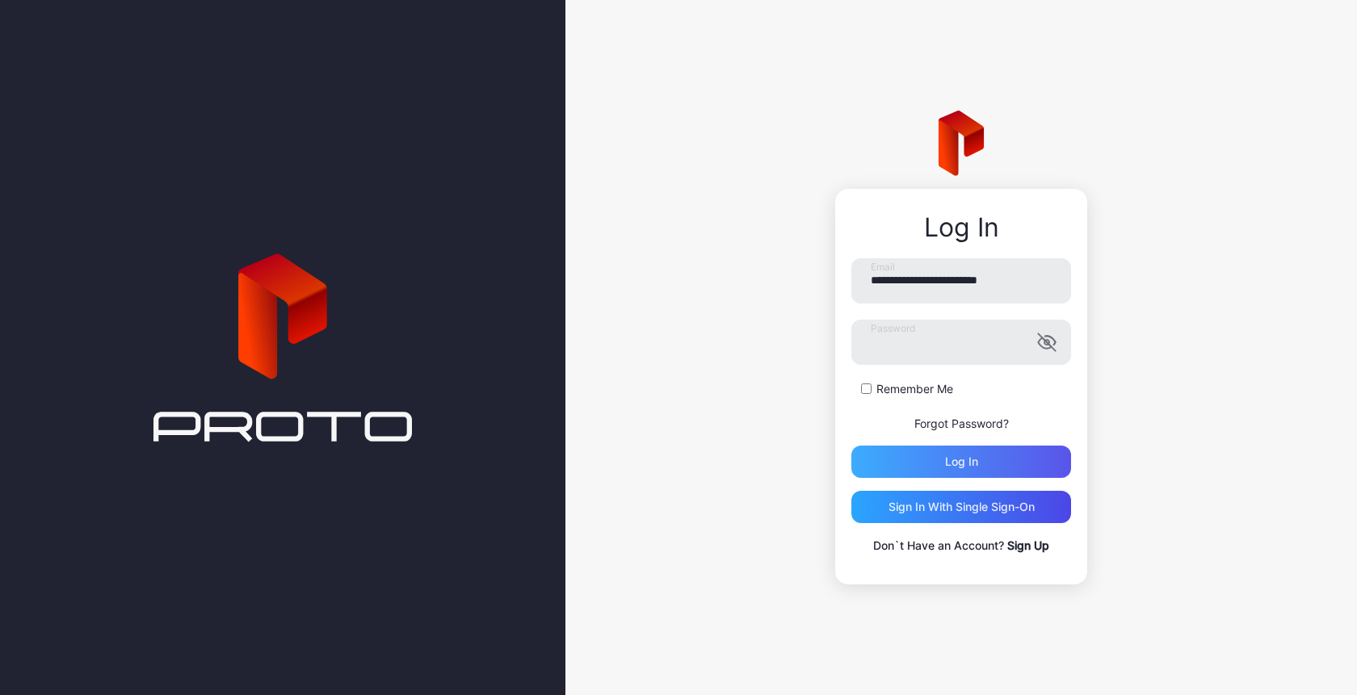
type input "**********"
click at [928, 458] on div "Log in" at bounding box center [961, 462] width 220 height 32
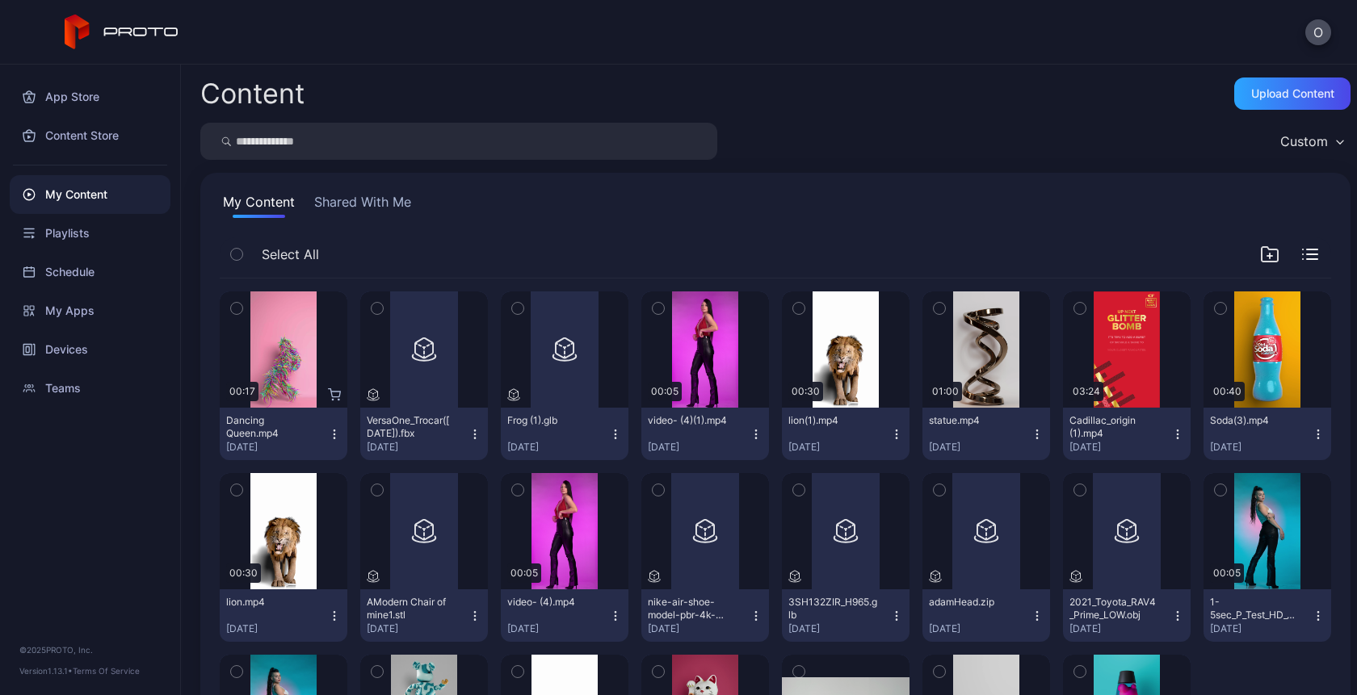
click at [1334, 31] on div "O" at bounding box center [678, 32] width 1357 height 65
click at [1319, 33] on button "O" at bounding box center [1318, 32] width 26 height 26
click at [496, 255] on div "Select All" at bounding box center [775, 257] width 1111 height 41
click at [74, 359] on div "Devices" at bounding box center [90, 349] width 161 height 39
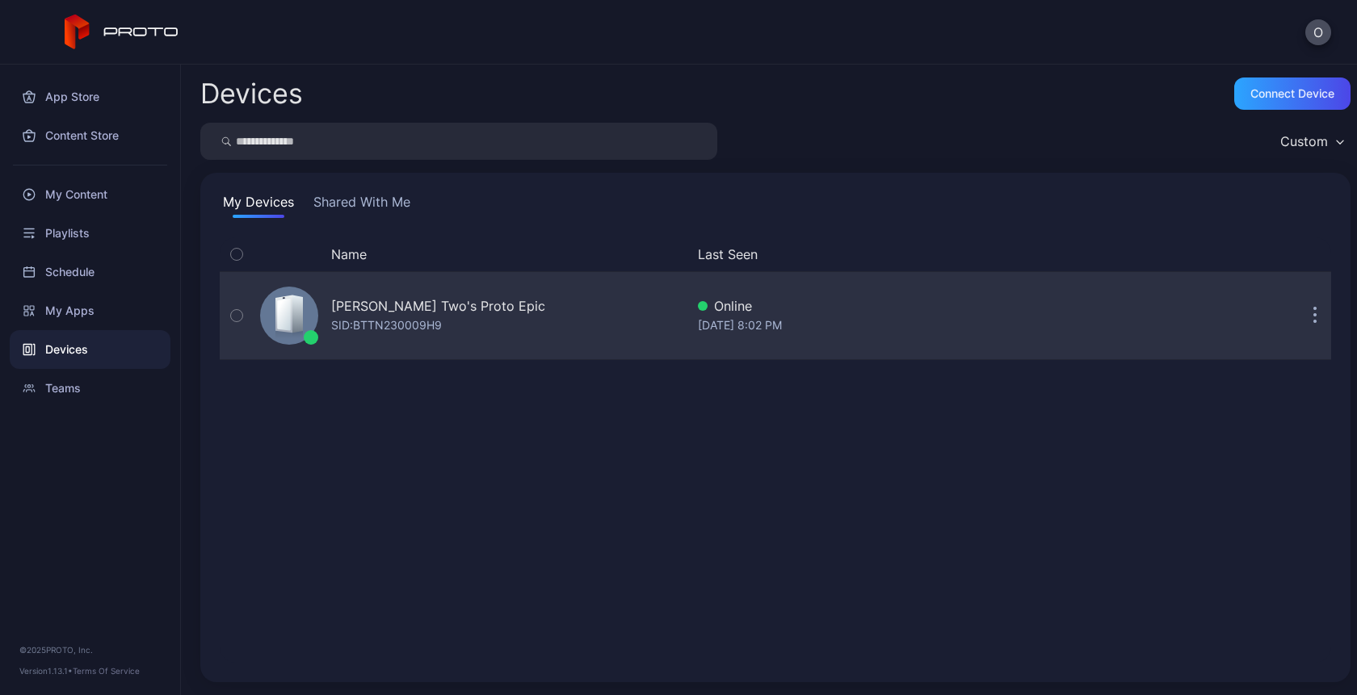
click at [393, 325] on div "SID: BTTN230009H9" at bounding box center [386, 325] width 111 height 19
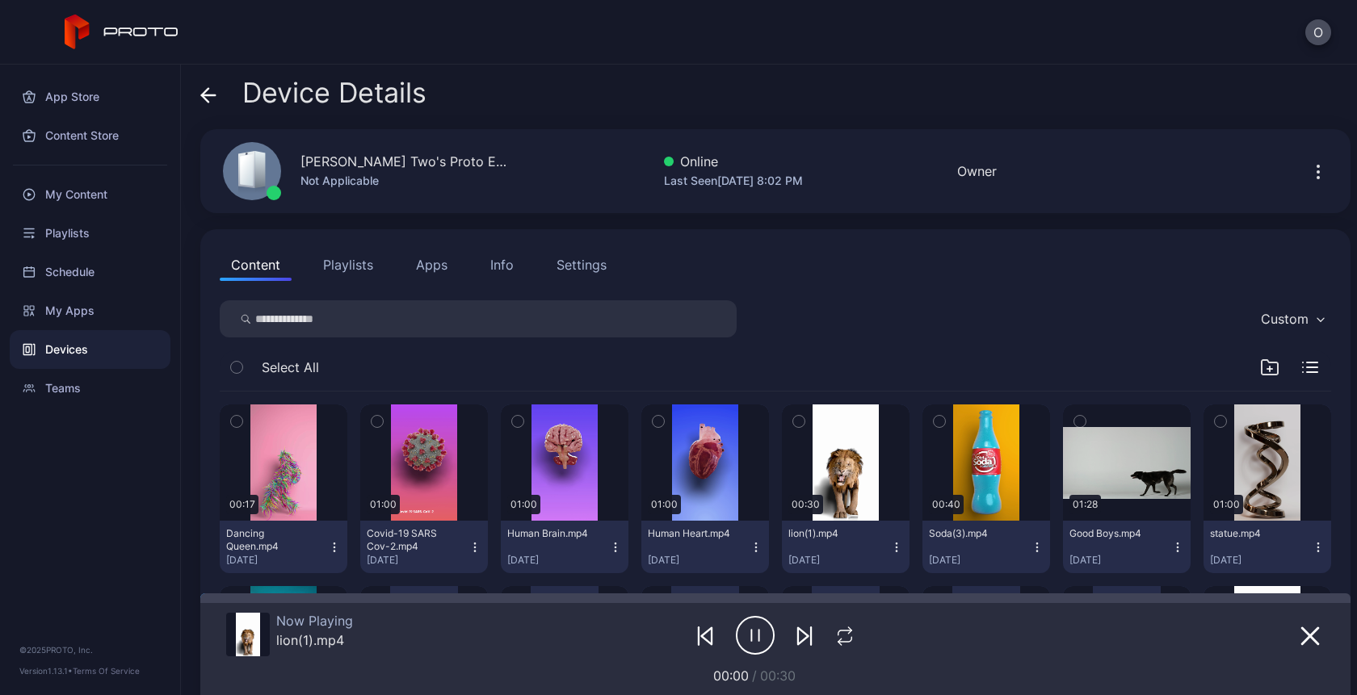
click at [614, 271] on button "Settings" at bounding box center [581, 265] width 73 height 32
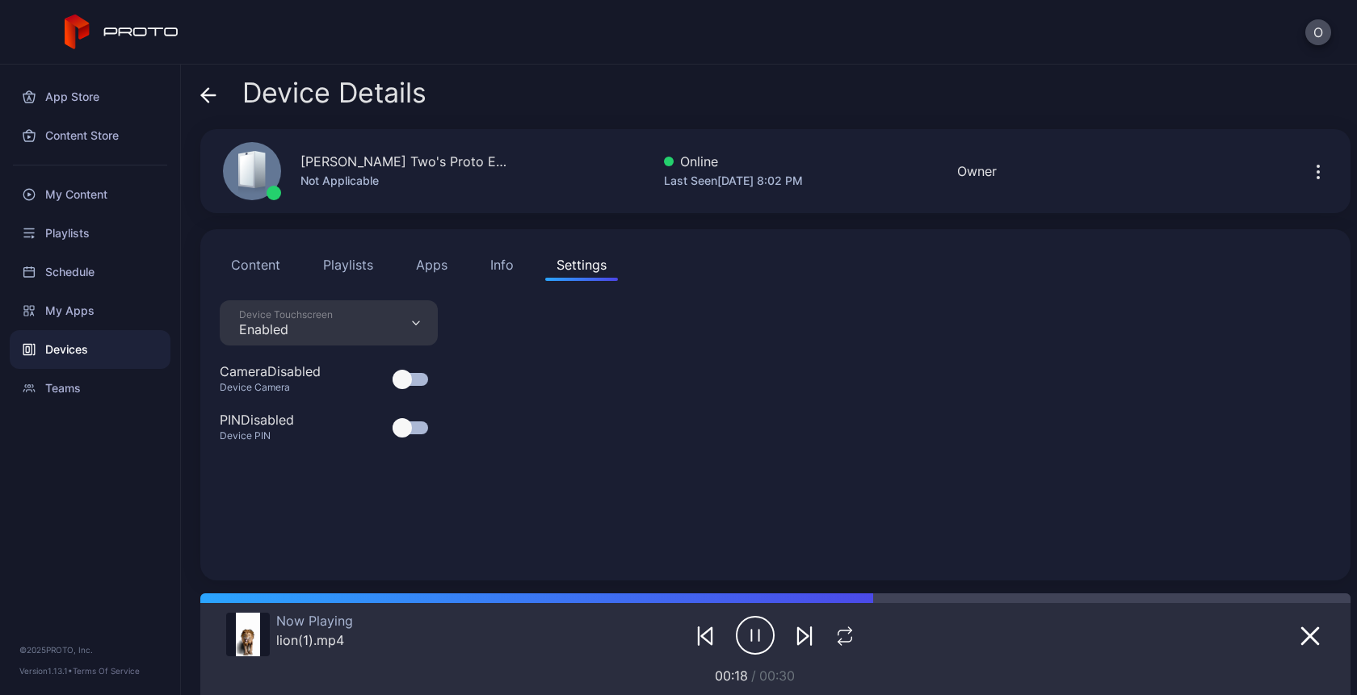
click at [398, 380] on div at bounding box center [402, 379] width 19 height 19
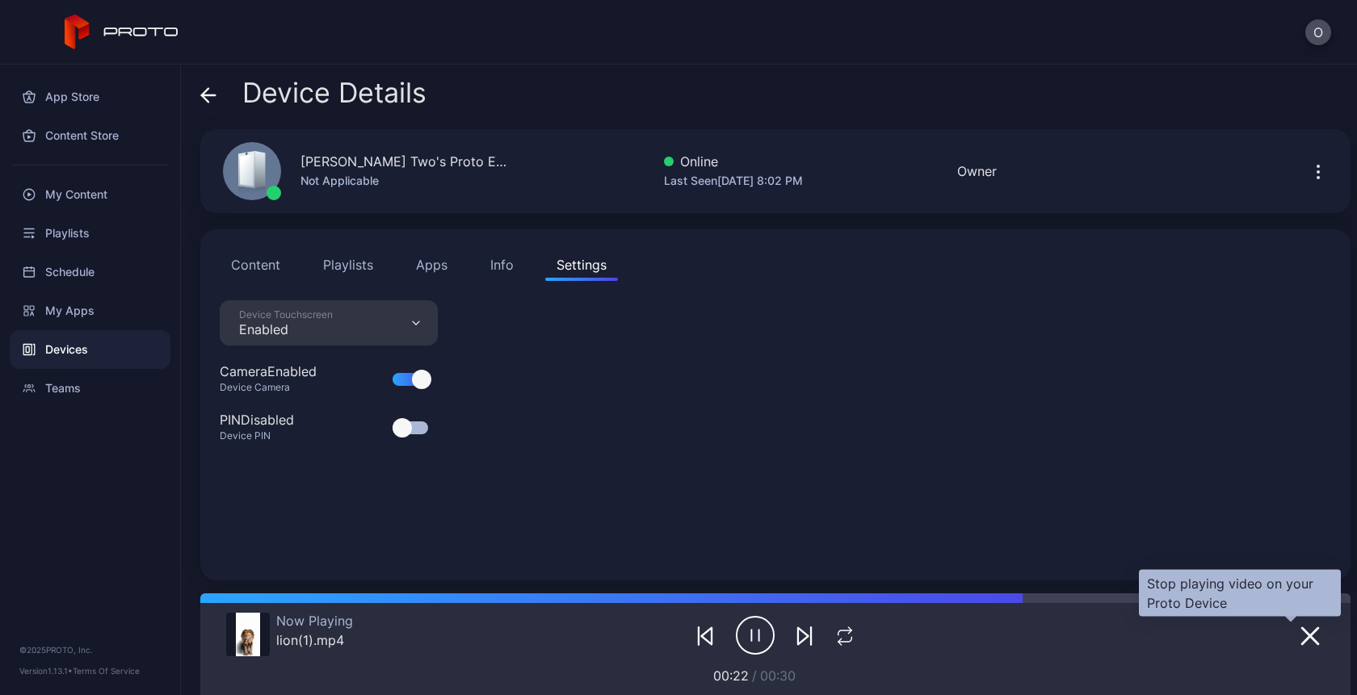
click at [1296, 626] on button "button" at bounding box center [1310, 635] width 29 height 23
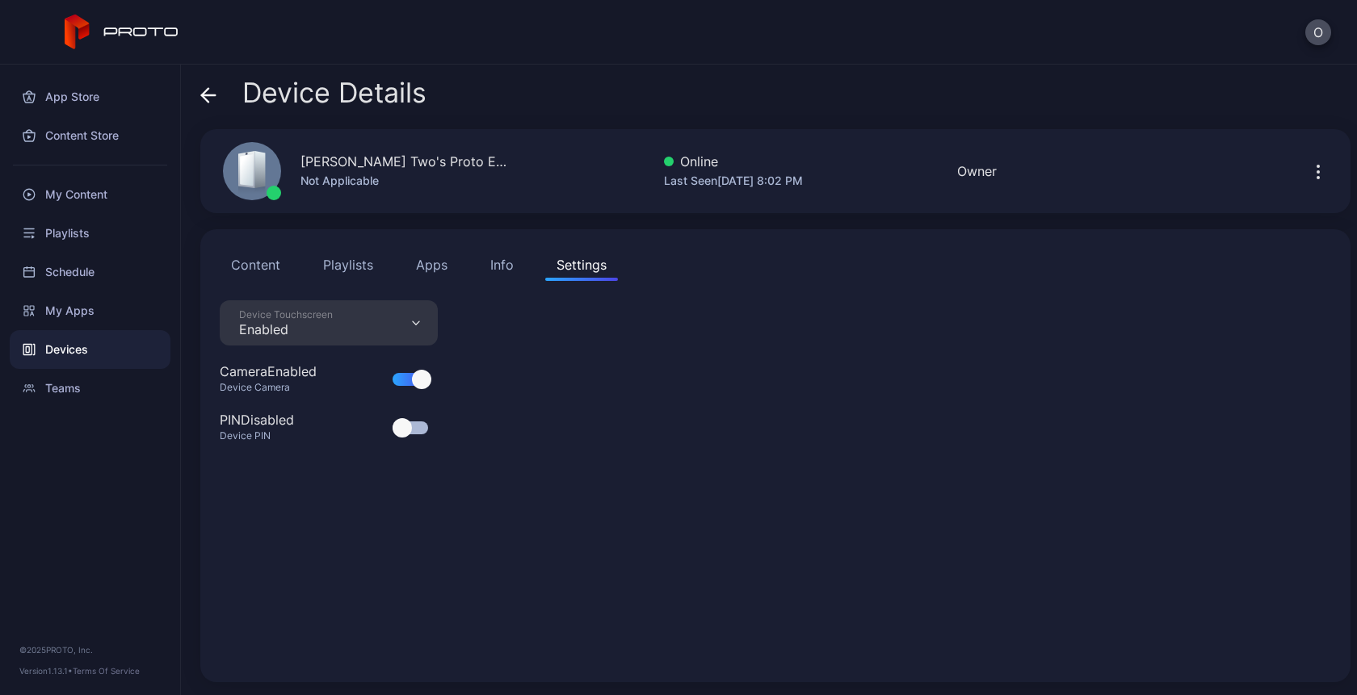
click at [414, 373] on div at bounding box center [421, 379] width 19 height 19
click at [401, 384] on div at bounding box center [402, 379] width 19 height 19
click at [418, 384] on div at bounding box center [421, 379] width 19 height 19
click at [418, 384] on div at bounding box center [411, 379] width 36 height 13
click at [418, 384] on div at bounding box center [421, 379] width 19 height 19
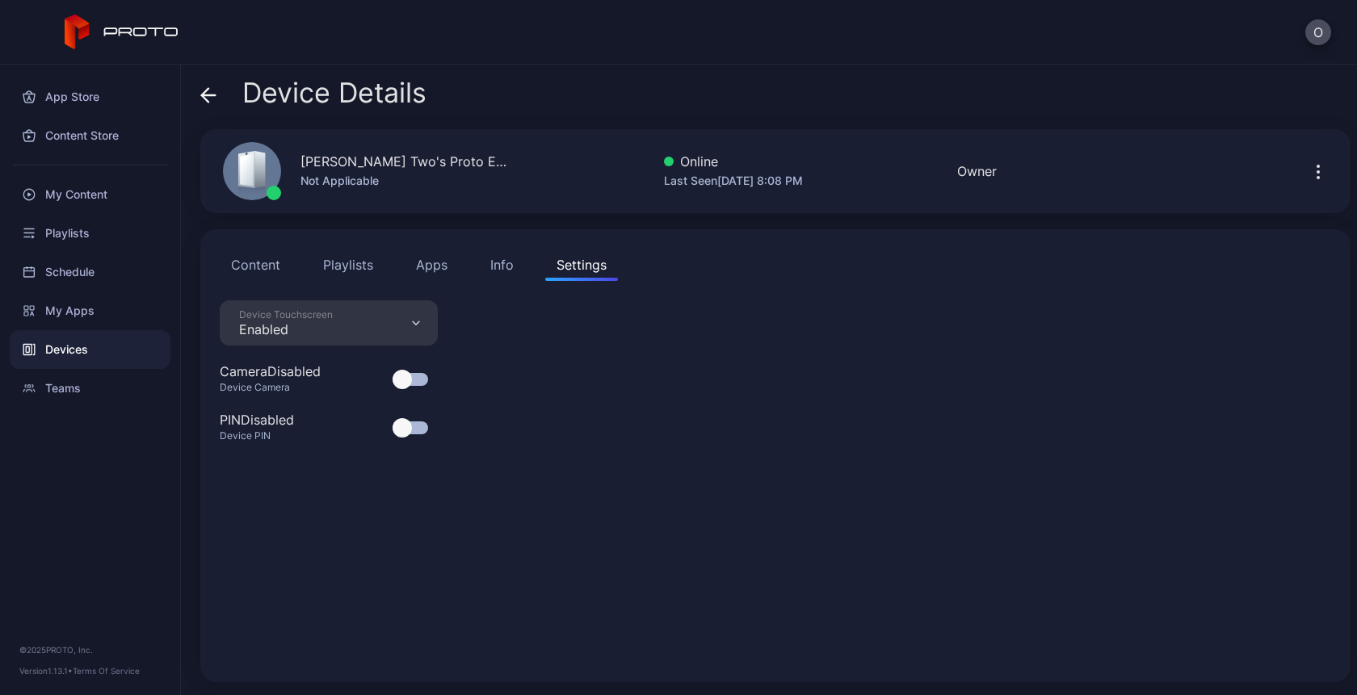
click at [418, 384] on div at bounding box center [411, 379] width 36 height 13
click at [394, 380] on div at bounding box center [411, 379] width 36 height 13
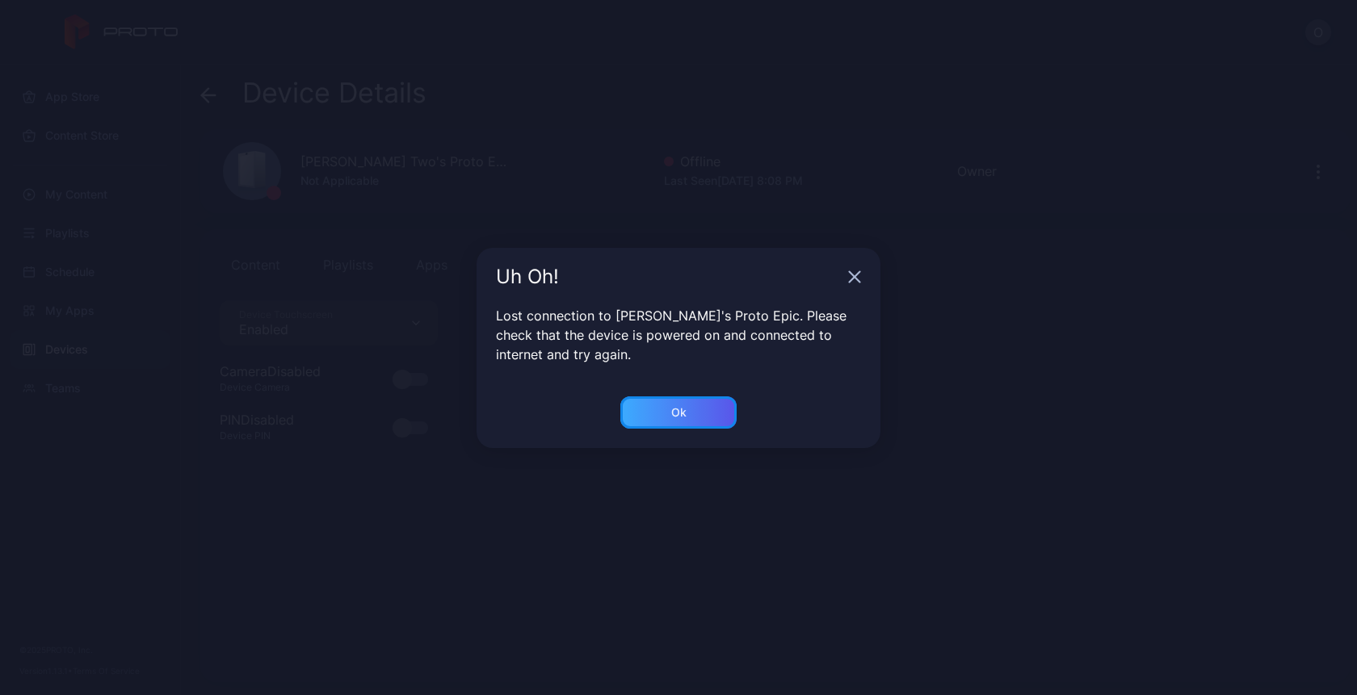
click at [723, 405] on div "Ok" at bounding box center [678, 413] width 116 height 32
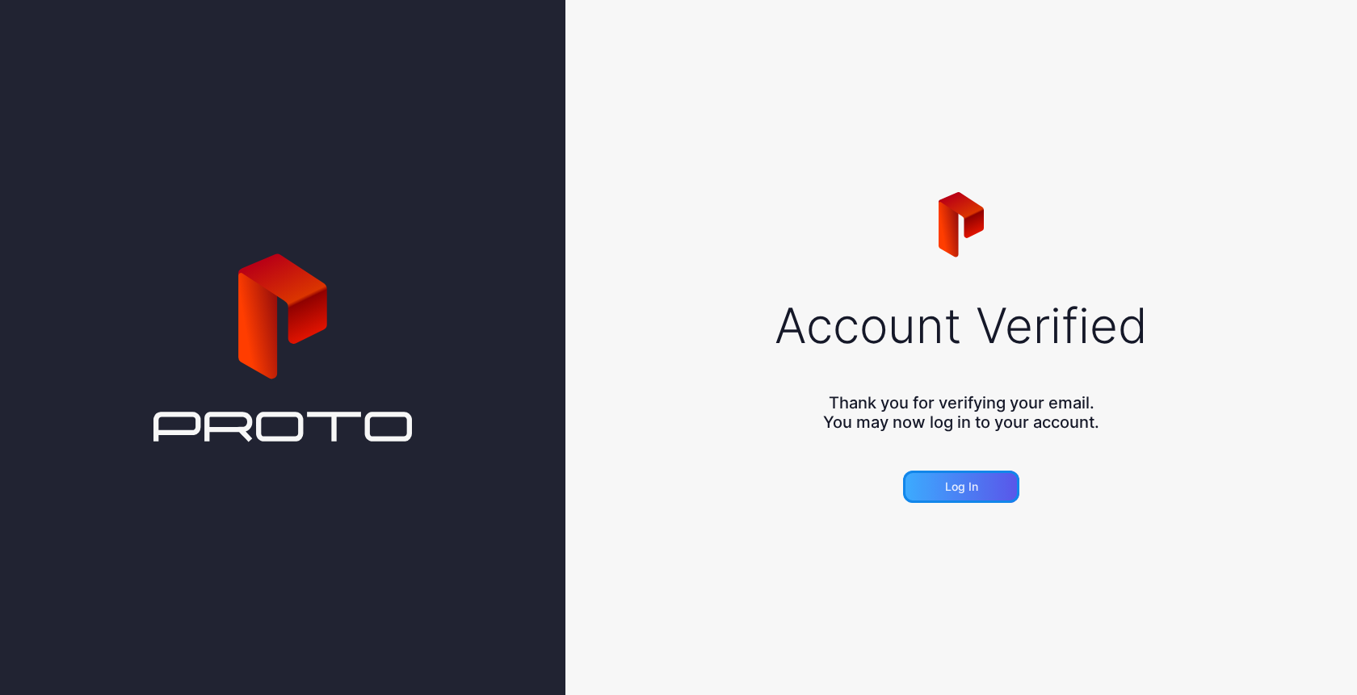
click at [960, 493] on div "Log in" at bounding box center [961, 487] width 33 height 13
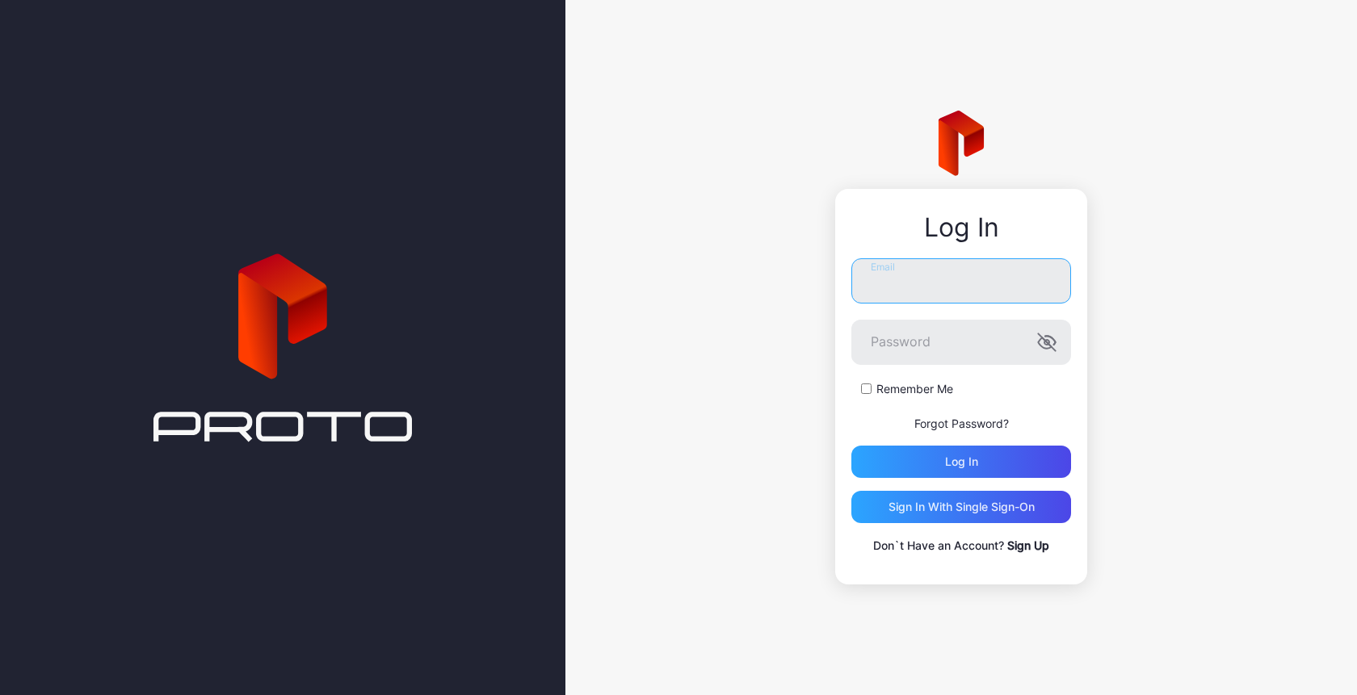
type input "**********"
click at [957, 454] on div "Log in" at bounding box center [961, 462] width 220 height 32
